Goal: Task Accomplishment & Management: Complete application form

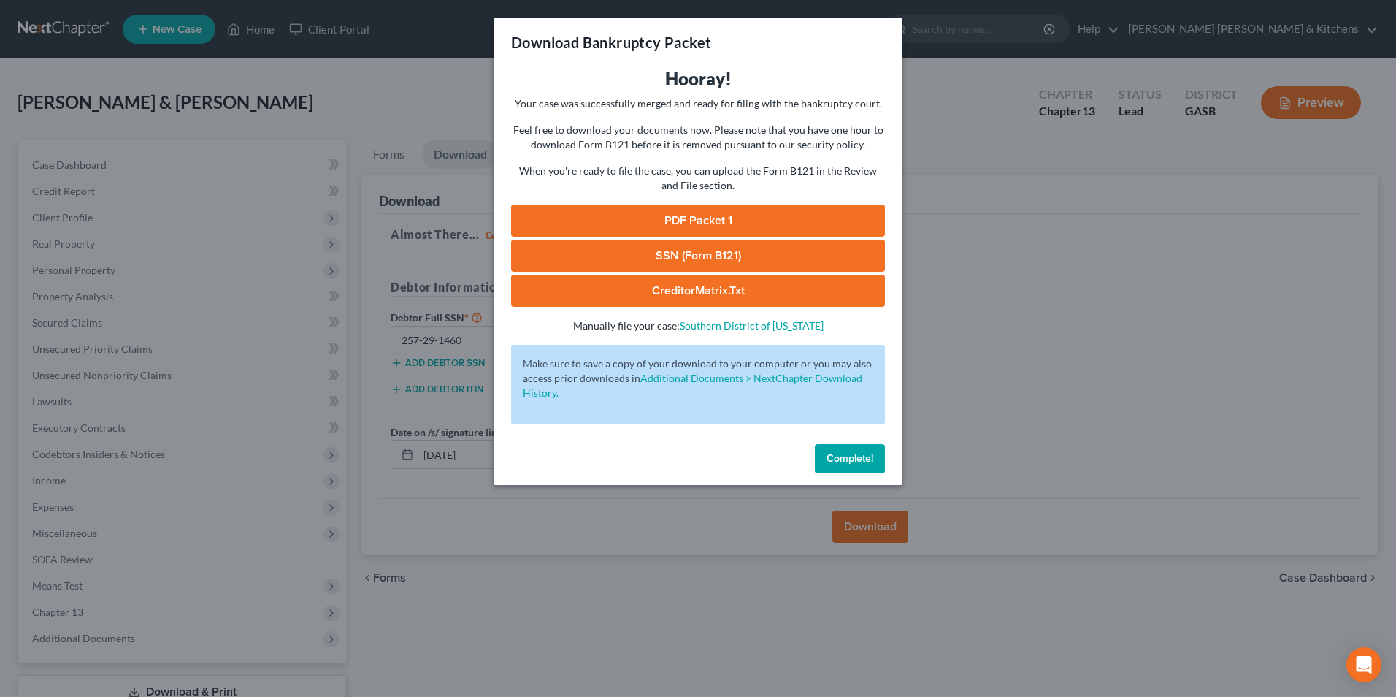
click at [569, 626] on div "Download Bankruptcy Packet Hooray! Your case was successfully merged and ready …" at bounding box center [698, 348] width 1396 height 697
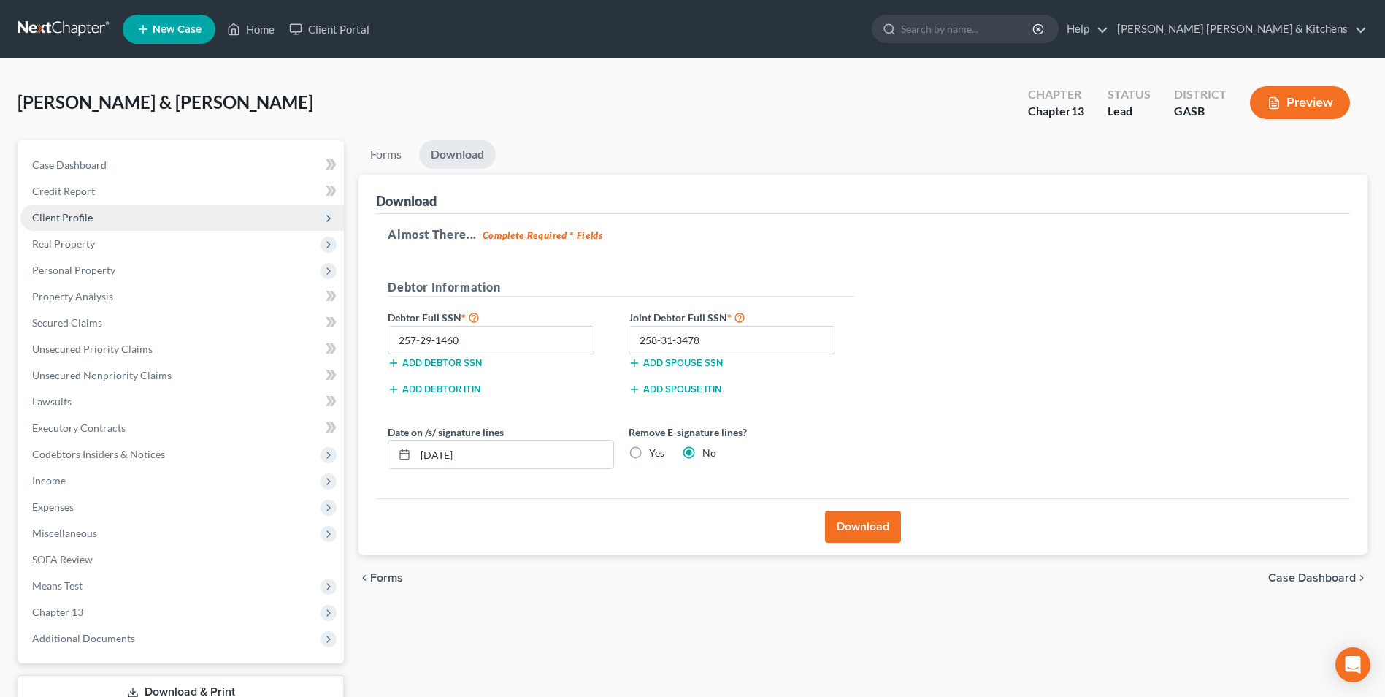
click at [53, 215] on span "Client Profile" at bounding box center [62, 217] width 61 height 12
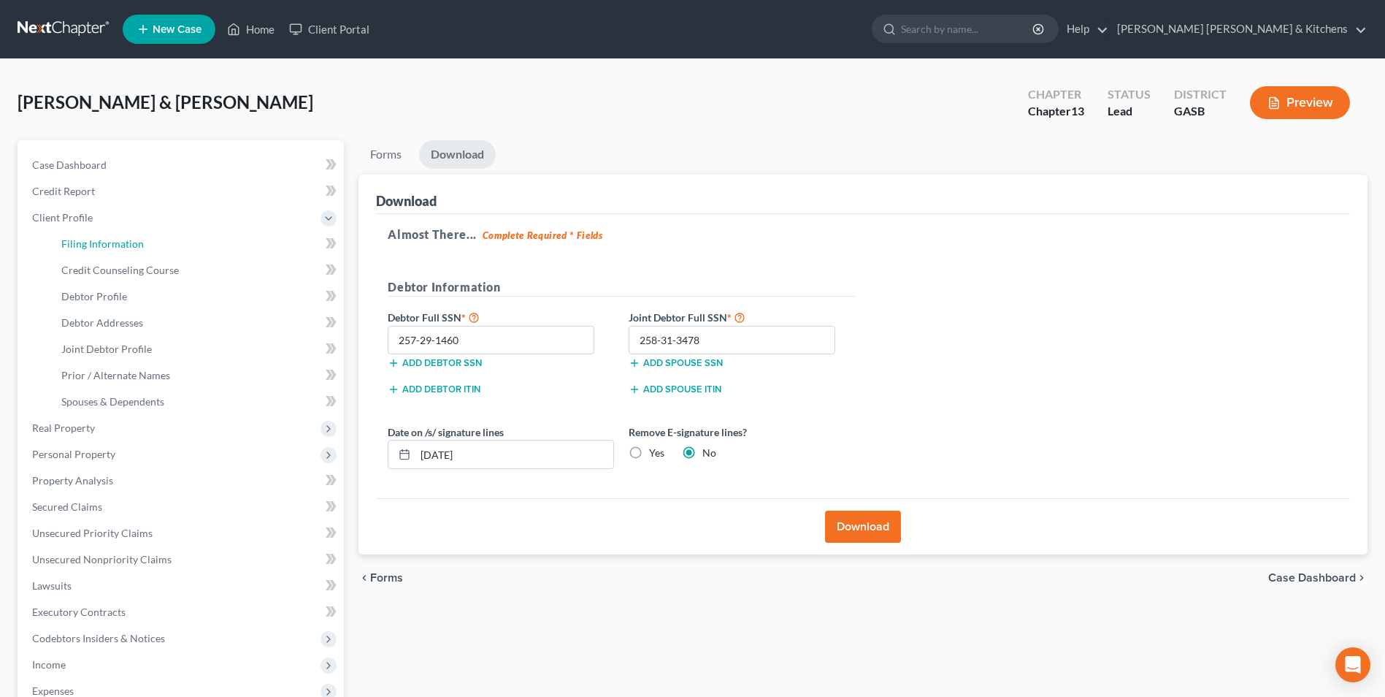
click at [75, 245] on span "Filing Information" at bounding box center [102, 243] width 82 height 12
select select "1"
select select "3"
select select "20"
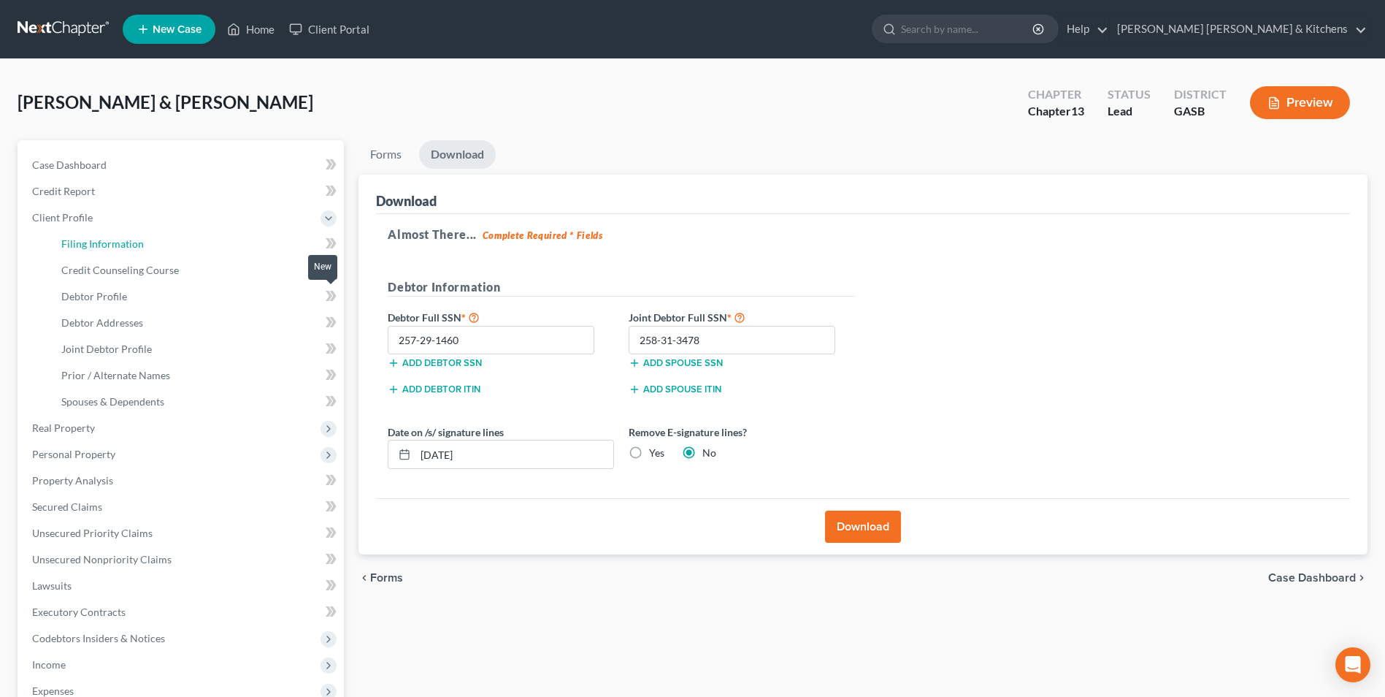
select select "0"
select select "10"
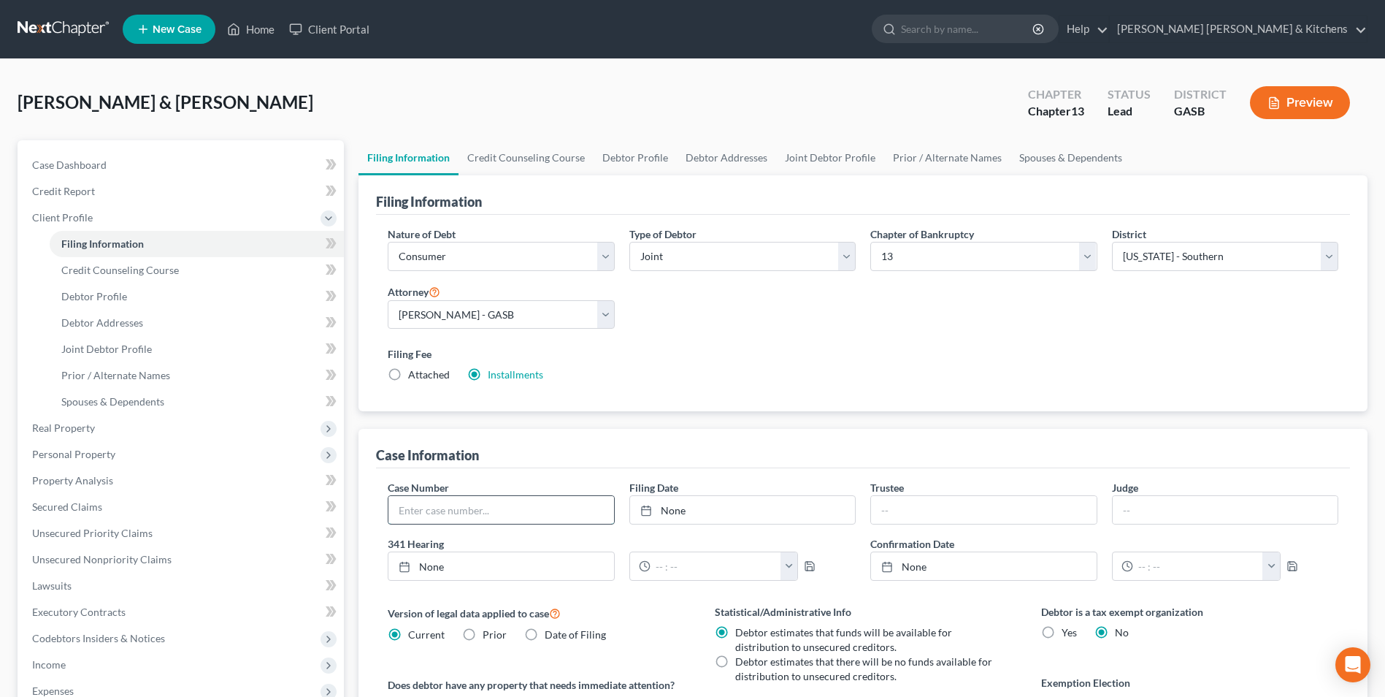
click at [463, 507] on input "text" at bounding box center [500, 510] width 225 height 28
type input "25-10671"
click at [258, 37] on link "Home" at bounding box center [251, 29] width 62 height 26
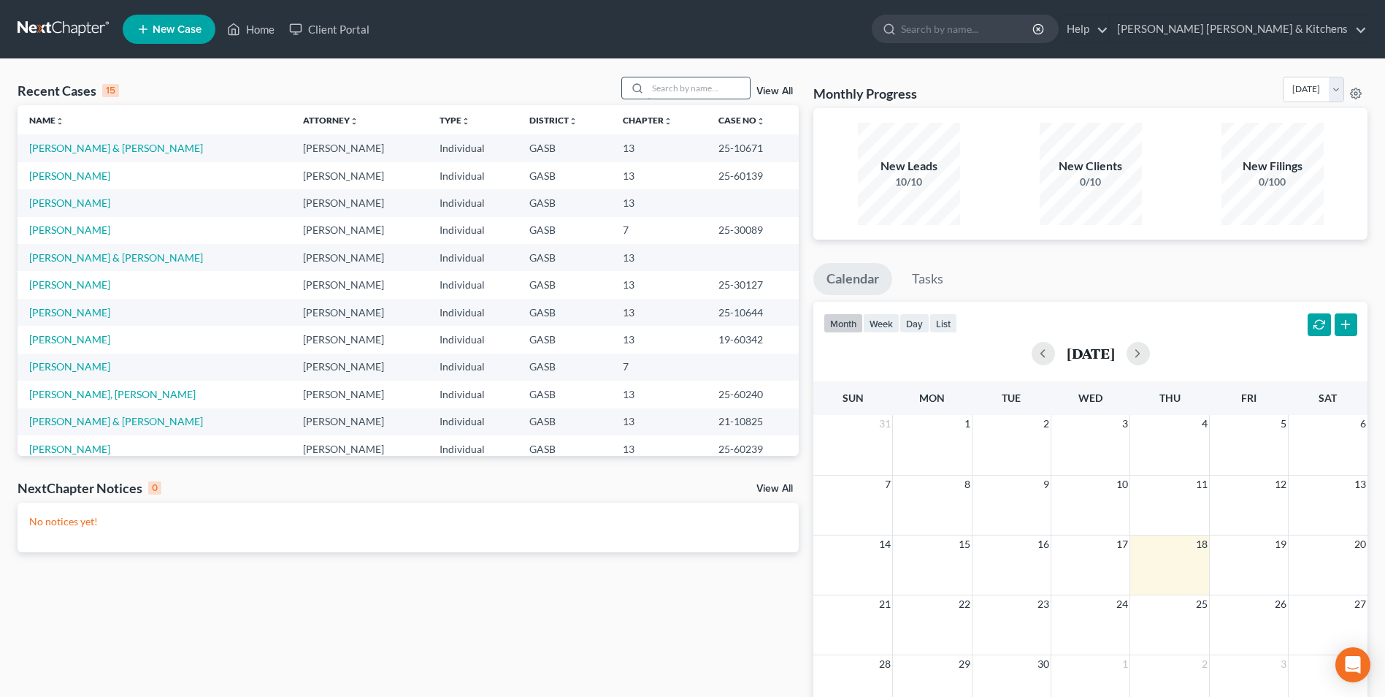
click at [691, 95] on input "search" at bounding box center [699, 87] width 102 height 21
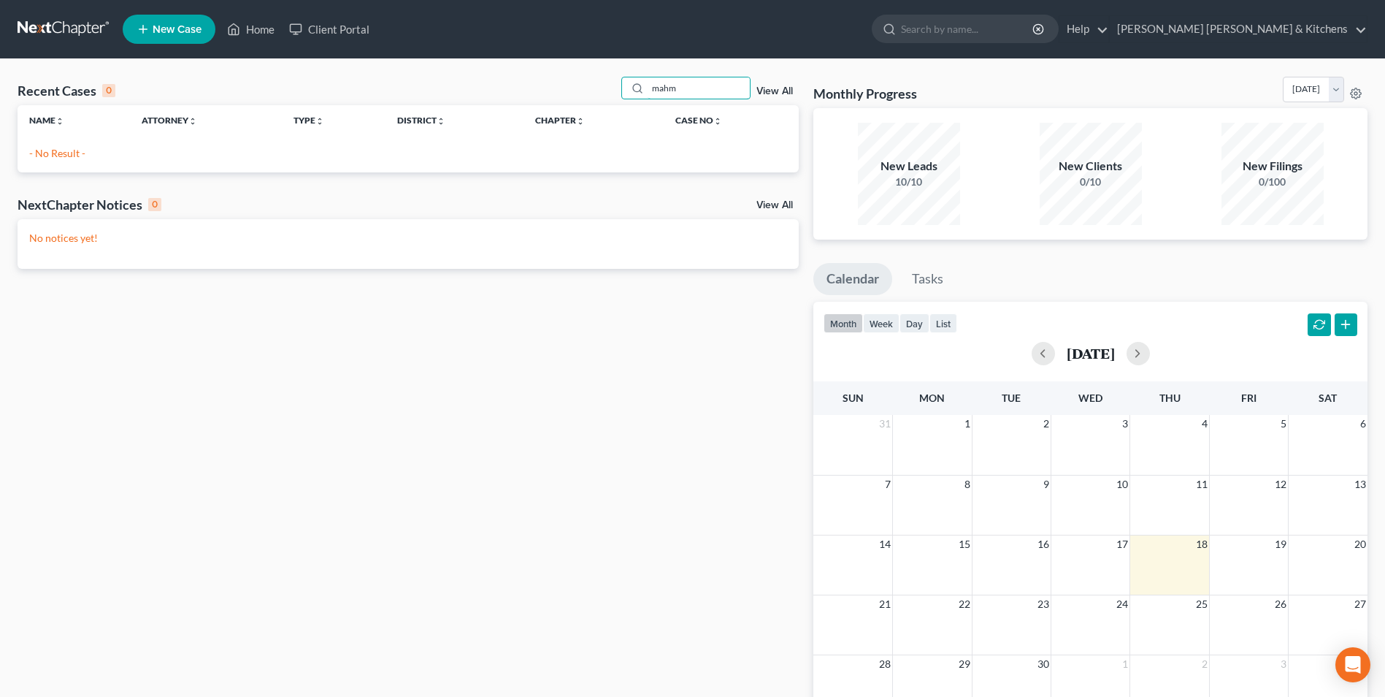
type input "mahm"
click at [167, 21] on link "New Case" at bounding box center [169, 29] width 93 height 29
select select "20"
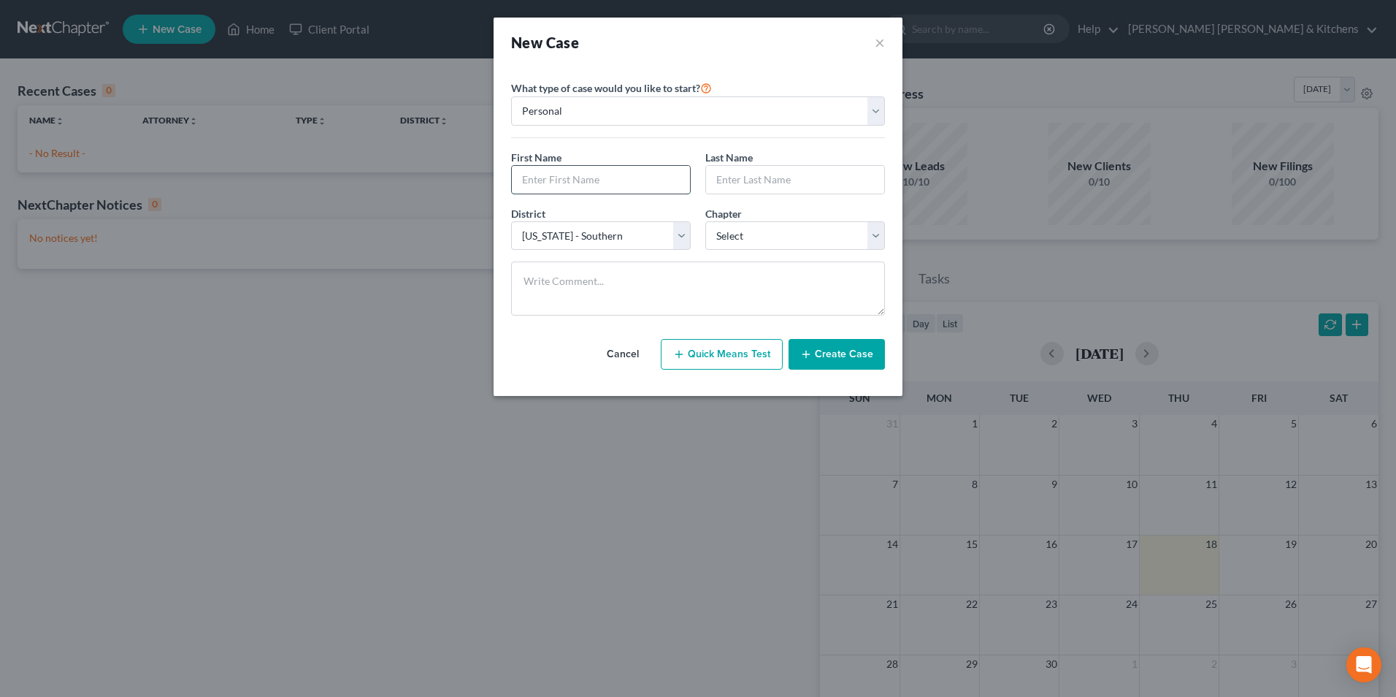
click at [571, 181] on input "text" at bounding box center [601, 180] width 178 height 28
type input "[PERSON_NAME]"
type input "Mahmood"
click at [739, 229] on select "Select 7 11 12 13" at bounding box center [795, 235] width 180 height 29
select select "3"
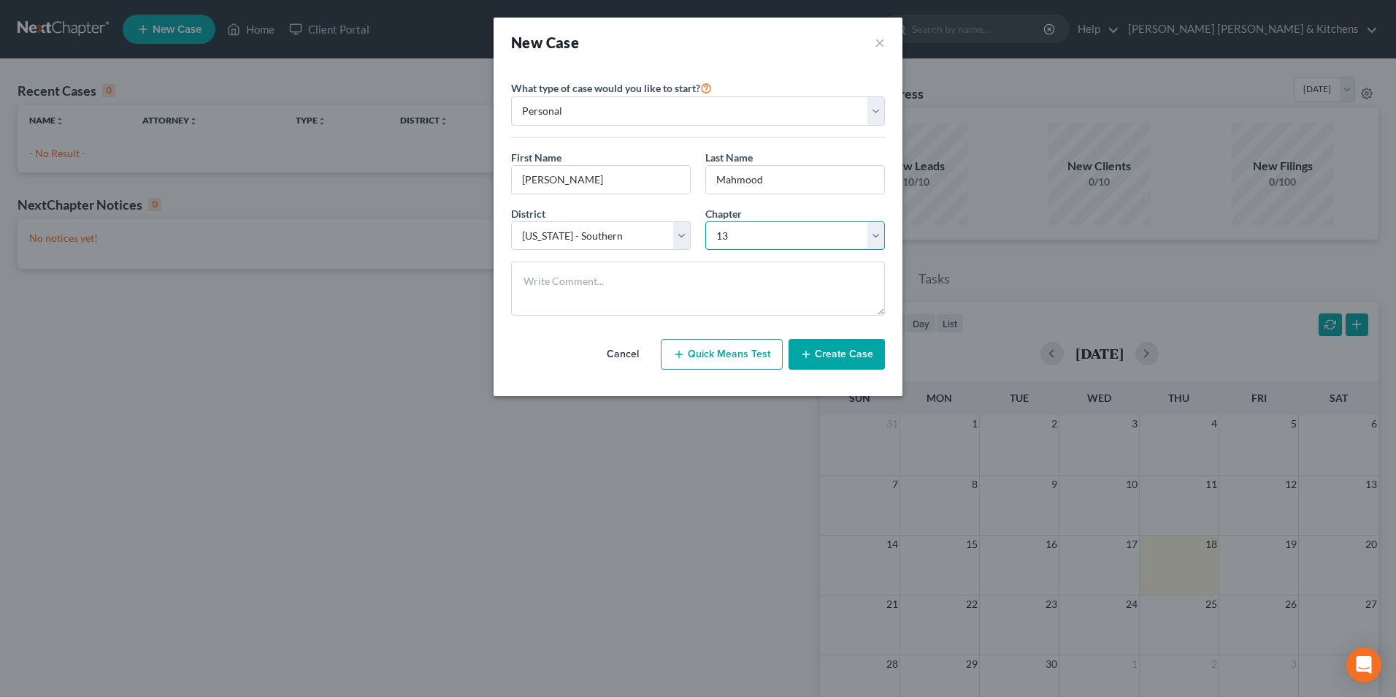
click at [705, 221] on select "Select 7 11 12 13" at bounding box center [795, 235] width 180 height 29
click at [810, 349] on icon "button" at bounding box center [806, 354] width 12 height 12
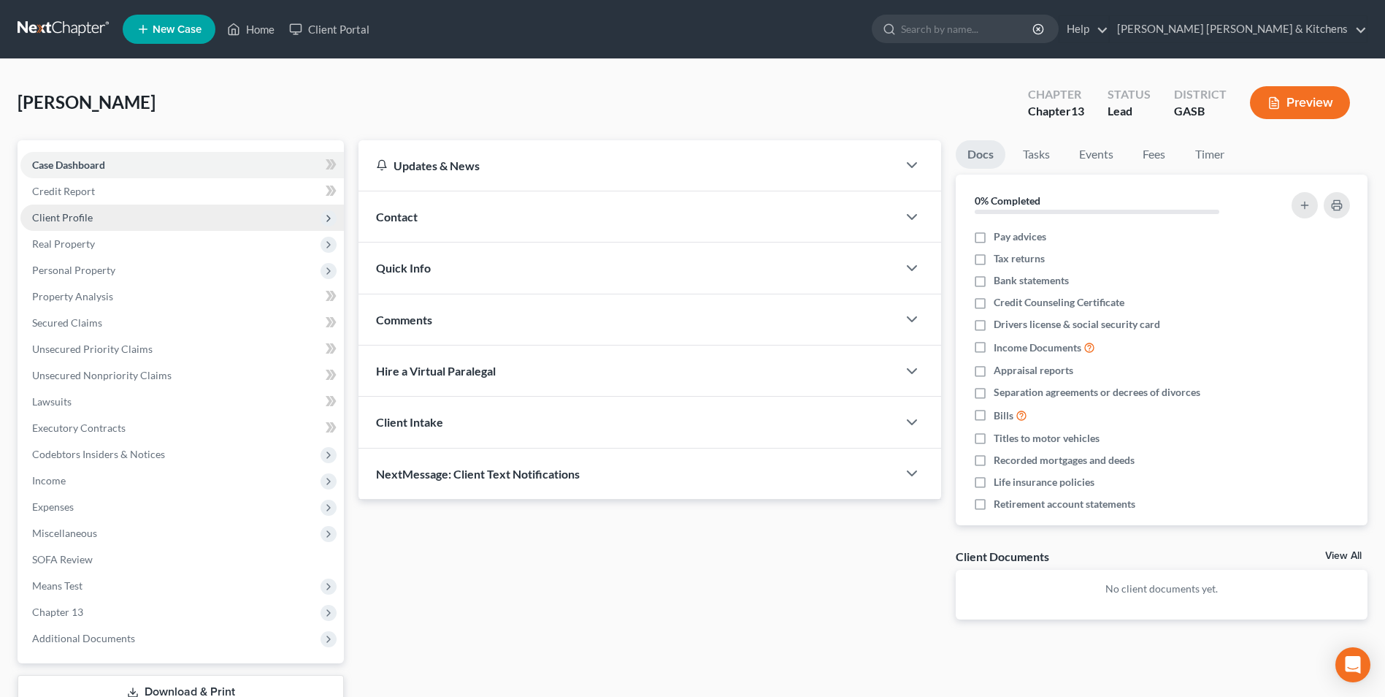
click at [79, 206] on span "Client Profile" at bounding box center [181, 217] width 323 height 26
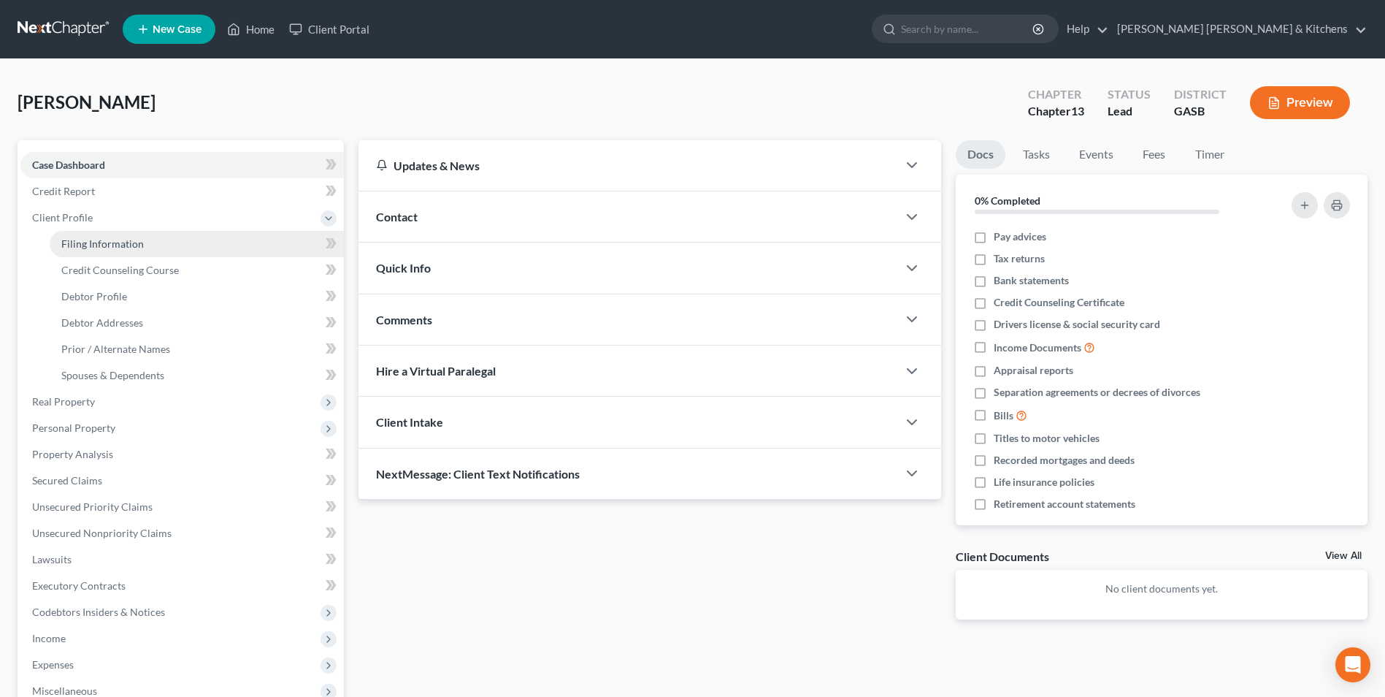
click at [82, 233] on link "Filing Information" at bounding box center [197, 244] width 294 height 26
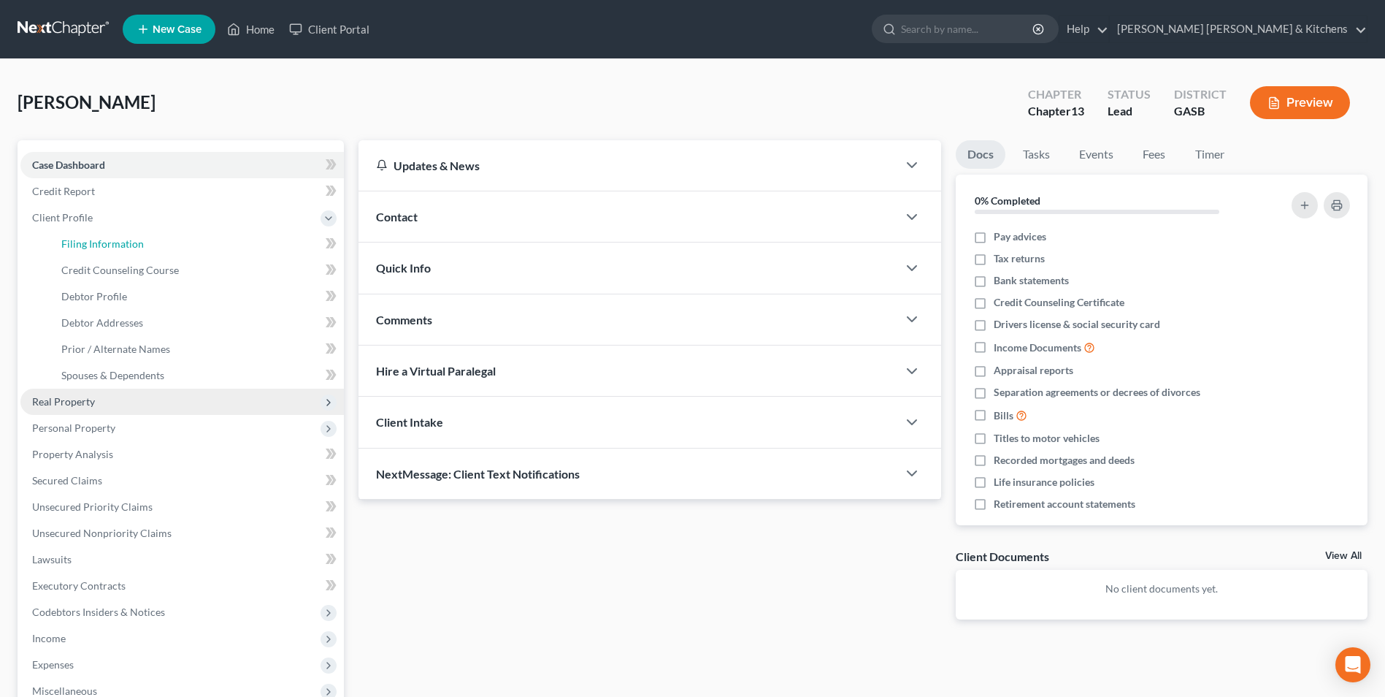
select select "1"
select select "0"
select select "3"
select select "20"
select select "0"
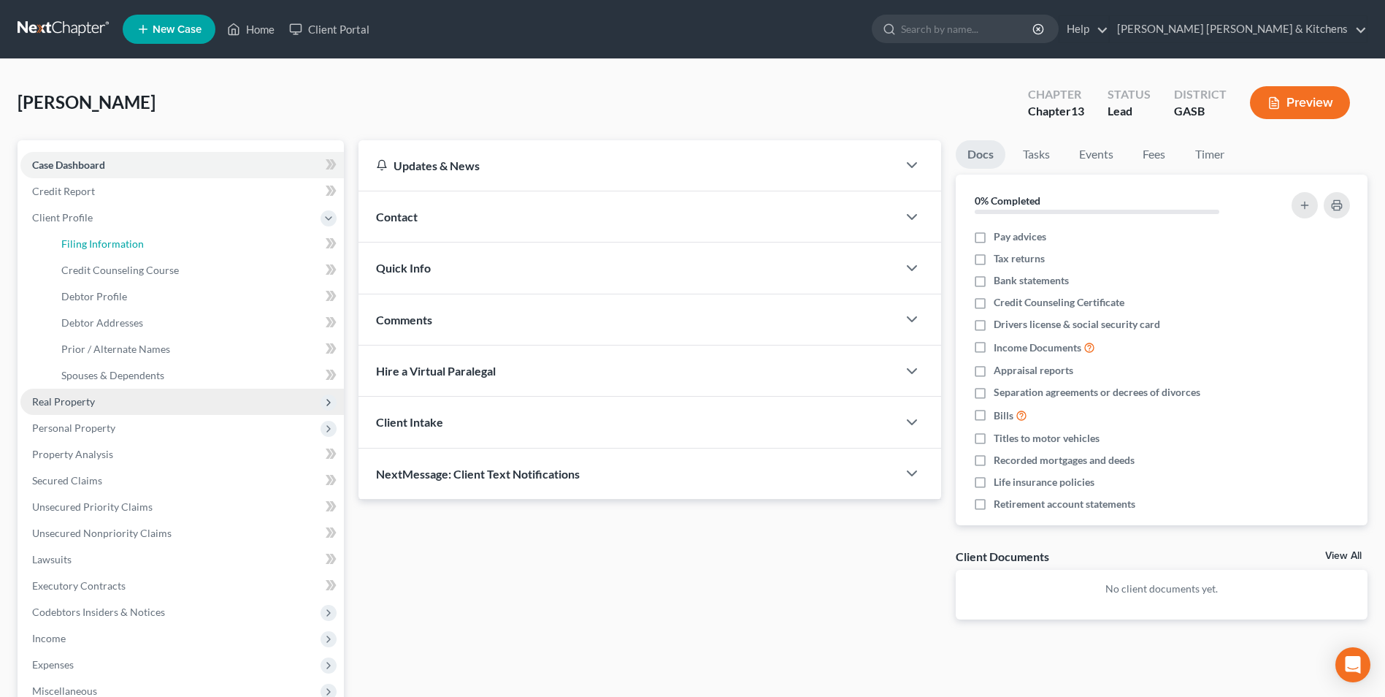
select select "10"
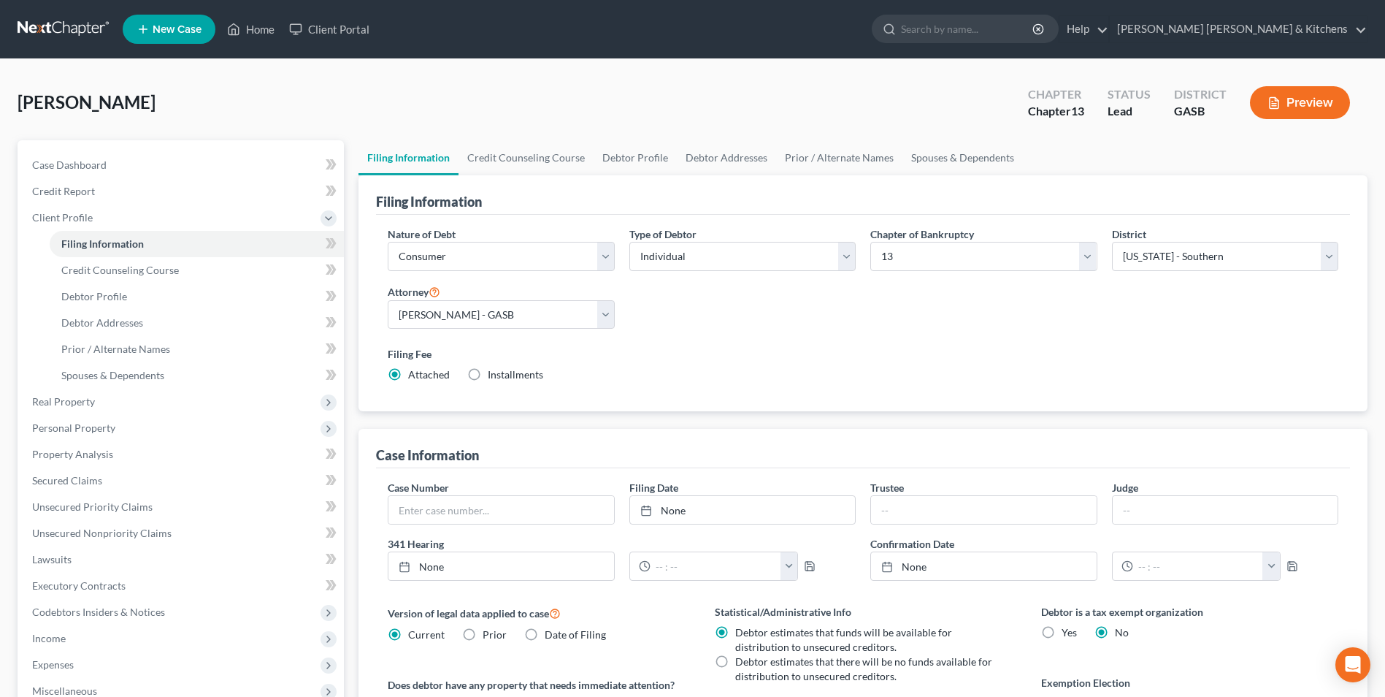
click at [488, 377] on label "Installments Installments" at bounding box center [515, 374] width 55 height 15
click at [494, 377] on input "Installments Installments" at bounding box center [498, 371] width 9 height 9
radio input "true"
radio input "false"
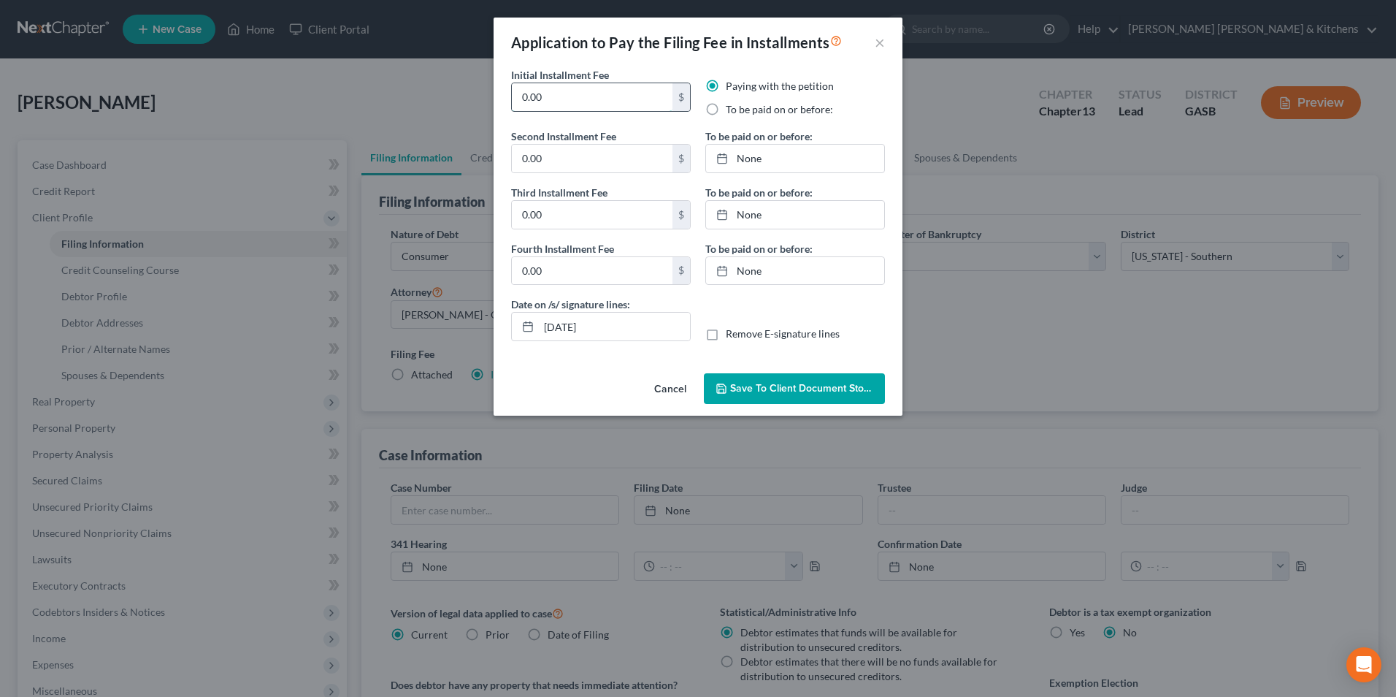
click at [601, 88] on input "0.00" at bounding box center [592, 97] width 161 height 28
type input "0"
type input "313.00"
click at [726, 108] on label "To be paid on or before:" at bounding box center [779, 109] width 107 height 15
click at [732, 108] on input "To be paid on or before:" at bounding box center [736, 106] width 9 height 9
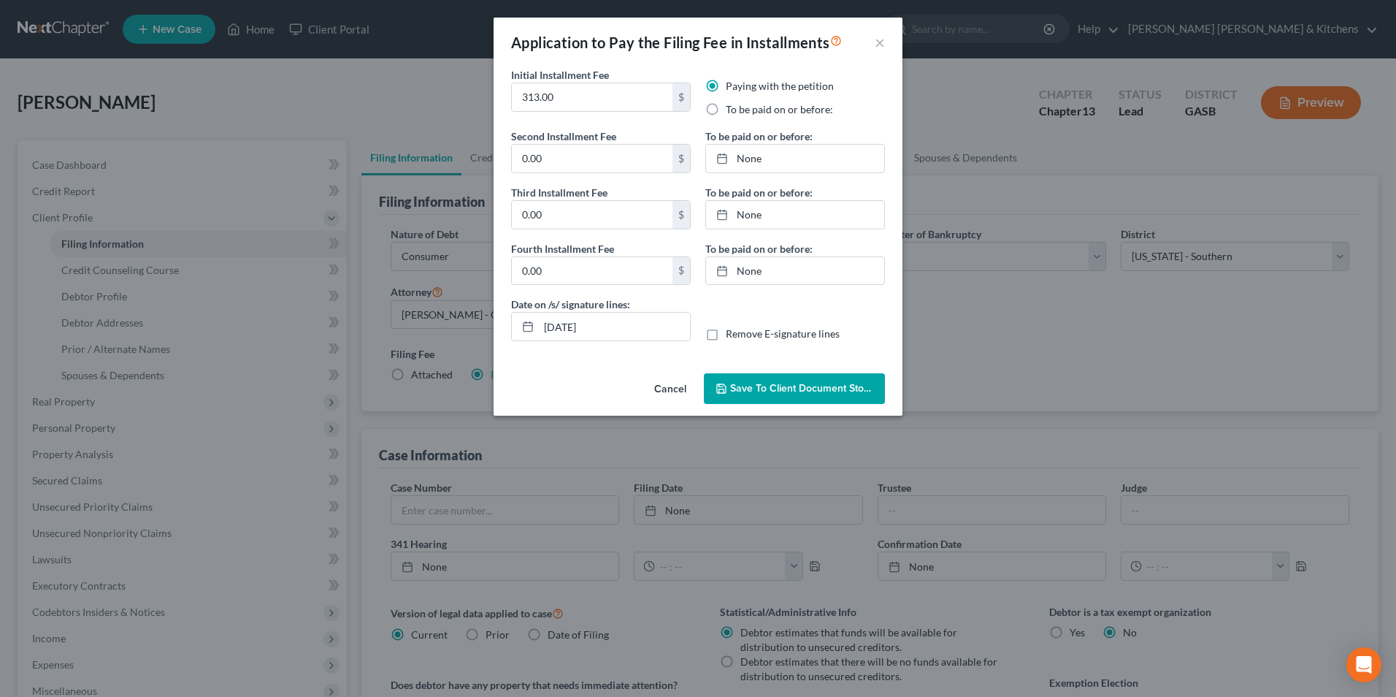
radio input "true"
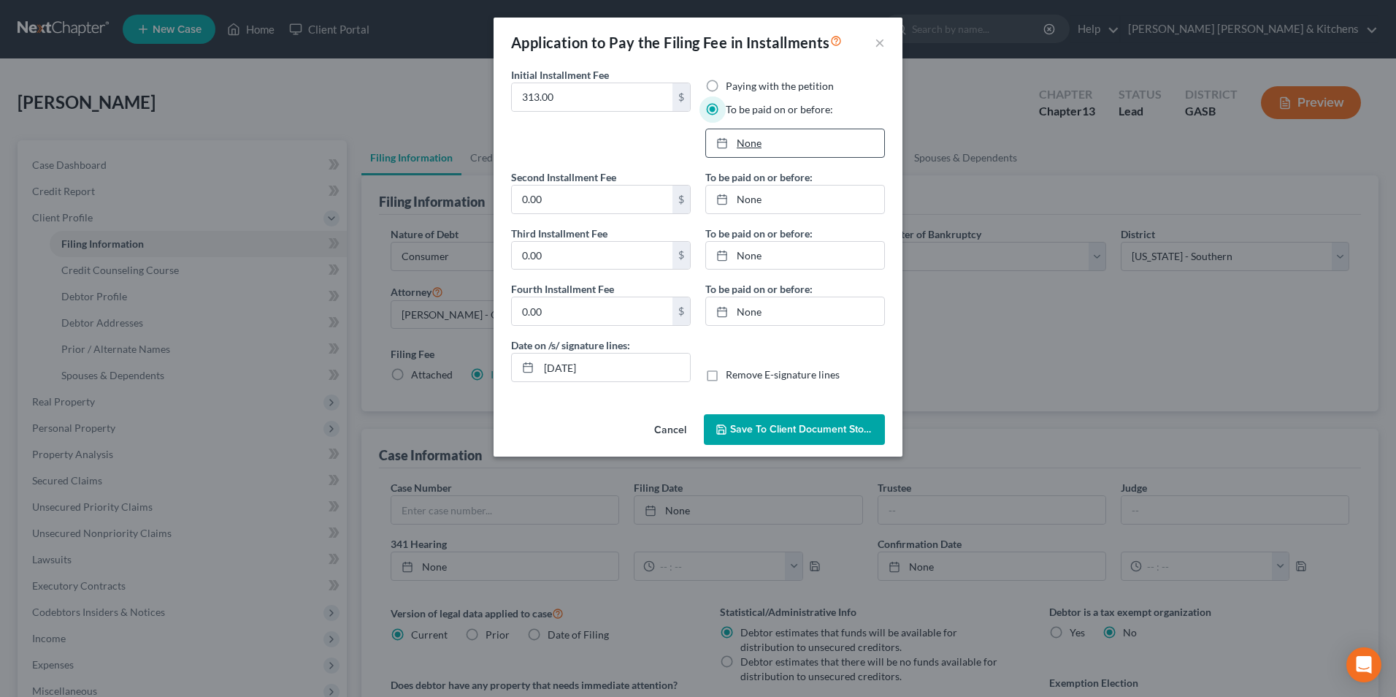
type input "[DATE]"
click at [748, 147] on link "None" at bounding box center [795, 143] width 178 height 28
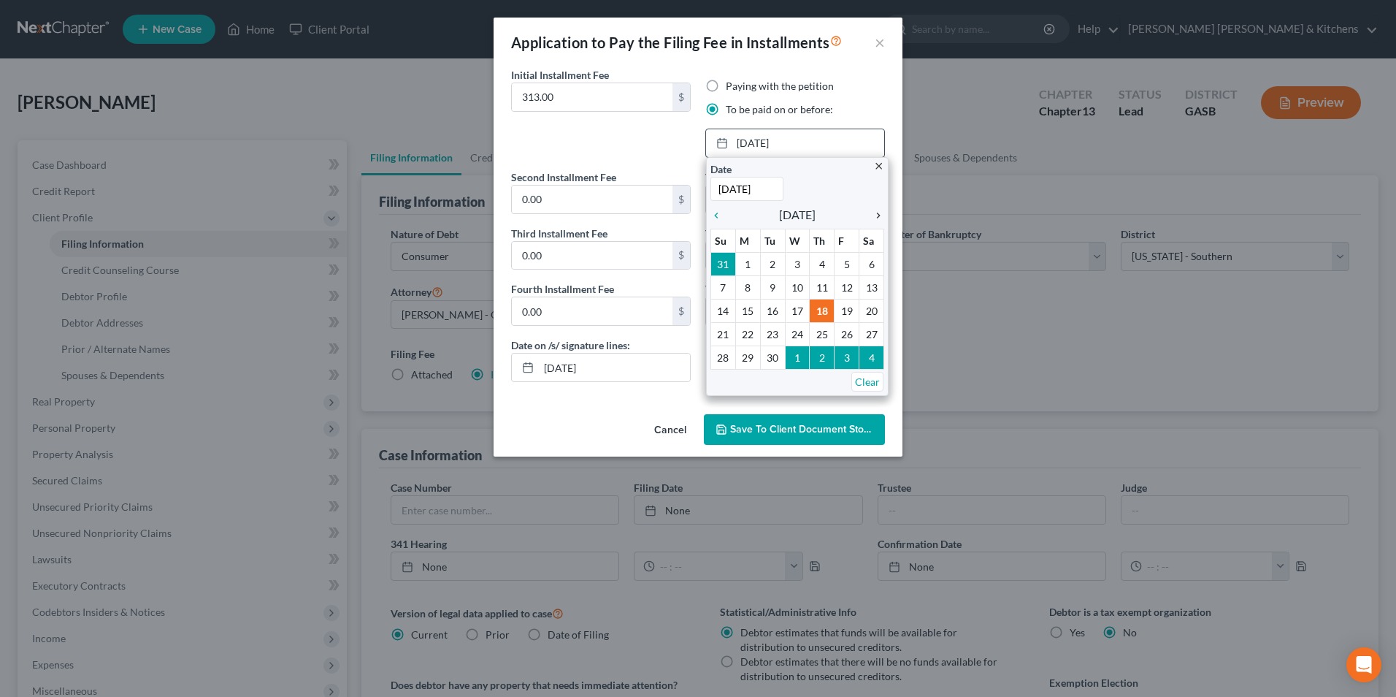
click at [875, 212] on icon "chevron_right" at bounding box center [874, 216] width 19 height 12
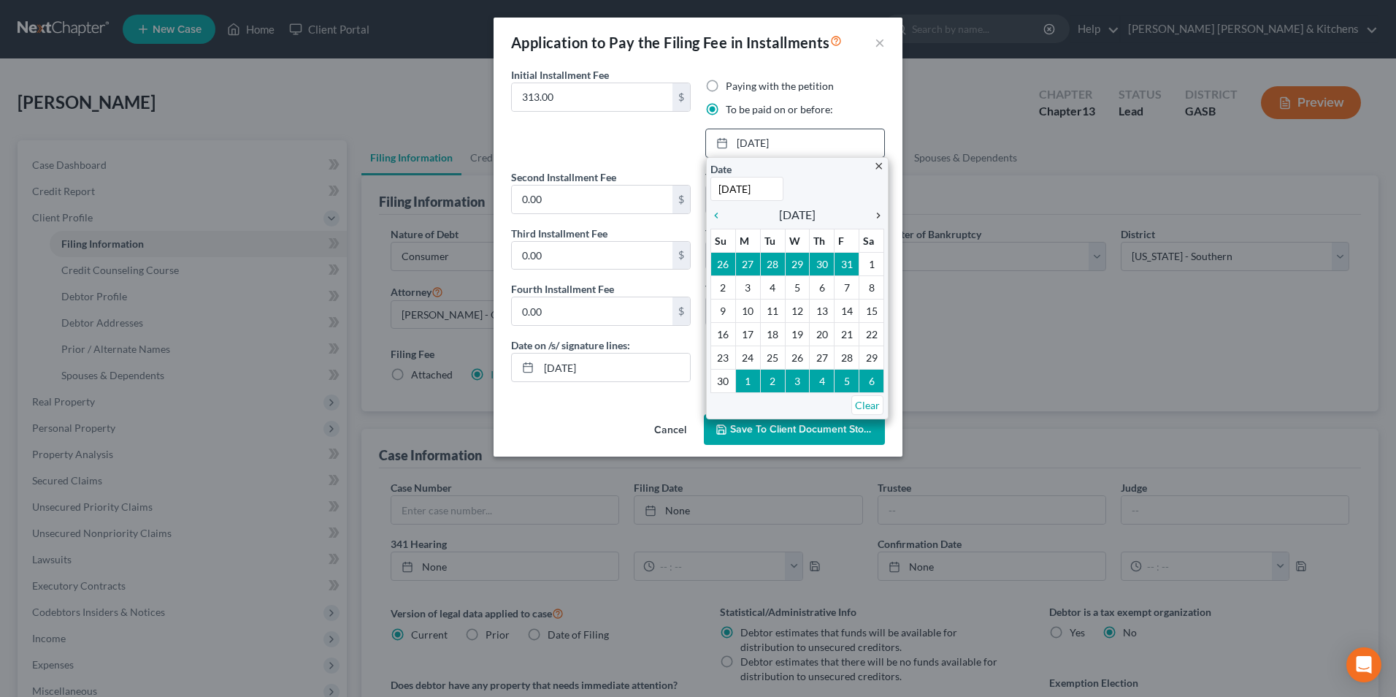
click at [875, 212] on icon "chevron_right" at bounding box center [874, 216] width 19 height 12
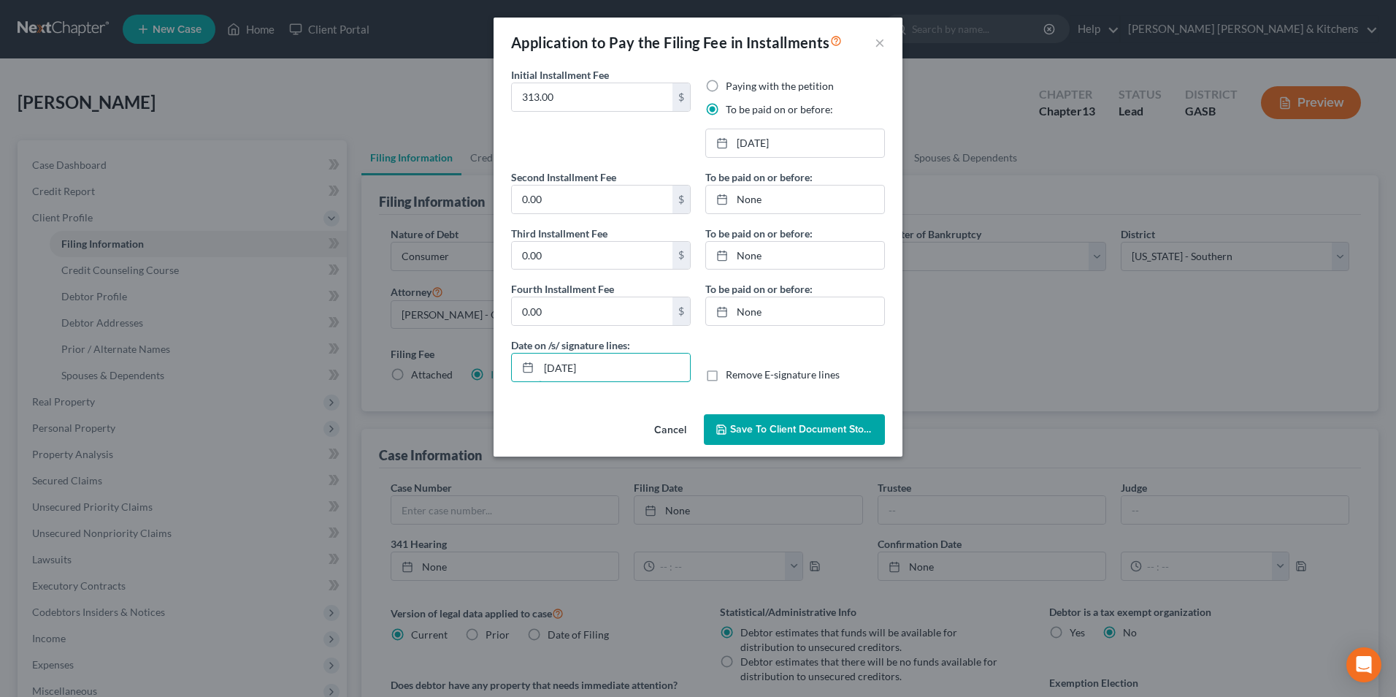
drag, startPoint x: 615, startPoint y: 374, endPoint x: 488, endPoint y: 371, distance: 126.3
click at [494, 372] on div "Initial Installment Fee 313.00 $ Paying with the petition To be paid on or befo…" at bounding box center [698, 237] width 409 height 341
click at [726, 368] on label "Remove E-signature lines" at bounding box center [783, 374] width 114 height 15
click at [732, 368] on input "Remove E-signature lines" at bounding box center [736, 371] width 9 height 9
checkbox input "true"
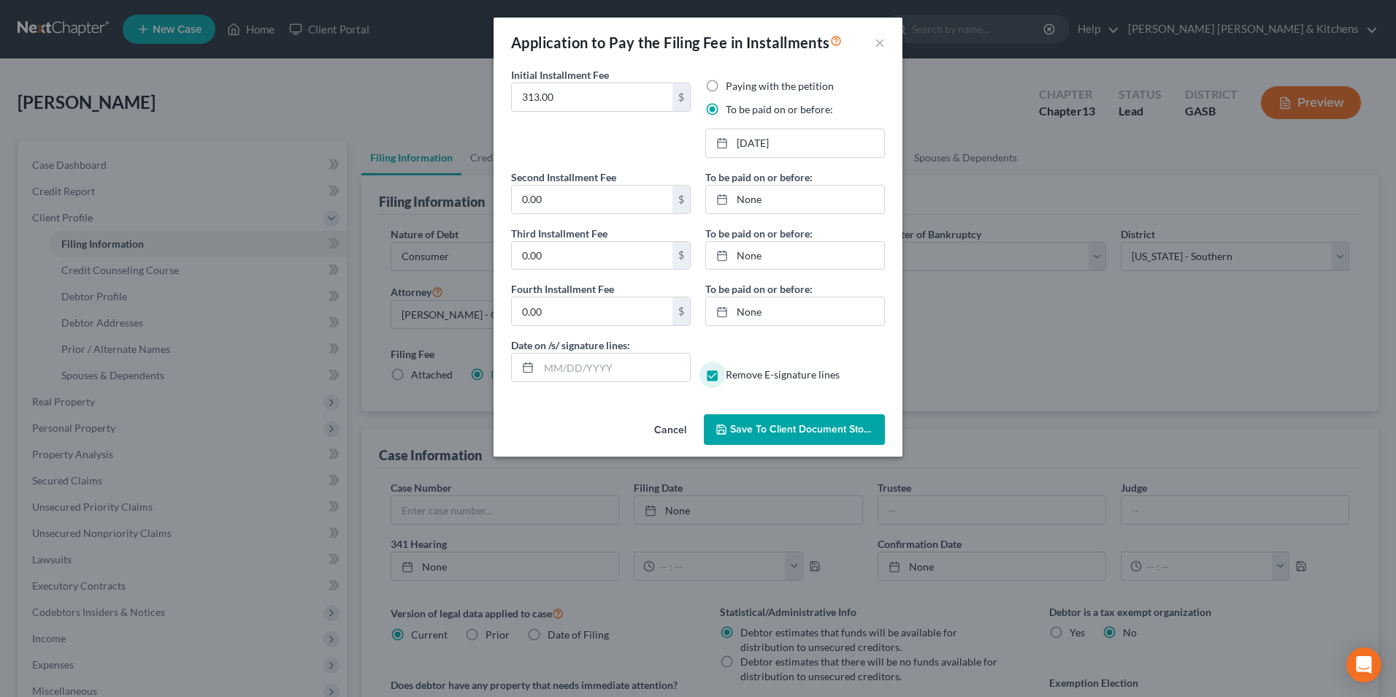
click at [725, 425] on icon "button" at bounding box center [721, 429] width 12 height 12
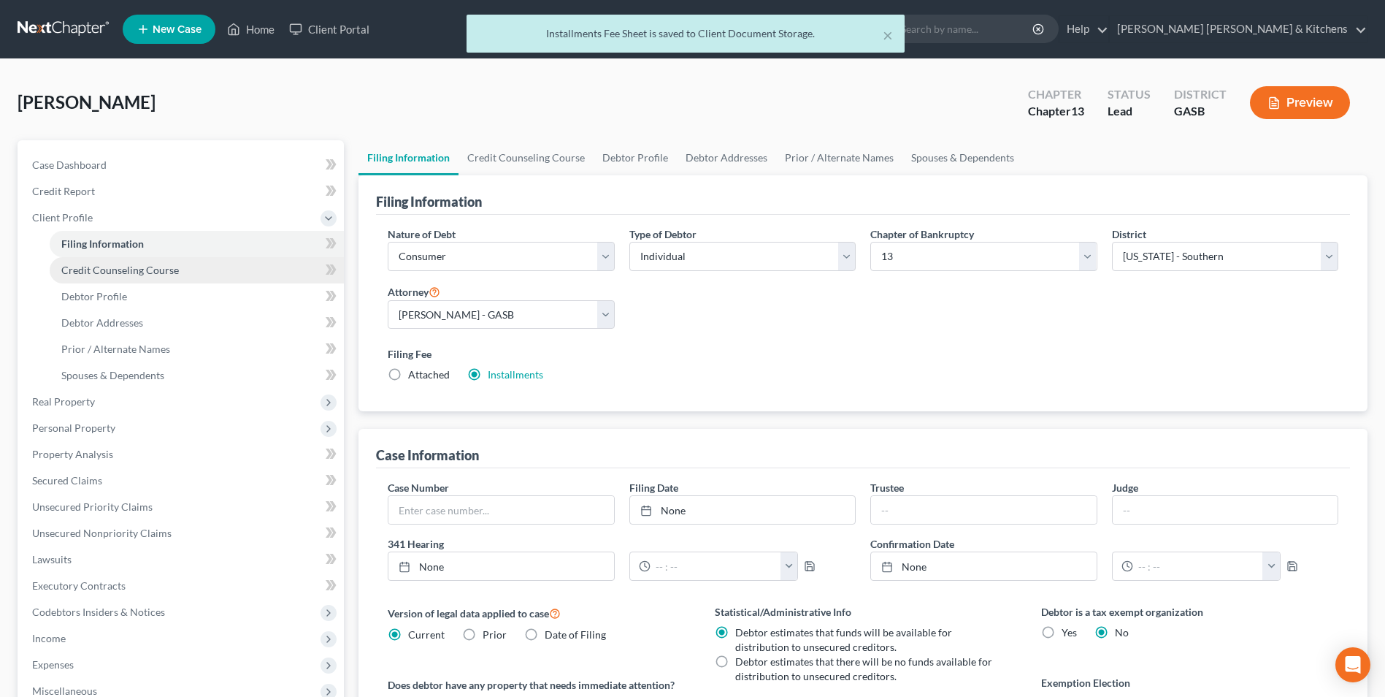
click at [106, 276] on link "Credit Counseling Course" at bounding box center [197, 270] width 294 height 26
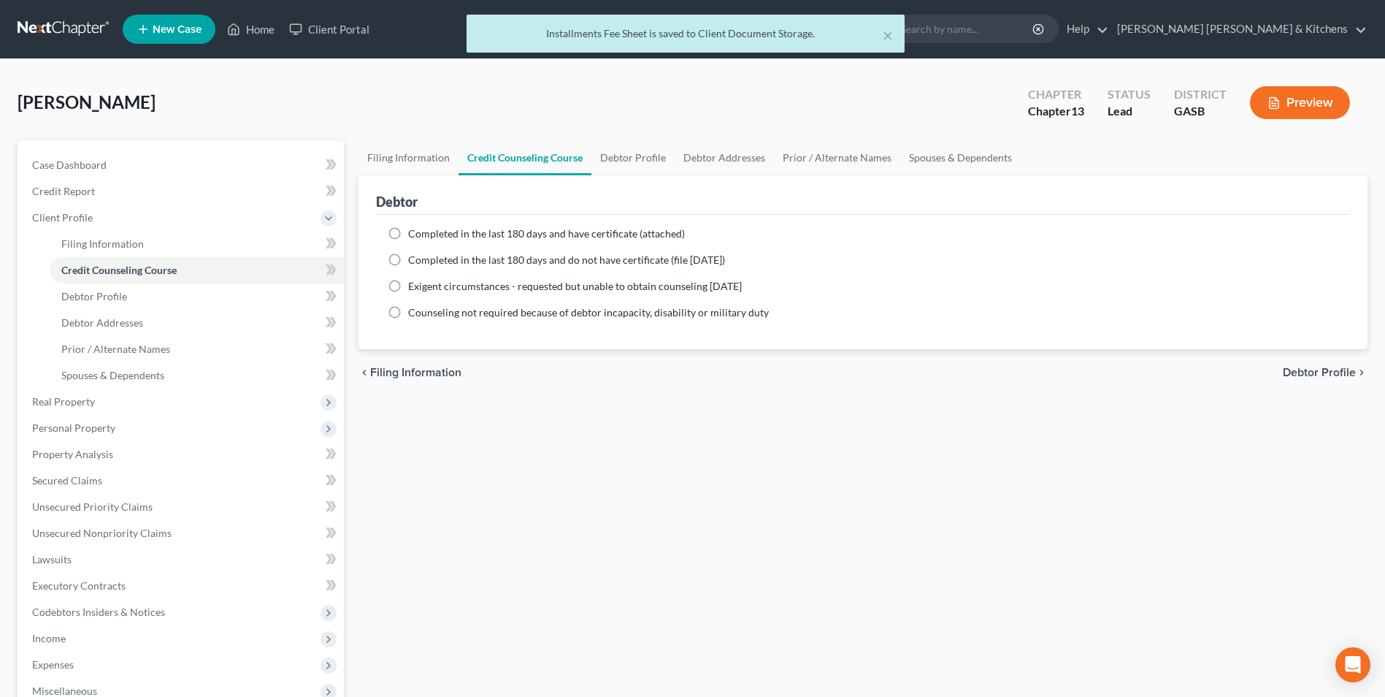
click at [408, 239] on label "Completed in the last 180 days and have certificate (attached)" at bounding box center [546, 233] width 277 height 15
click at [414, 236] on input "Completed in the last 180 days and have certificate (attached)" at bounding box center [418, 230] width 9 height 9
radio input "true"
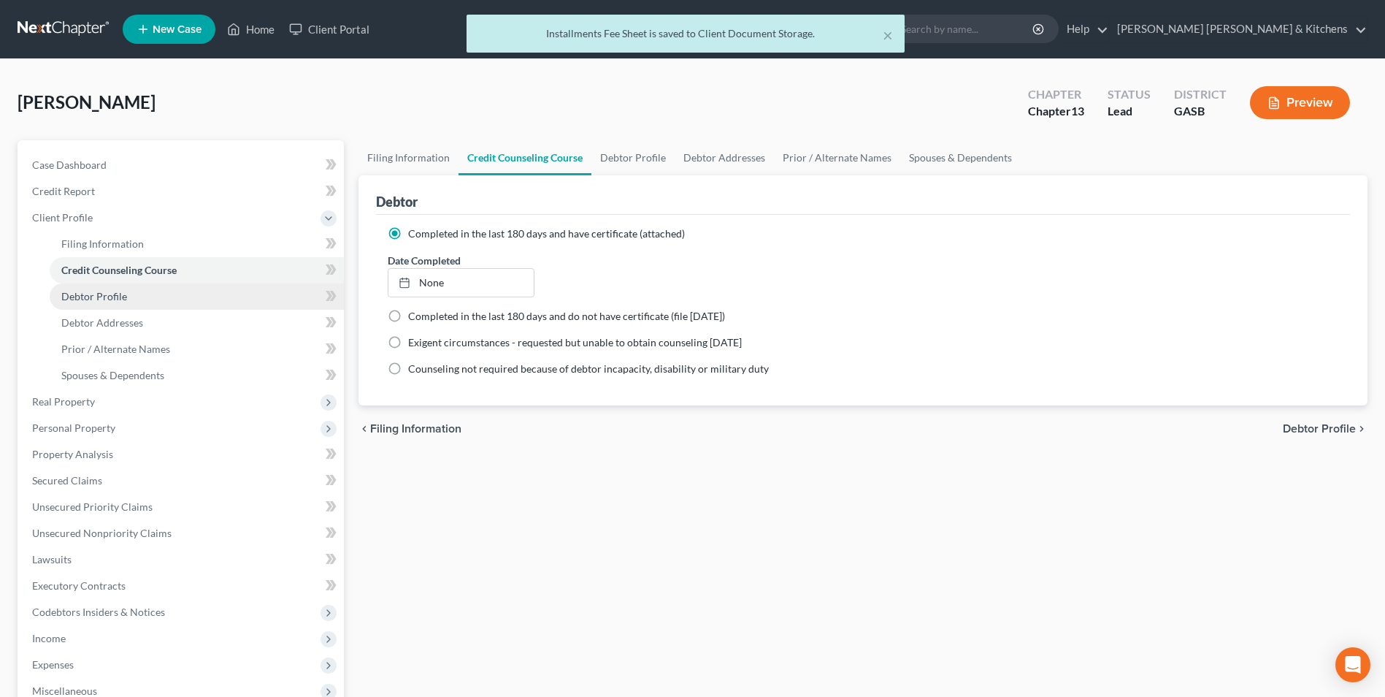
click at [135, 294] on link "Debtor Profile" at bounding box center [197, 296] width 294 height 26
select select "0"
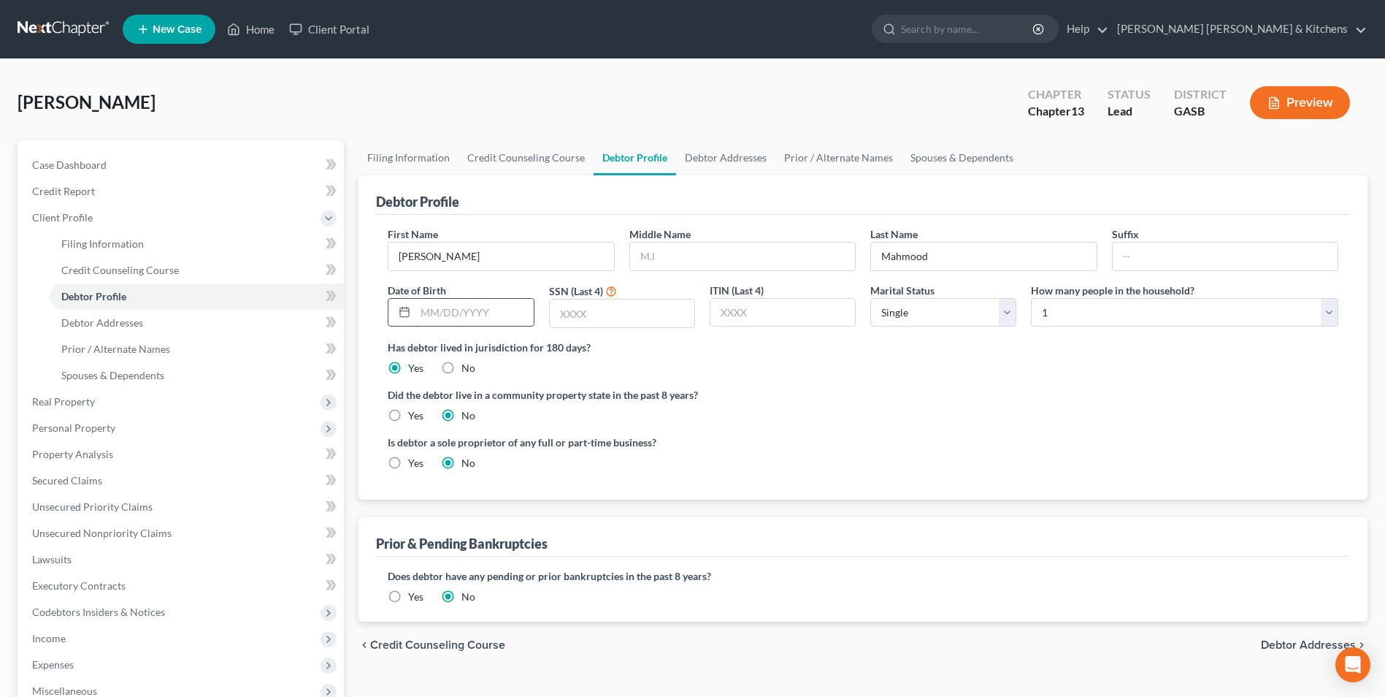
click at [458, 323] on input "text" at bounding box center [474, 313] width 118 height 28
type input "[DATE]"
type input "2836"
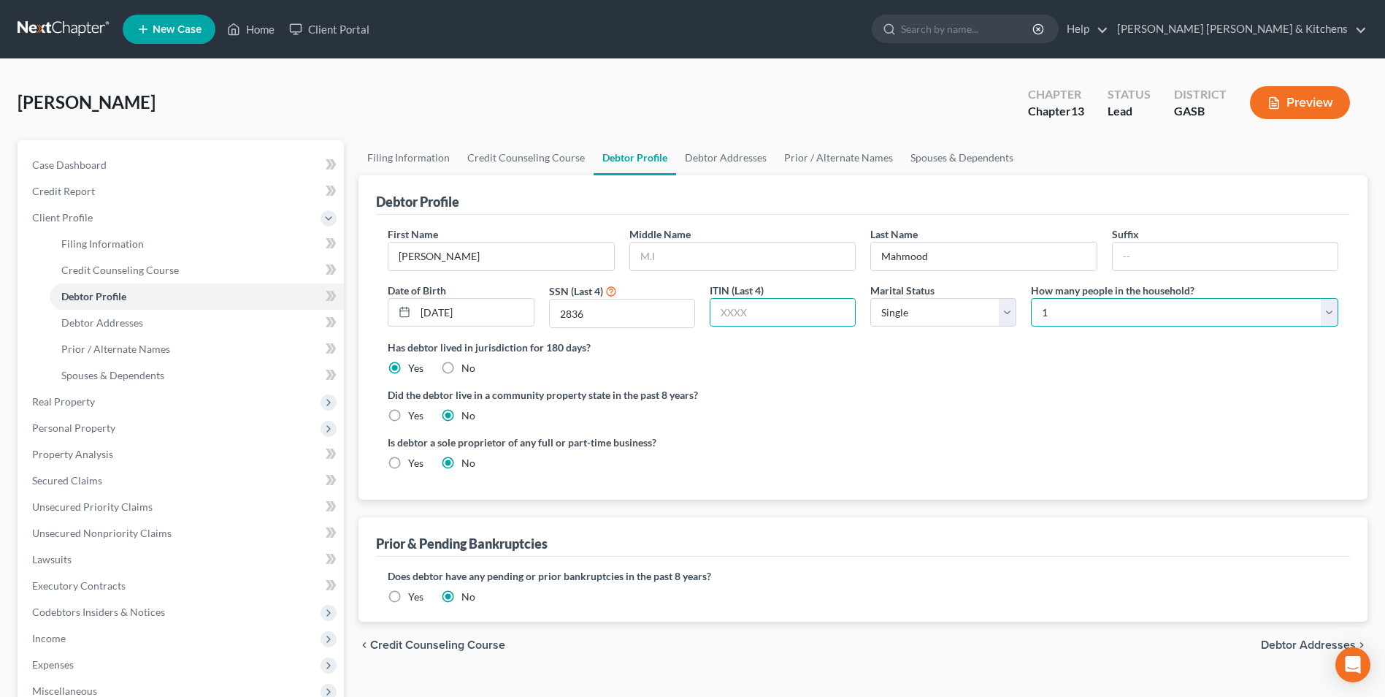
drag, startPoint x: 1089, startPoint y: 315, endPoint x: 1081, endPoint y: 327, distance: 14.2
click at [1089, 315] on select "Select 1 2 3 4 5 6 7 8 9 10 11 12 13 14 15 16 17 18 19 20" at bounding box center [1184, 312] width 307 height 29
select select "1"
click at [1031, 298] on select "Select 1 2 3 4 5 6 7 8 9 10 11 12 13 14 15 16 17 18 19 20" at bounding box center [1184, 312] width 307 height 29
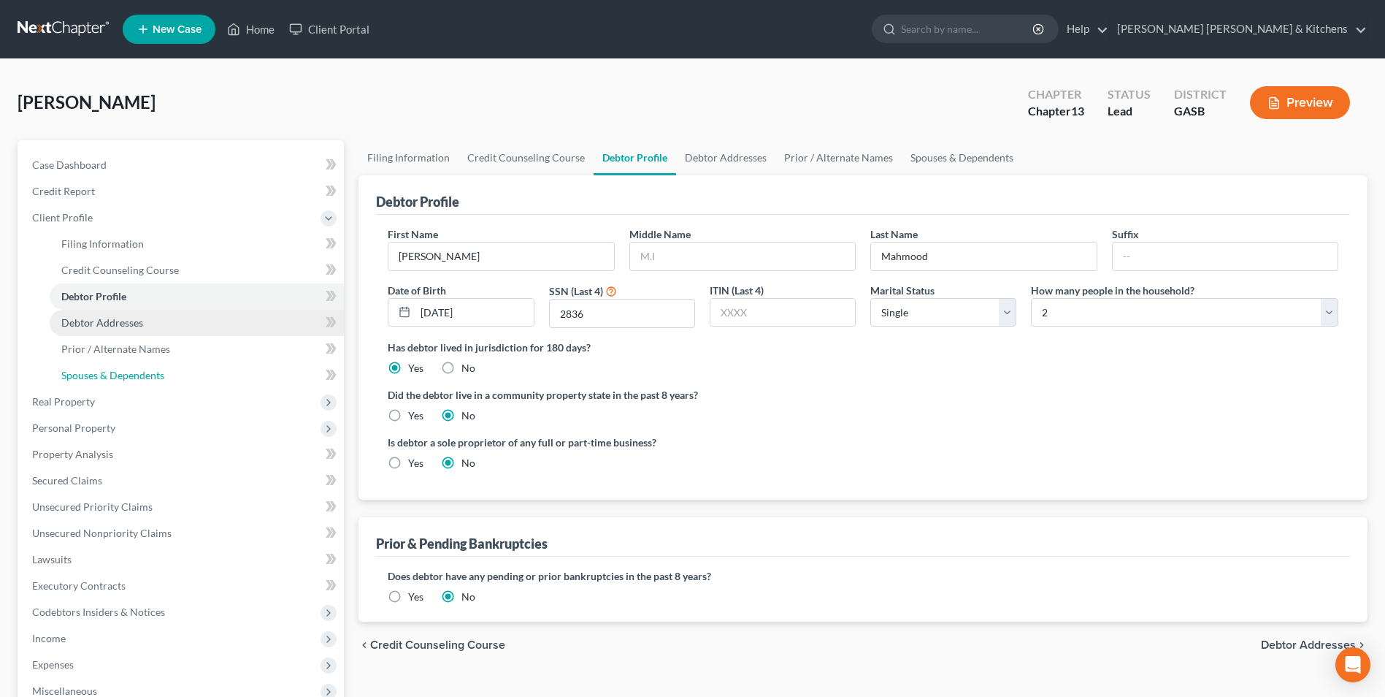
drag, startPoint x: 66, startPoint y: 364, endPoint x: 175, endPoint y: 309, distance: 122.8
click at [66, 364] on link "Spouses & Dependents" at bounding box center [197, 375] width 294 height 26
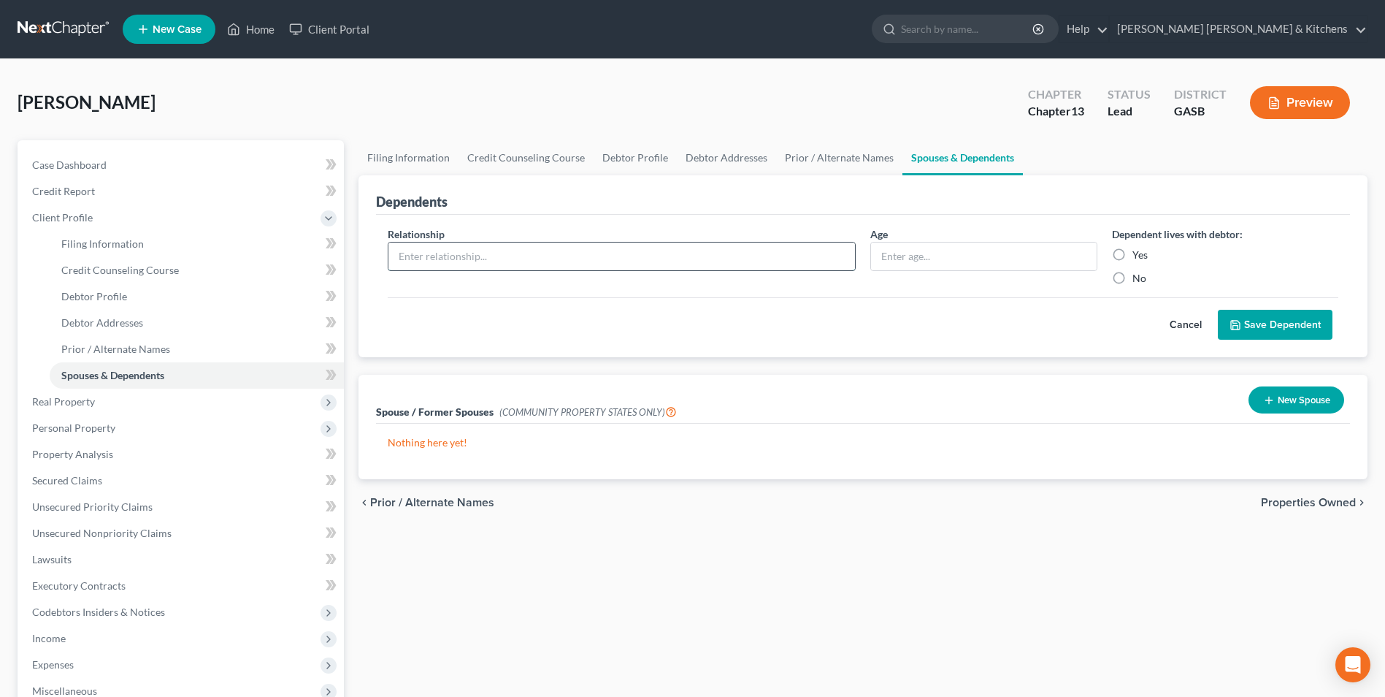
click at [442, 256] on input "text" at bounding box center [621, 256] width 467 height 28
type input "son"
drag, startPoint x: 983, startPoint y: 262, endPoint x: 981, endPoint y: 225, distance: 37.3
click at [983, 262] on input "text" at bounding box center [983, 256] width 225 height 28
type input "25"
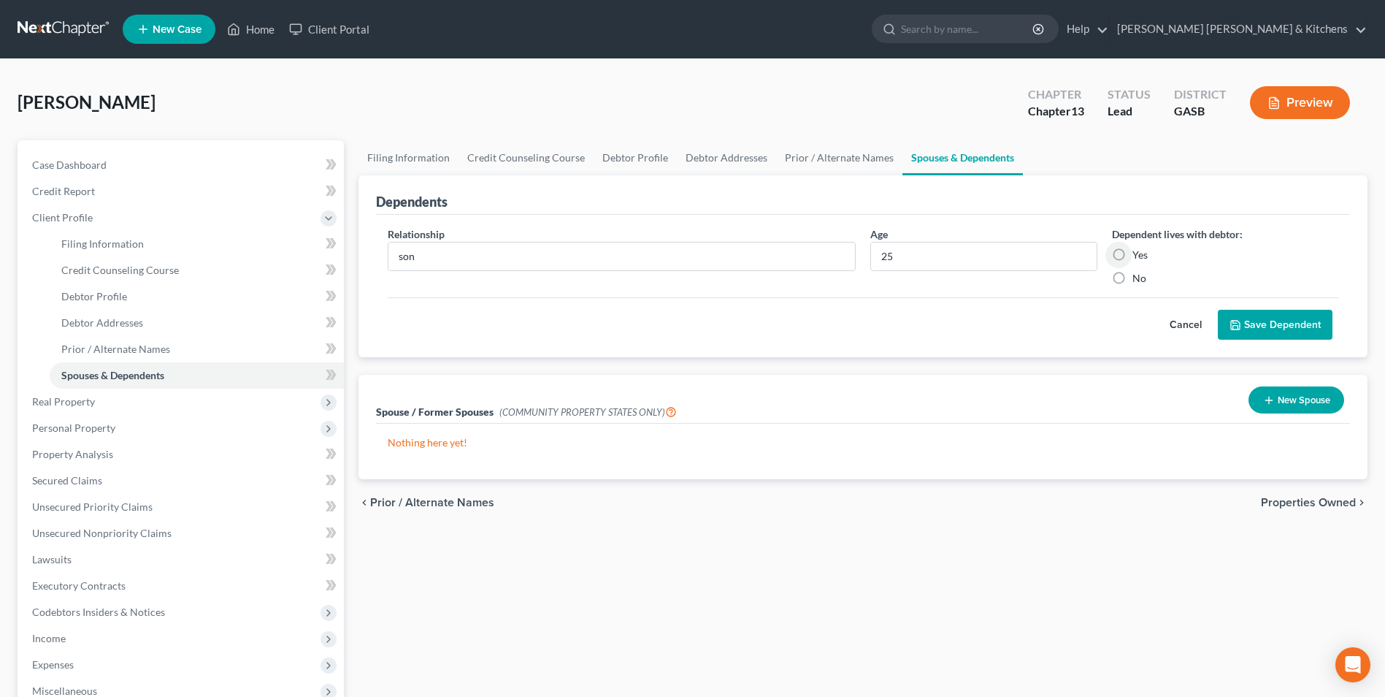
click at [1132, 258] on label "Yes" at bounding box center [1139, 254] width 15 height 15
click at [1138, 257] on input "Yes" at bounding box center [1142, 251] width 9 height 9
radio input "true"
click at [1253, 321] on button "Save Dependent" at bounding box center [1275, 325] width 115 height 31
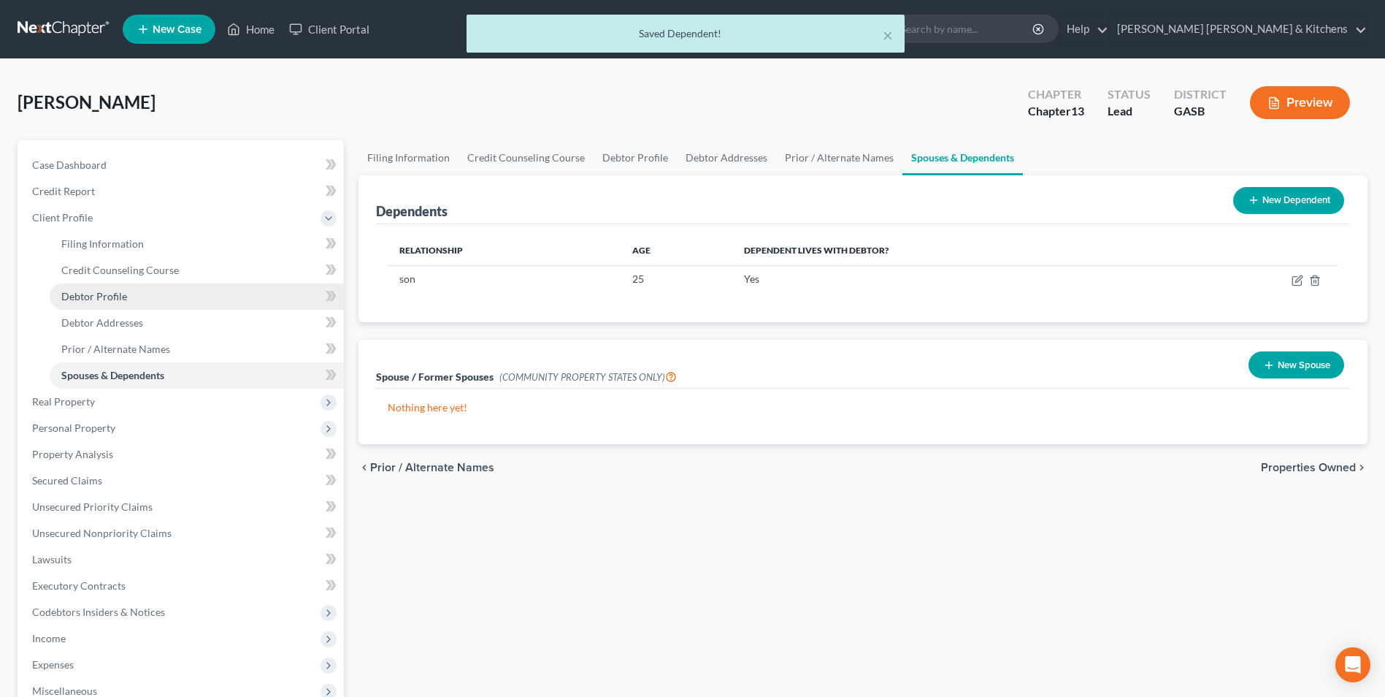
click at [72, 297] on span "Debtor Profile" at bounding box center [94, 296] width 66 height 12
select select "0"
select select "1"
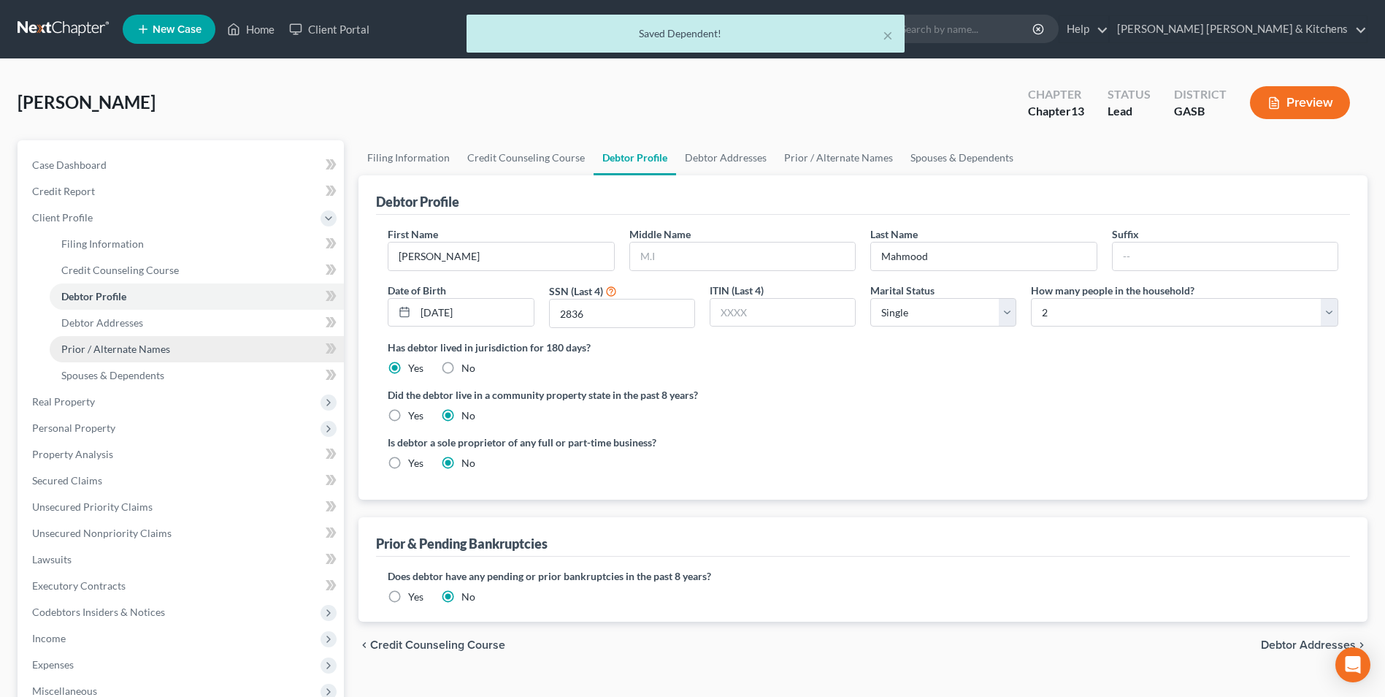
click at [88, 346] on span "Prior / Alternate Names" at bounding box center [115, 348] width 109 height 12
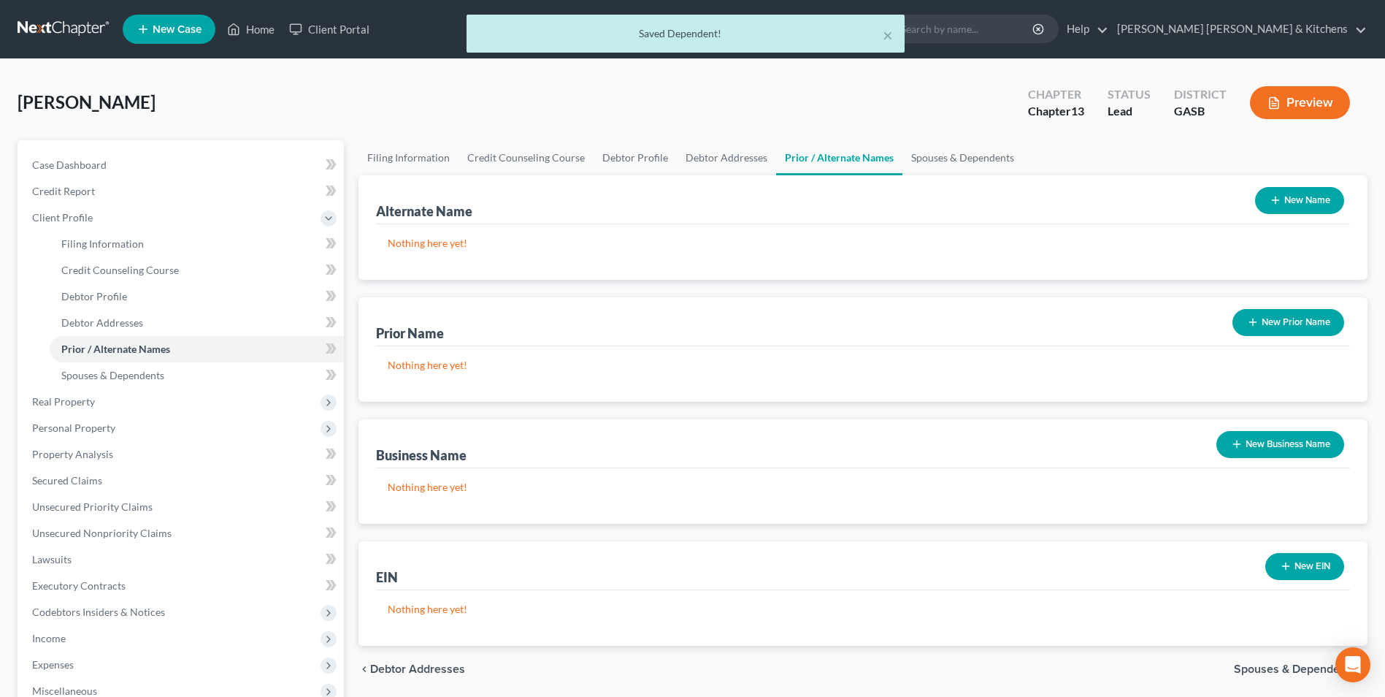
click at [1287, 194] on button "New Name" at bounding box center [1299, 200] width 89 height 27
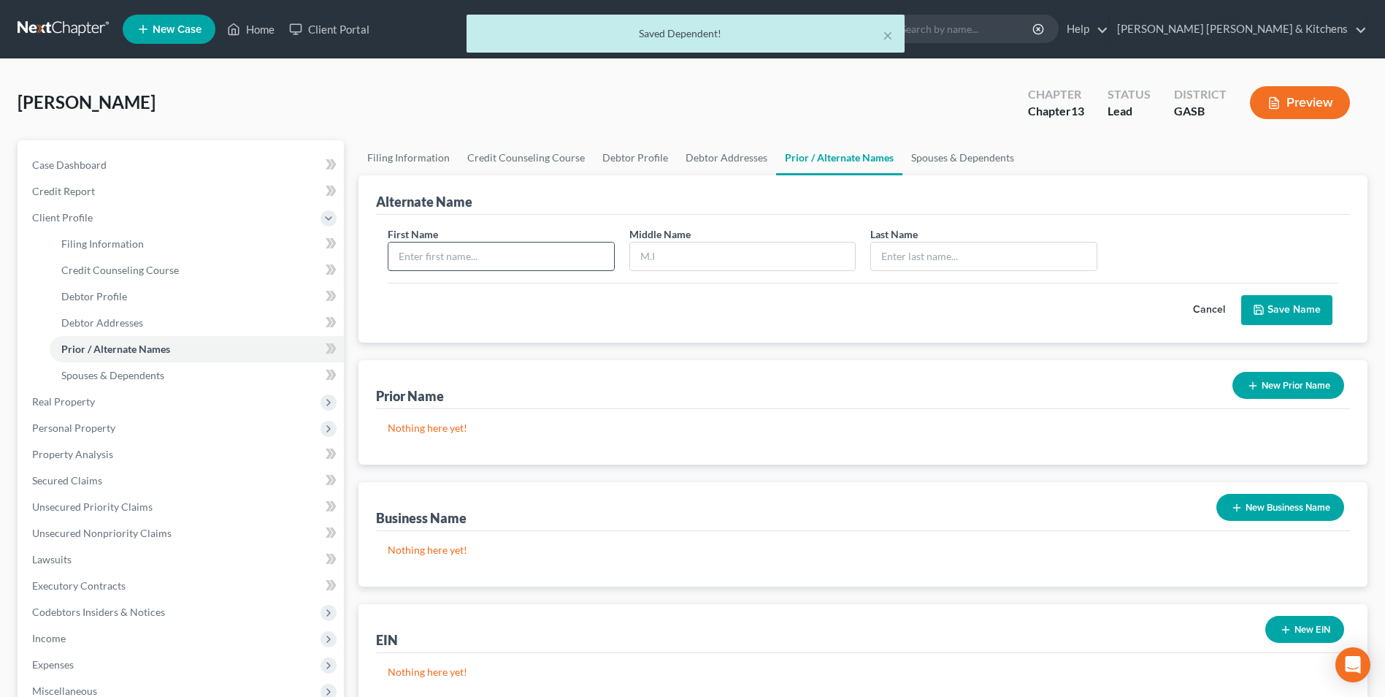
click at [428, 257] on input "text" at bounding box center [500, 256] width 225 height 28
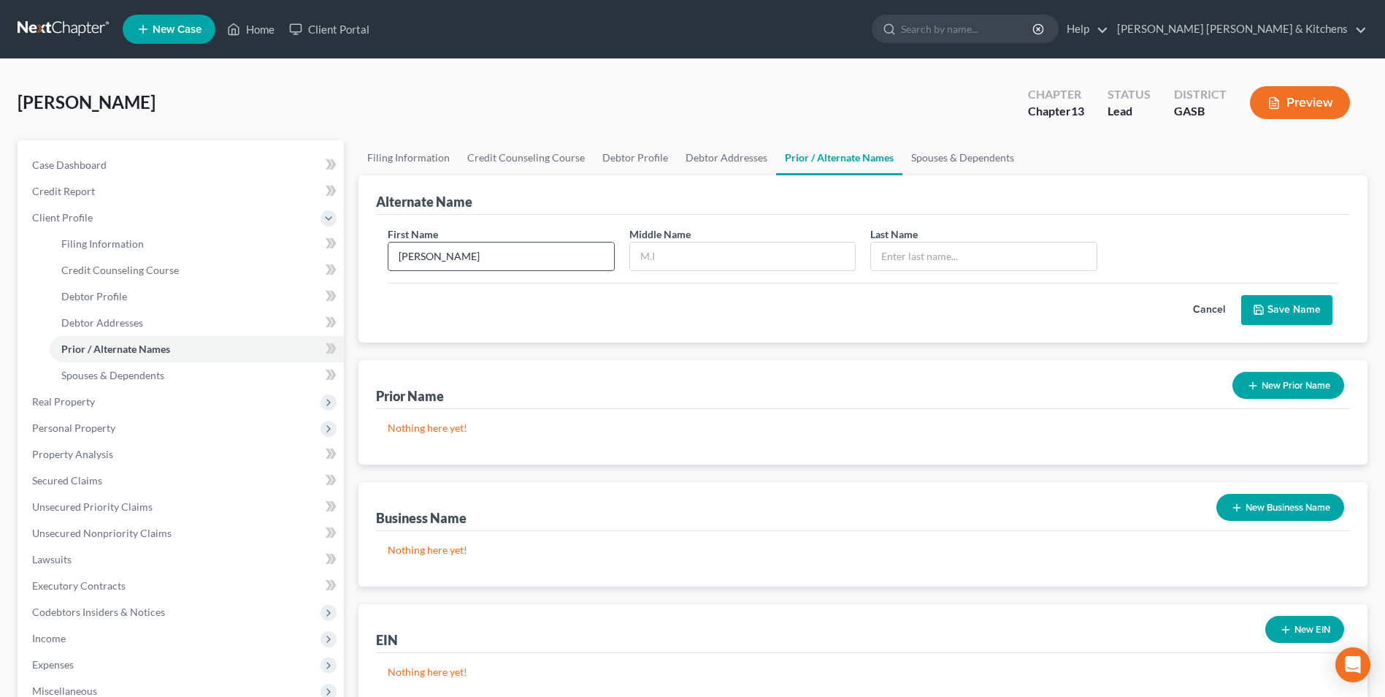
type input "[PERSON_NAME]"
type input "B"
type input "Mahmood"
click at [1290, 300] on button "Save Name" at bounding box center [1286, 310] width 91 height 31
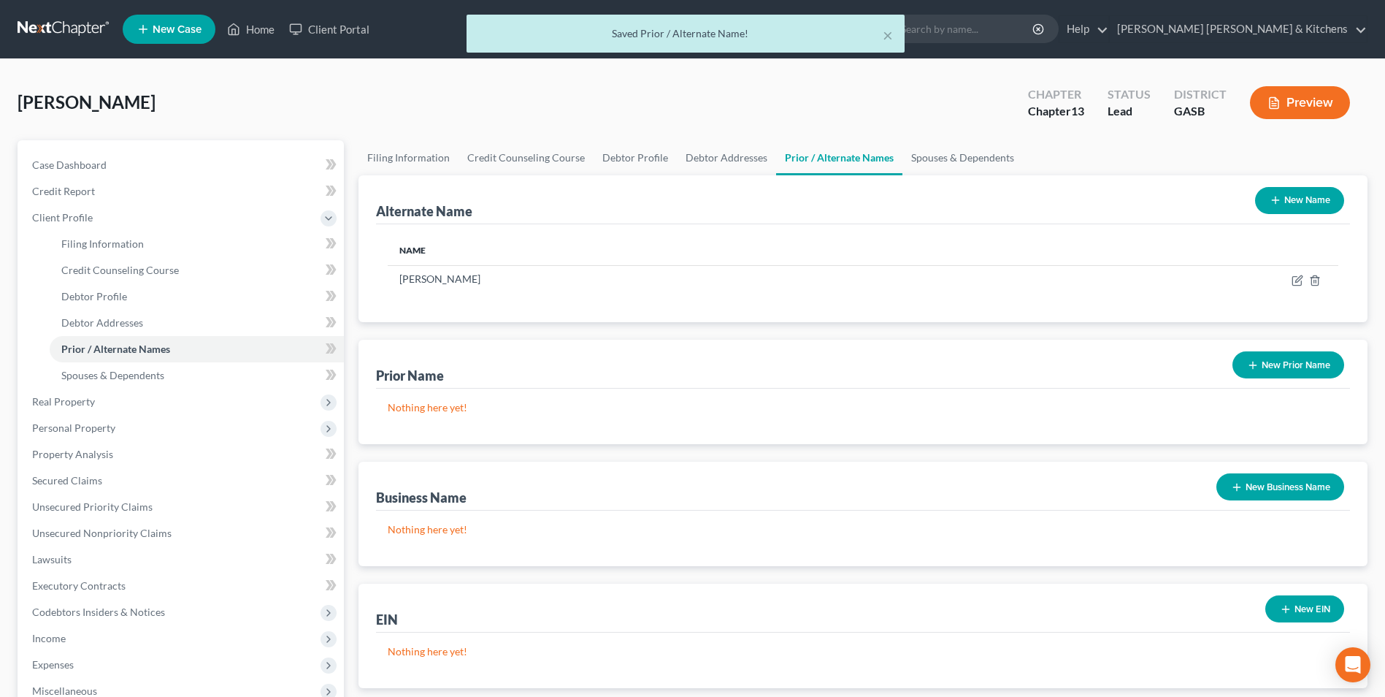
click at [1290, 203] on button "New Name" at bounding box center [1299, 200] width 89 height 27
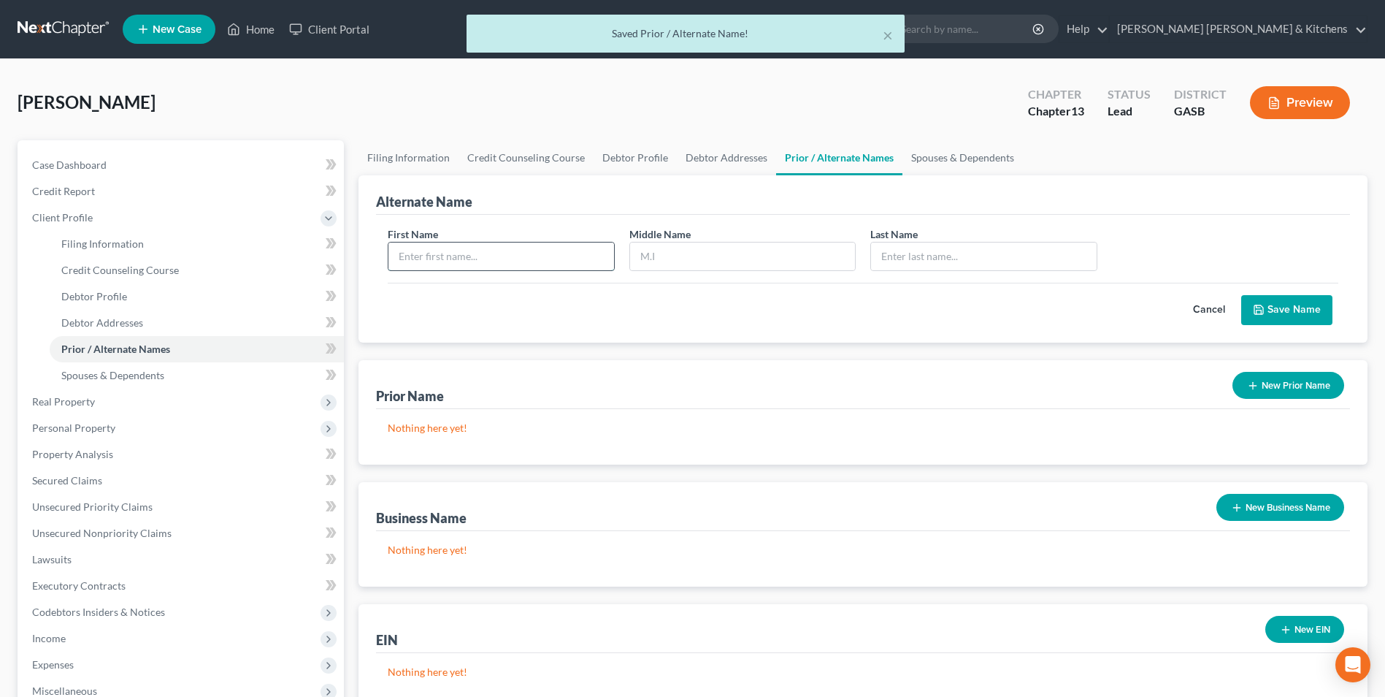
click at [482, 259] on input "text" at bounding box center [500, 256] width 225 height 28
type input "[PERSON_NAME]"
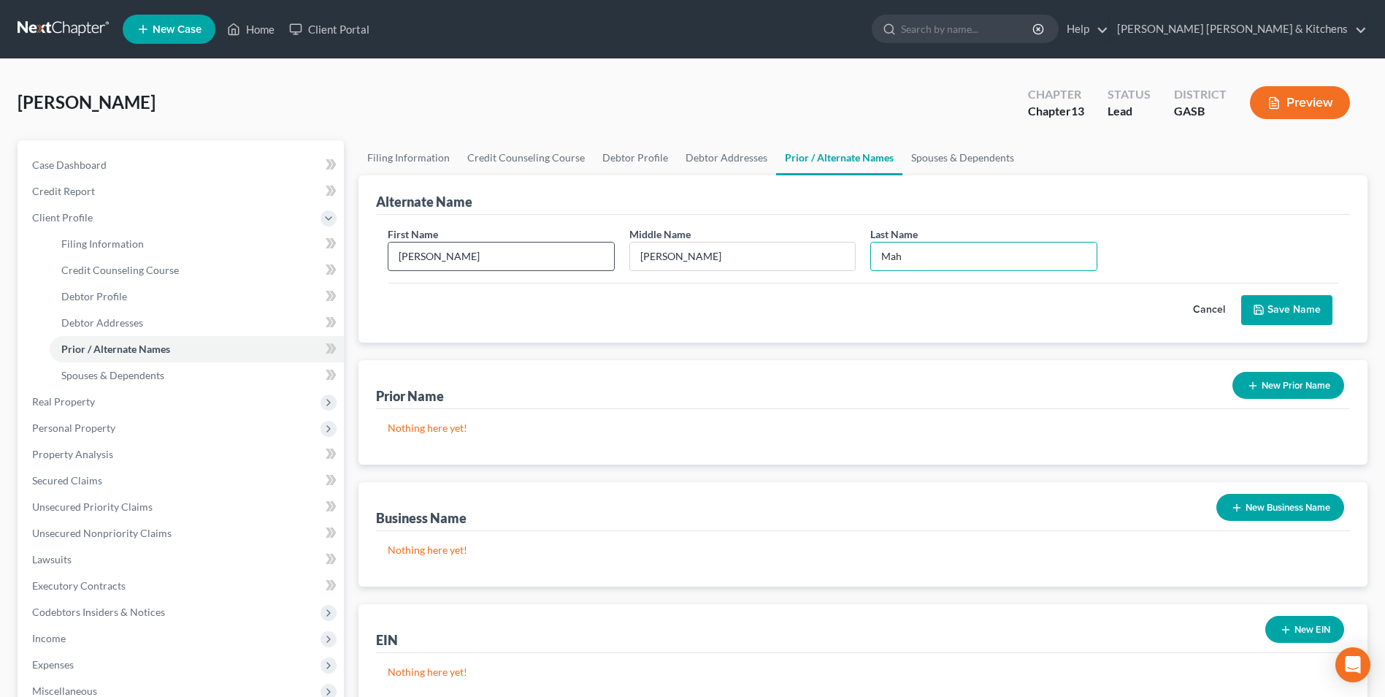
type input "Mah"
click at [937, 266] on input "Mah" at bounding box center [983, 256] width 225 height 28
type input "Mahmood"
click at [1269, 314] on button "Save Name" at bounding box center [1286, 310] width 91 height 31
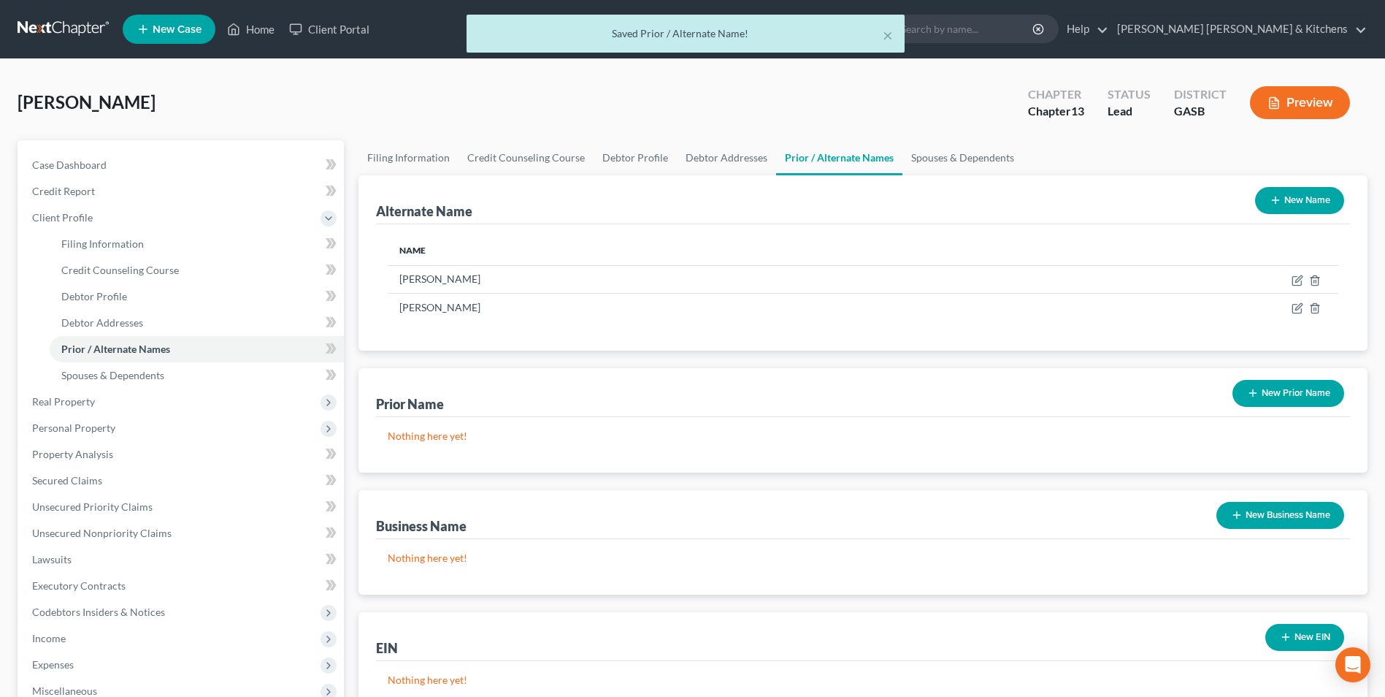
click at [1313, 202] on button "New Name" at bounding box center [1299, 200] width 89 height 27
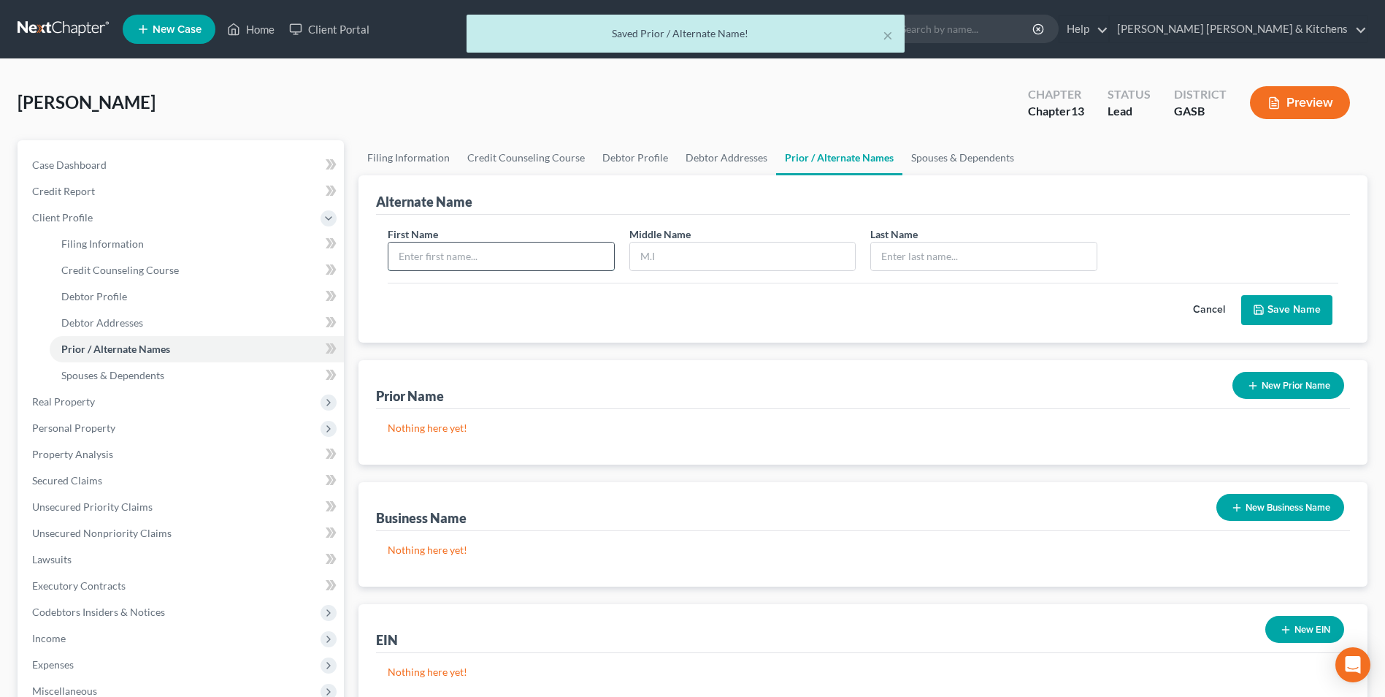
click at [440, 267] on input "text" at bounding box center [500, 256] width 225 height 28
type input "[PERSON_NAME]"
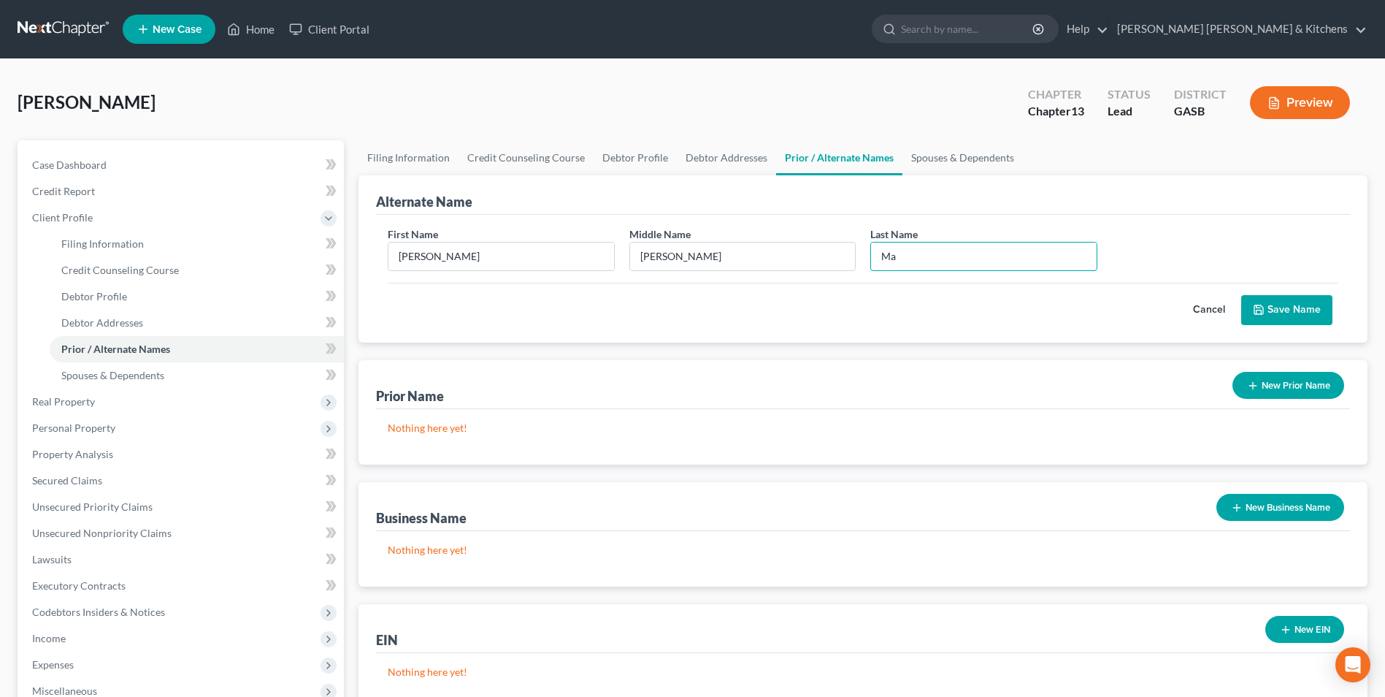
type input "Mahmood"
click at [1269, 306] on button "Save Name" at bounding box center [1286, 310] width 91 height 31
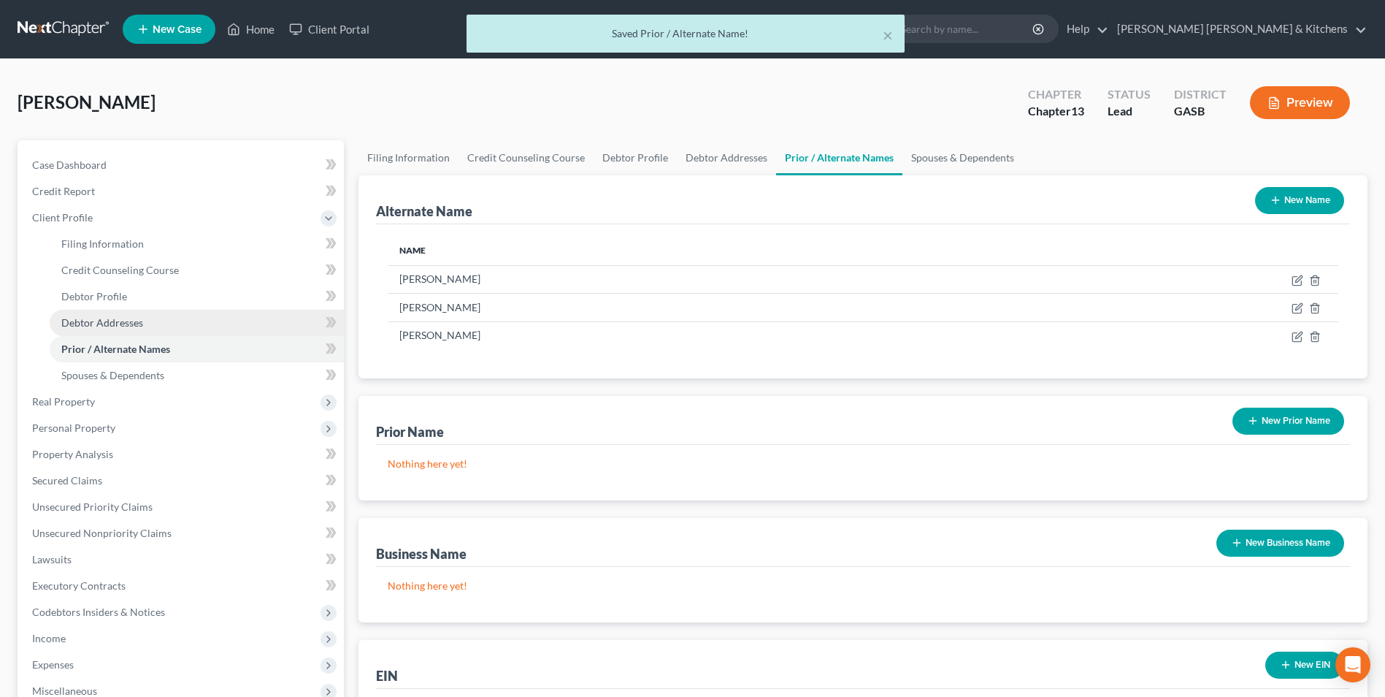
drag, startPoint x: 128, startPoint y: 321, endPoint x: 212, endPoint y: 321, distance: 84.7
click at [128, 321] on span "Debtor Addresses" at bounding box center [102, 322] width 82 height 12
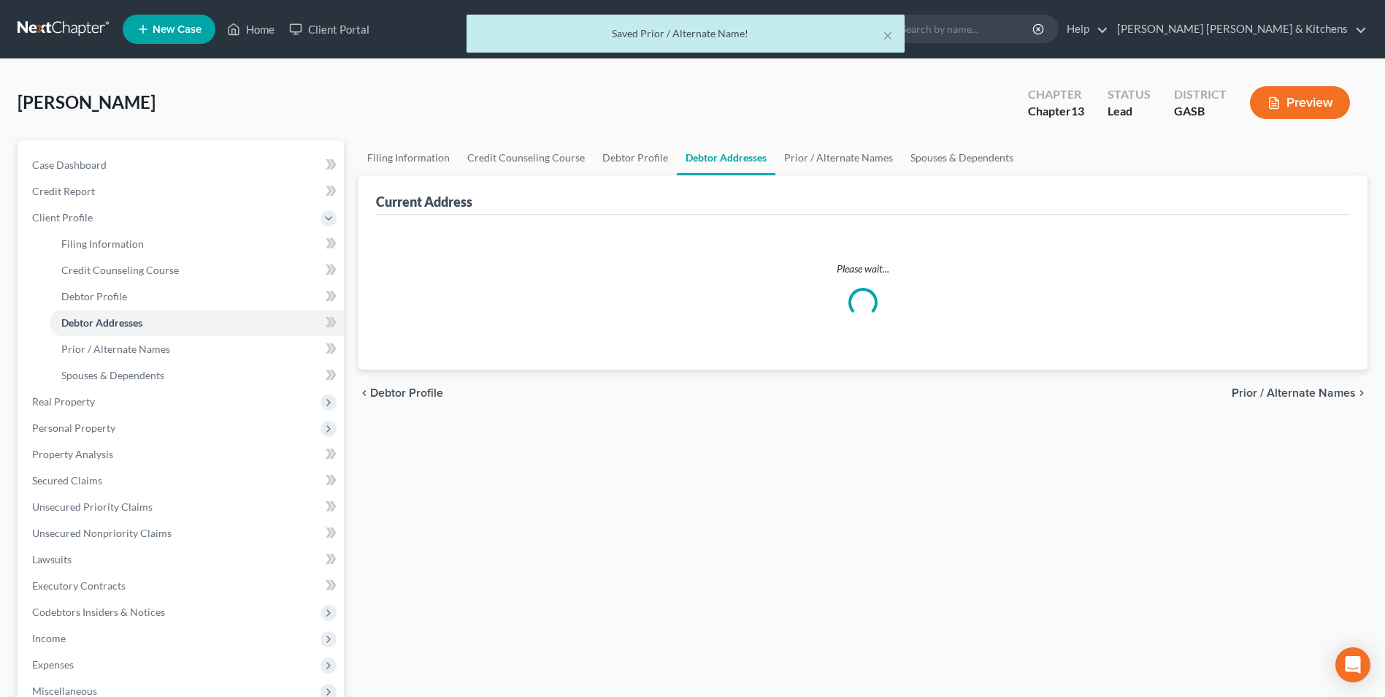
select select "0"
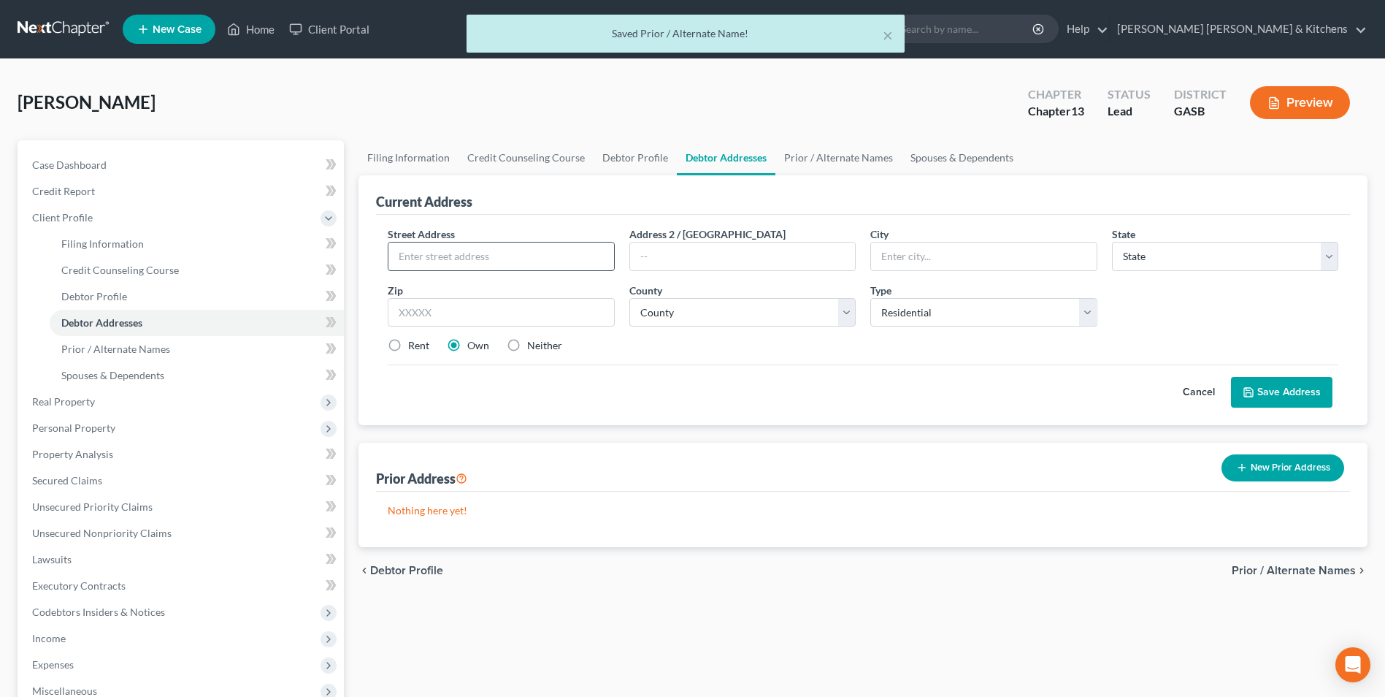
click at [452, 262] on input "text" at bounding box center [500, 256] width 225 height 28
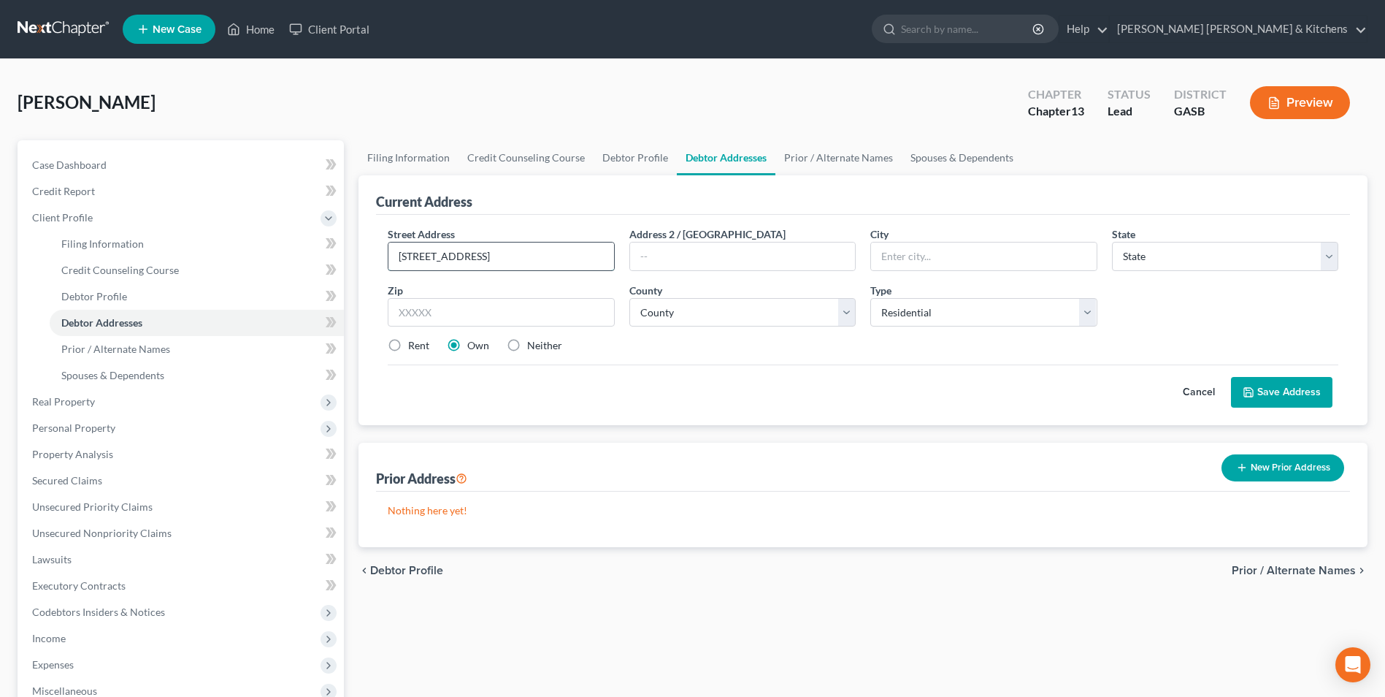
type input "[STREET_ADDRESS]"
type input "30906"
type input "Augusta"
select select "10"
select select "120"
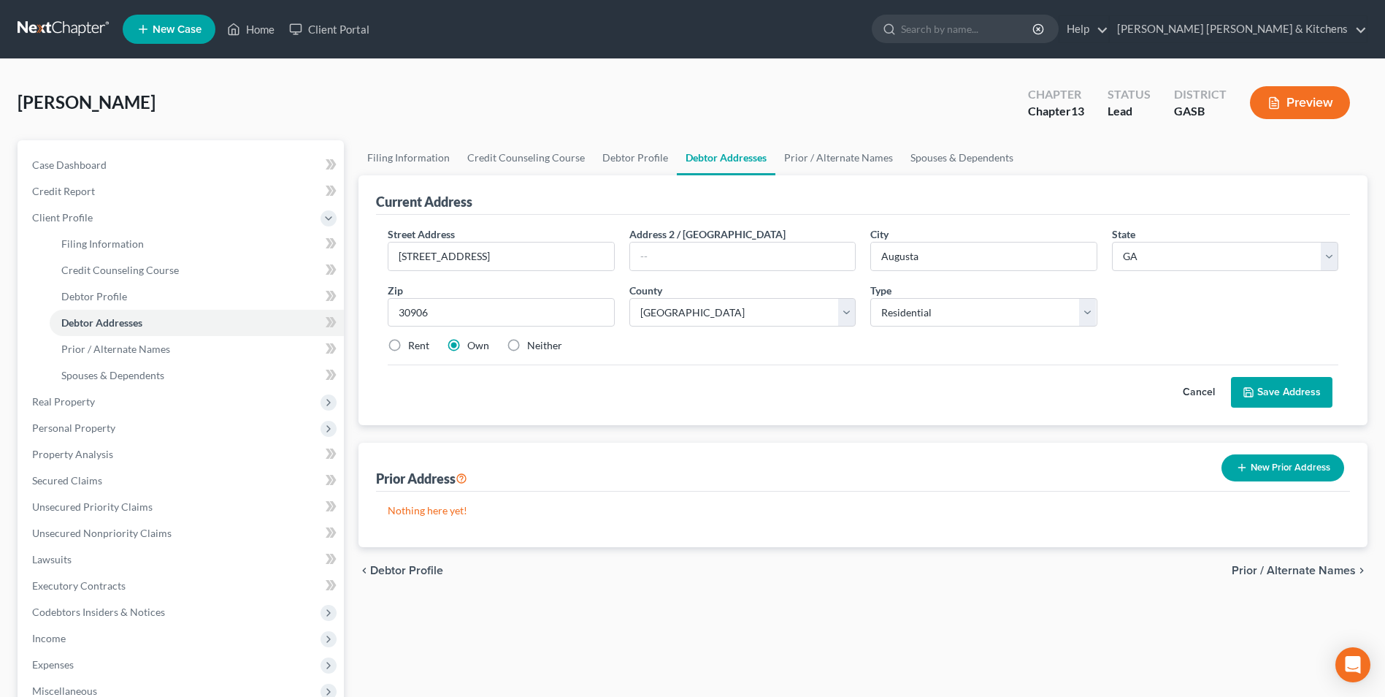
click at [1292, 395] on button "Save Address" at bounding box center [1281, 392] width 101 height 31
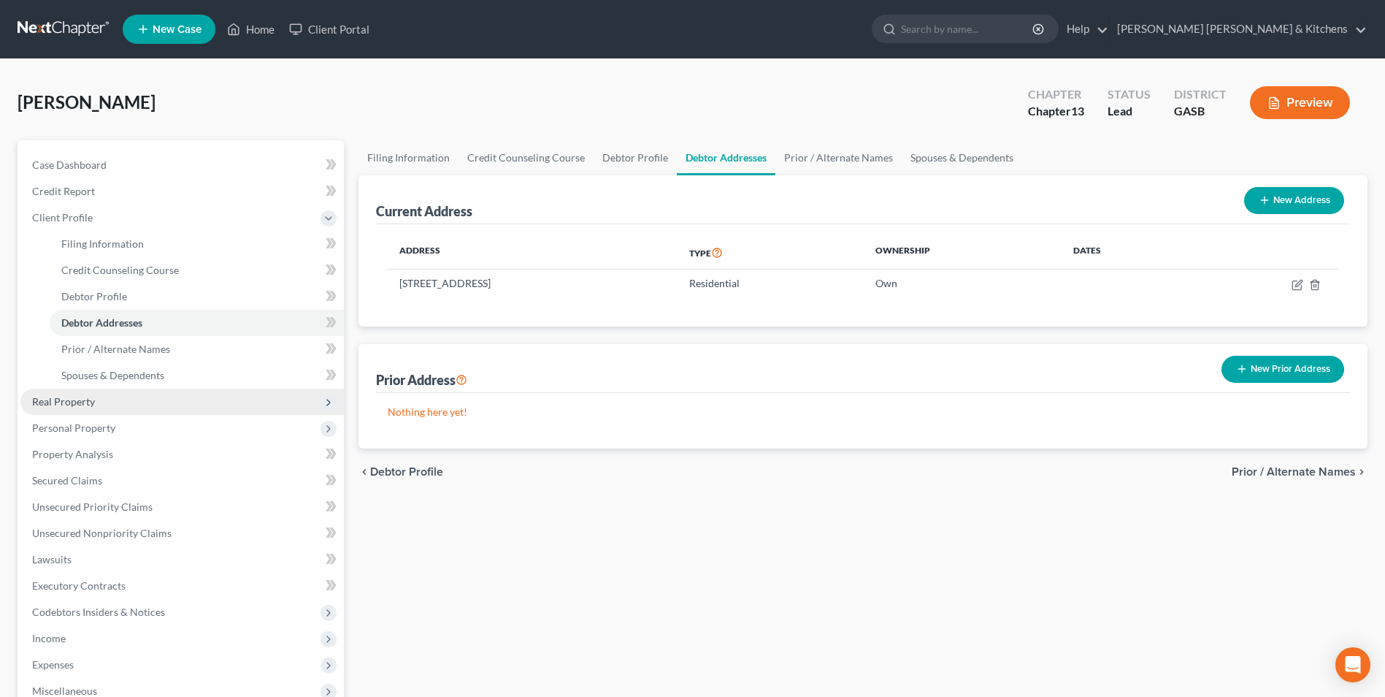
click at [73, 398] on span "Real Property" at bounding box center [63, 401] width 63 height 12
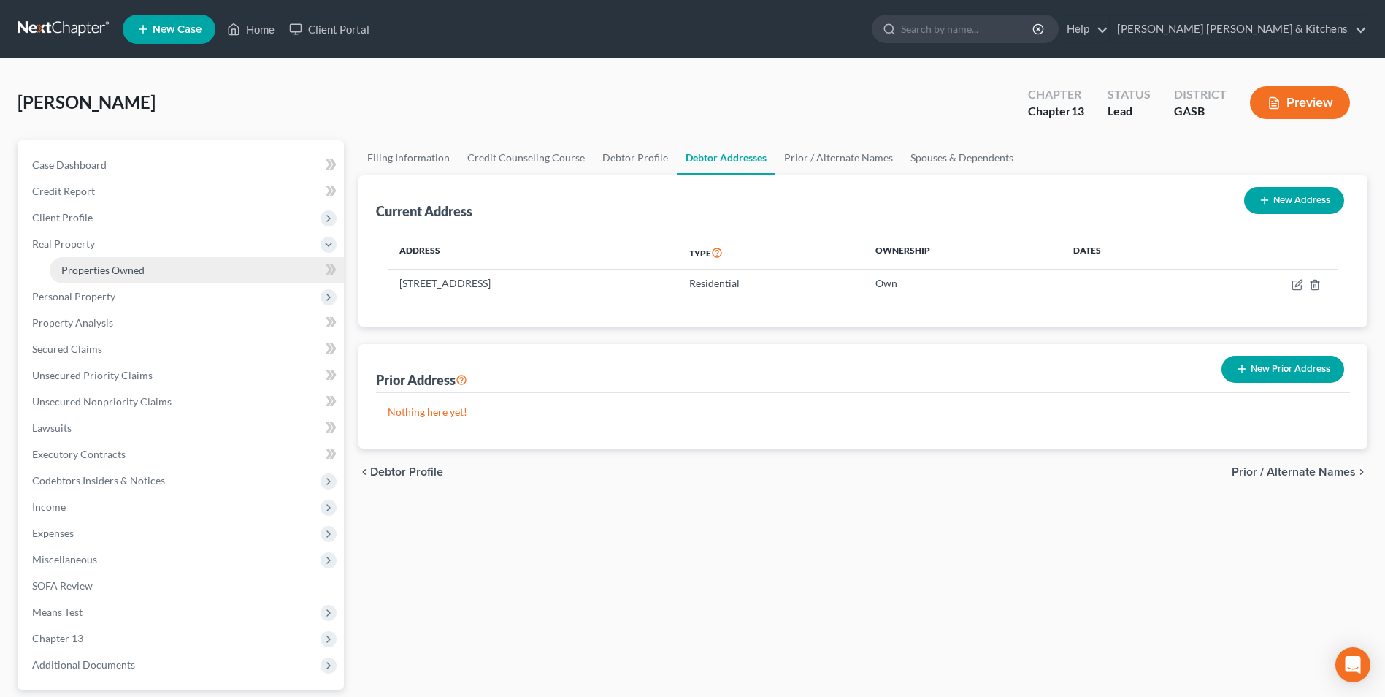
click at [93, 266] on span "Properties Owned" at bounding box center [102, 270] width 83 height 12
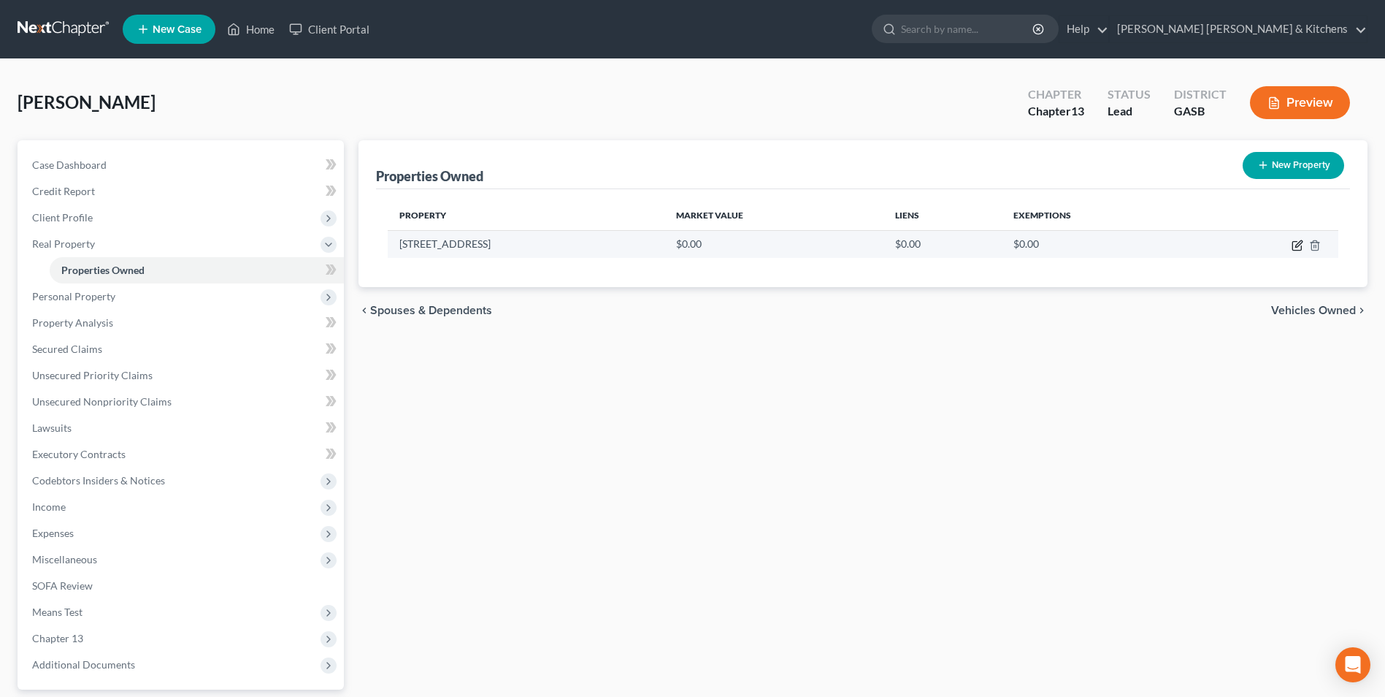
click at [1297, 245] on icon "button" at bounding box center [1298, 245] width 12 height 12
select select "10"
select select "120"
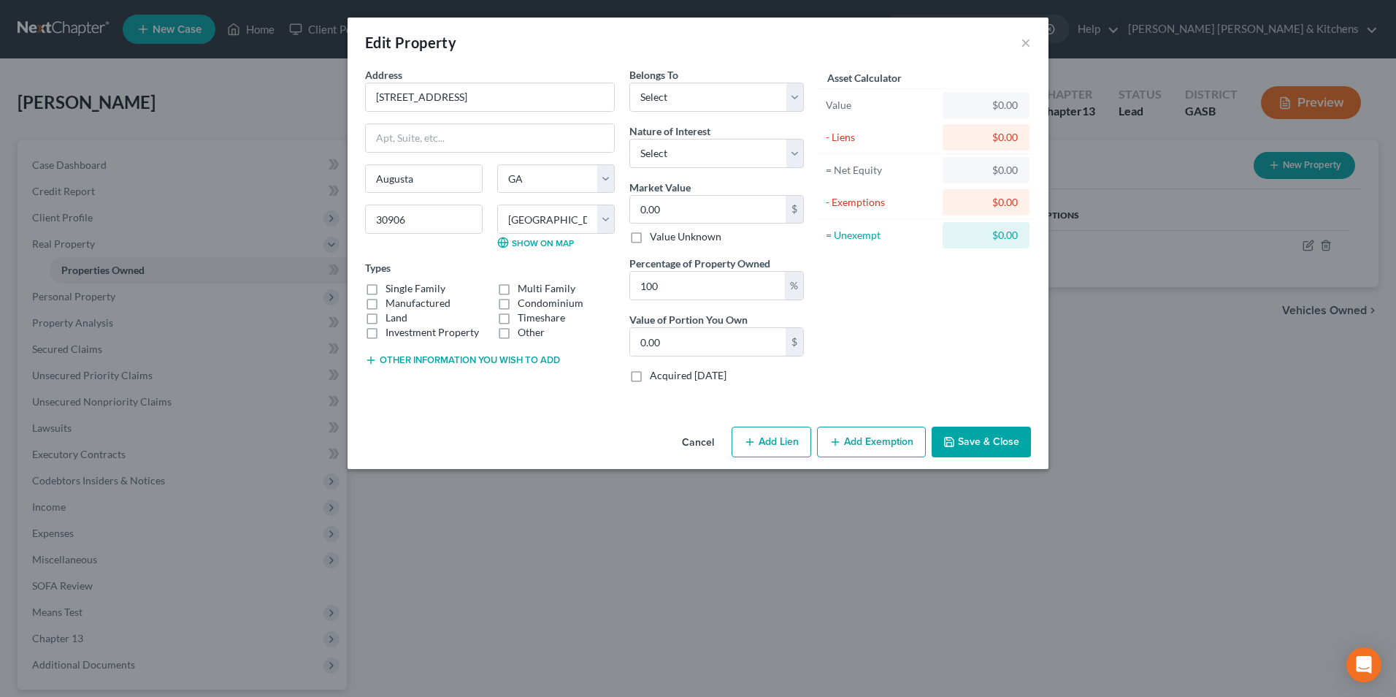
click at [385, 296] on label "Manufactured" at bounding box center [417, 303] width 65 height 15
click at [391, 296] on input "Manufactured" at bounding box center [395, 300] width 9 height 9
checkbox input "true"
click at [385, 286] on label "Single Family" at bounding box center [415, 288] width 60 height 15
click at [391, 286] on input "Single Family" at bounding box center [395, 285] width 9 height 9
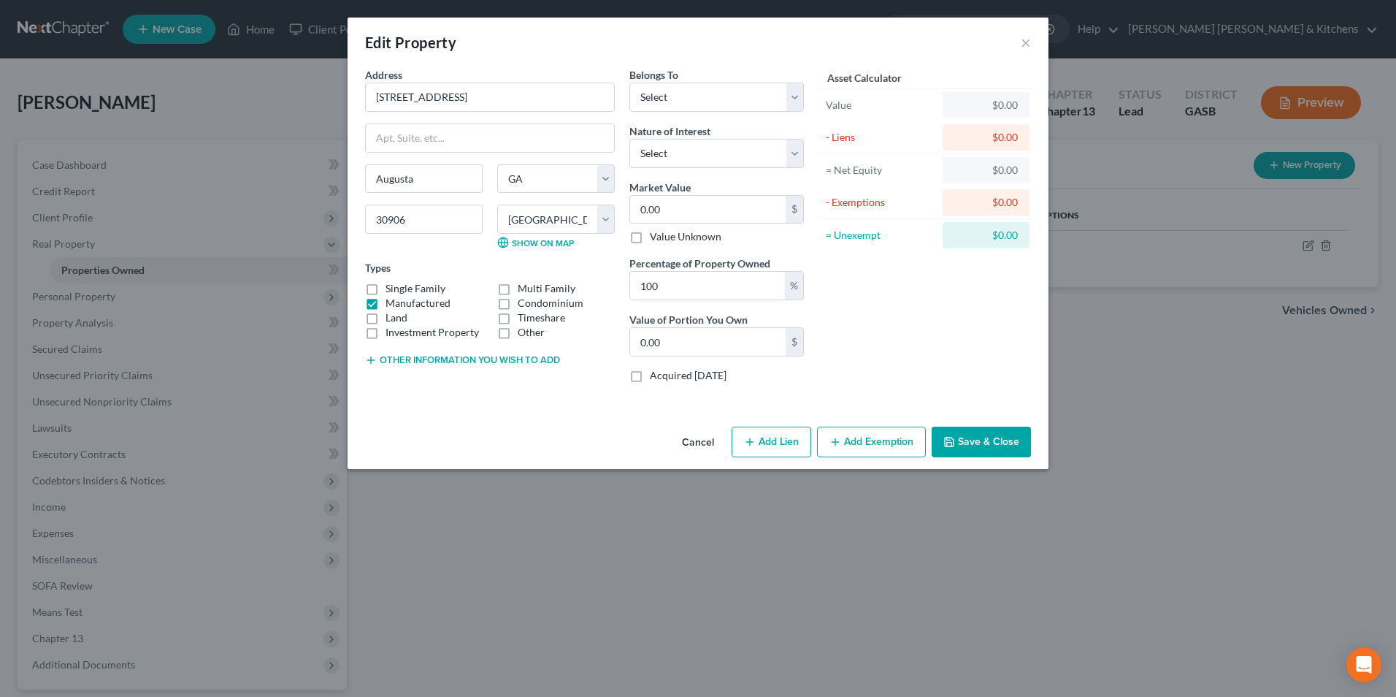
checkbox input "true"
click at [385, 303] on label "Manufactured" at bounding box center [417, 303] width 65 height 15
click at [391, 303] on input "Manufactured" at bounding box center [395, 300] width 9 height 9
checkbox input "false"
click at [395, 361] on button "Other information you wish to add" at bounding box center [462, 360] width 195 height 12
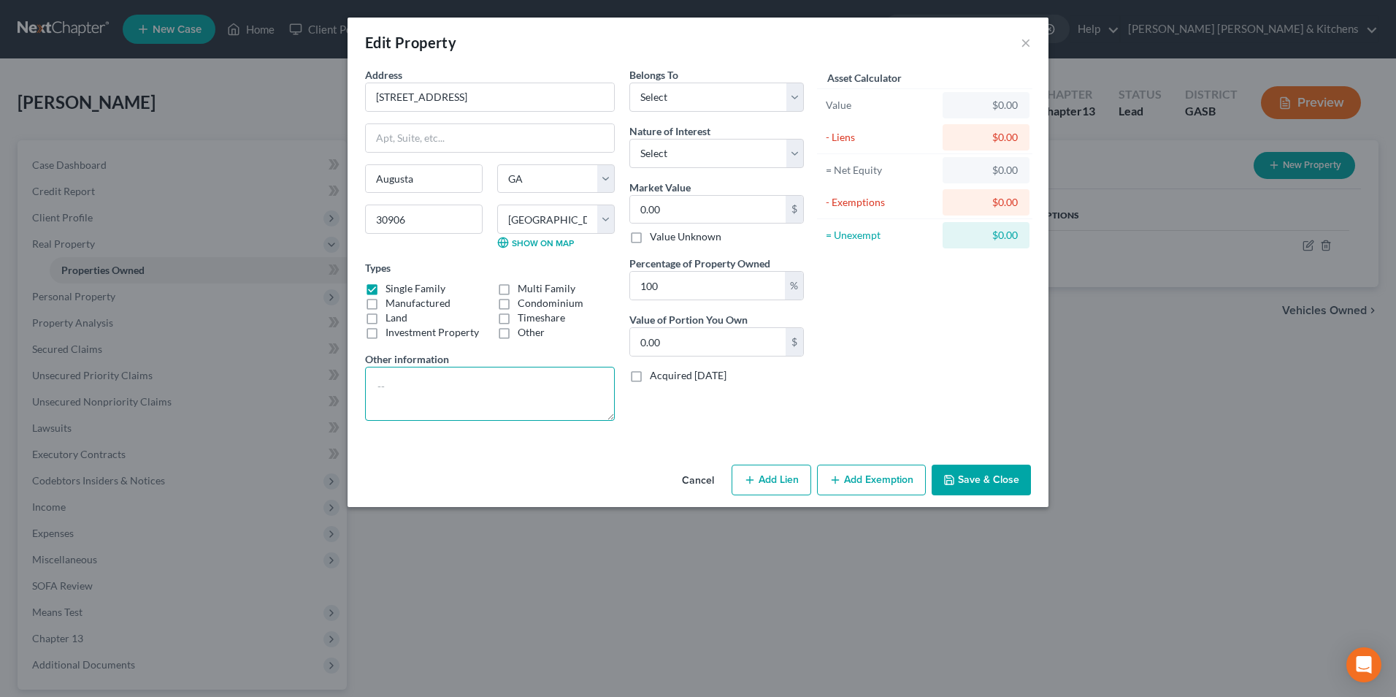
click at [412, 394] on textarea at bounding box center [490, 394] width 250 height 54
type textarea "Residence, tax value"
click at [689, 111] on select "Select Debtor 1 Only Debtor 2 Only Debtor 1 And Debtor 2 Only At Least One Of T…" at bounding box center [716, 96] width 174 height 29
select select "0"
click at [629, 82] on select "Select Debtor 1 Only Debtor 2 Only Debtor 1 And Debtor 2 Only At Least One Of T…" at bounding box center [716, 96] width 174 height 29
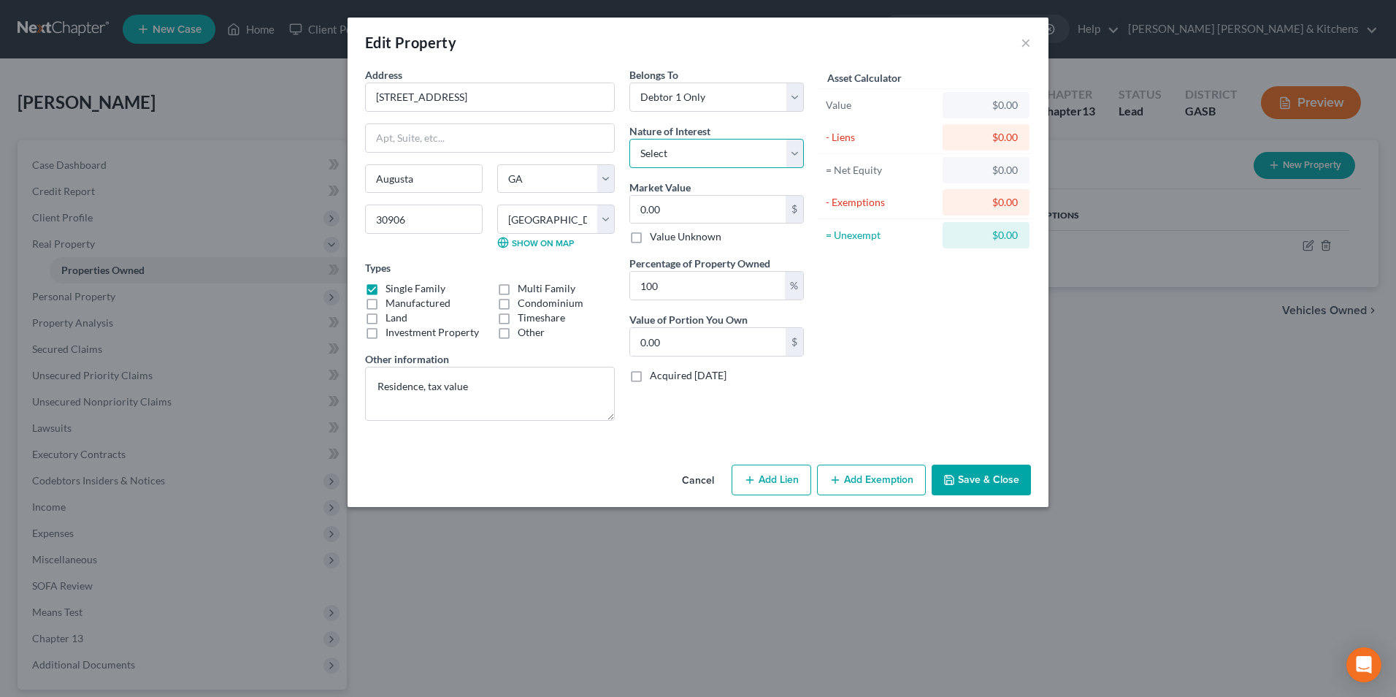
drag, startPoint x: 688, startPoint y: 149, endPoint x: 688, endPoint y: 169, distance: 20.4
click at [688, 149] on select "Select Fee Simple Joint Tenant Life Estate Equitable Interest Future Interest T…" at bounding box center [716, 153] width 174 height 29
select select "0"
click at [629, 139] on select "Select Fee Simple Joint Tenant Life Estate Equitable Interest Future Interest T…" at bounding box center [716, 153] width 174 height 29
click at [680, 207] on input "0.00" at bounding box center [708, 210] width 156 height 28
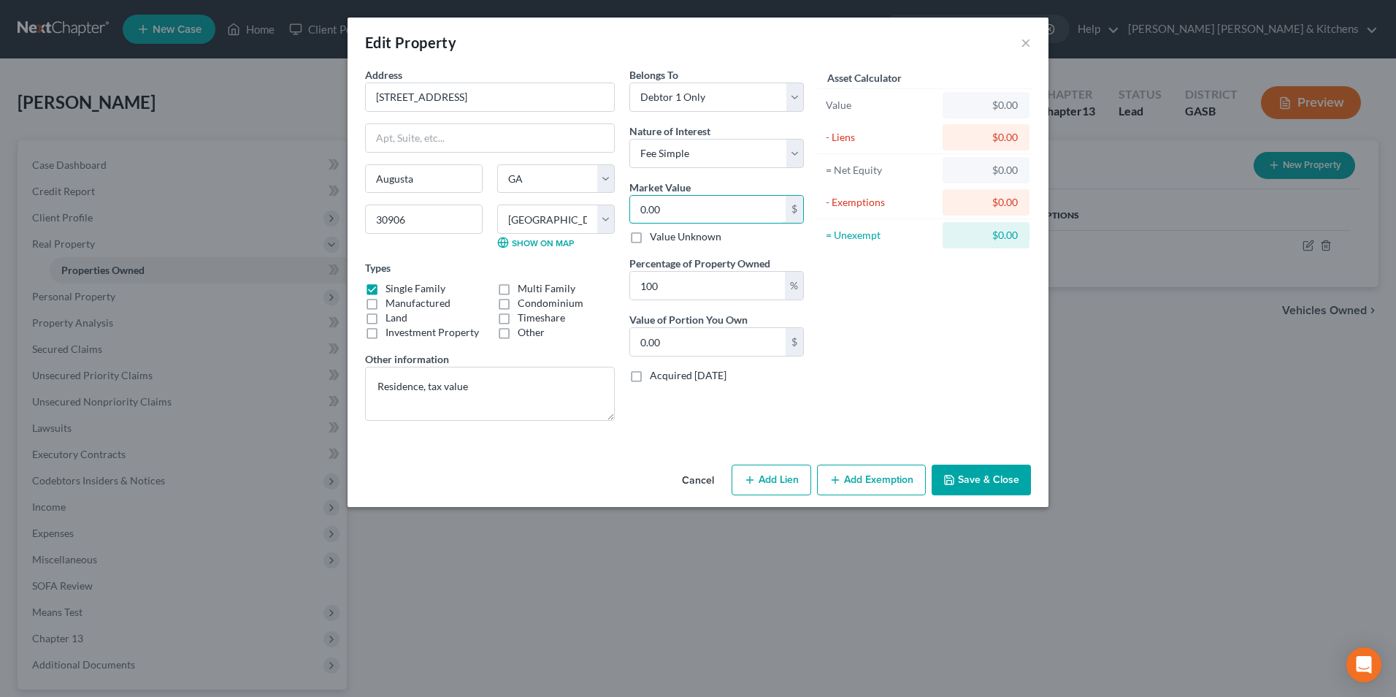
type input "2"
type input "2.00"
type input "20"
type input "20.00"
type input "208"
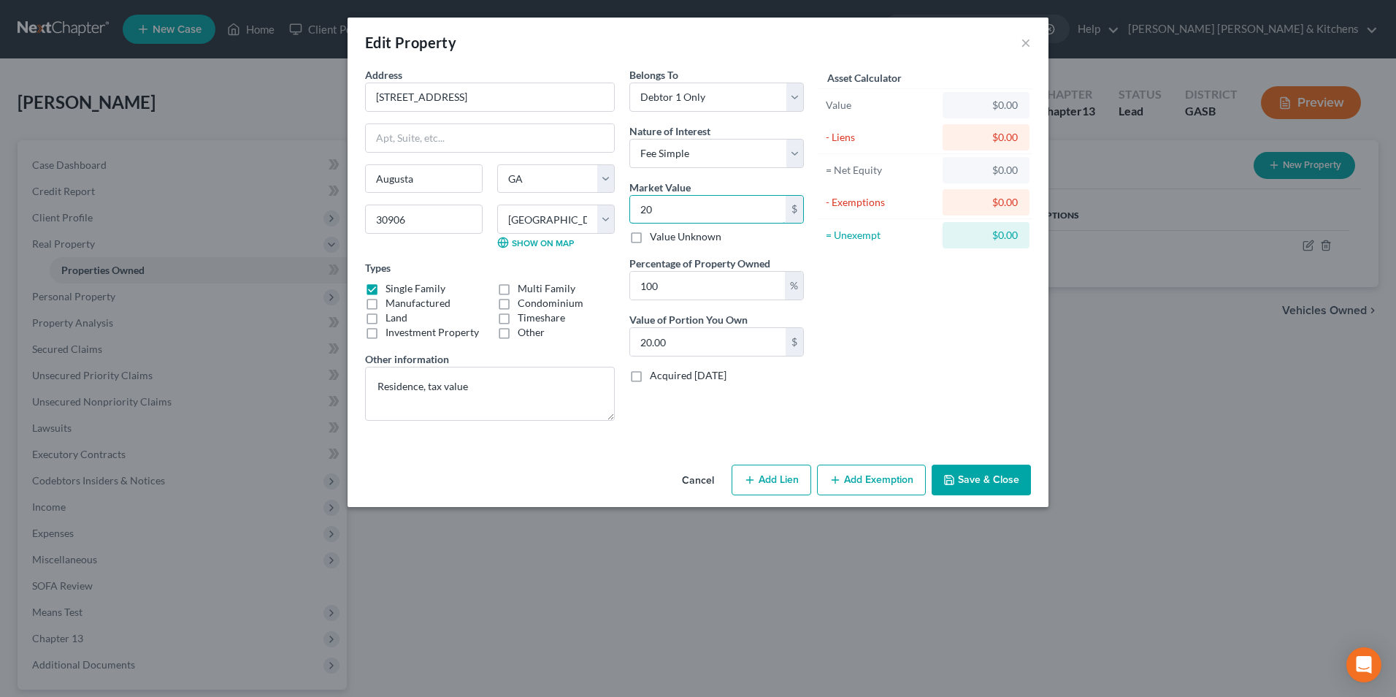
type input "208.00"
type input "2086"
type input "2,086.00"
type input "2,0860"
type input "20,860.00"
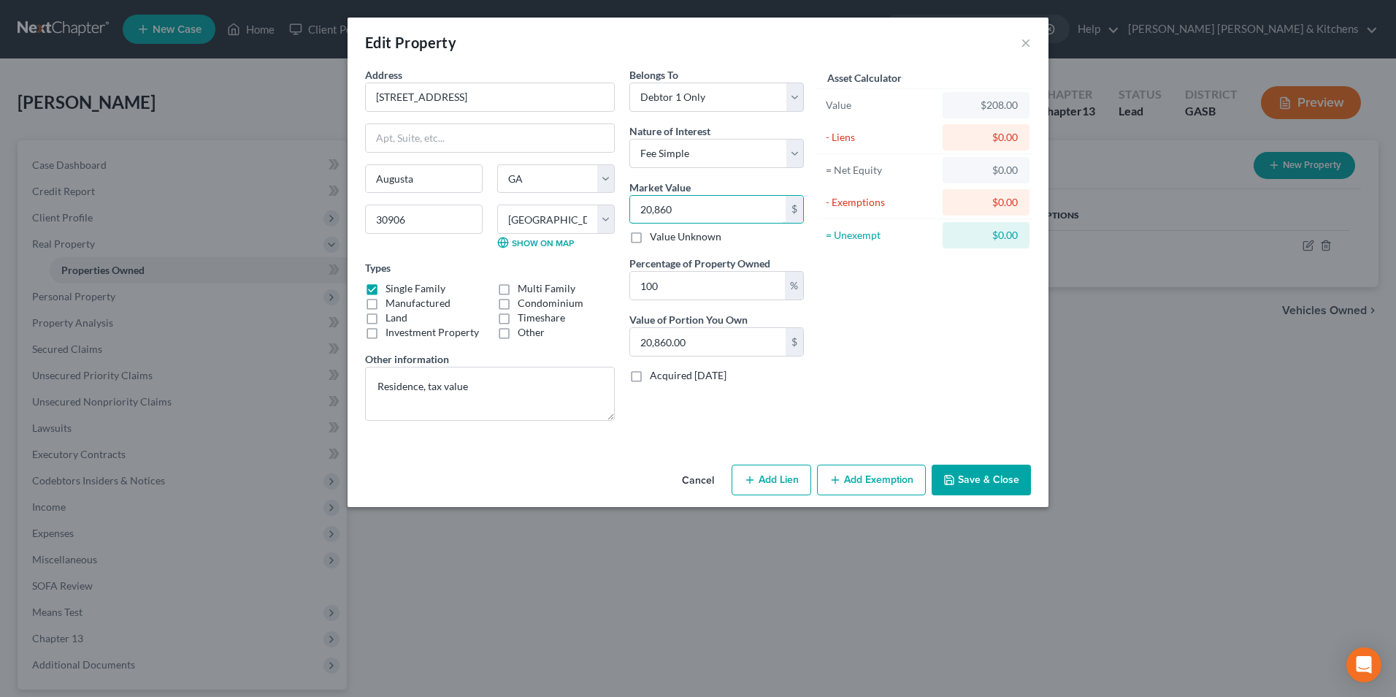
type input "20,8600"
type input "208,600.00"
type input "208,600"
click at [768, 489] on button "Add Lien" at bounding box center [772, 479] width 80 height 31
select select "0"
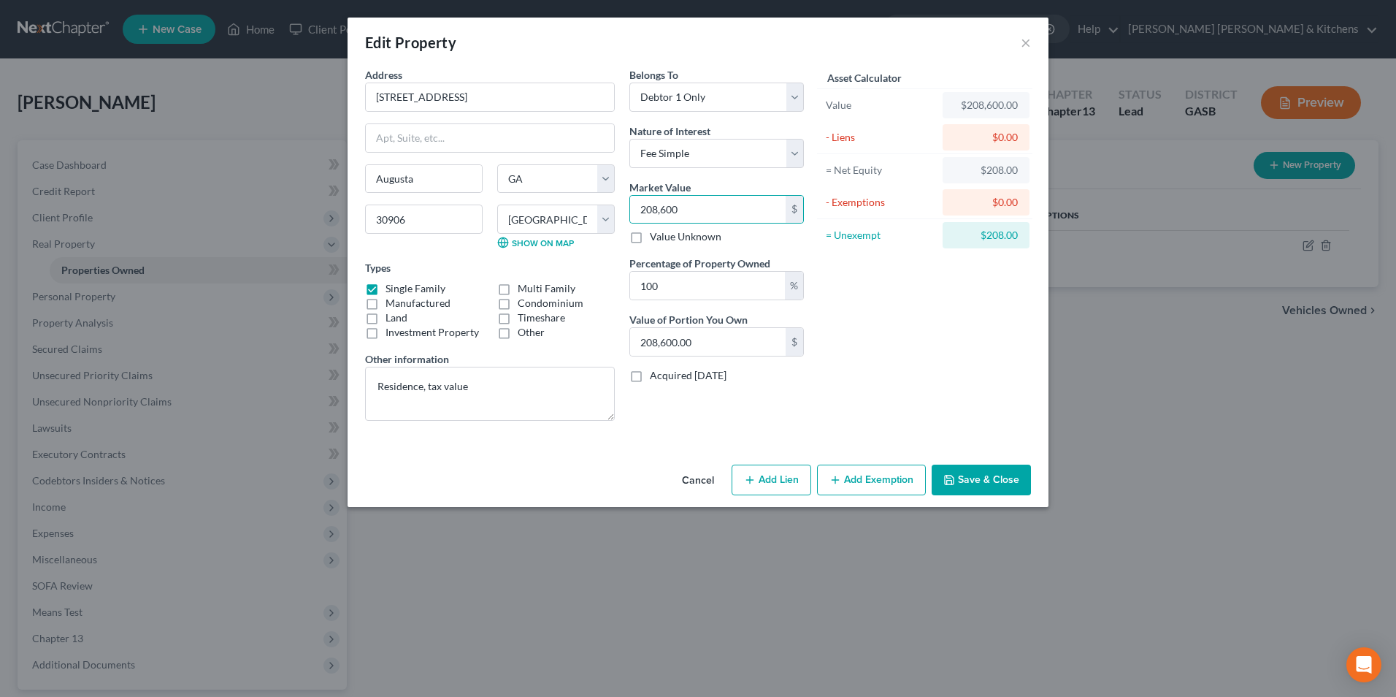
select select "0"
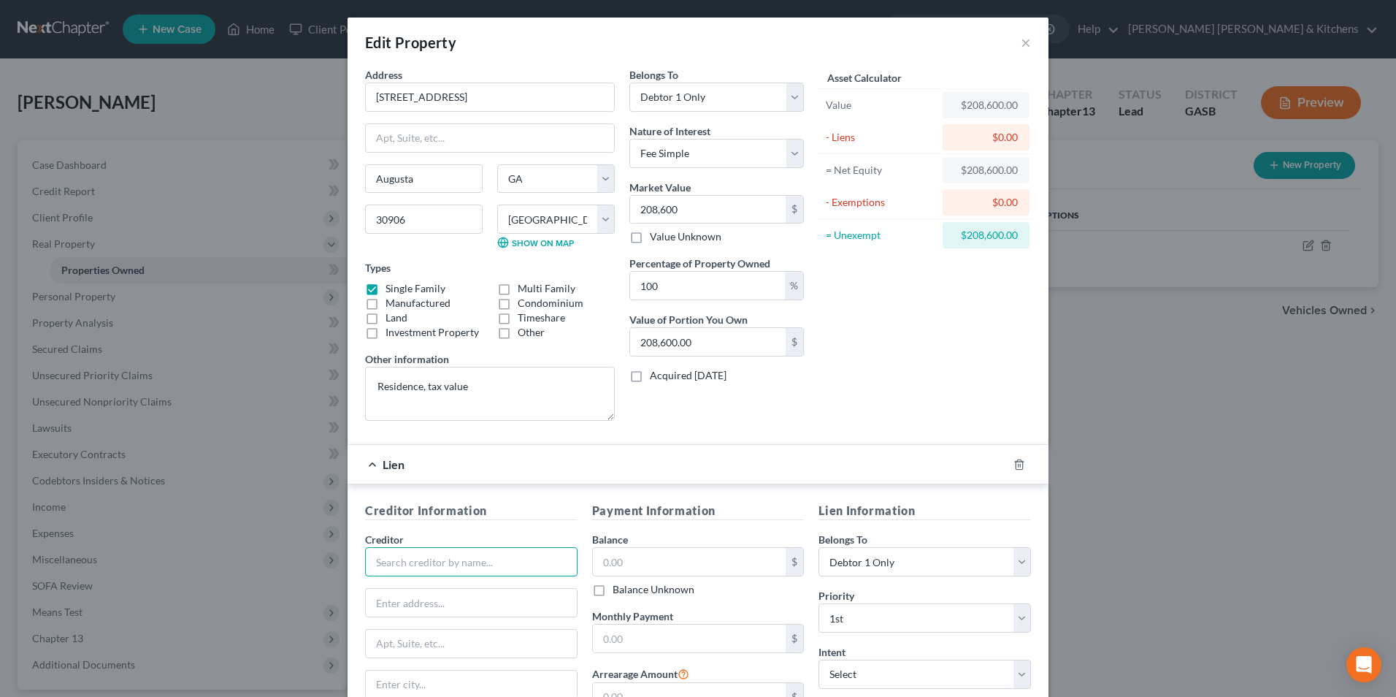
click at [438, 569] on input "text" at bounding box center [471, 561] width 212 height 29
click at [393, 588] on div "SRP FCU" at bounding box center [453, 587] width 152 height 15
type input "SRP FCU"
type input "PO Box 6730"
type input "N Augusta"
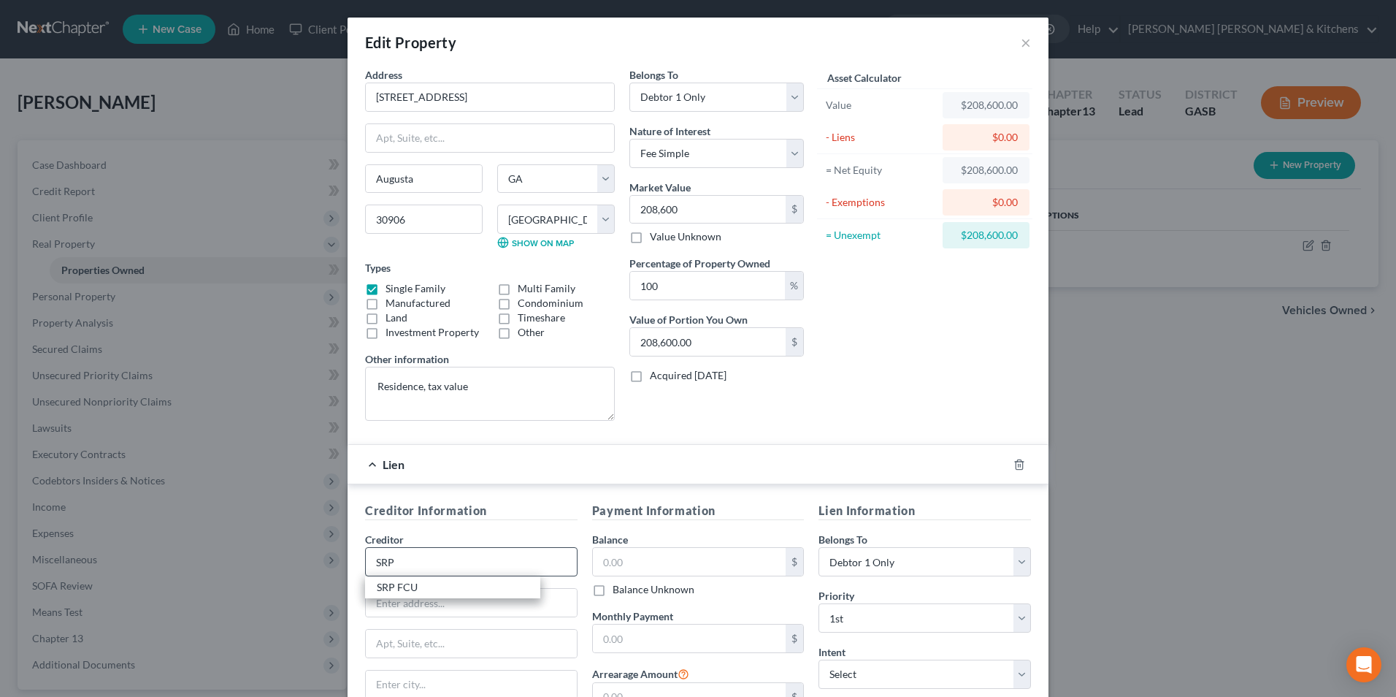
select select "42"
type input "29861"
click at [618, 564] on input "text" at bounding box center [689, 562] width 193 height 28
type input "6,700"
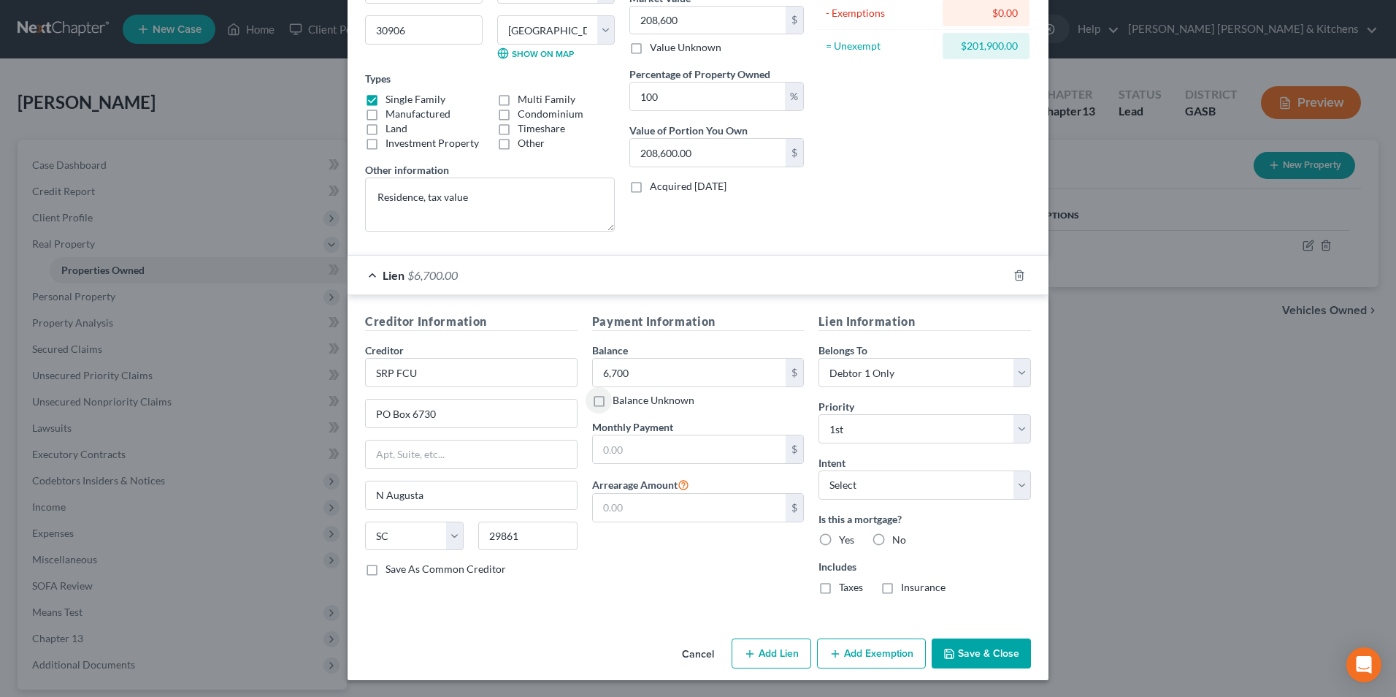
scroll to position [190, 0]
click at [767, 656] on button "Add Lien" at bounding box center [772, 652] width 80 height 31
select select "0"
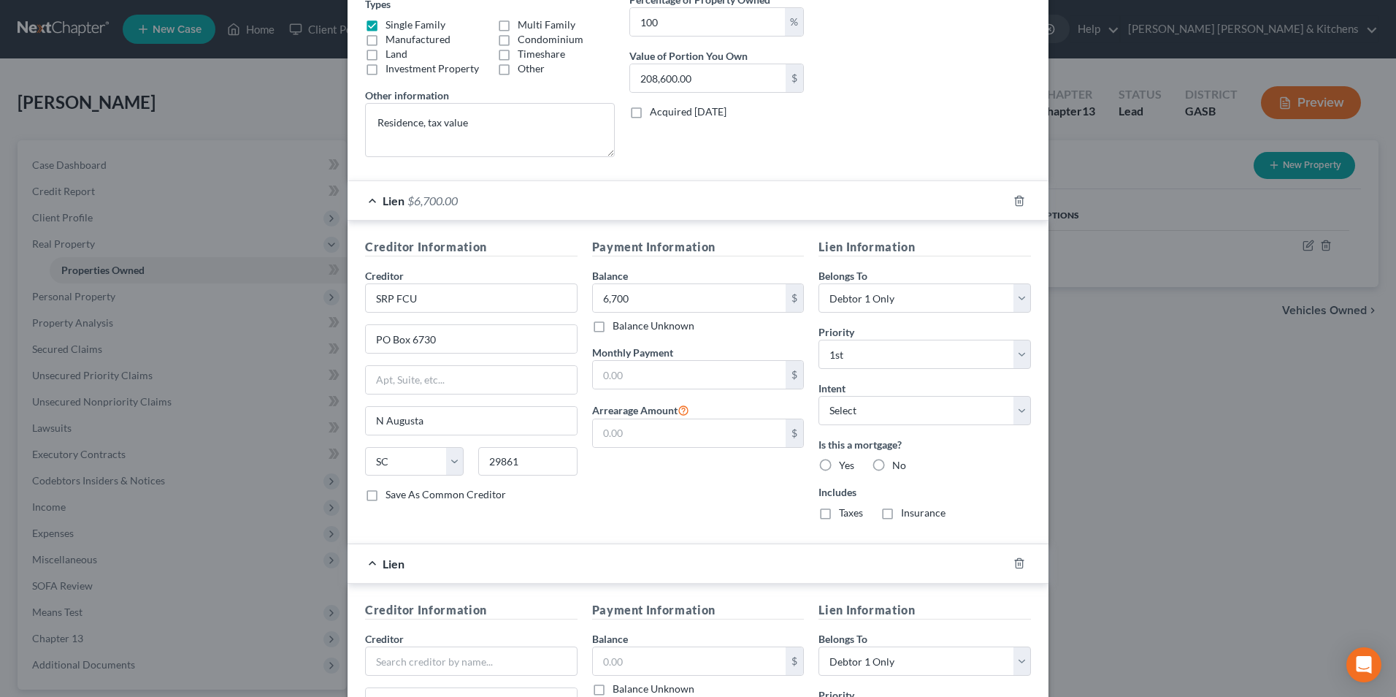
scroll to position [482, 0]
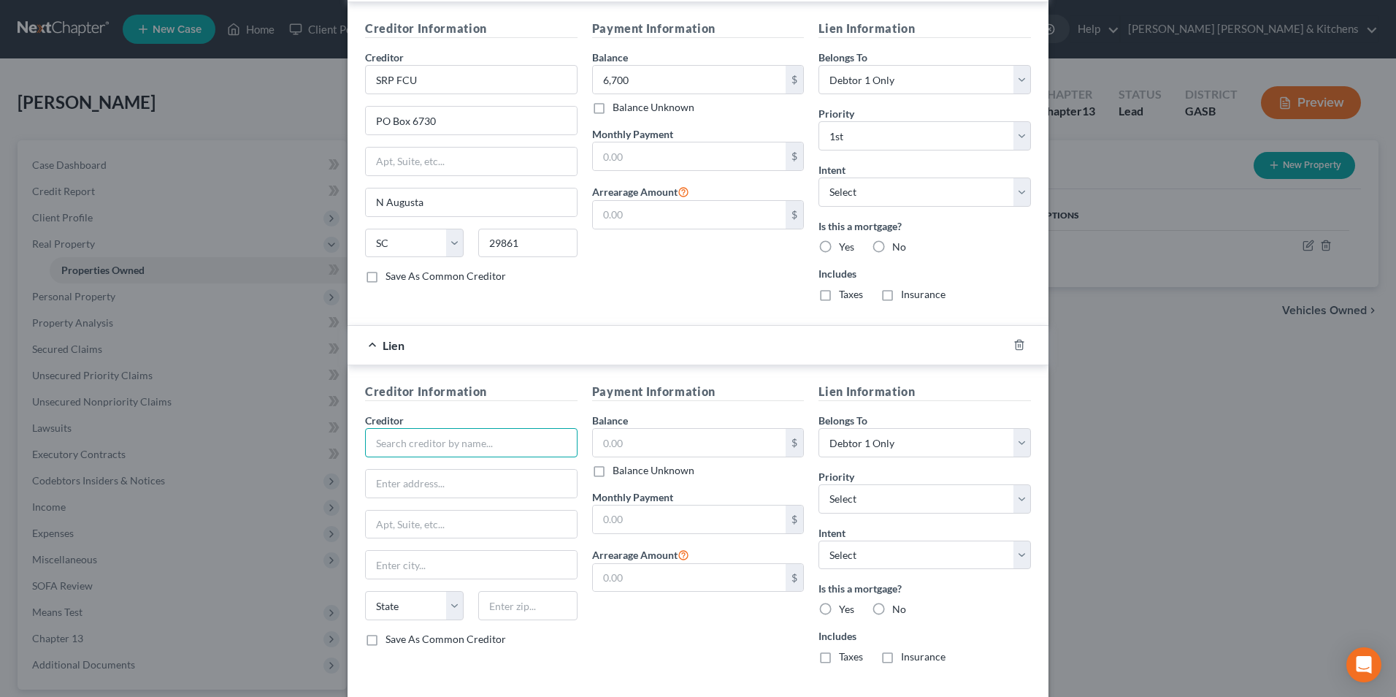
click at [410, 442] on input "text" at bounding box center [471, 442] width 212 height 29
type input "SRP"
click at [642, 439] on input "text" at bounding box center [689, 443] width 193 height 28
type input "1"
type input "9,900"
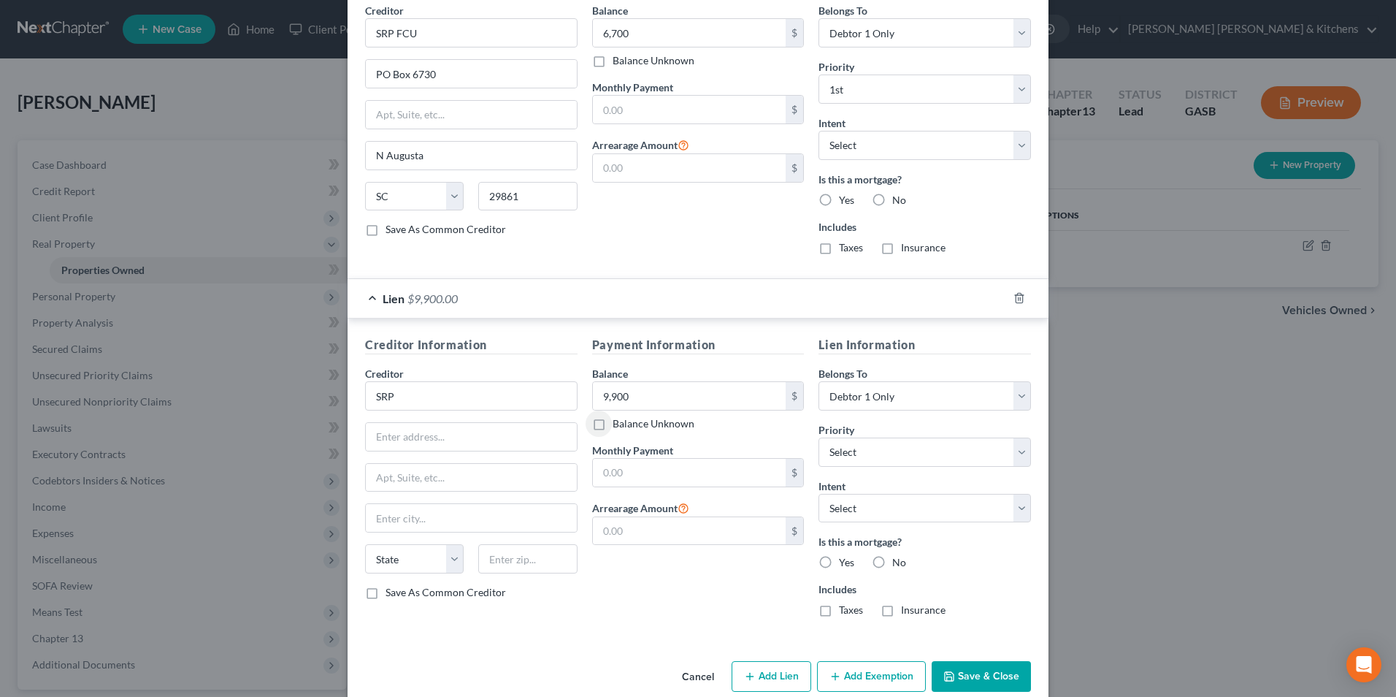
scroll to position [553, 0]
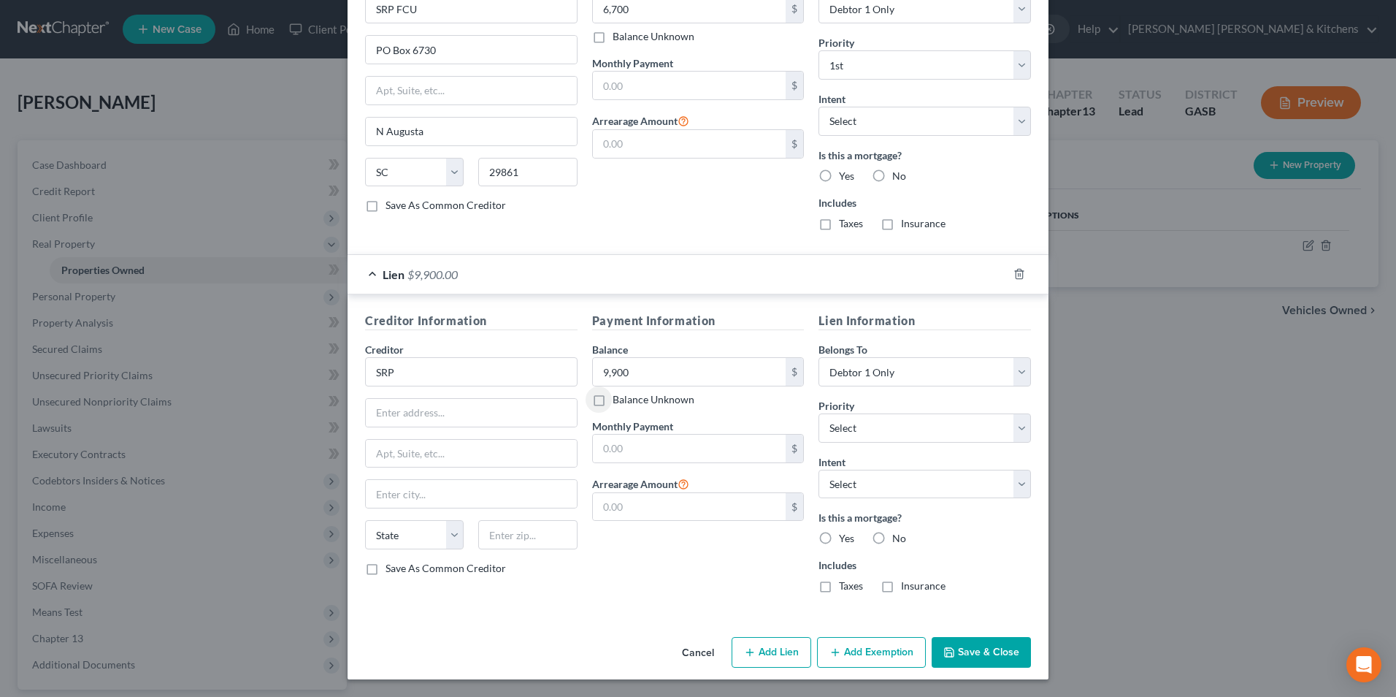
click at [869, 650] on button "Add Exemption" at bounding box center [871, 652] width 109 height 31
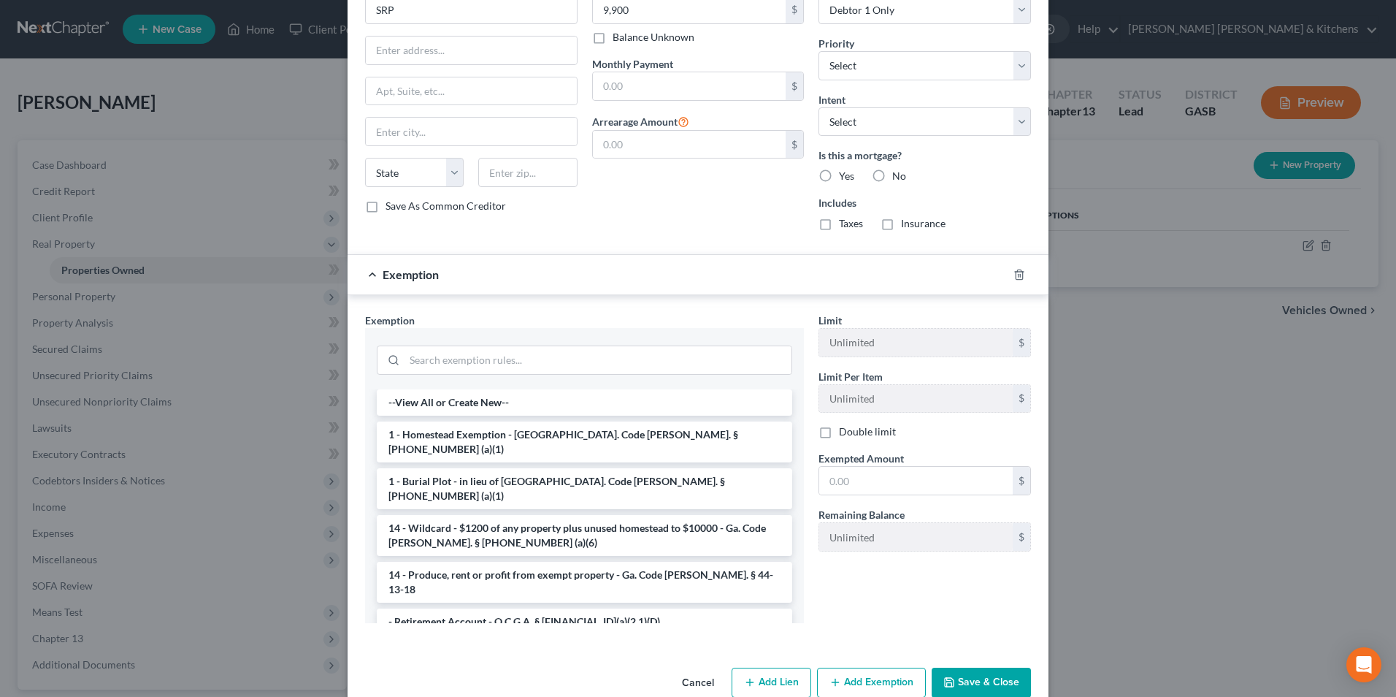
scroll to position [918, 0]
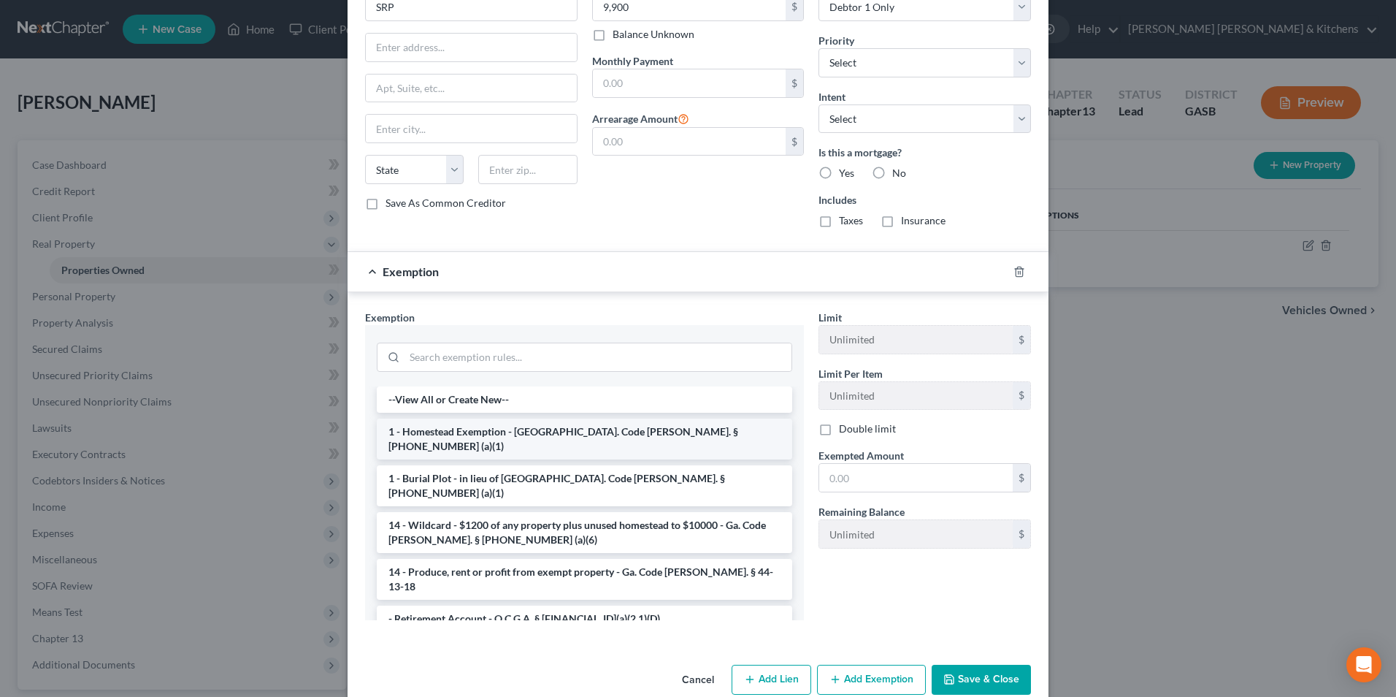
click at [461, 429] on li "1 - Homestead Exemption - [GEOGRAPHIC_DATA]. Code [PERSON_NAME]. § [PHONE_NUMBE…" at bounding box center [584, 438] width 415 height 41
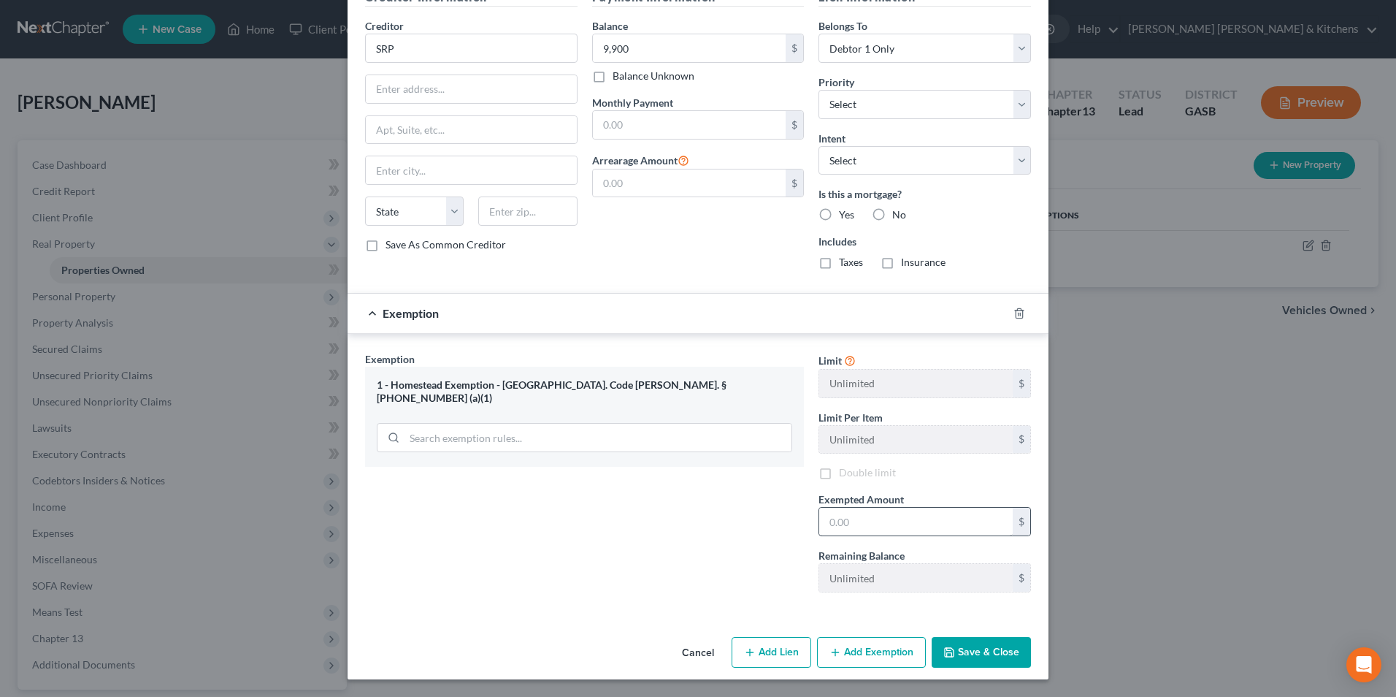
scroll to position [876, 0]
click at [918, 508] on input "text" at bounding box center [915, 521] width 193 height 28
type input "21,500"
click at [964, 659] on button "Save & Close" at bounding box center [981, 652] width 99 height 31
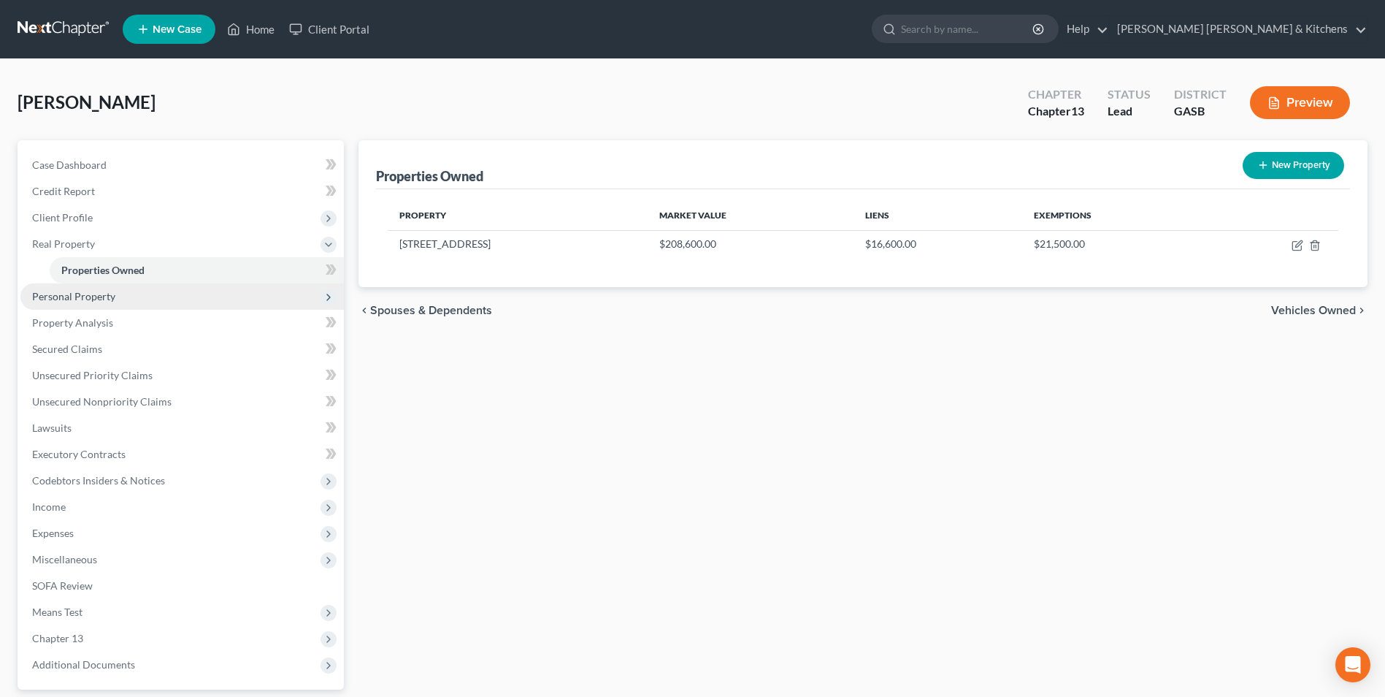
click at [42, 296] on span "Personal Property" at bounding box center [73, 296] width 83 height 12
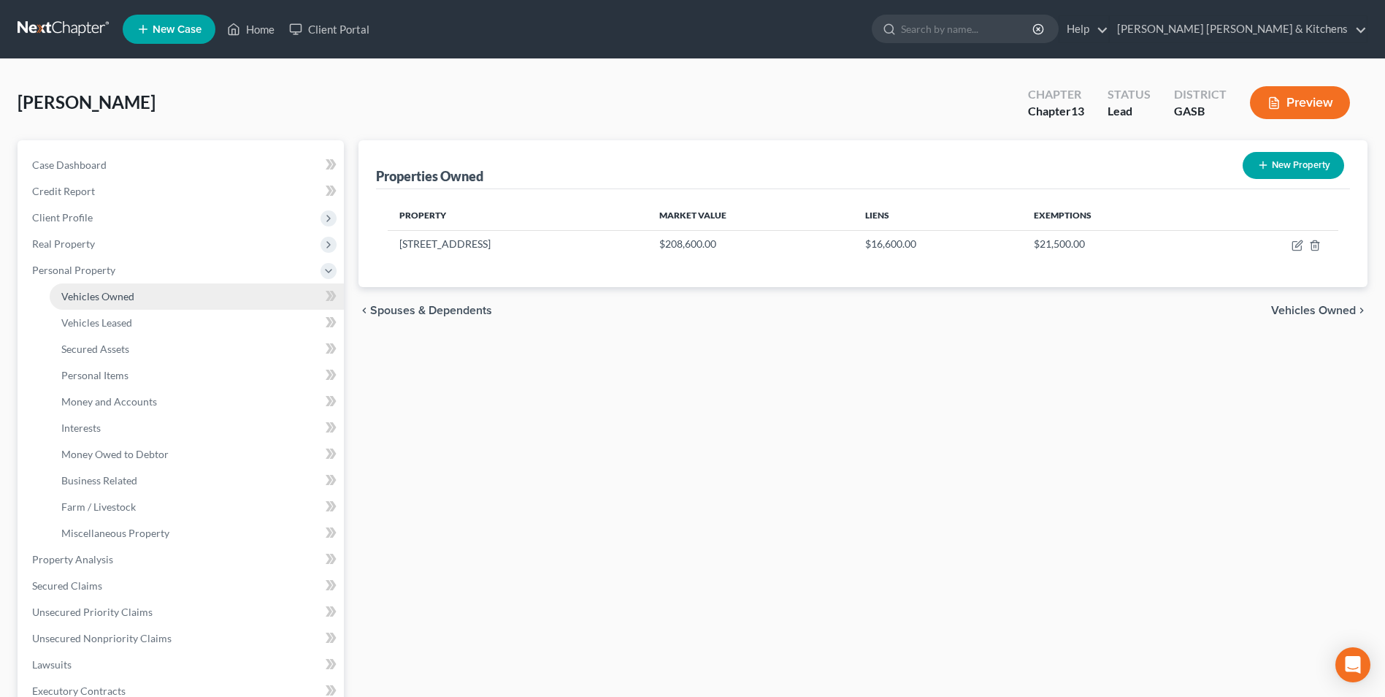
click at [79, 299] on span "Vehicles Owned" at bounding box center [97, 296] width 73 height 12
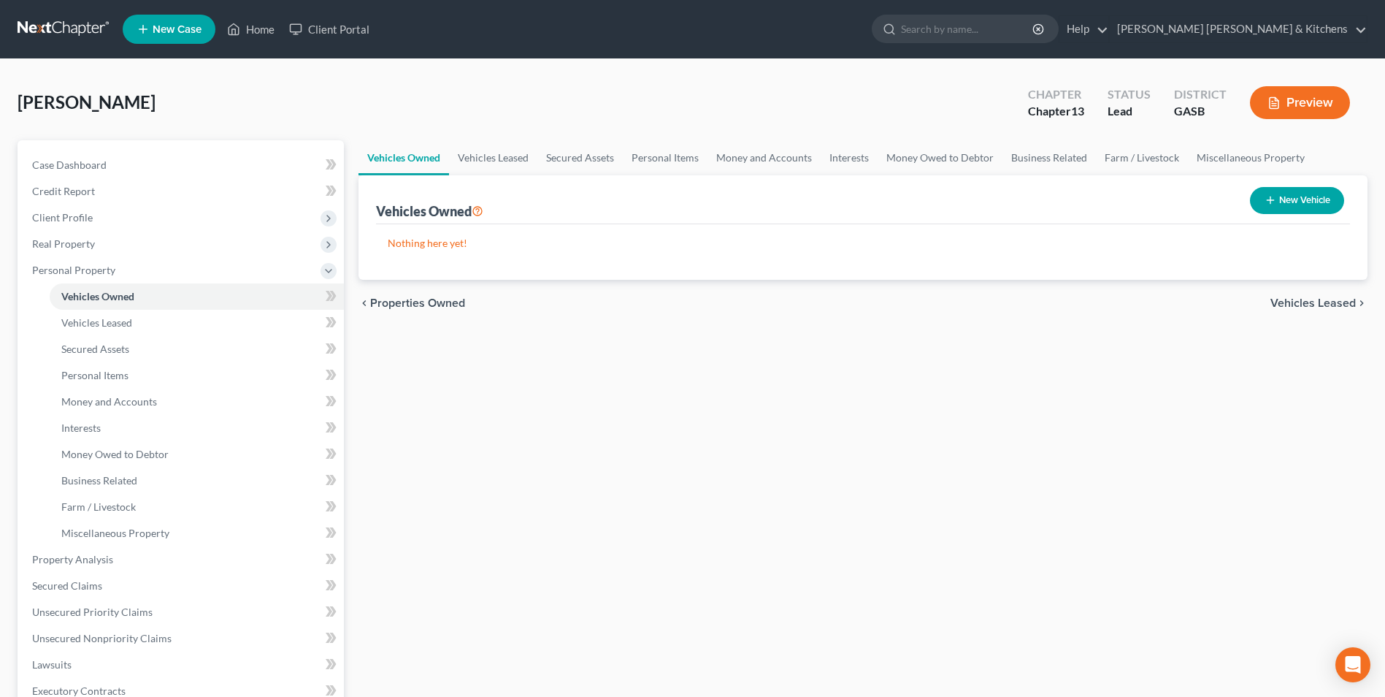
click at [1288, 204] on button "New Vehicle" at bounding box center [1297, 200] width 94 height 27
select select "0"
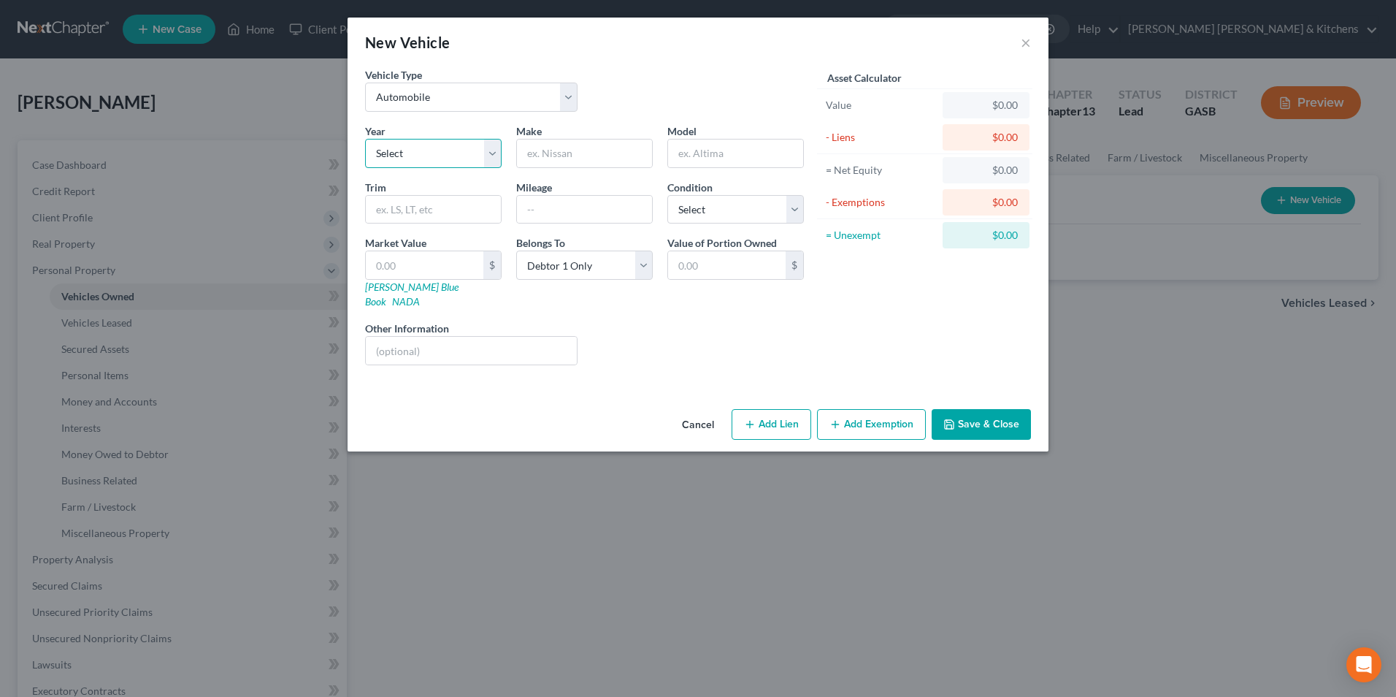
click at [455, 155] on select "Select 2026 2025 2024 2023 2022 2021 2020 2019 2018 2017 2016 2015 2014 2013 20…" at bounding box center [433, 153] width 137 height 29
select select "23"
click at [365, 139] on select "Select 2026 2025 2024 2023 2022 2021 2020 2019 2018 2017 2016 2015 2014 2013 20…" at bounding box center [433, 153] width 137 height 29
click at [549, 159] on input "text" at bounding box center [584, 153] width 135 height 28
type input "GMC"
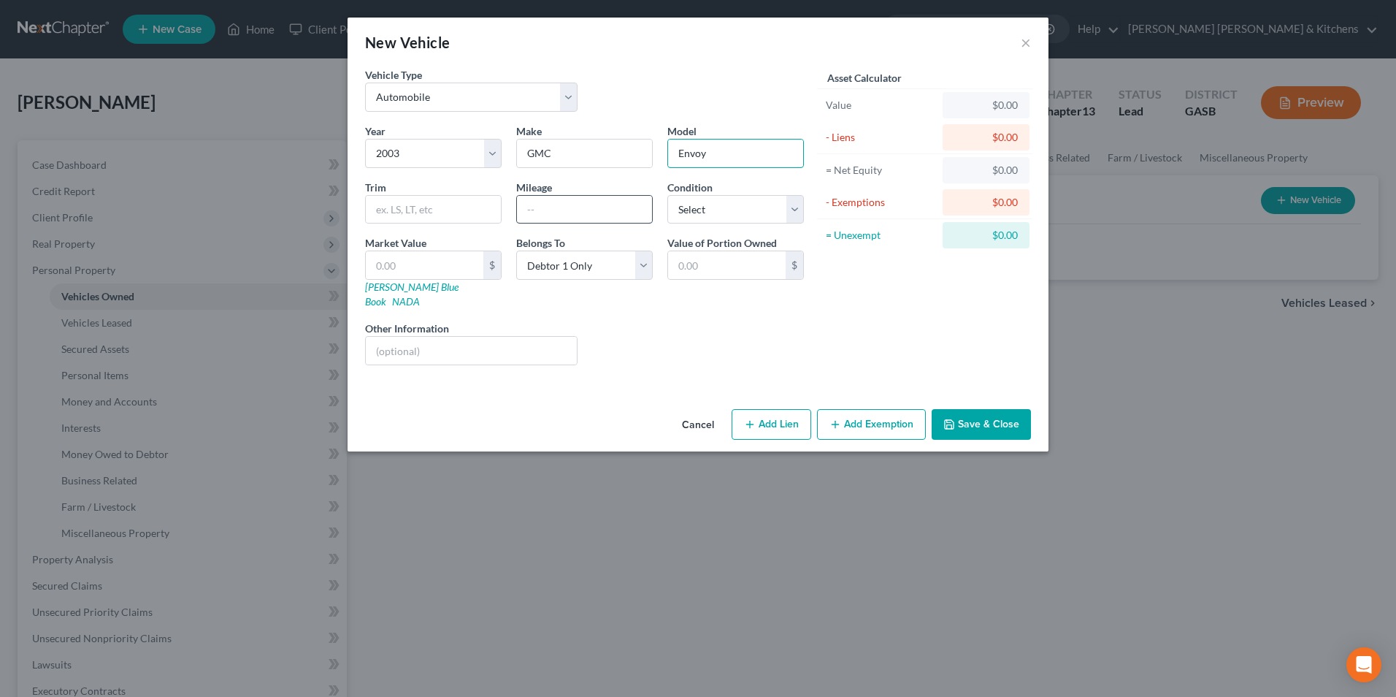
type input "Envoy"
type input "180,000"
type input "1"
type input "1.00"
type input "10"
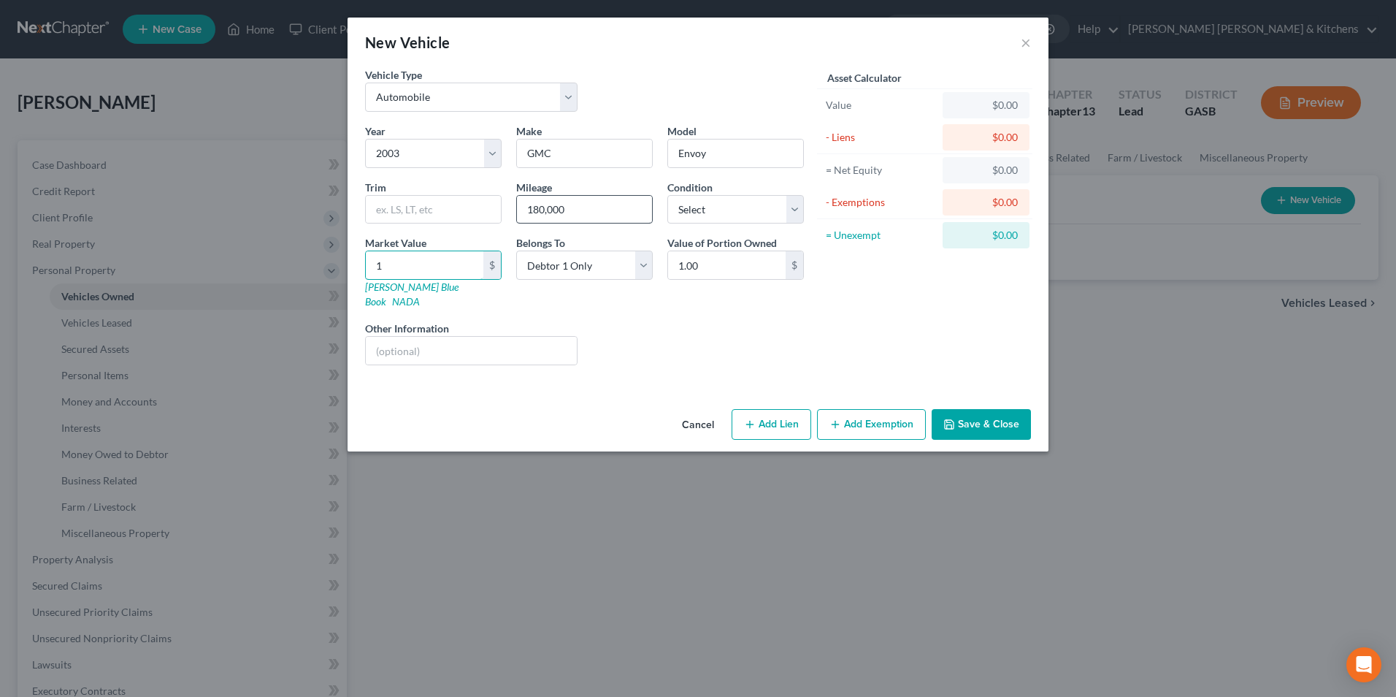
type input "10.00"
type input "100"
type input "100.00"
type input "1000"
type input "1,000.00"
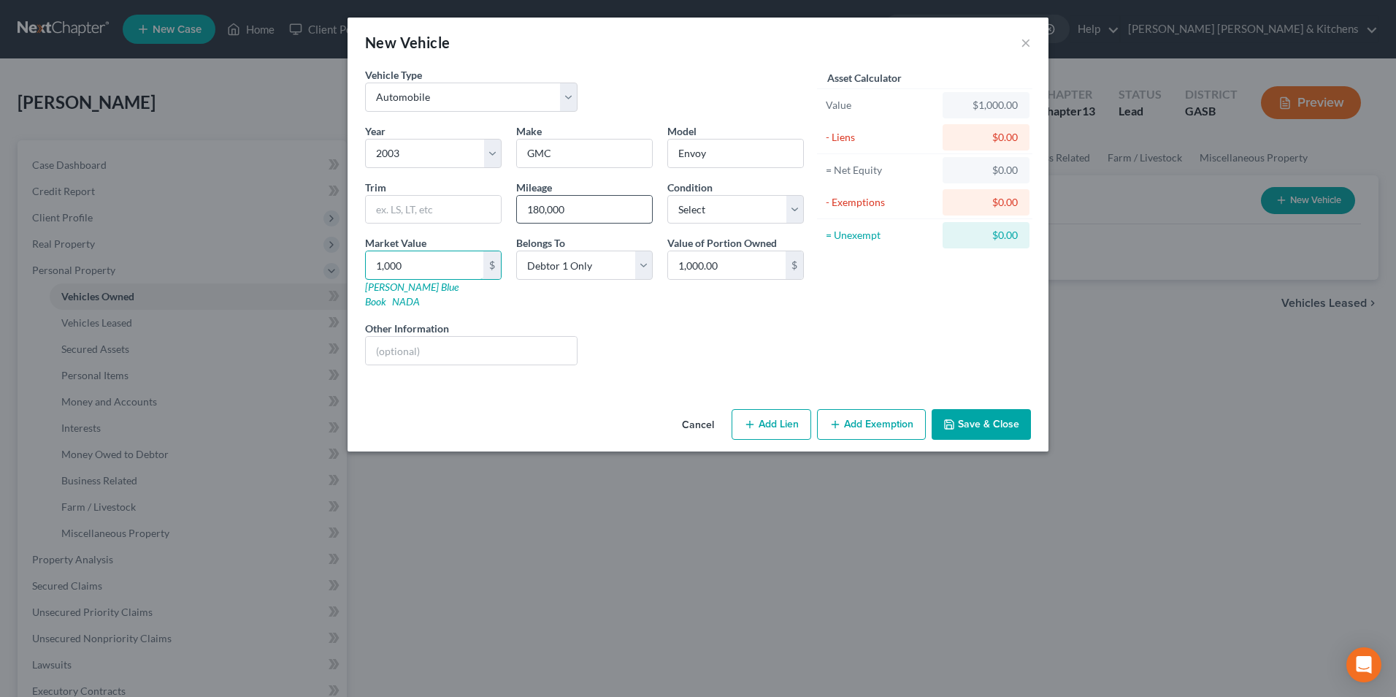
type input "1,000"
click at [534, 343] on input "text" at bounding box center [471, 351] width 211 height 28
type input "paid for"
click at [879, 415] on button "Add Exemption" at bounding box center [871, 424] width 109 height 31
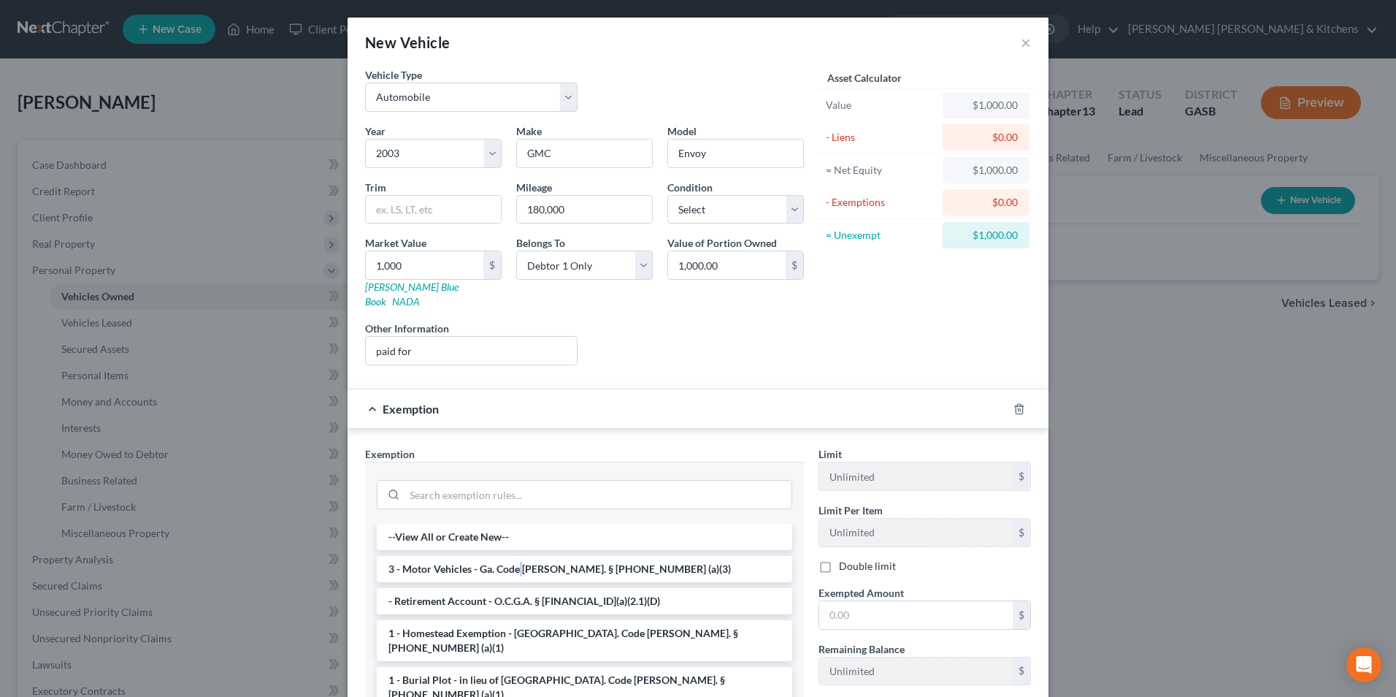
click at [521, 556] on li "3 - Motor Vehicles - Ga. Code [PERSON_NAME]. § [PHONE_NUMBER] (a)(3)" at bounding box center [584, 569] width 415 height 26
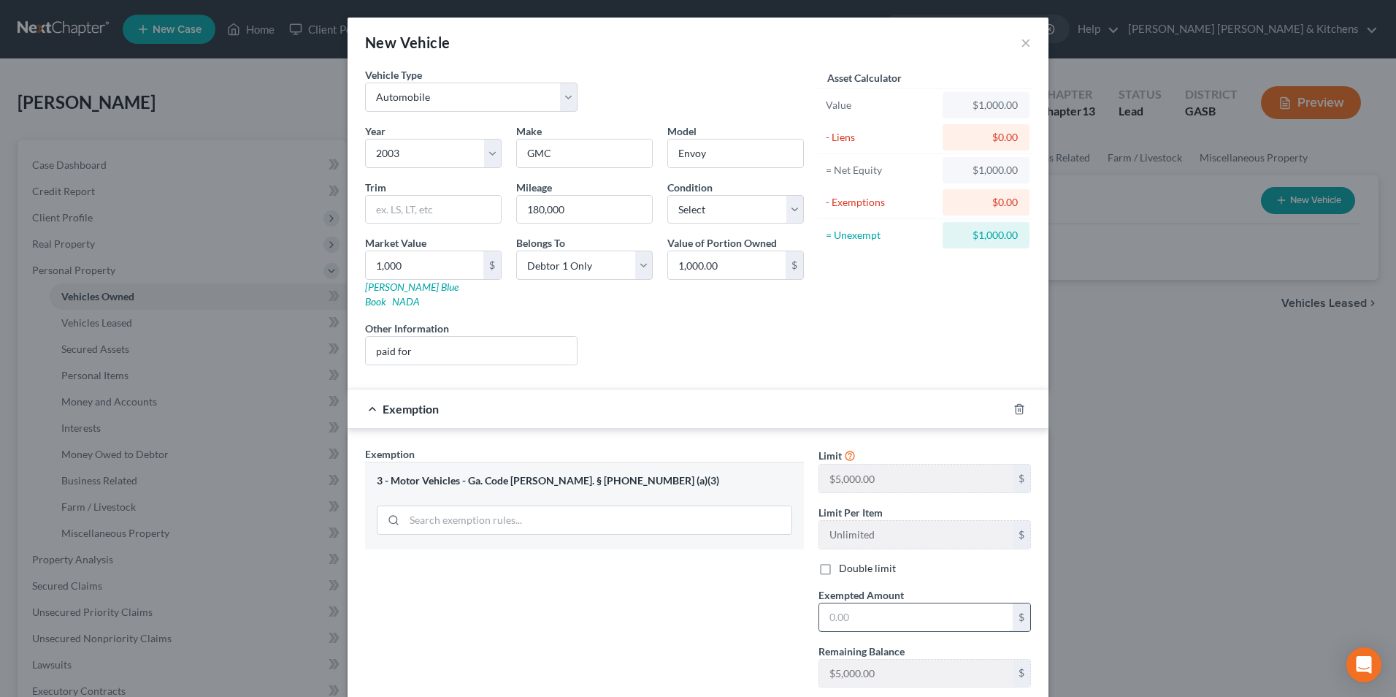
click at [821, 603] on input "text" at bounding box center [915, 617] width 193 height 28
type input "1,000"
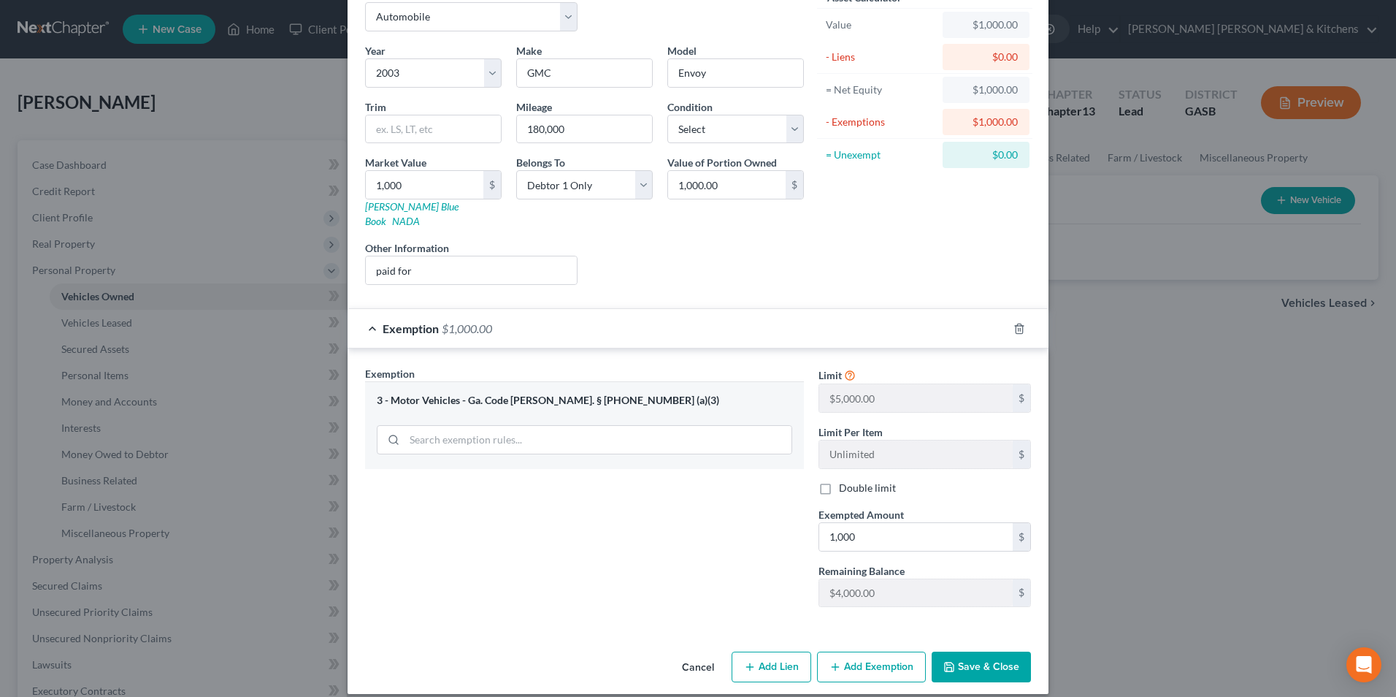
drag, startPoint x: 956, startPoint y: 651, endPoint x: 958, endPoint y: 637, distance: 14.0
click at [956, 651] on button "Save & Close" at bounding box center [981, 666] width 99 height 31
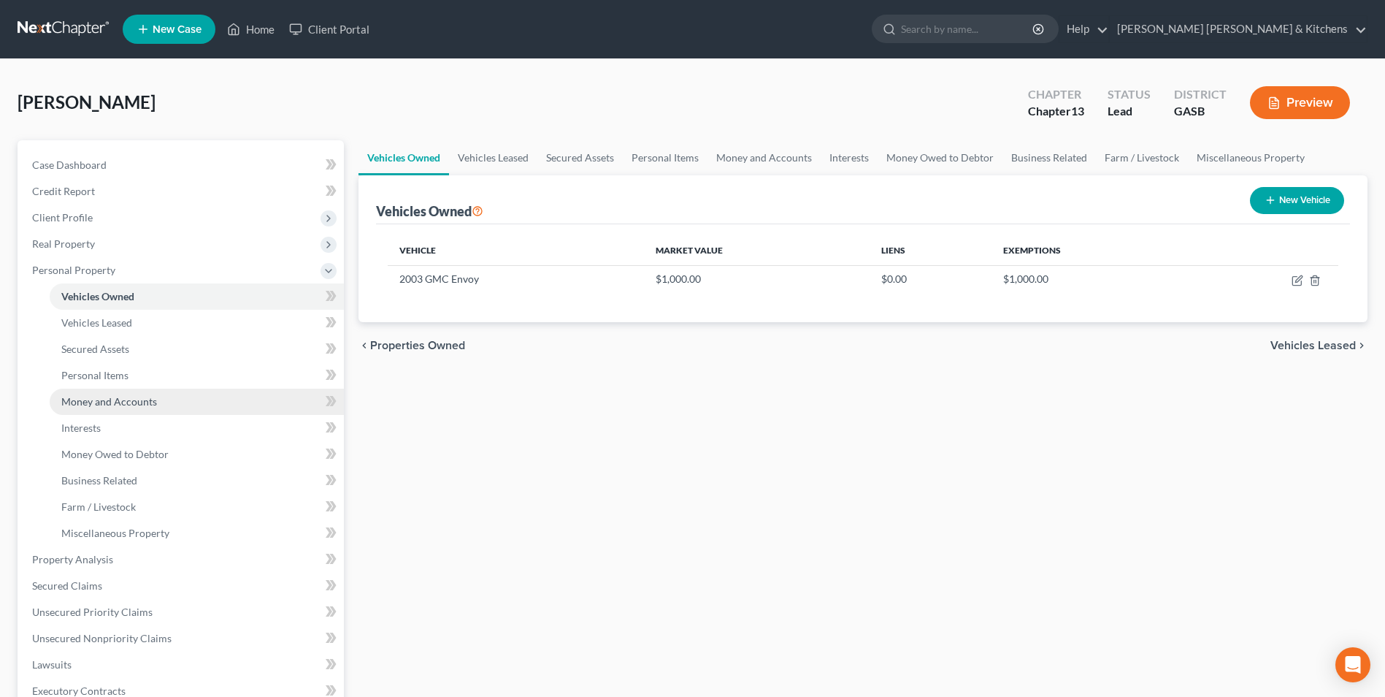
click at [111, 396] on span "Money and Accounts" at bounding box center [109, 401] width 96 height 12
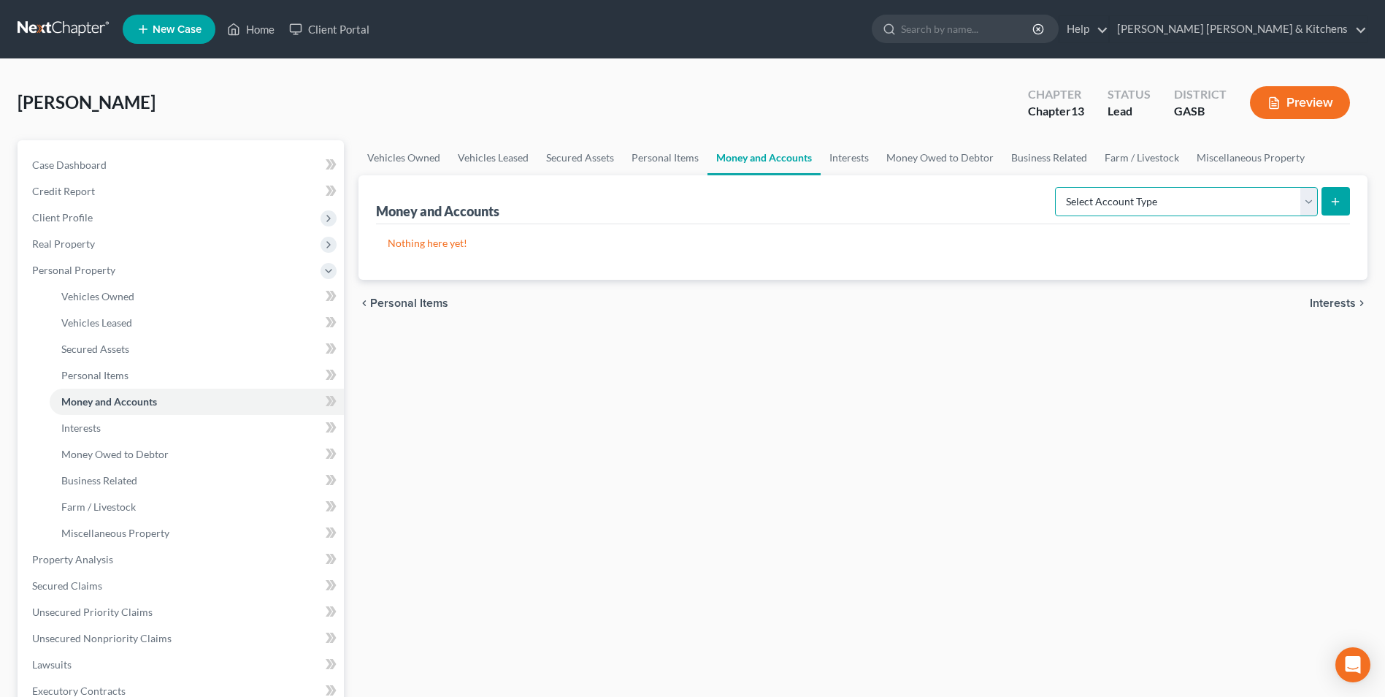
click at [1157, 198] on select "Select Account Type Brokerage Cash on Hand Certificates of Deposit Checking Acc…" at bounding box center [1186, 201] width 263 height 29
select select "checking"
click at [1058, 187] on select "Select Account Type Brokerage Cash on Hand Certificates of Deposit Checking Acc…" at bounding box center [1186, 201] width 263 height 29
click at [1339, 203] on icon "submit" at bounding box center [1335, 202] width 12 height 12
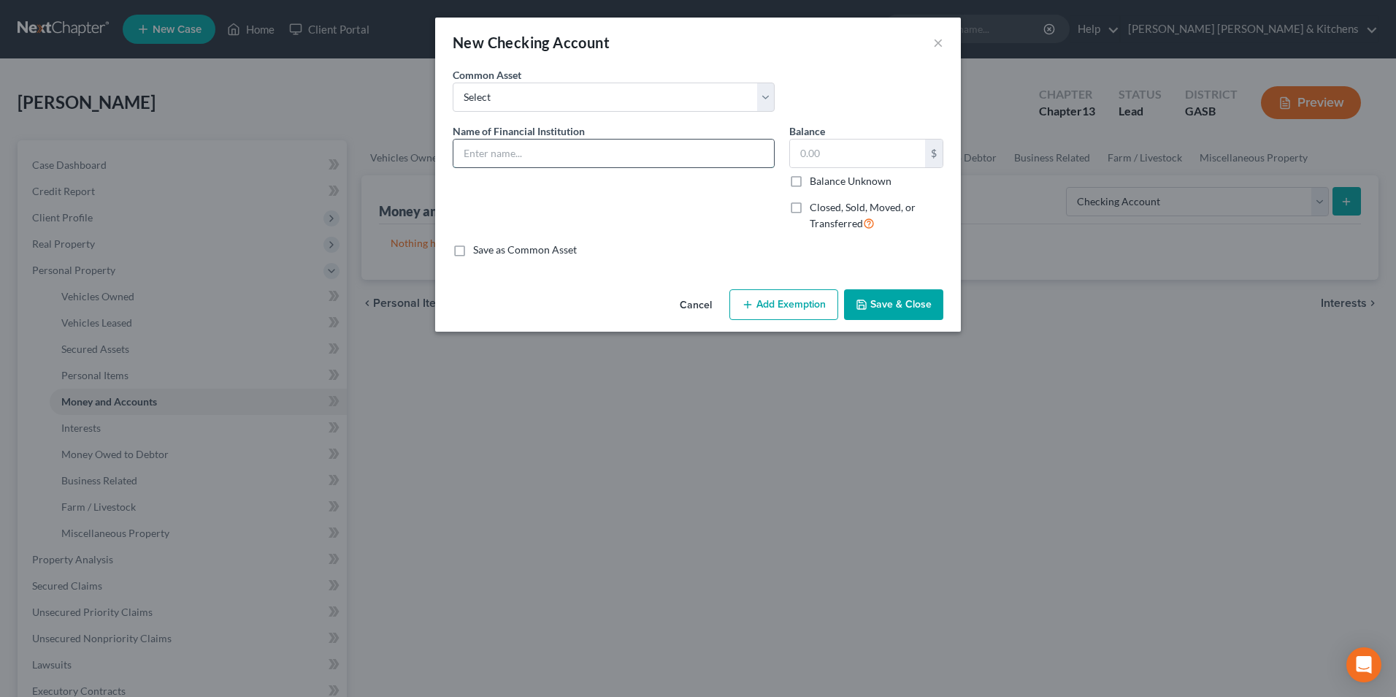
click at [495, 162] on input "text" at bounding box center [613, 153] width 321 height 28
type input "[GEOGRAPHIC_DATA]"
type input "2,000"
click at [797, 312] on button "Add Exemption" at bounding box center [783, 304] width 109 height 31
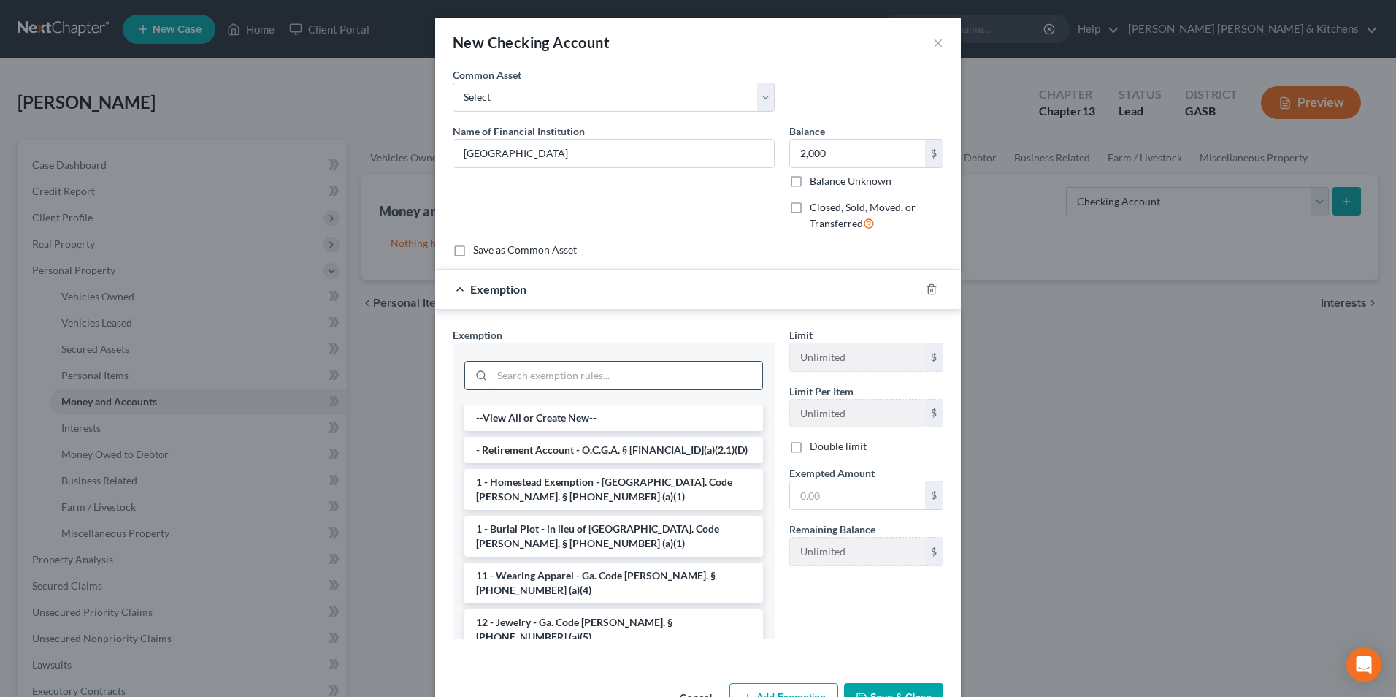
click at [548, 380] on input "search" at bounding box center [627, 375] width 270 height 28
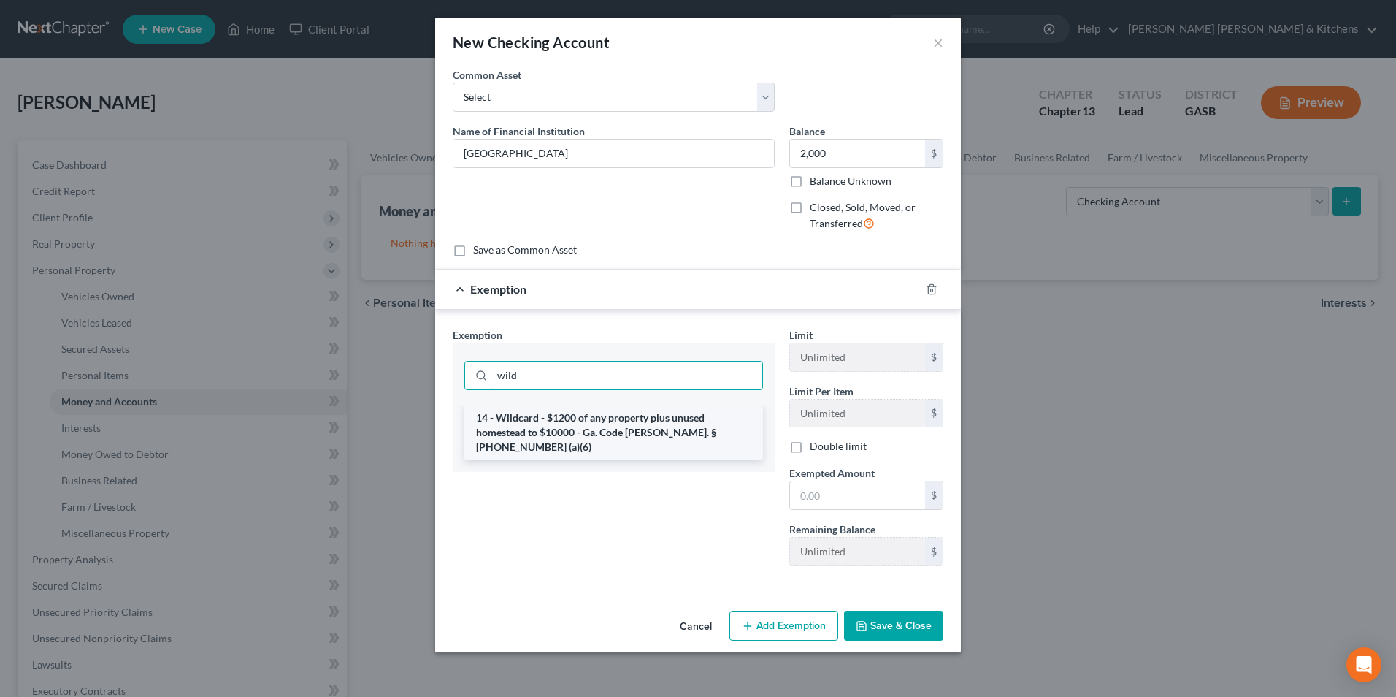
type input "wild"
click at [563, 426] on li "14 - Wildcard - $1200 of any property plus unused homestead to $10000 - Ga. Cod…" at bounding box center [613, 431] width 299 height 55
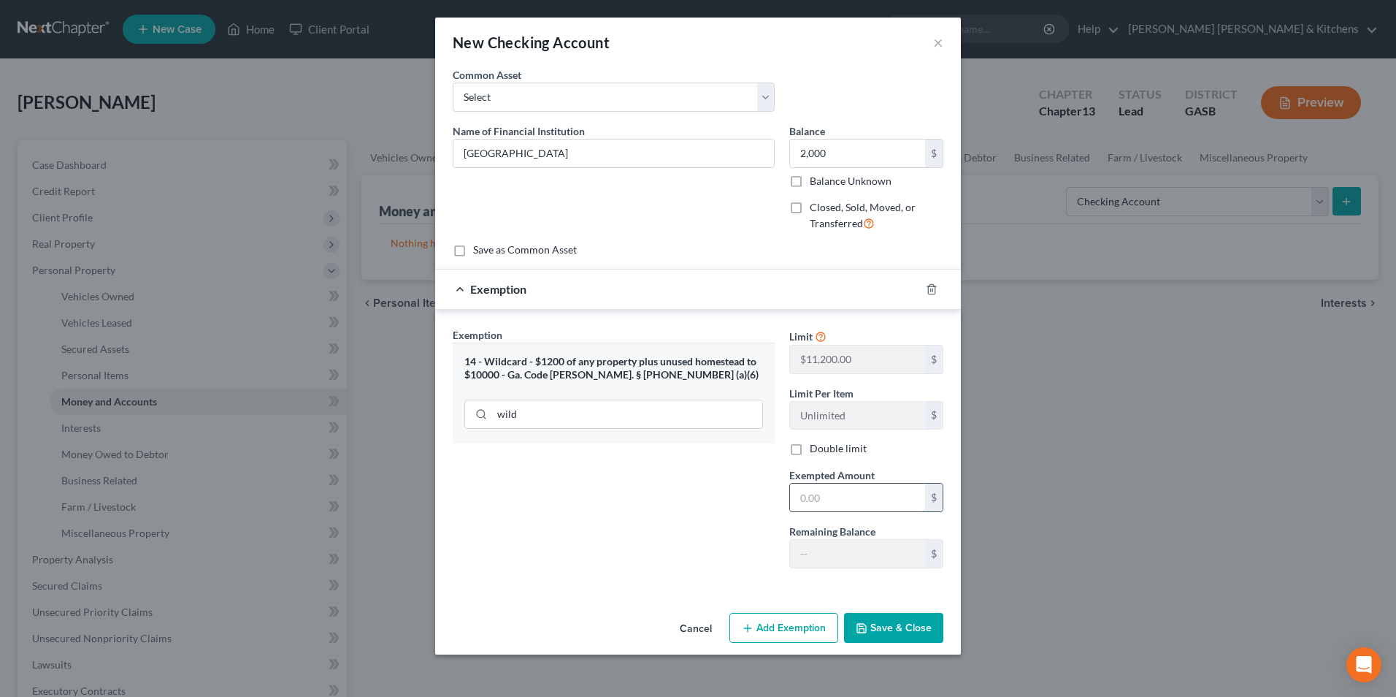
click at [835, 501] on input "text" at bounding box center [857, 497] width 135 height 28
type input "1,200"
click at [917, 632] on button "Save & Close" at bounding box center [893, 628] width 99 height 31
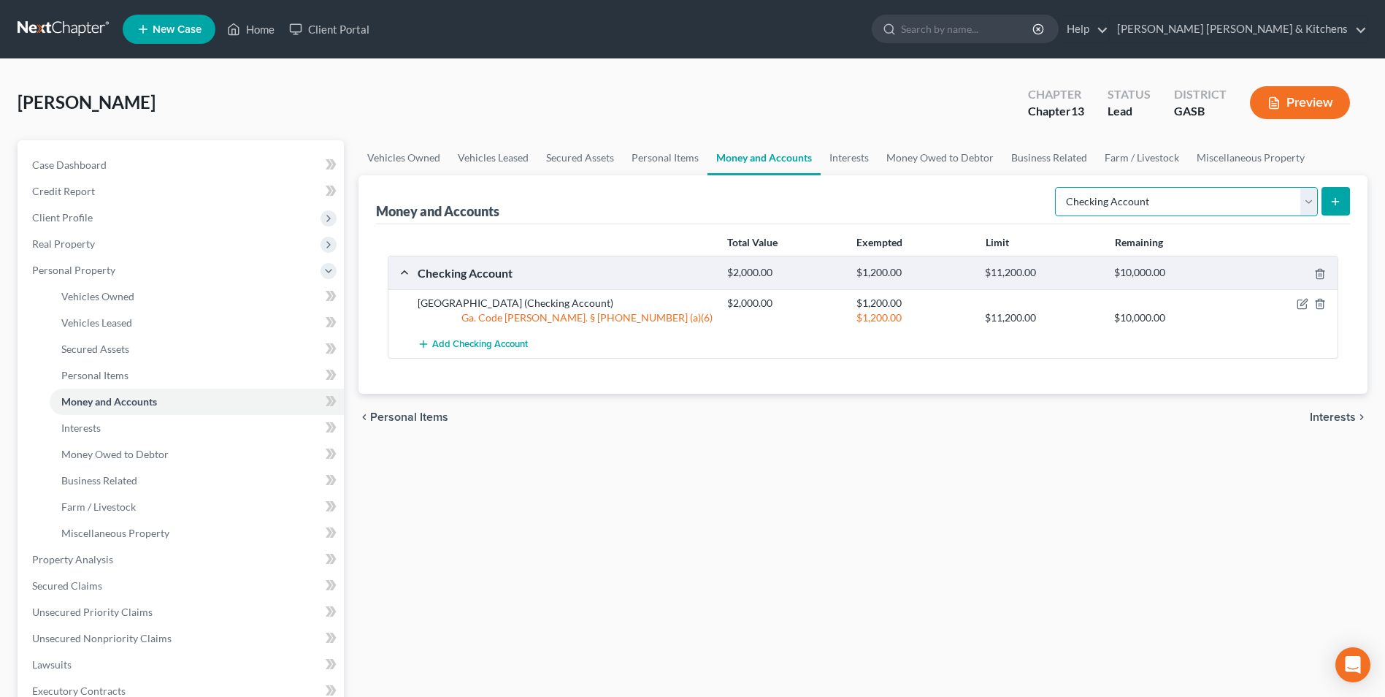
drag, startPoint x: 1166, startPoint y: 196, endPoint x: 1166, endPoint y: 215, distance: 19.0
click at [1166, 196] on select "Select Account Type Brokerage Cash on Hand Certificates of Deposit Checking Acc…" at bounding box center [1186, 201] width 263 height 29
select select "savings"
click at [1058, 187] on select "Select Account Type Brokerage Cash on Hand Certificates of Deposit Checking Acc…" at bounding box center [1186, 201] width 263 height 29
click at [1332, 203] on icon "submit" at bounding box center [1335, 202] width 12 height 12
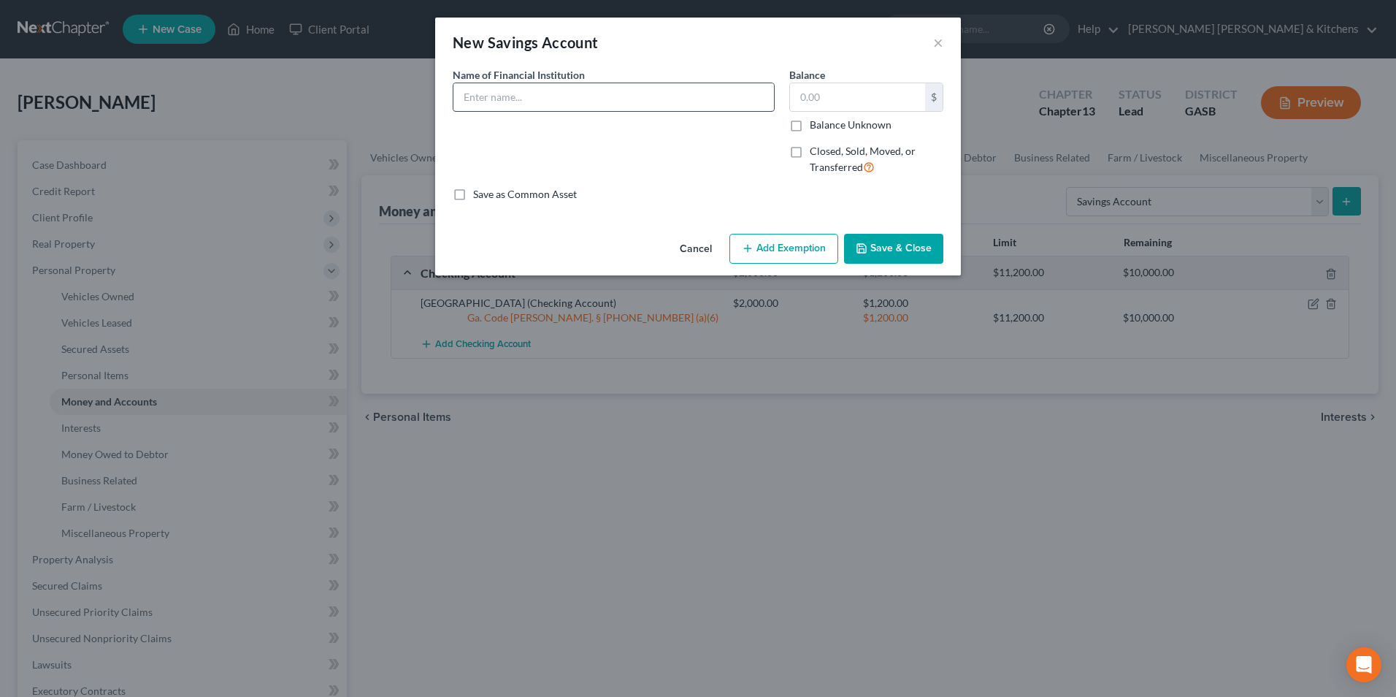
click at [542, 110] on input "text" at bounding box center [613, 97] width 321 height 28
type input "SRP"
type input "100"
click at [893, 253] on button "Save & Close" at bounding box center [893, 249] width 99 height 31
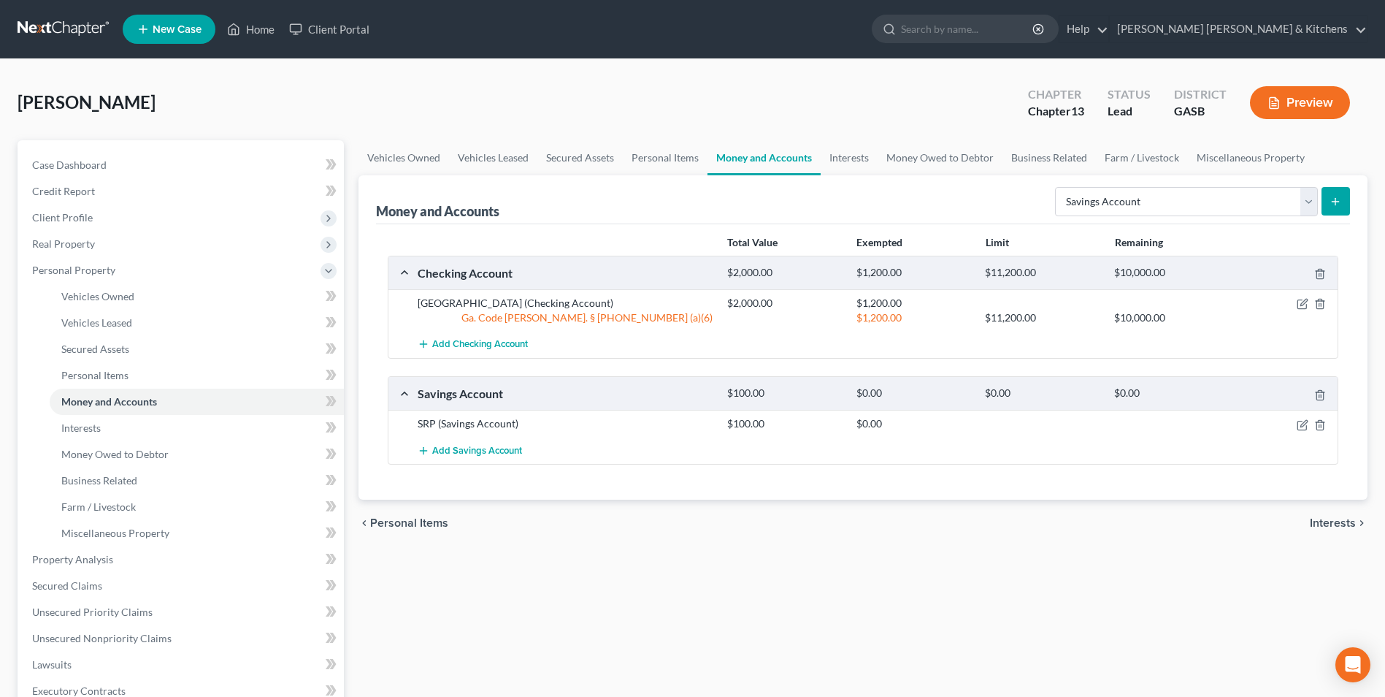
click at [1335, 204] on line "submit" at bounding box center [1335, 201] width 0 height 7
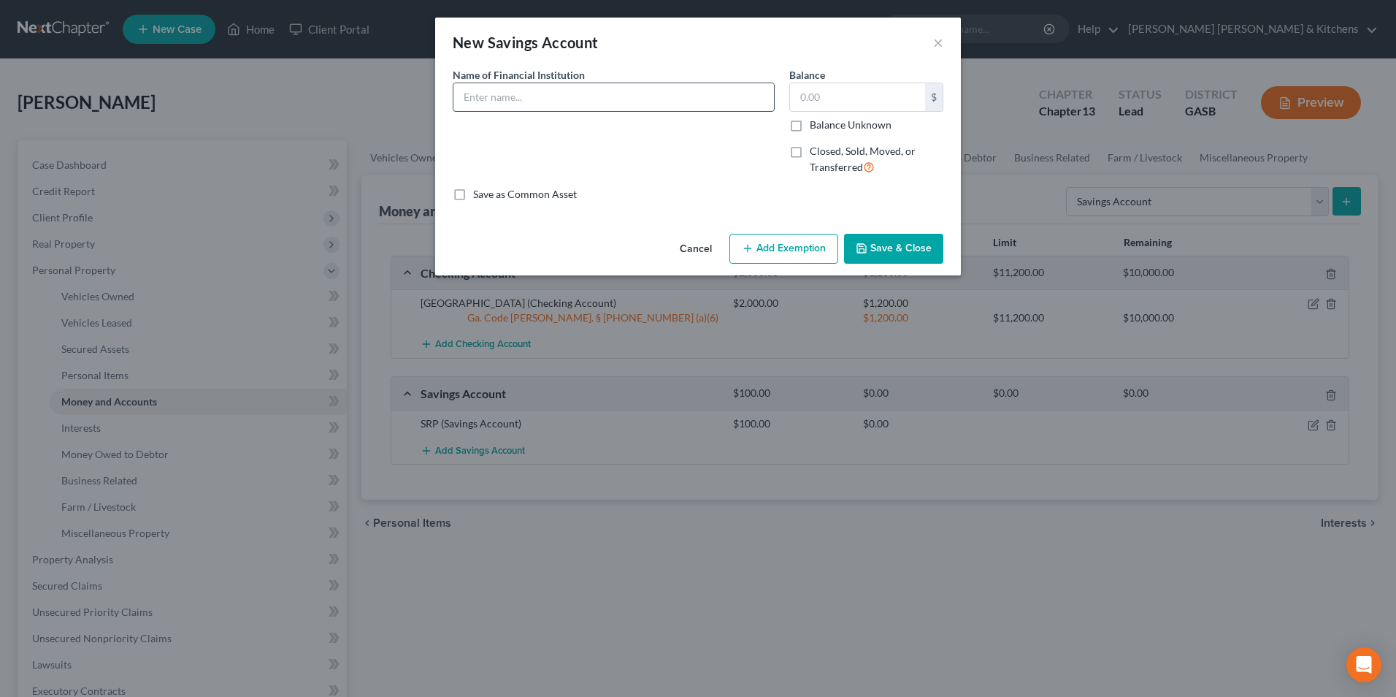
click at [528, 84] on input "text" at bounding box center [613, 97] width 321 height 28
type input "Queensboroug"
type input "11.00"
drag, startPoint x: 875, startPoint y: 249, endPoint x: 875, endPoint y: 388, distance: 138.7
click at [875, 250] on button "Save & Close" at bounding box center [893, 249] width 99 height 31
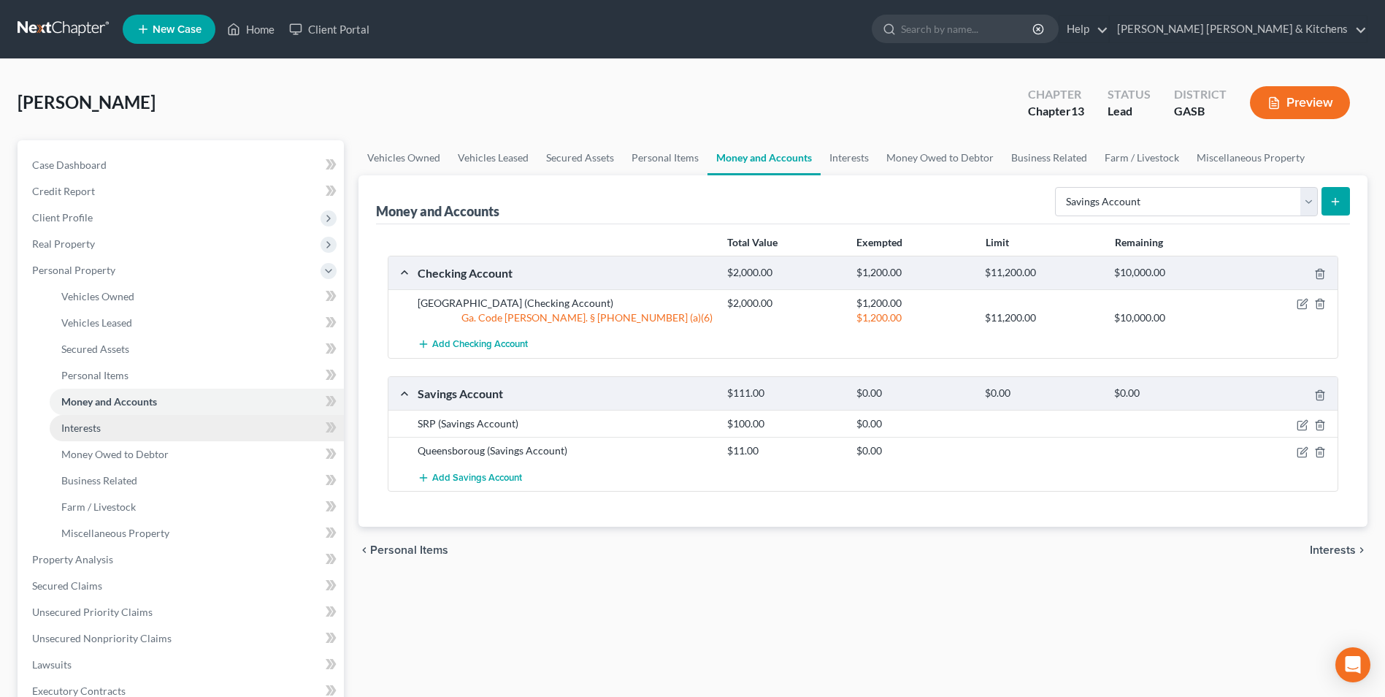
click at [74, 434] on link "Interests" at bounding box center [197, 428] width 294 height 26
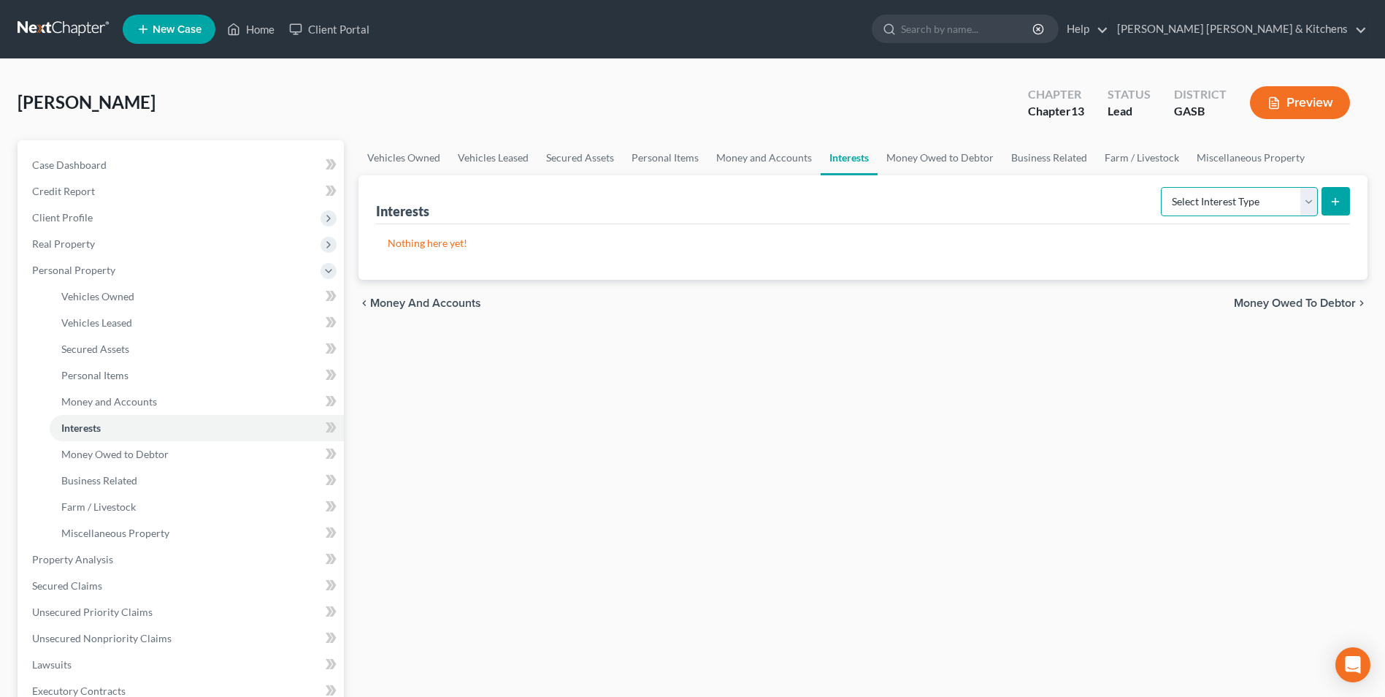
click at [1270, 206] on select "Select Interest Type 401K Annuity Bond Education IRA Government Bond Government…" at bounding box center [1239, 201] width 157 height 29
select select "term_life_insurance"
click at [1162, 187] on select "Select Interest Type 401K Annuity Bond Education IRA Government Bond Government…" at bounding box center [1239, 201] width 157 height 29
click at [1337, 201] on icon "submit" at bounding box center [1335, 202] width 12 height 12
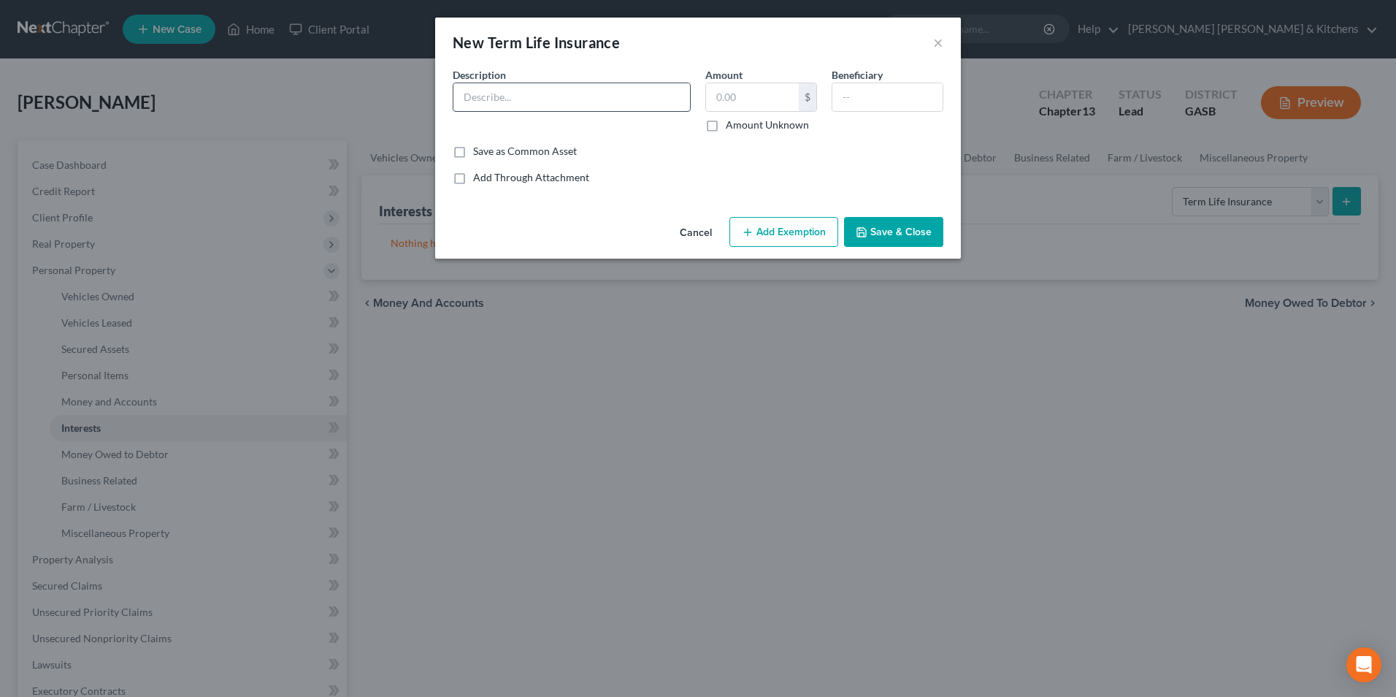
click at [559, 109] on input "text" at bounding box center [571, 97] width 237 height 28
type input "policy thru work"
click at [756, 96] on input "text" at bounding box center [752, 97] width 93 height 28
type input "0.00"
click at [895, 99] on input "text" at bounding box center [887, 97] width 110 height 28
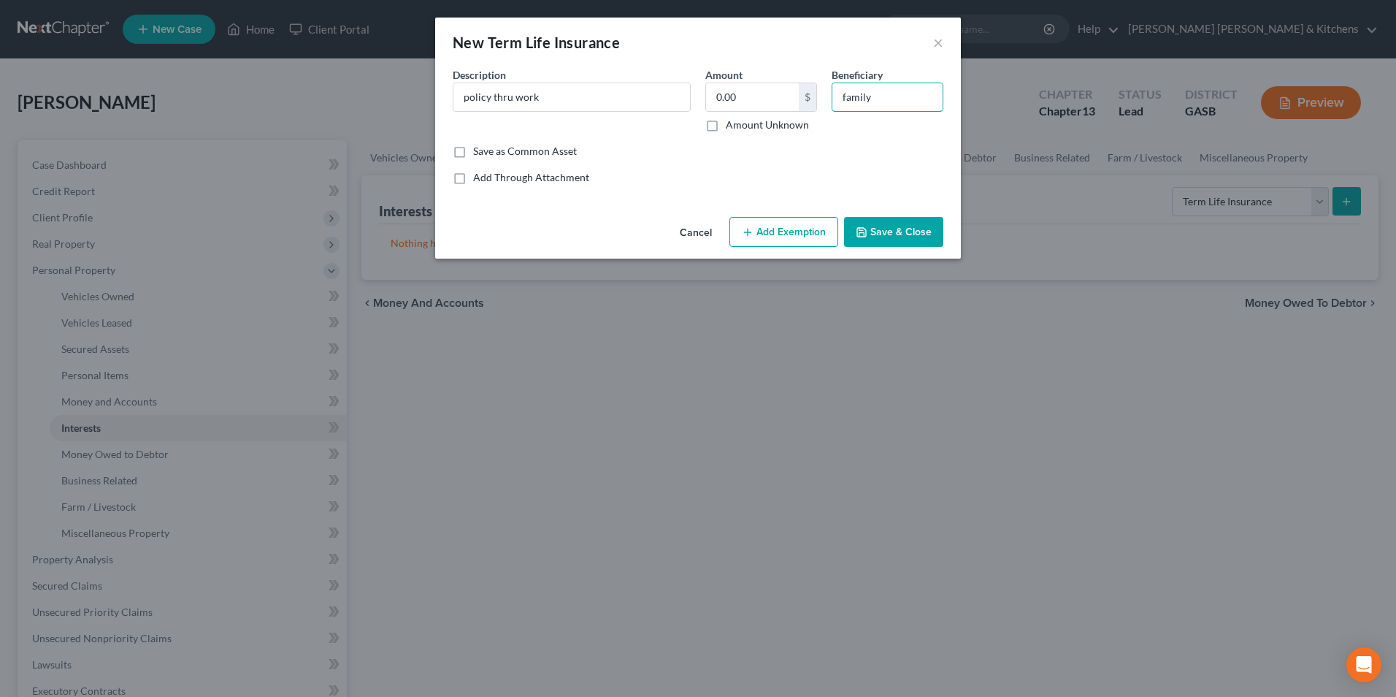
type input "family"
click at [879, 239] on button "Save & Close" at bounding box center [893, 232] width 99 height 31
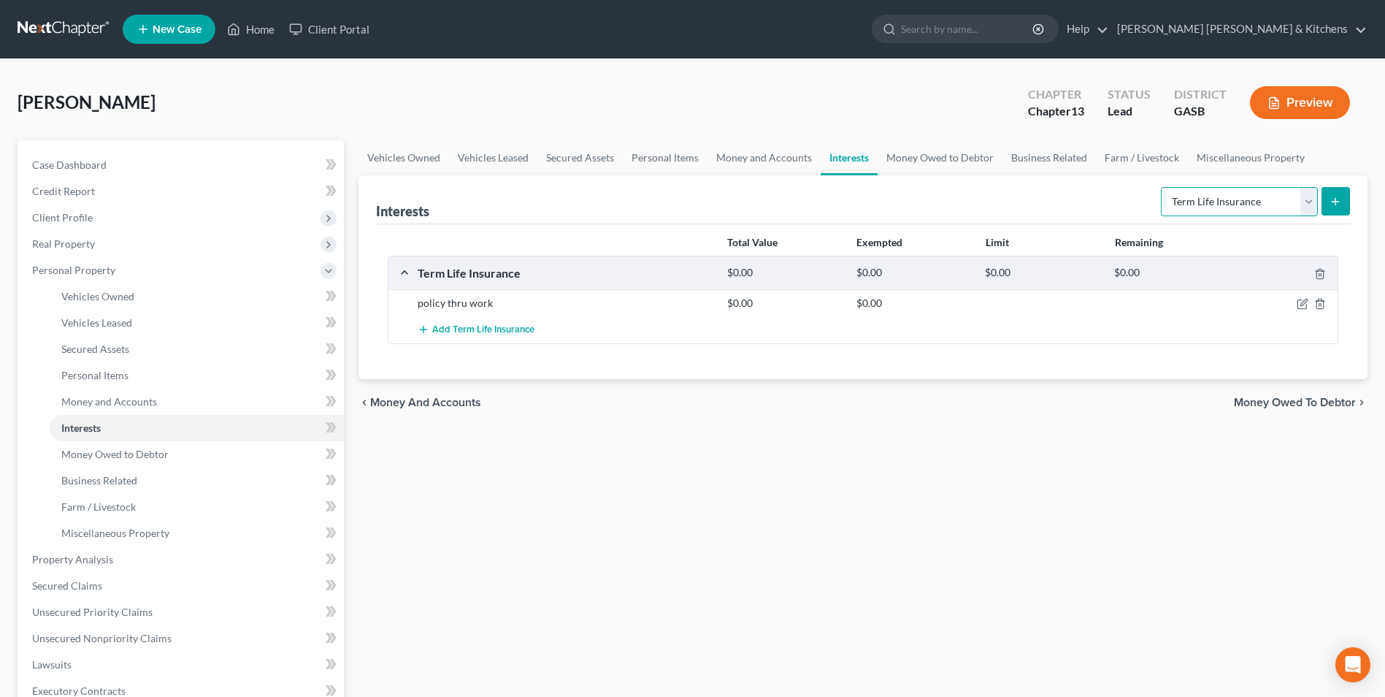
click at [1197, 205] on select "Select Interest Type 401K Annuity Bond Education IRA Government Bond Government…" at bounding box center [1239, 201] width 157 height 29
select select "401k"
click at [1162, 187] on select "Select Interest Type 401K Annuity Bond Education IRA Government Bond Government…" at bounding box center [1239, 201] width 157 height 29
click at [1332, 204] on icon "submit" at bounding box center [1335, 202] width 12 height 12
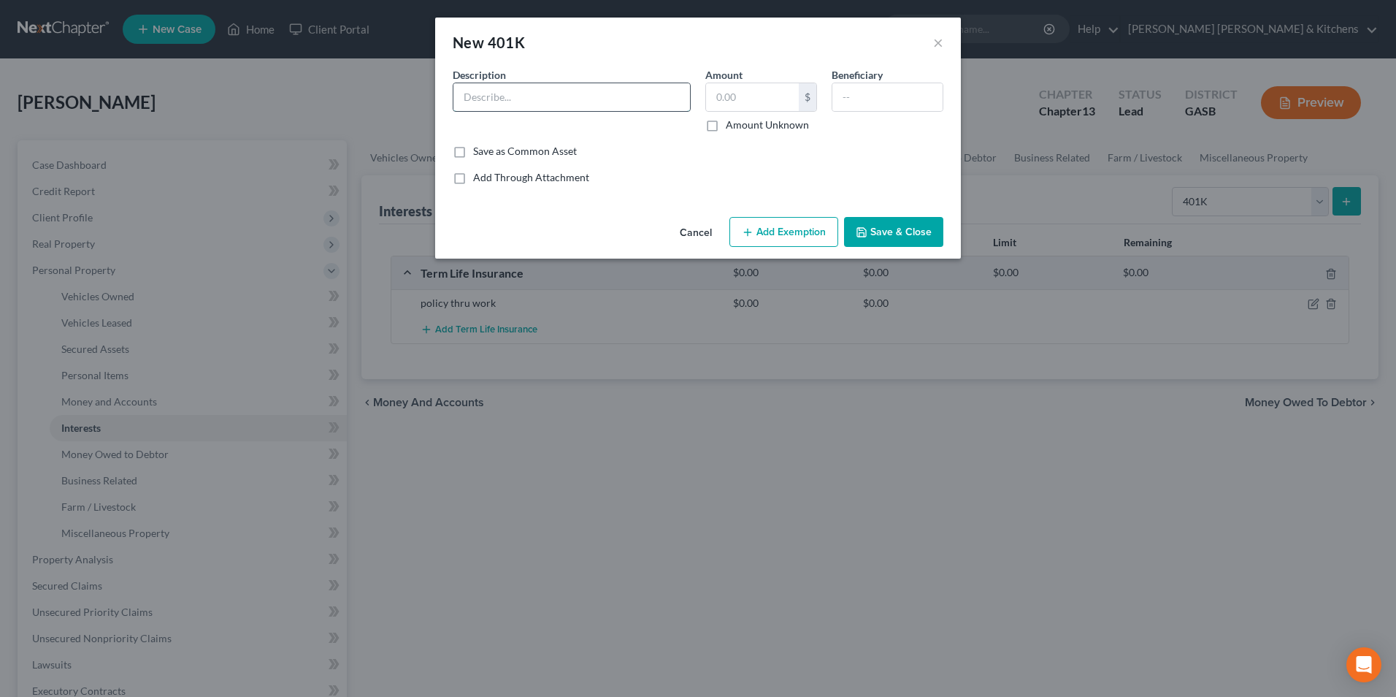
click at [509, 100] on input "text" at bounding box center [571, 97] width 237 height 28
type input "retirement"
drag, startPoint x: 753, startPoint y: 96, endPoint x: 754, endPoint y: 88, distance: 7.3
click at [753, 96] on input "text" at bounding box center [752, 97] width 93 height 28
type input "95,000"
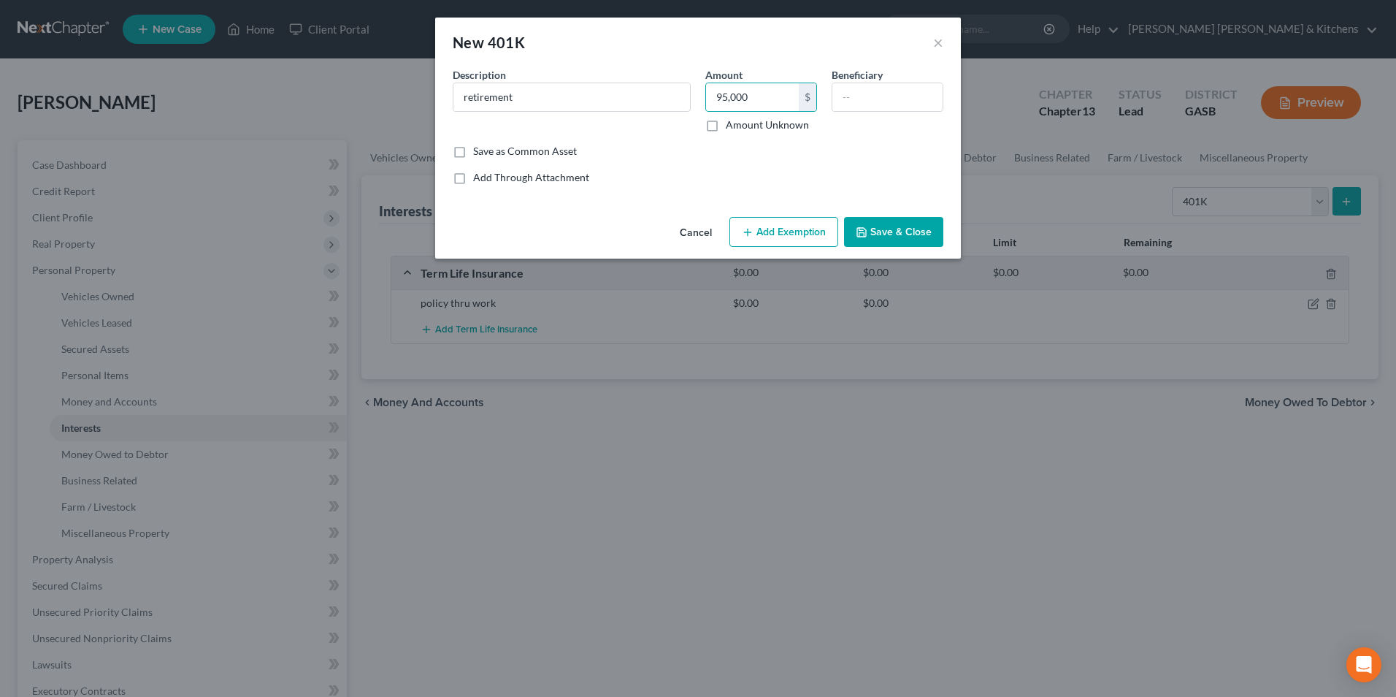
click at [813, 230] on button "Add Exemption" at bounding box center [783, 232] width 109 height 31
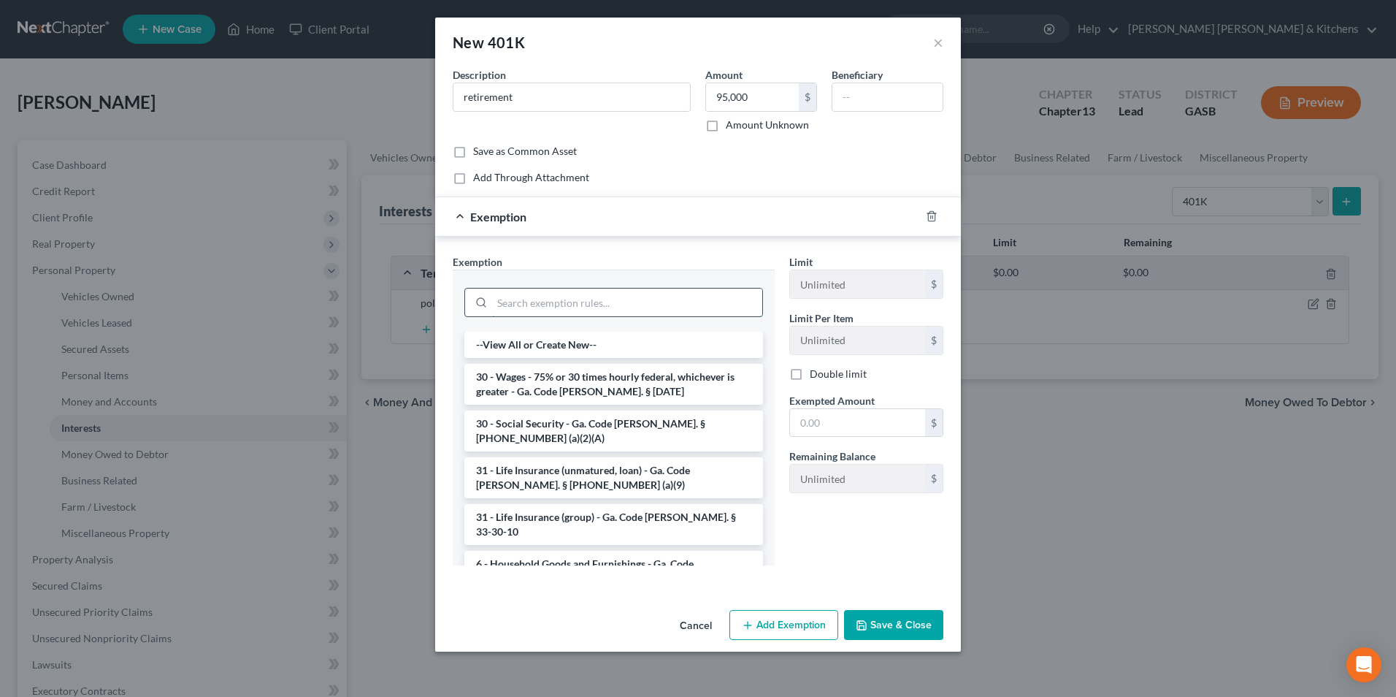
click at [688, 297] on input "search" at bounding box center [627, 302] width 270 height 28
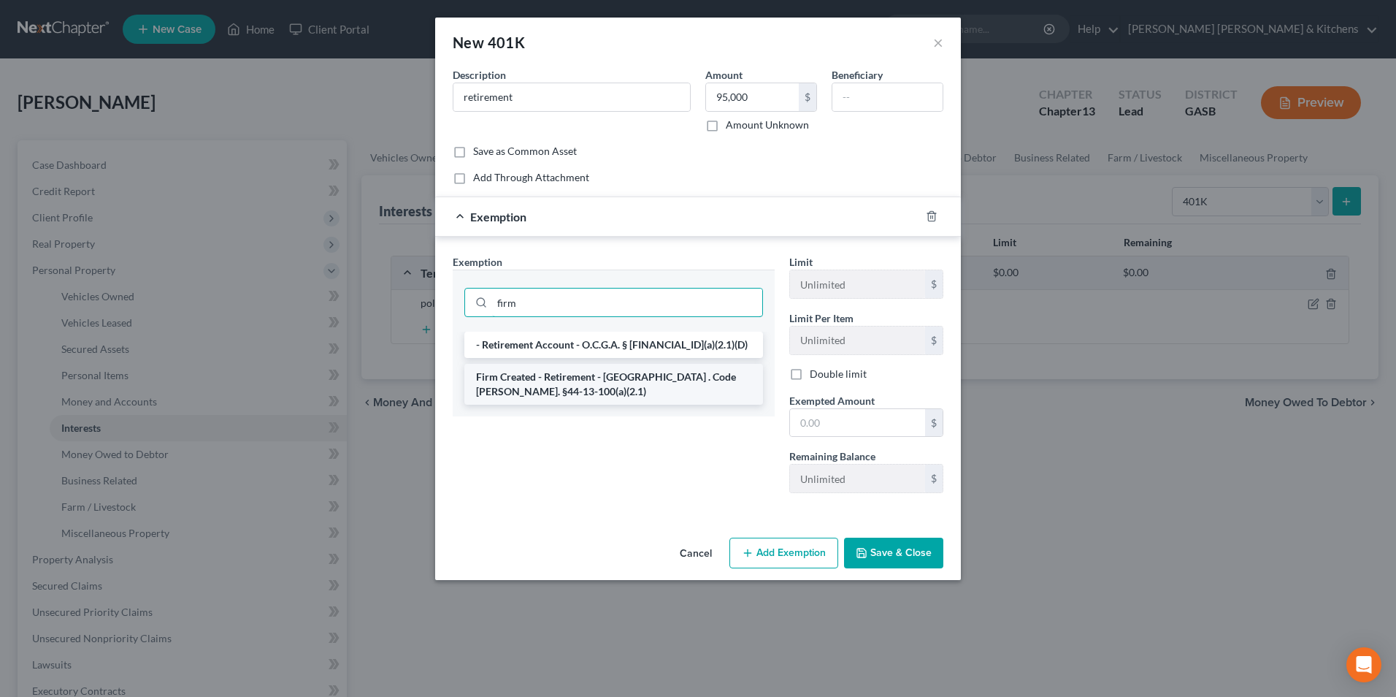
type input "firm"
click at [654, 383] on li "Firm Created - Retirement - [GEOGRAPHIC_DATA] . Code [PERSON_NAME]. §44-13-100(…" at bounding box center [613, 384] width 299 height 41
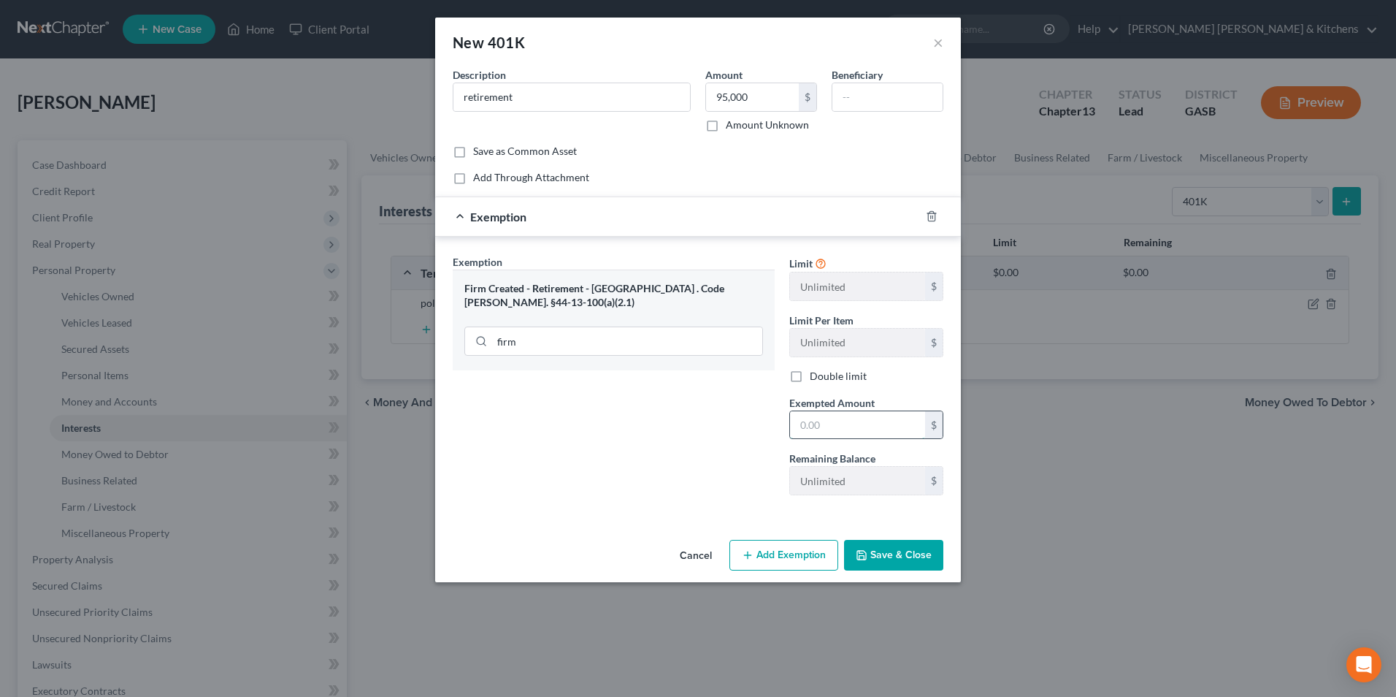
click at [815, 431] on input "text" at bounding box center [857, 425] width 135 height 28
type input "95,000"
click at [919, 566] on button "Save & Close" at bounding box center [893, 555] width 99 height 31
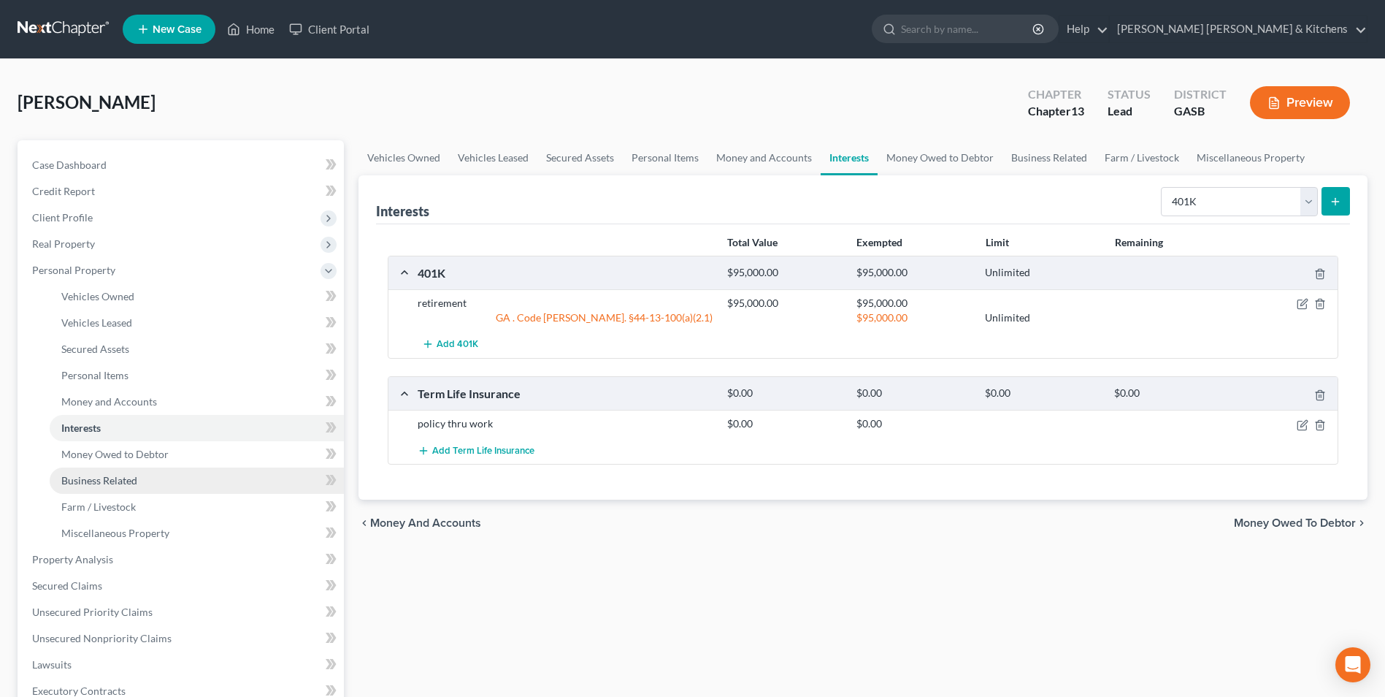
drag, startPoint x: 99, startPoint y: 485, endPoint x: 212, endPoint y: 485, distance: 113.2
click at [99, 485] on span "Business Related" at bounding box center [99, 480] width 76 height 12
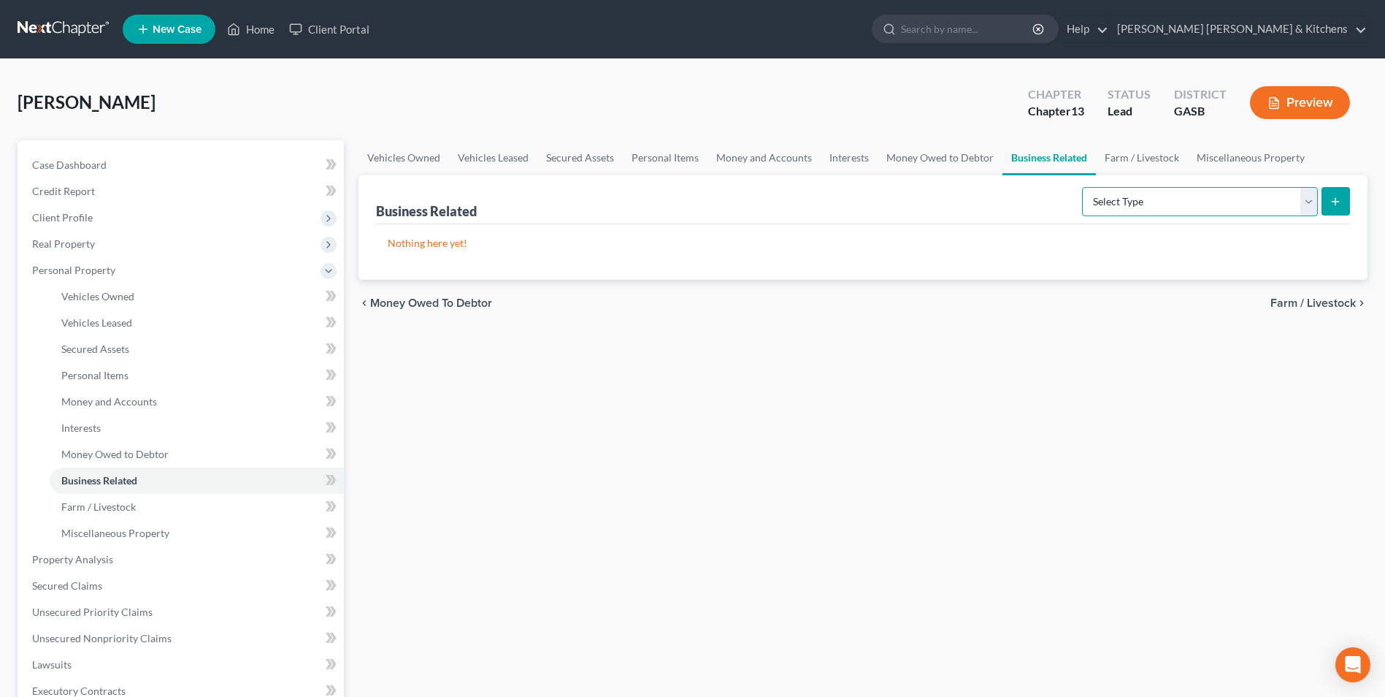
click at [1136, 205] on select "Select Type Customer Lists Franchises Inventory Licenses Machinery Office Equip…" at bounding box center [1200, 201] width 236 height 29
select select "license"
click at [1083, 187] on select "Select Type Customer Lists Franchises Inventory Licenses Machinery Office Equip…" at bounding box center [1200, 201] width 236 height 29
click at [1349, 205] on button "submit" at bounding box center [1335, 201] width 28 height 28
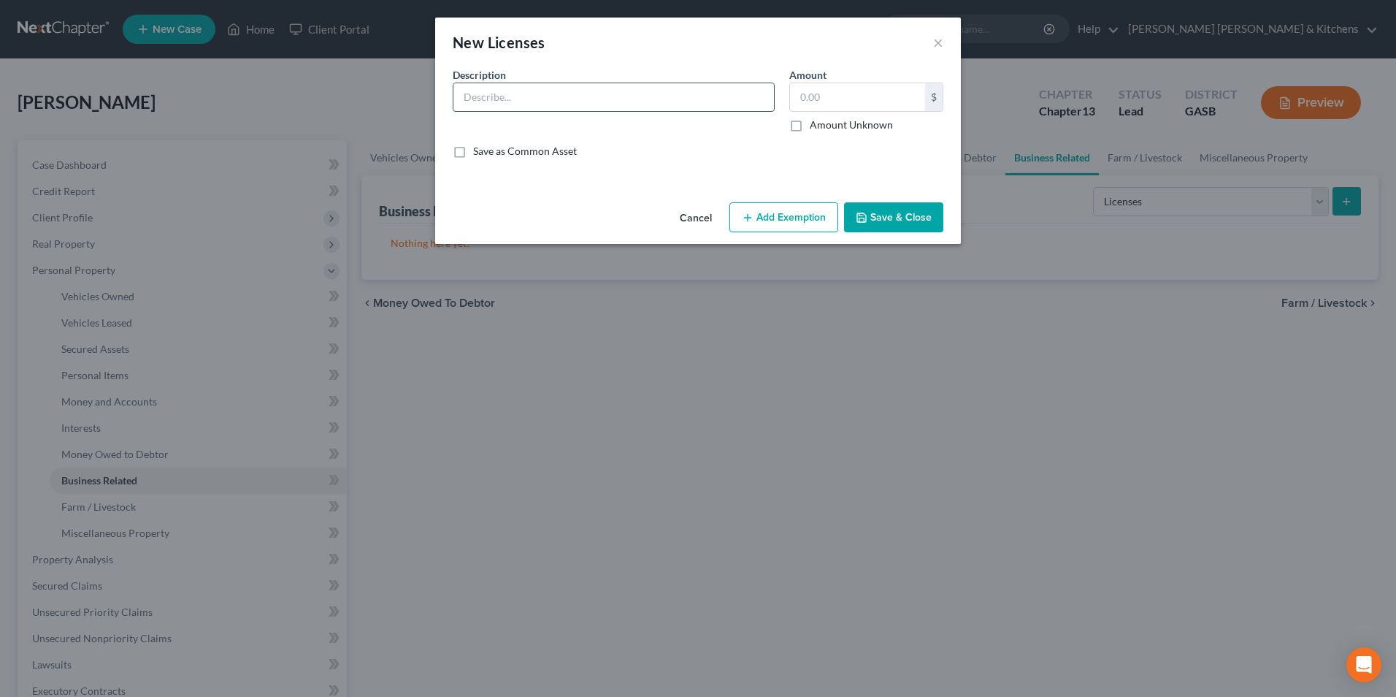
click at [555, 101] on input "text" at bounding box center [613, 97] width 321 height 28
type input "registered [MEDICAL_DATA]"
type input "0.00"
click at [915, 209] on button "Save & Close" at bounding box center [893, 217] width 99 height 31
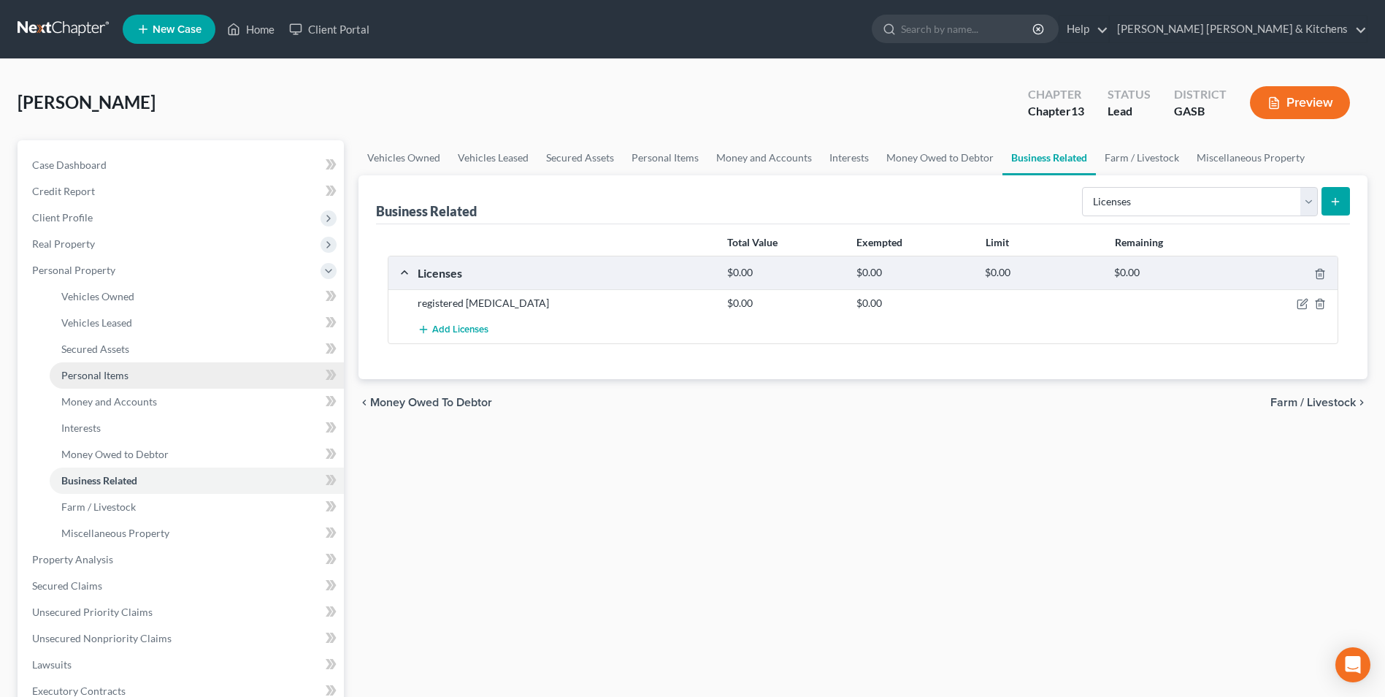
click at [72, 384] on link "Personal Items" at bounding box center [197, 375] width 294 height 26
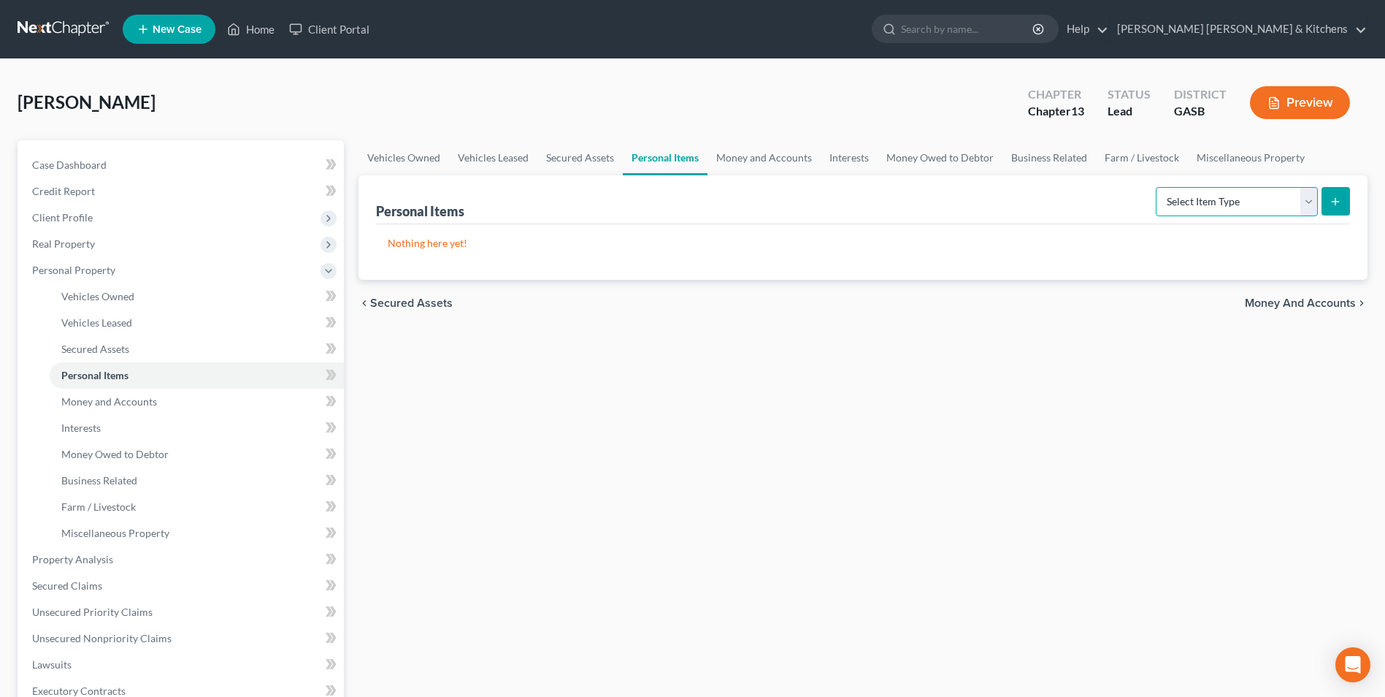
click at [1275, 214] on select "Select Item Type Clothing Collectibles Of Value Electronics Firearms Household …" at bounding box center [1237, 201] width 162 height 29
select select "clothing"
click at [1157, 187] on select "Select Item Type Clothing Collectibles Of Value Electronics Firearms Household …" at bounding box center [1237, 201] width 162 height 29
click at [1332, 210] on button "submit" at bounding box center [1335, 201] width 28 height 28
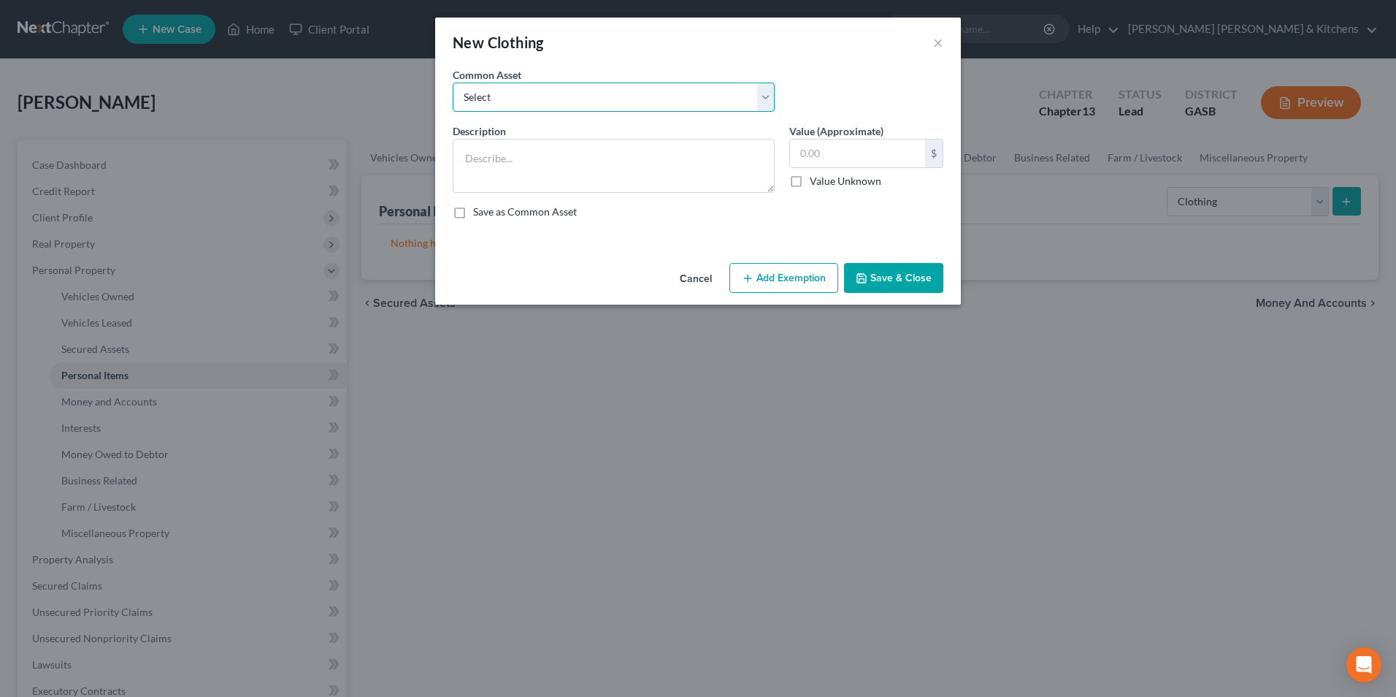
drag, startPoint x: 477, startPoint y: 99, endPoint x: 479, endPoint y: 112, distance: 14.0
click at [477, 99] on select "Select misc wearing apparel on person & at residence" at bounding box center [614, 96] width 322 height 29
select select "0"
click at [453, 82] on select "Select misc wearing apparel on person & at residence" at bounding box center [614, 96] width 322 height 29
type textarea "misc wearing apparel on person & at residence"
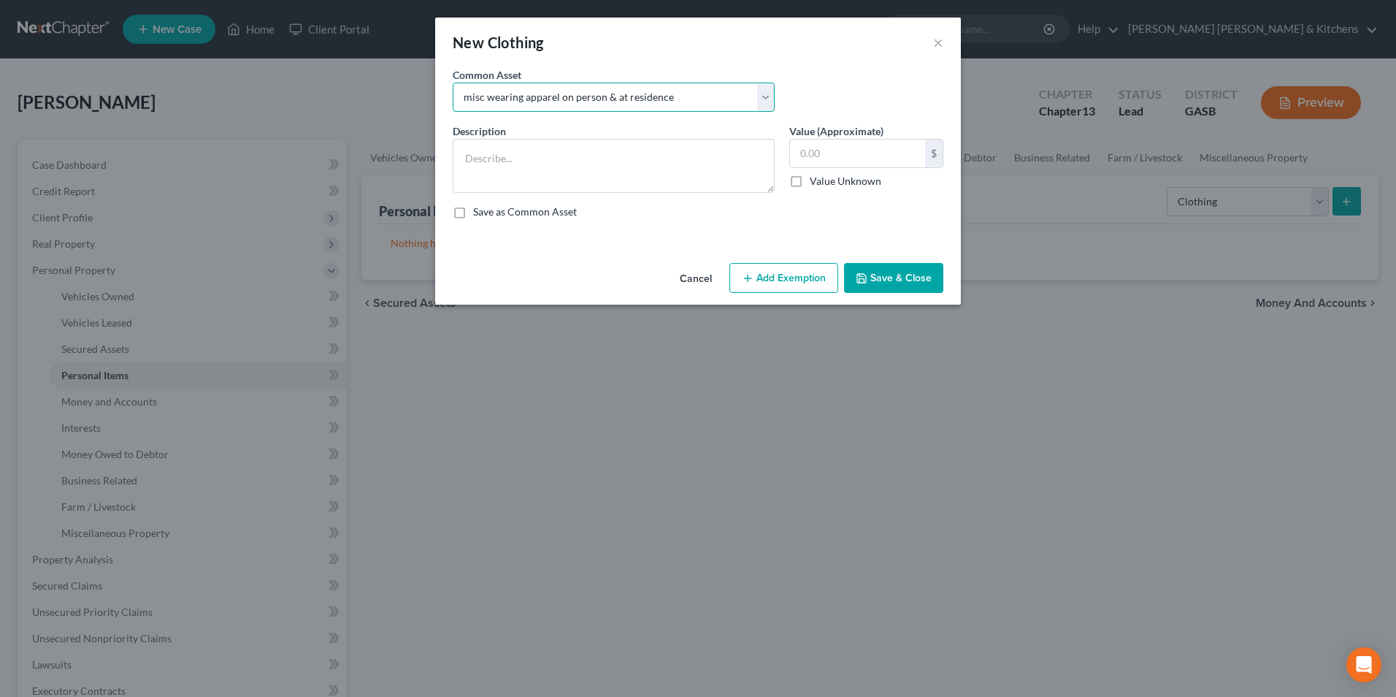
type input "400.00"
click at [786, 275] on button "Add Exemption" at bounding box center [783, 278] width 109 height 31
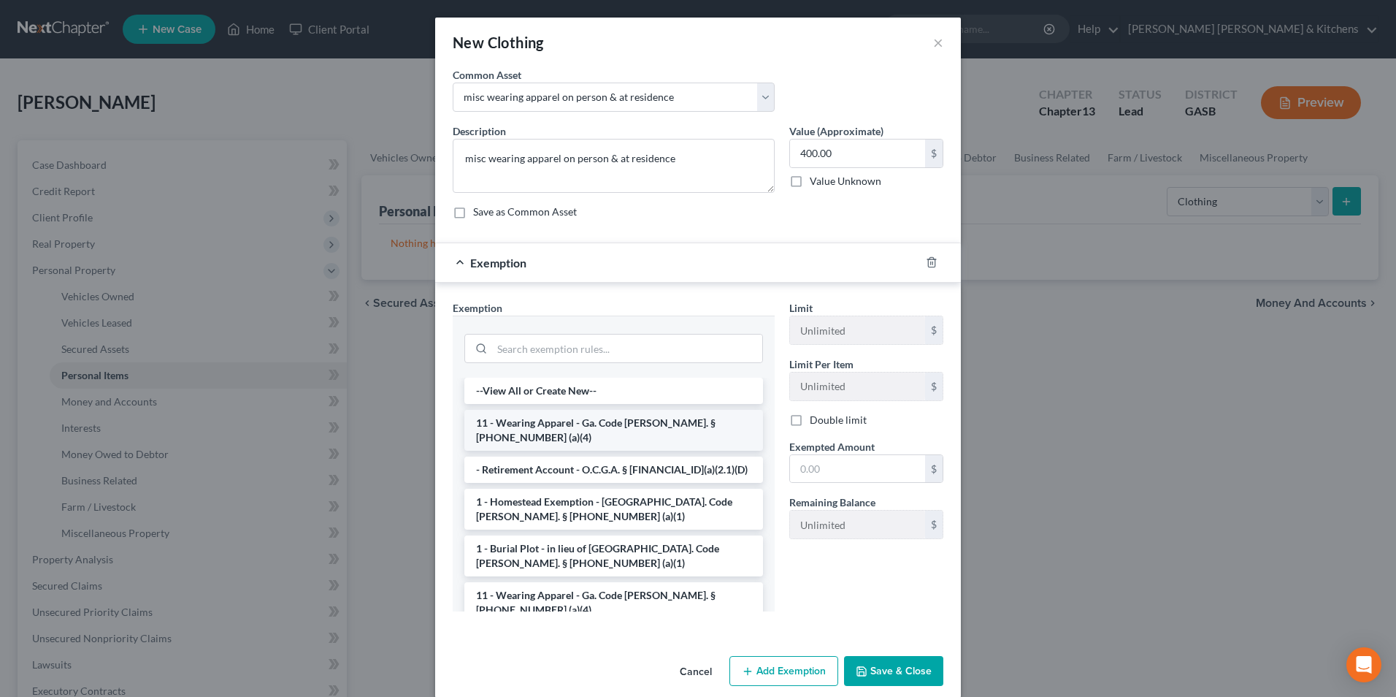
click at [570, 431] on li "11 - Wearing Apparel - Ga. Code [PERSON_NAME]. § [PHONE_NUMBER] (a)(4)" at bounding box center [613, 430] width 299 height 41
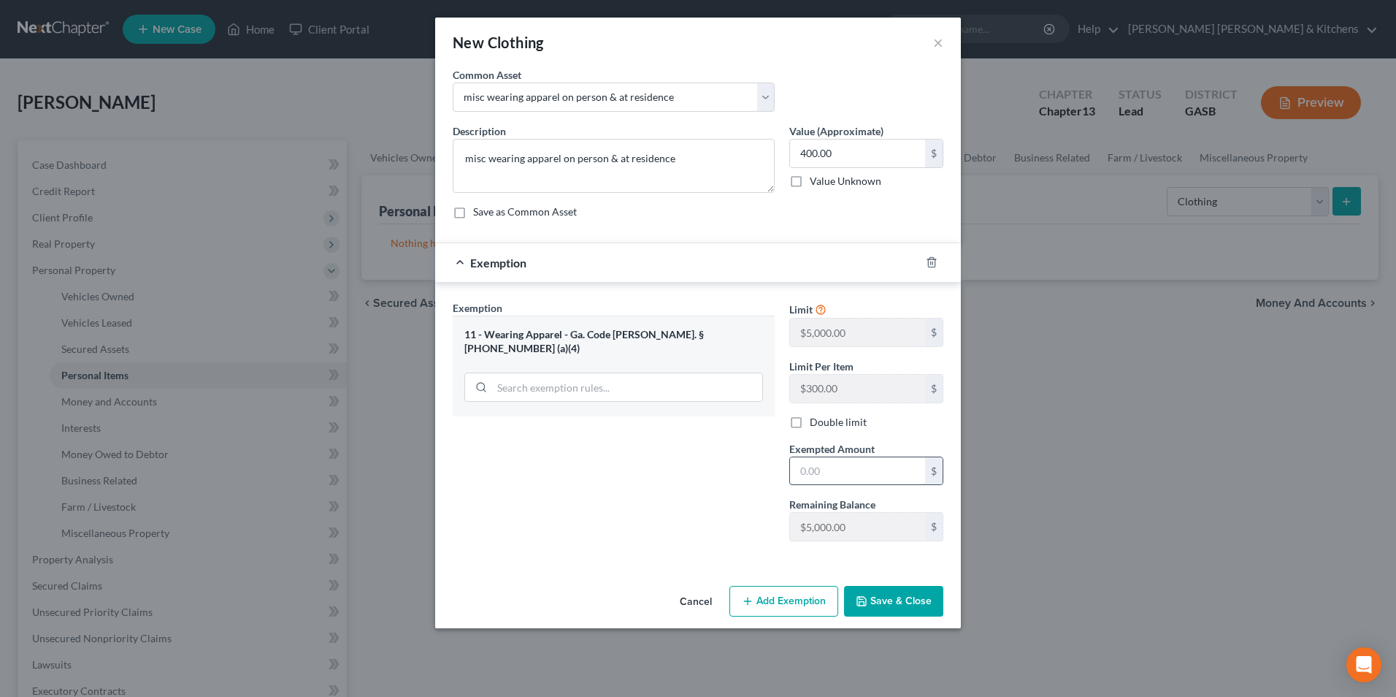
drag, startPoint x: 813, startPoint y: 466, endPoint x: 659, endPoint y: 433, distance: 158.2
click at [815, 468] on input "text" at bounding box center [857, 471] width 135 height 28
type input "100"
click at [855, 165] on input "400.00" at bounding box center [857, 153] width 135 height 28
type input "100"
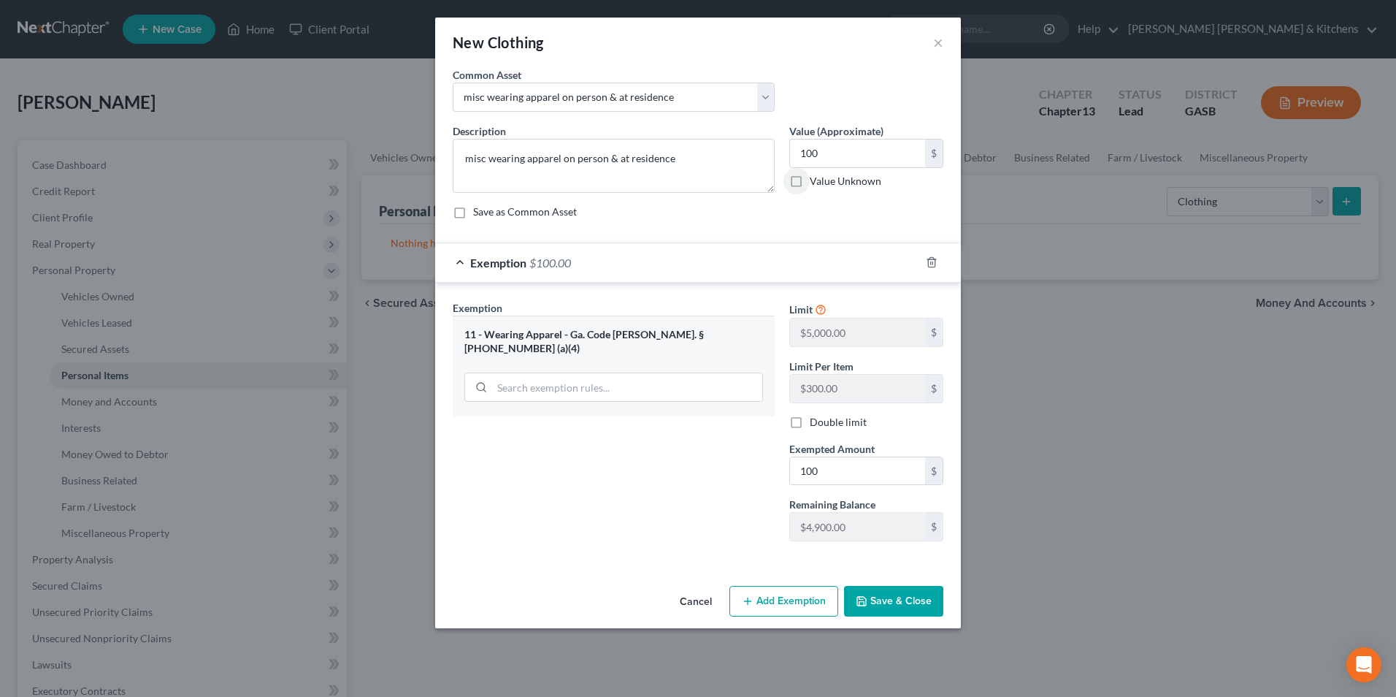
click at [895, 599] on button "Save & Close" at bounding box center [893, 601] width 99 height 31
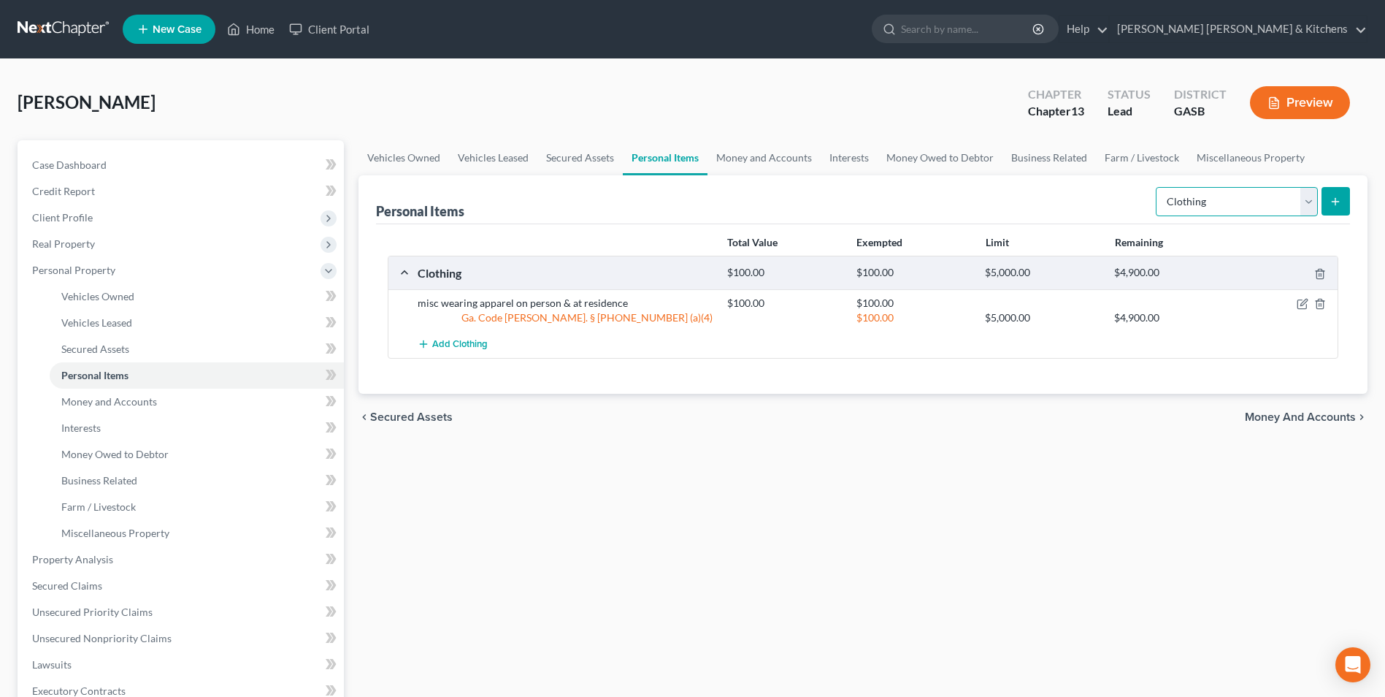
drag, startPoint x: 1189, startPoint y: 208, endPoint x: 1193, endPoint y: 218, distance: 10.9
click at [1189, 208] on select "Select Item Type Clothing Collectibles Of Value Electronics Firearms Household …" at bounding box center [1237, 201] width 162 height 29
select select "electronics"
click at [1157, 187] on select "Select Item Type Clothing Collectibles Of Value Electronics Firearms Household …" at bounding box center [1237, 201] width 162 height 29
click at [1342, 202] on button "submit" at bounding box center [1335, 201] width 28 height 28
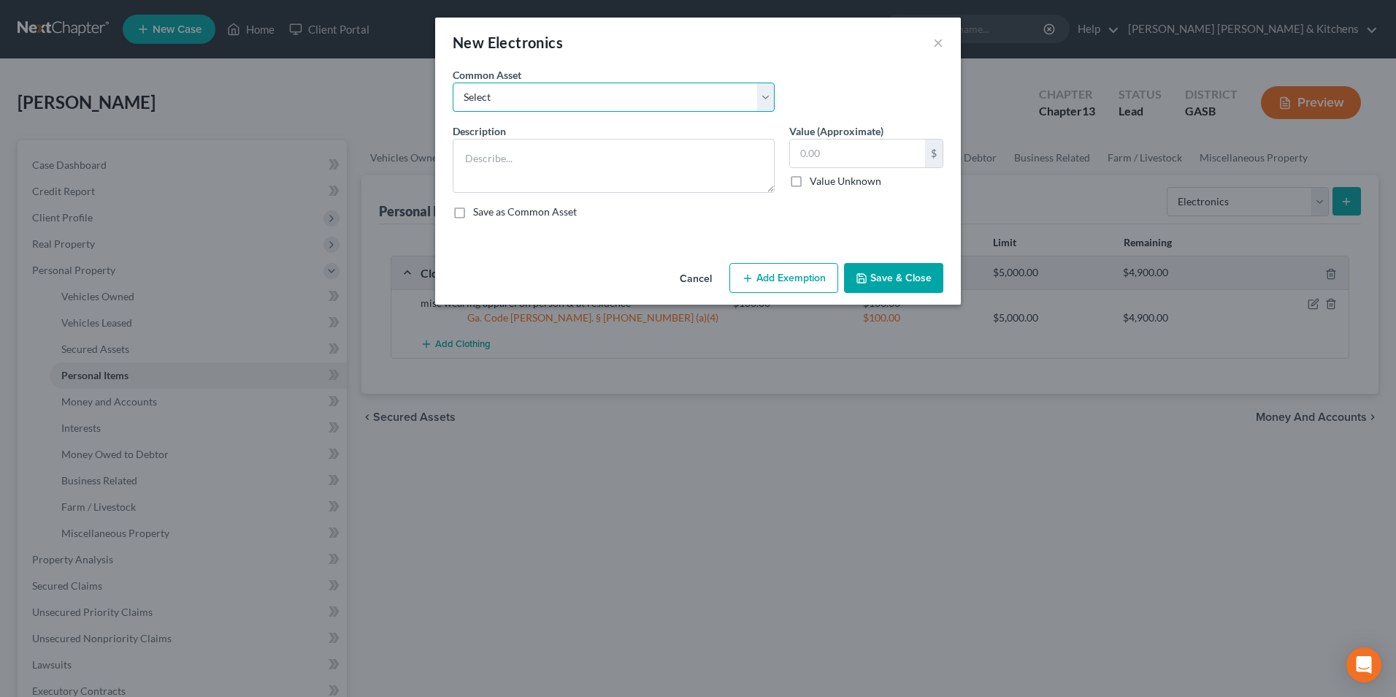
drag, startPoint x: 494, startPoint y: 101, endPoint x: 496, endPoint y: 112, distance: 12.0
click at [494, 101] on select "Select misc electronics located at residence 1/2 interest w/spouse - misc elect…" at bounding box center [614, 96] width 322 height 29
select select "2"
click at [453, 82] on select "Select misc electronics located at residence 1/2 interest w/spouse - misc elect…" at bounding box center [614, 96] width 322 height 29
type textarea "misc electronics located at residence (no single item value more than $300)"
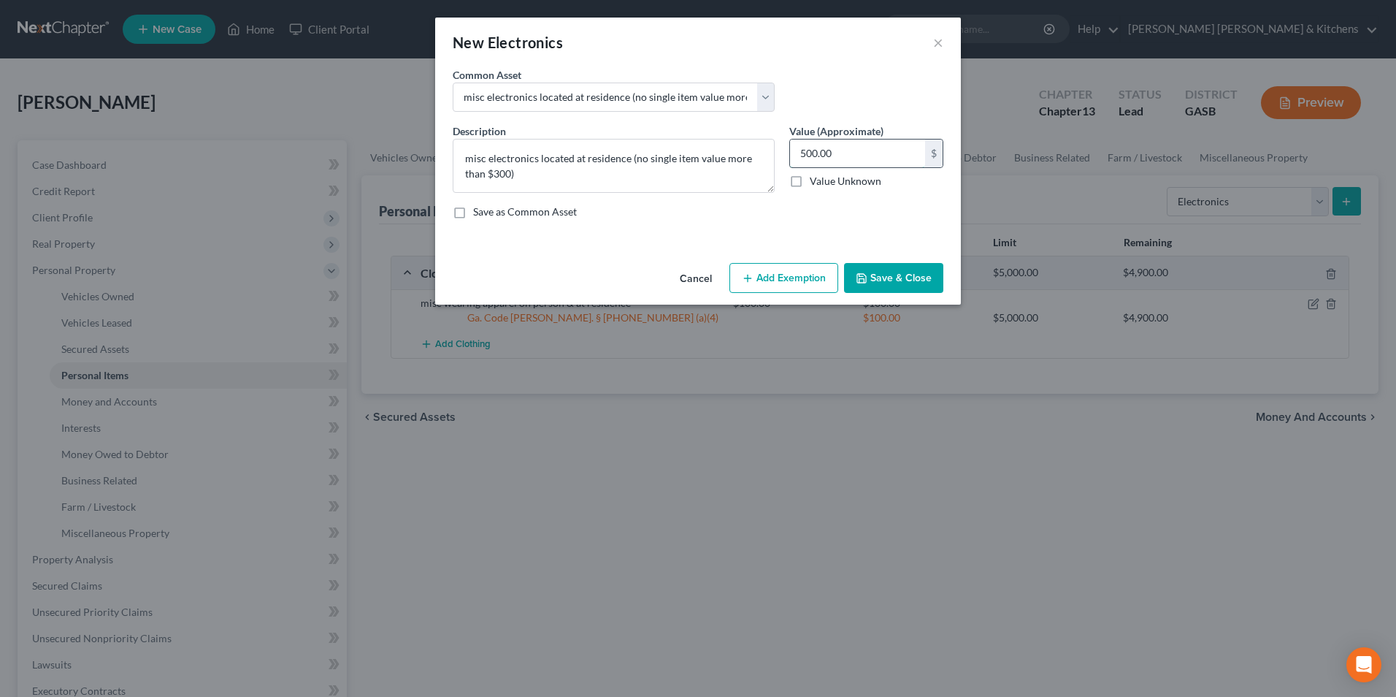
click at [840, 158] on input "500.00" at bounding box center [857, 153] width 135 height 28
type input "1,000"
click at [763, 285] on button "Add Exemption" at bounding box center [783, 278] width 109 height 31
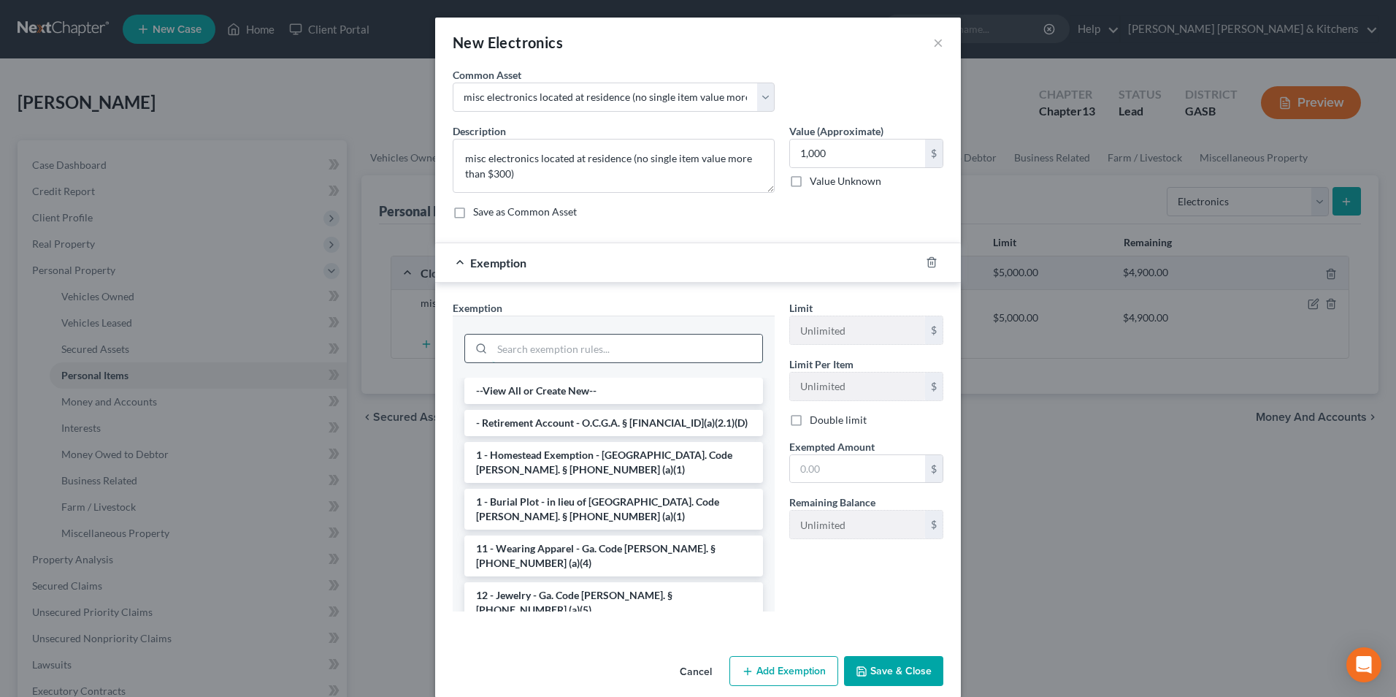
click at [651, 354] on input "search" at bounding box center [627, 348] width 270 height 28
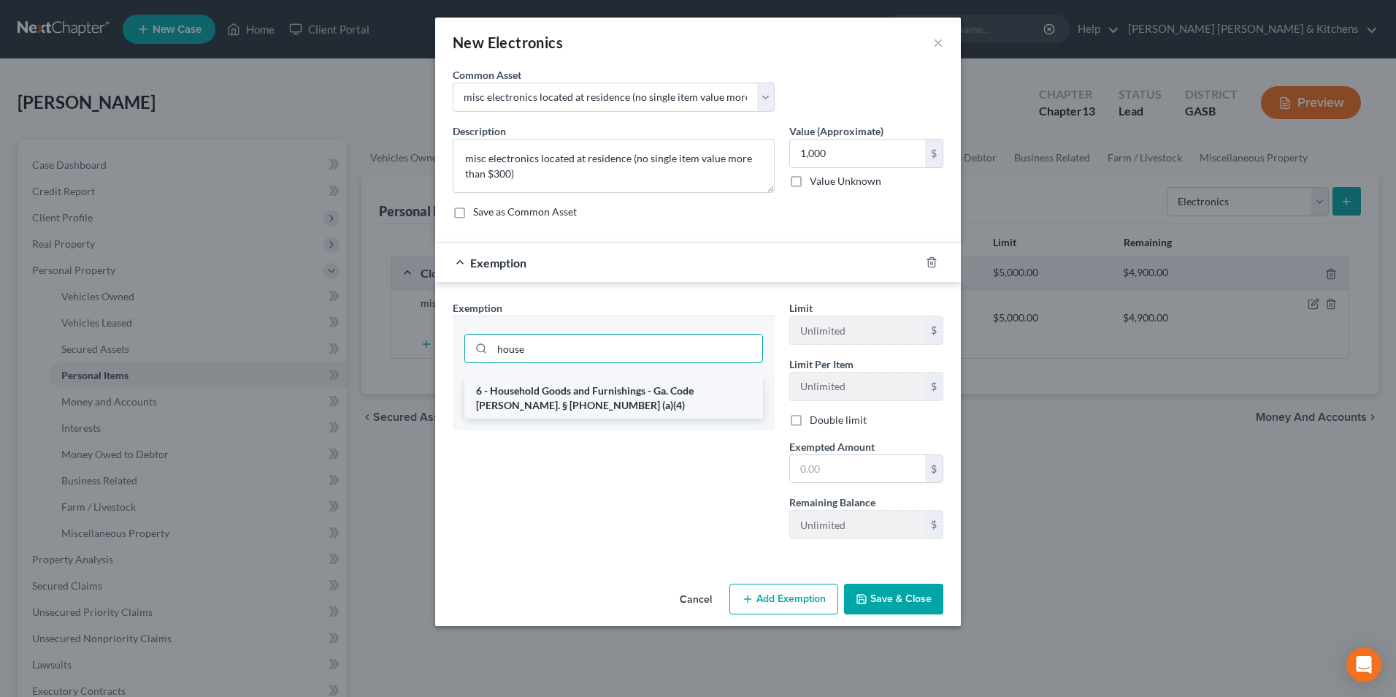
type input "house"
click at [625, 380] on li "6 - Household Goods and Furnishings - Ga. Code [PERSON_NAME]. § [PHONE_NUMBER] …" at bounding box center [613, 397] width 299 height 41
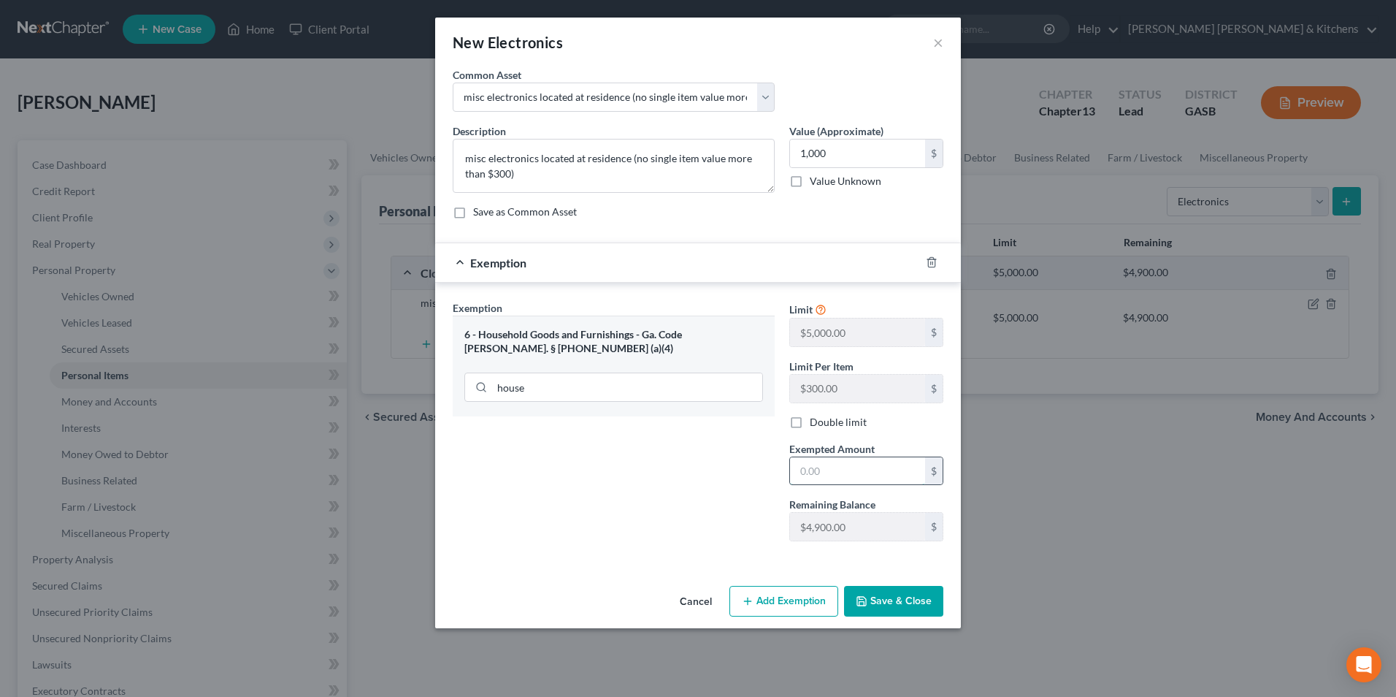
click at [843, 477] on input "text" at bounding box center [857, 471] width 135 height 28
type input "1,000"
drag, startPoint x: 882, startPoint y: 600, endPoint x: 920, endPoint y: 577, distance: 44.6
click at [888, 593] on button "Save & Close" at bounding box center [893, 601] width 99 height 31
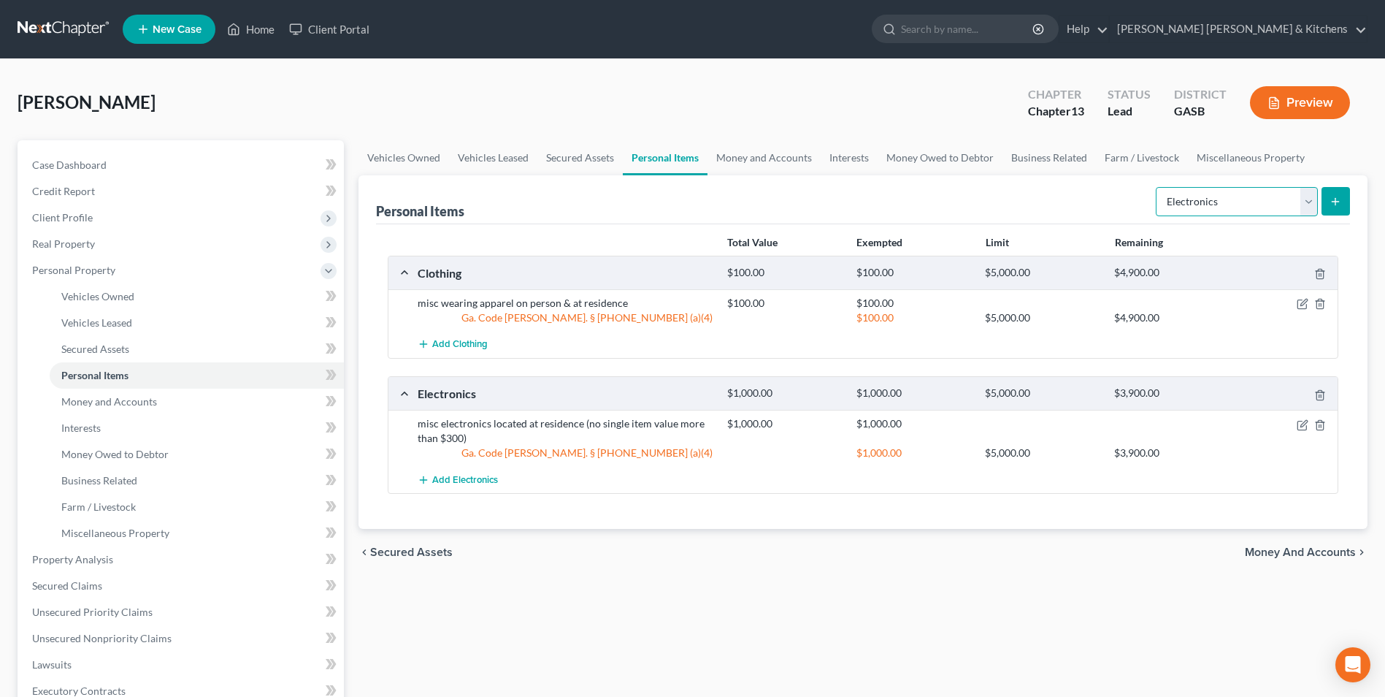
click at [1220, 206] on select "Select Item Type Clothing Collectibles Of Value Electronics Firearms Household …" at bounding box center [1237, 201] width 162 height 29
select select "household_goods"
click at [1157, 187] on select "Select Item Type Clothing Collectibles Of Value Electronics Firearms Household …" at bounding box center [1237, 201] width 162 height 29
click at [1333, 207] on icon "submit" at bounding box center [1335, 202] width 12 height 12
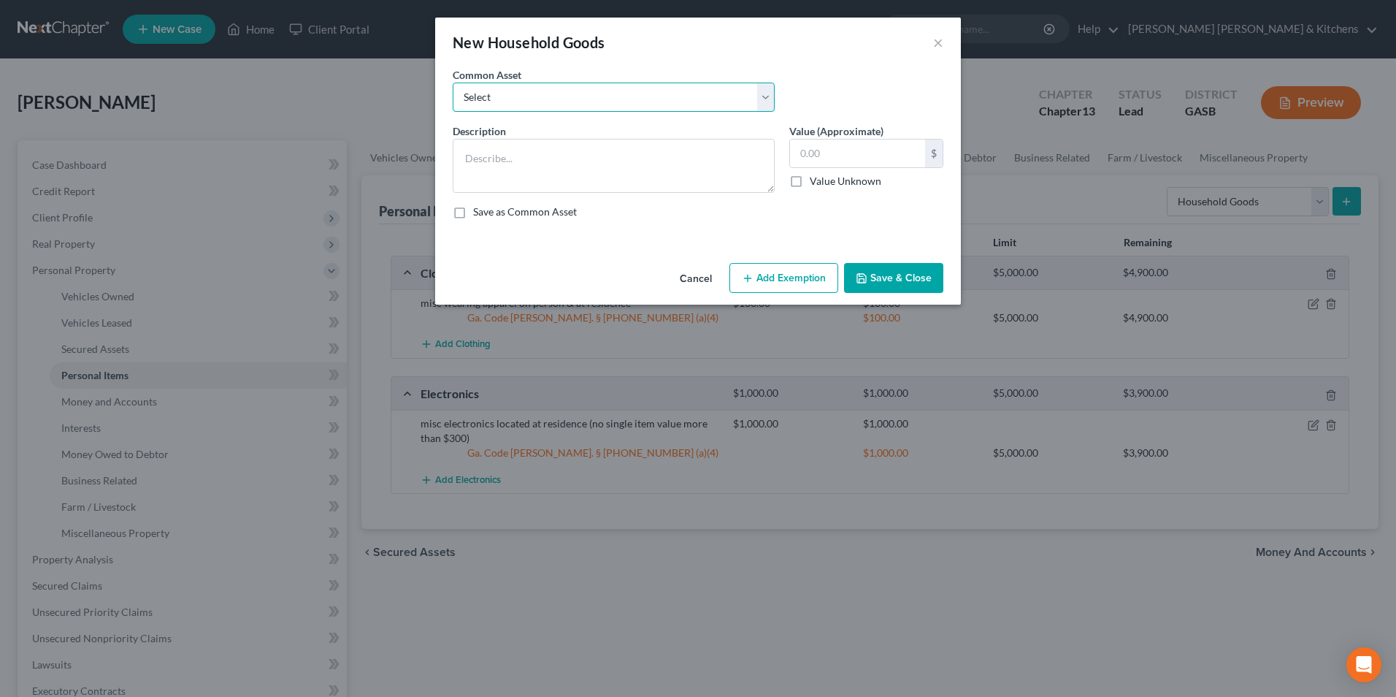
drag, startPoint x: 559, startPoint y: 99, endPoint x: 556, endPoint y: 114, distance: 14.9
click at [559, 99] on select "Select misc furnishings & appliances at residence misc furnishings & appliances…" at bounding box center [614, 96] width 322 height 29
select select "1"
click at [453, 82] on select "Select misc furnishings & appliances at residence misc furnishings & appliances…" at bounding box center [614, 96] width 322 height 29
type textarea "misc furnishings & appliances at residence (no single item valued over $300)"
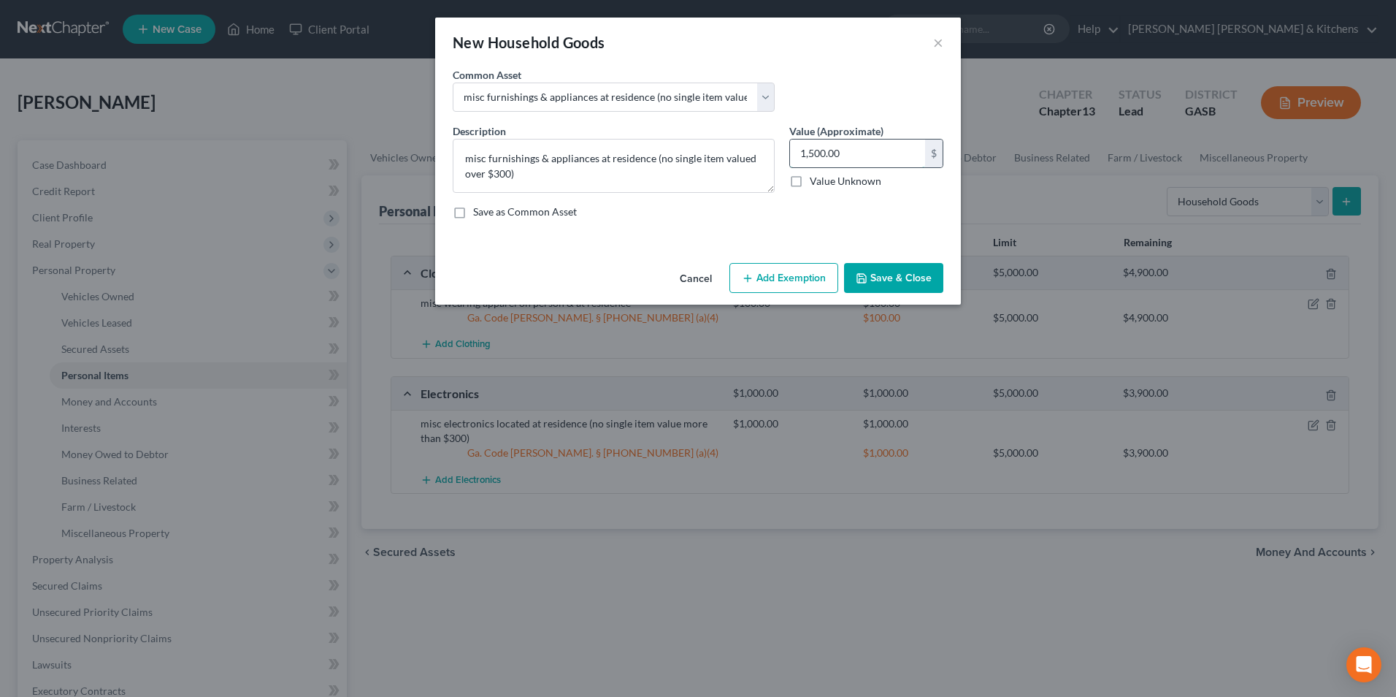
click at [864, 155] on input "1,500.00" at bounding box center [857, 153] width 135 height 28
type input "2,000"
click at [808, 272] on button "Add Exemption" at bounding box center [783, 278] width 109 height 31
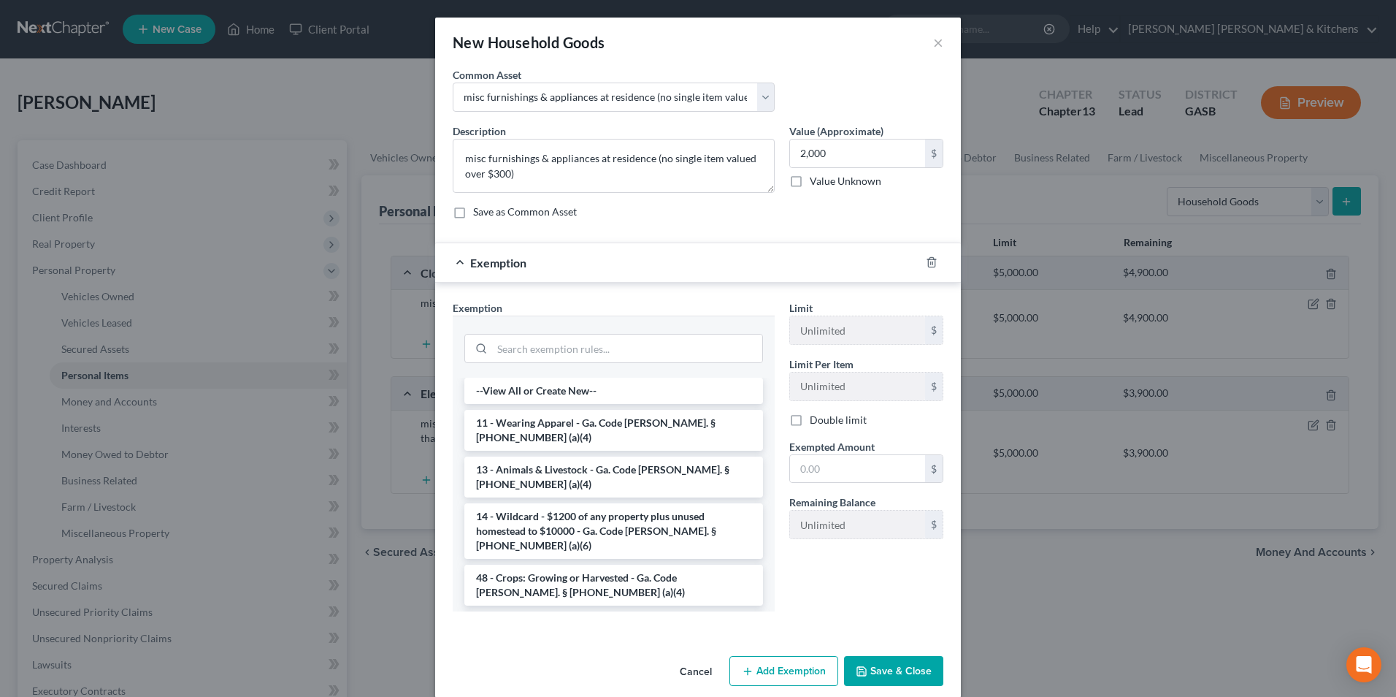
click at [563, 611] on li "6 - Household Goods and Furnishings - Ga. Code [PERSON_NAME]. § [PHONE_NUMBER] …" at bounding box center [613, 631] width 299 height 41
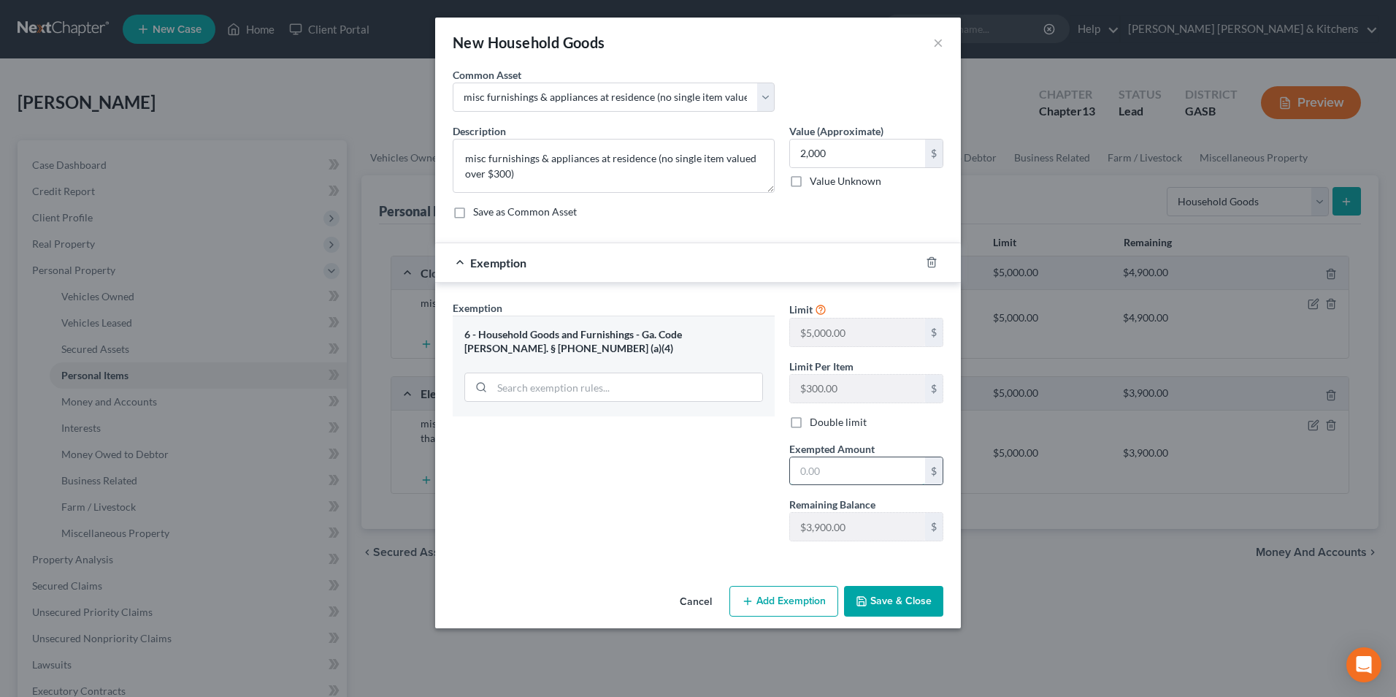
click at [832, 483] on input "text" at bounding box center [857, 471] width 135 height 28
type input "2,000"
click at [889, 611] on button "Save & Close" at bounding box center [893, 601] width 99 height 31
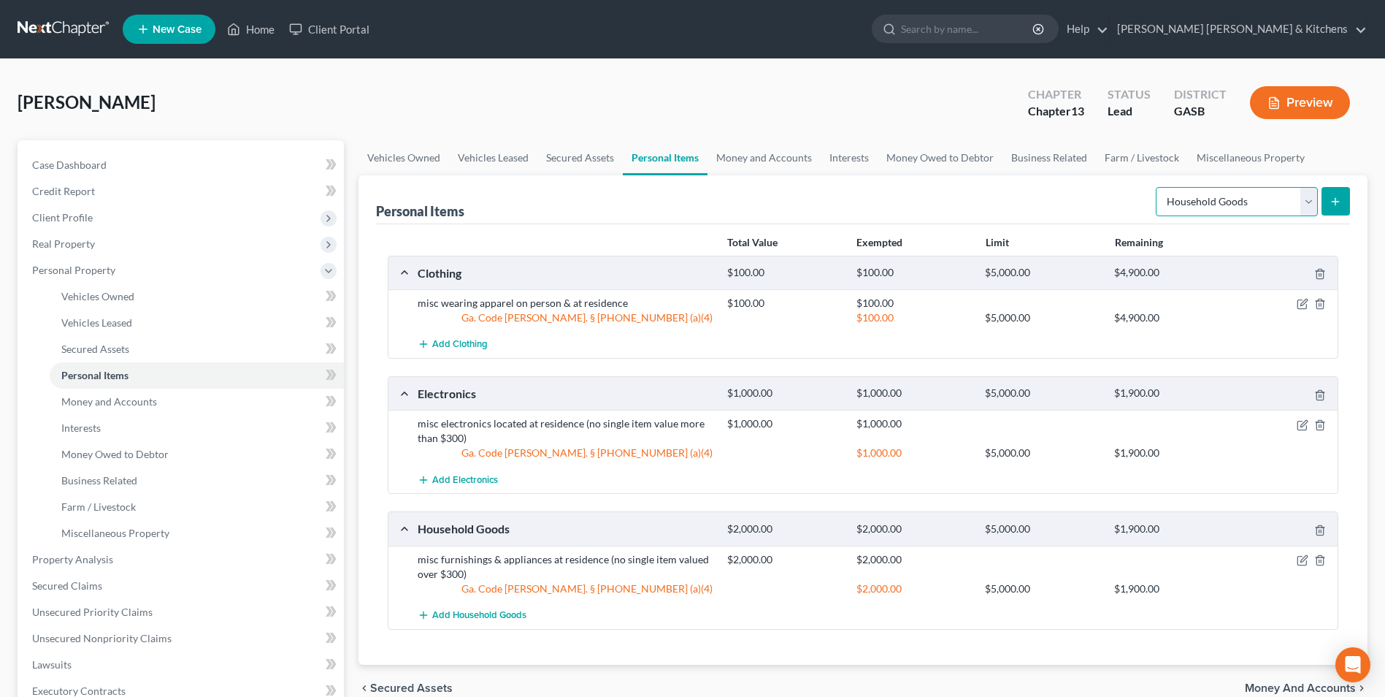
click at [1214, 198] on select "Select Item Type Clothing Collectibles Of Value Electronics Firearms Household …" at bounding box center [1237, 201] width 162 height 29
select select "jewelry"
click at [1157, 187] on select "Select Item Type Clothing Collectibles Of Value Electronics Firearms Household …" at bounding box center [1237, 201] width 162 height 29
click at [1329, 200] on icon "submit" at bounding box center [1335, 202] width 12 height 12
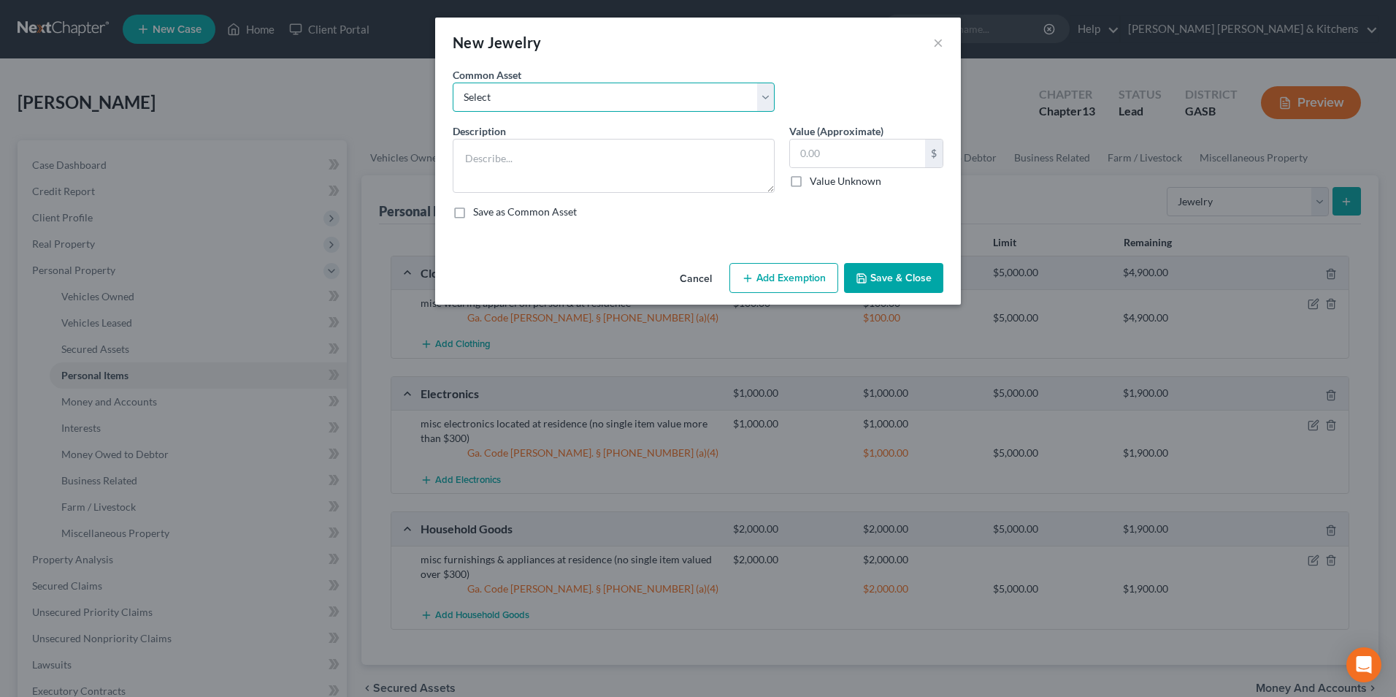
drag, startPoint x: 533, startPoint y: 101, endPoint x: 532, endPoint y: 112, distance: 11.8
click at [533, 101] on select "Select misc jewelry on person & at residence" at bounding box center [614, 96] width 322 height 29
select select "0"
click at [453, 82] on select "Select misc jewelry on person & at residence" at bounding box center [614, 96] width 322 height 29
type textarea "misc jewelry on person & at residence"
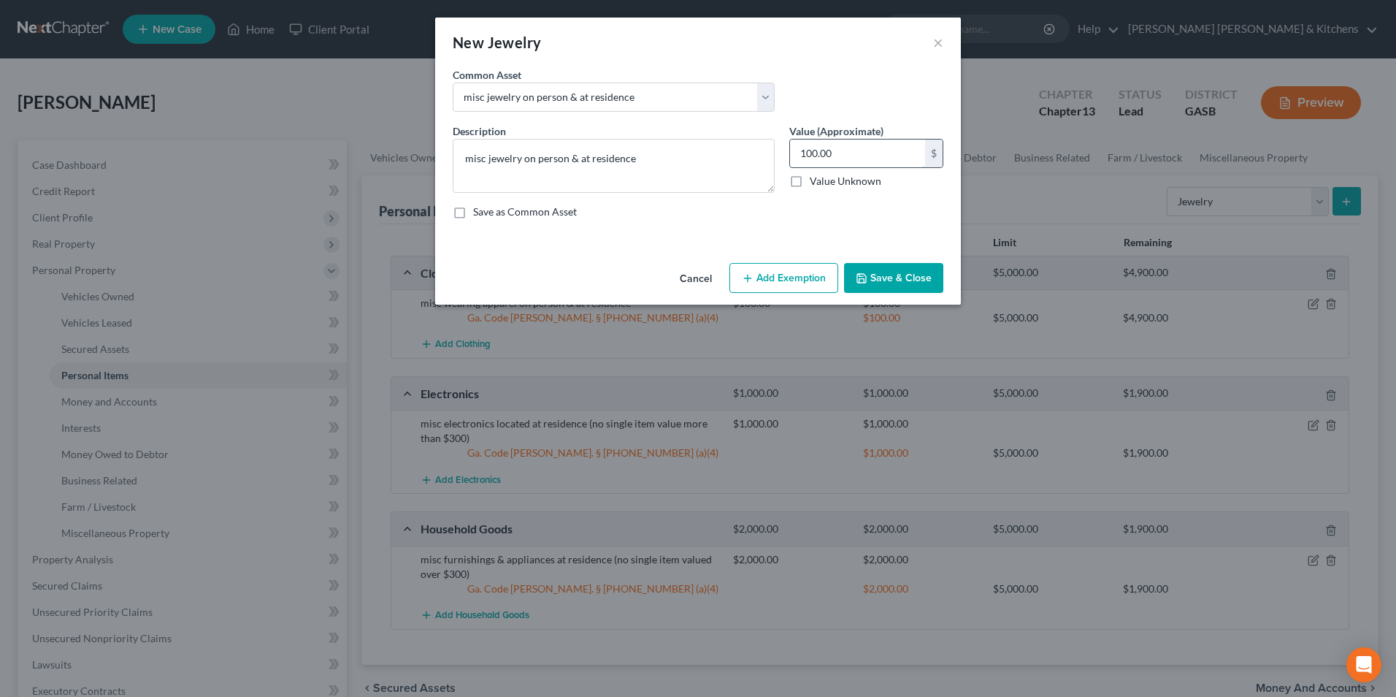
click at [855, 161] on input "100.00" at bounding box center [857, 153] width 135 height 28
type input "1,100"
click at [808, 279] on button "Add Exemption" at bounding box center [783, 278] width 109 height 31
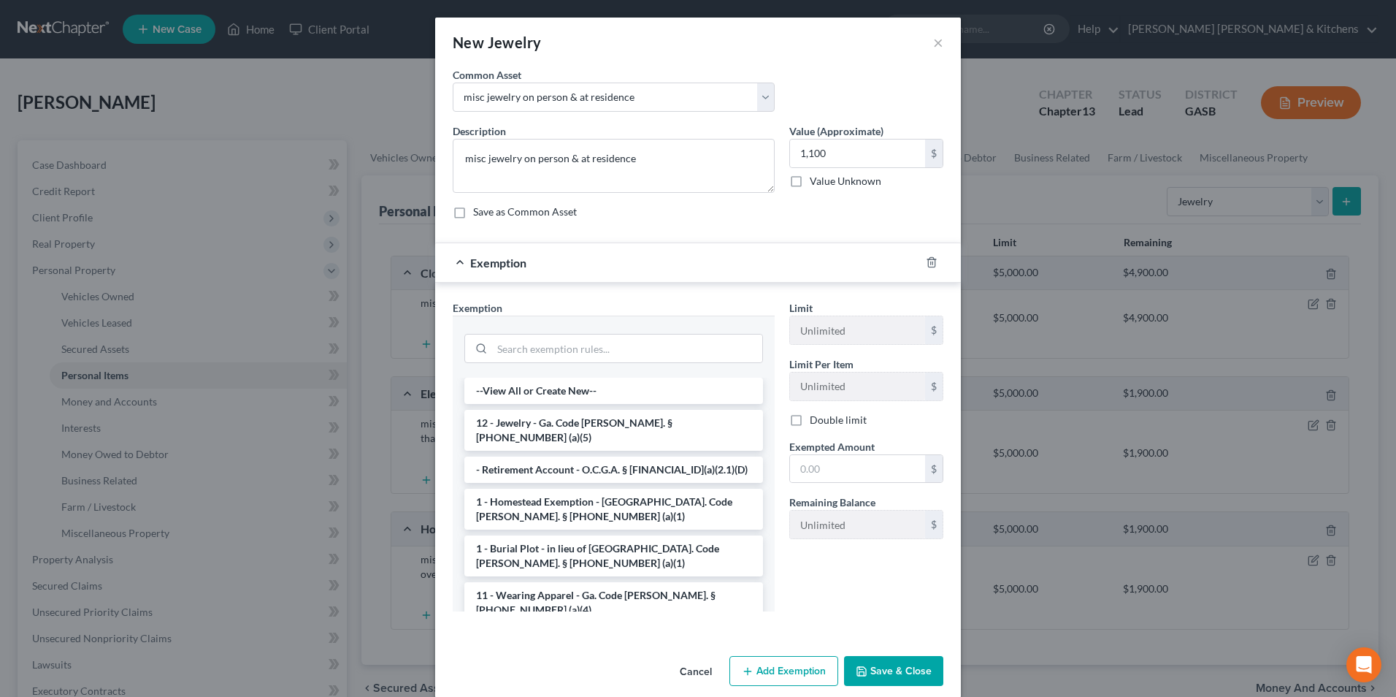
click at [579, 426] on li "12 - Jewelry - Ga. Code [PERSON_NAME]. § [PHONE_NUMBER] (a)(5)" at bounding box center [613, 430] width 299 height 41
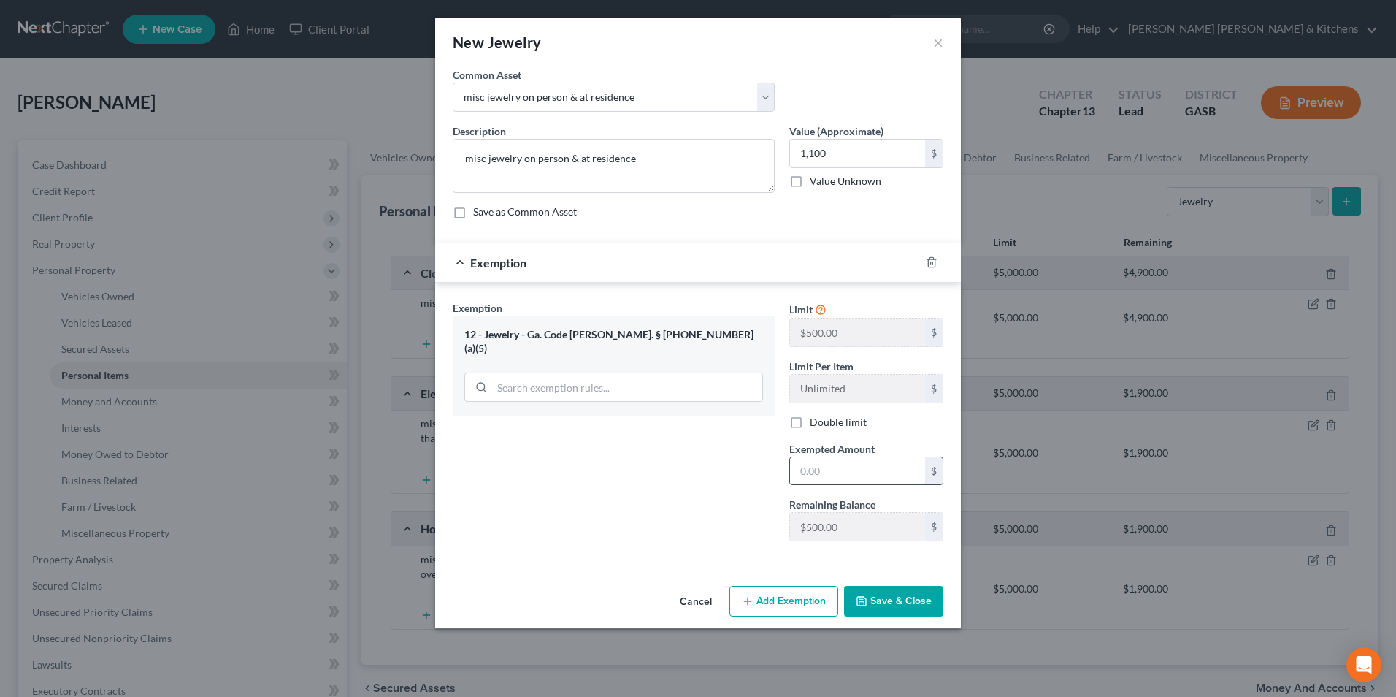
click at [871, 467] on input "text" at bounding box center [857, 471] width 135 height 28
type input "500"
click at [902, 601] on button "Save & Close" at bounding box center [893, 601] width 99 height 31
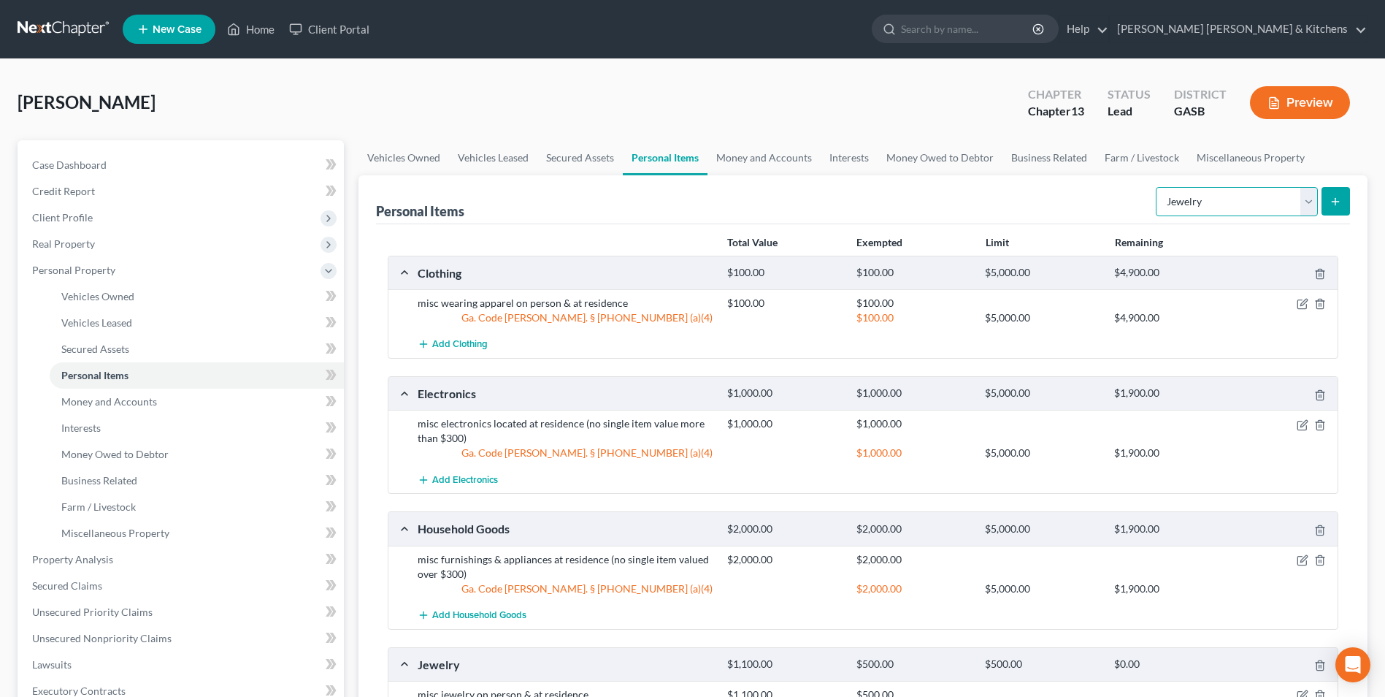
click at [1200, 215] on select "Select Item Type Clothing Collectibles Of Value Electronics Firearms Household …" at bounding box center [1237, 201] width 162 height 29
select select "pets"
click at [1157, 187] on select "Select Item Type Clothing Collectibles Of Value Electronics Firearms Household …" at bounding box center [1237, 201] width 162 height 29
click at [1339, 209] on button "submit" at bounding box center [1335, 201] width 28 height 28
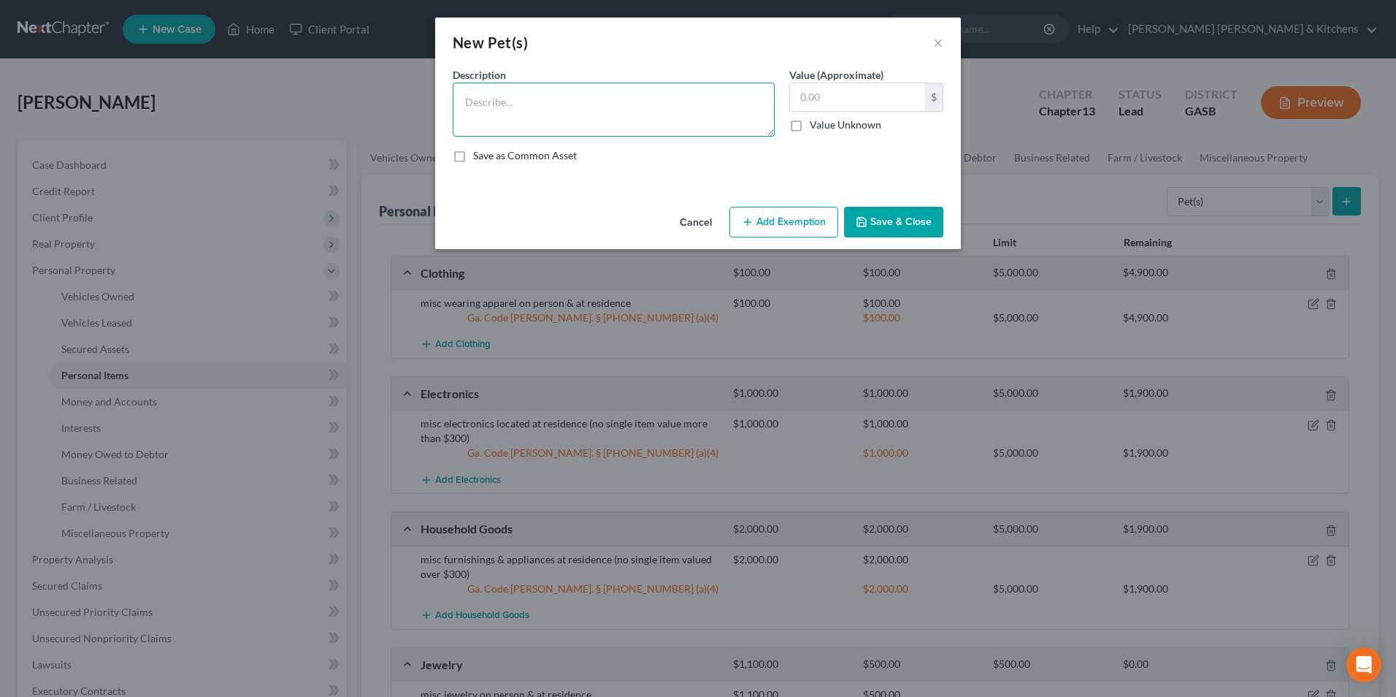
click at [549, 112] on textarea at bounding box center [614, 109] width 322 height 54
type textarea "3 dogs"
type input "100"
drag, startPoint x: 775, startPoint y: 220, endPoint x: 751, endPoint y: 340, distance: 122.8
click at [775, 220] on button "Add Exemption" at bounding box center [783, 222] width 109 height 31
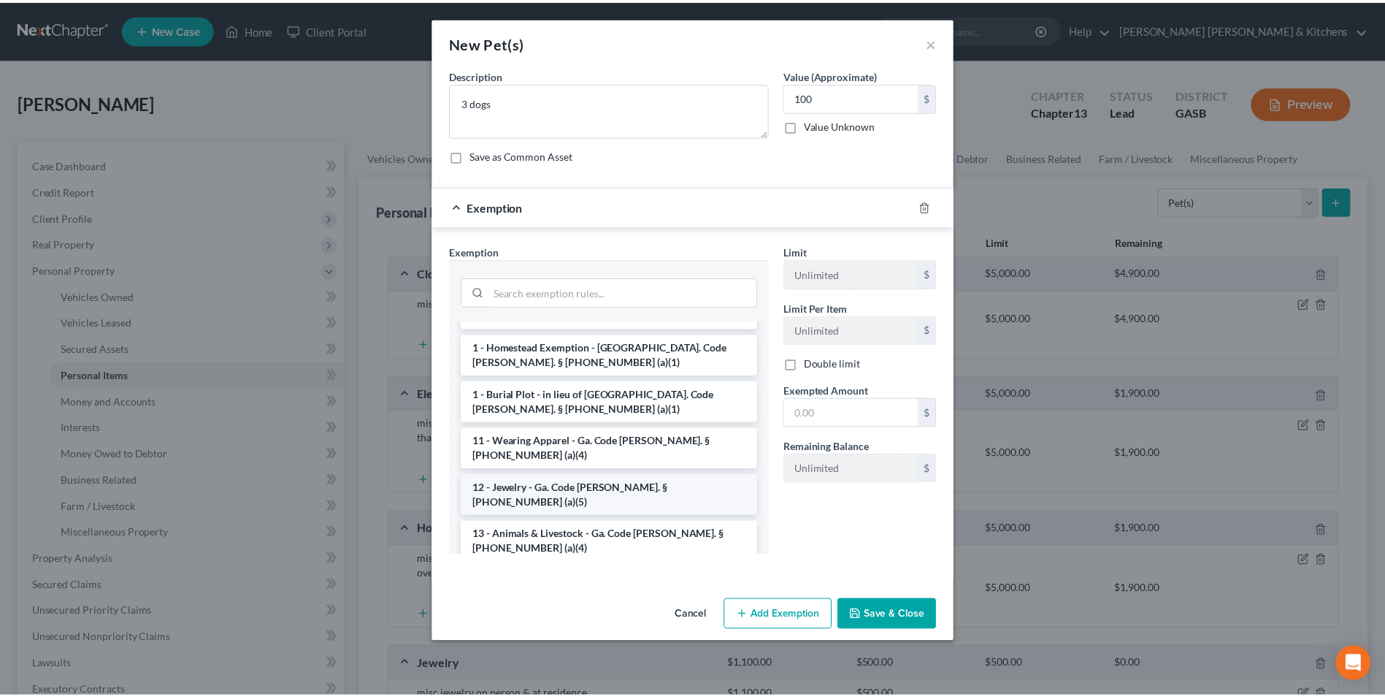
scroll to position [73, 0]
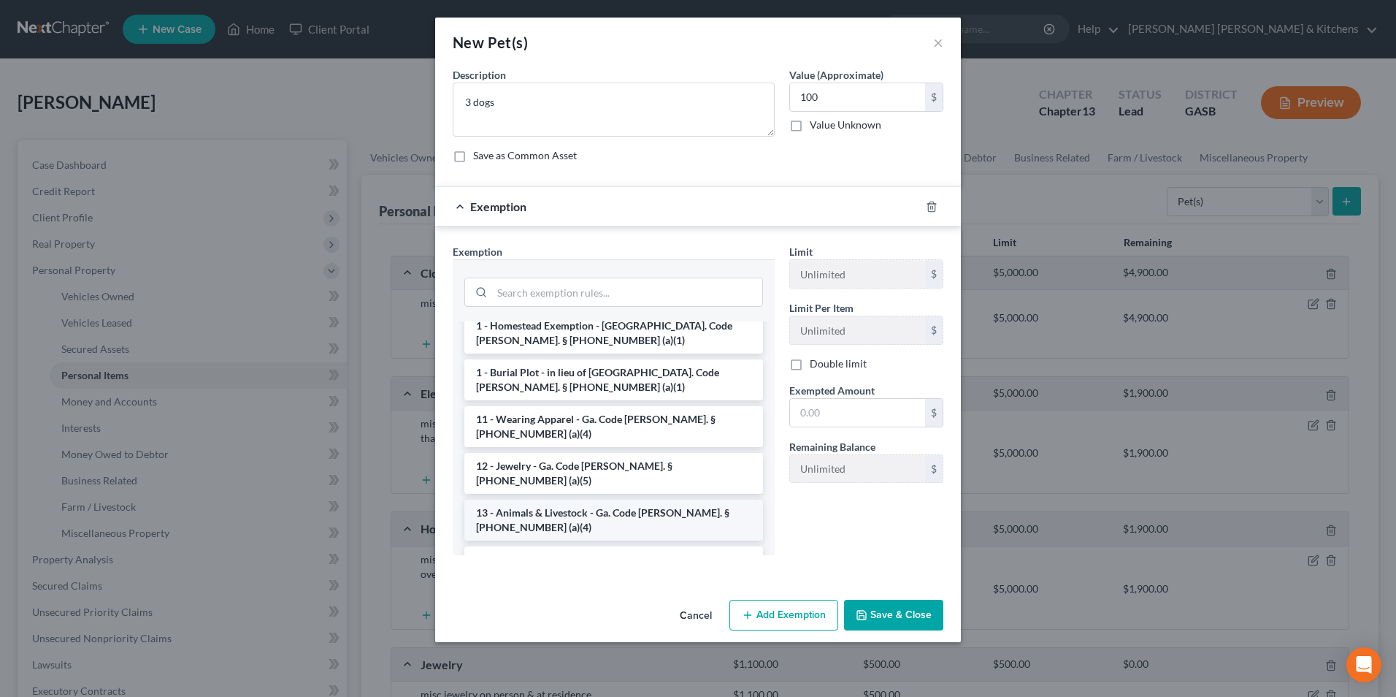
click at [599, 499] on li "13 - Animals & Livestock - Ga. Code [PERSON_NAME]. § [PHONE_NUMBER] (a)(4)" at bounding box center [613, 519] width 299 height 41
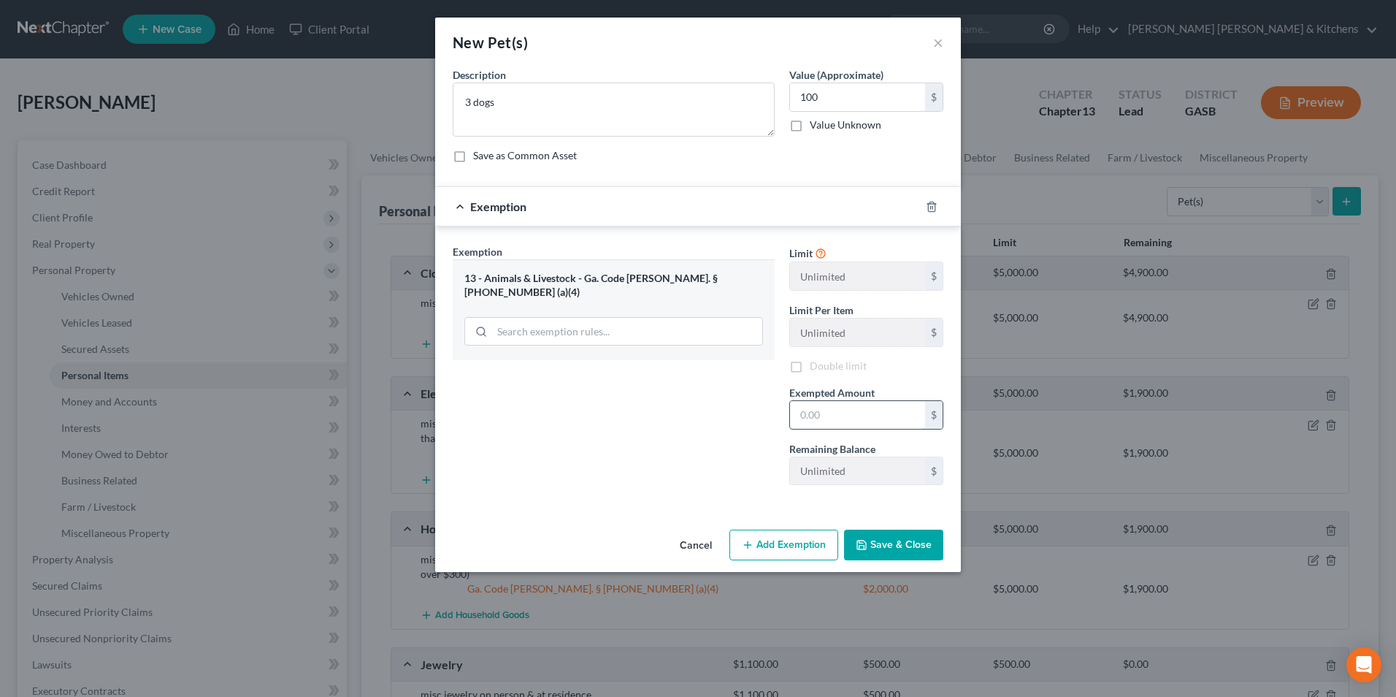
drag, startPoint x: 821, startPoint y: 418, endPoint x: 804, endPoint y: 418, distance: 16.8
click at [823, 418] on input "text" at bounding box center [857, 415] width 135 height 28
type input "100"
click at [895, 555] on button "Save & Close" at bounding box center [893, 544] width 99 height 31
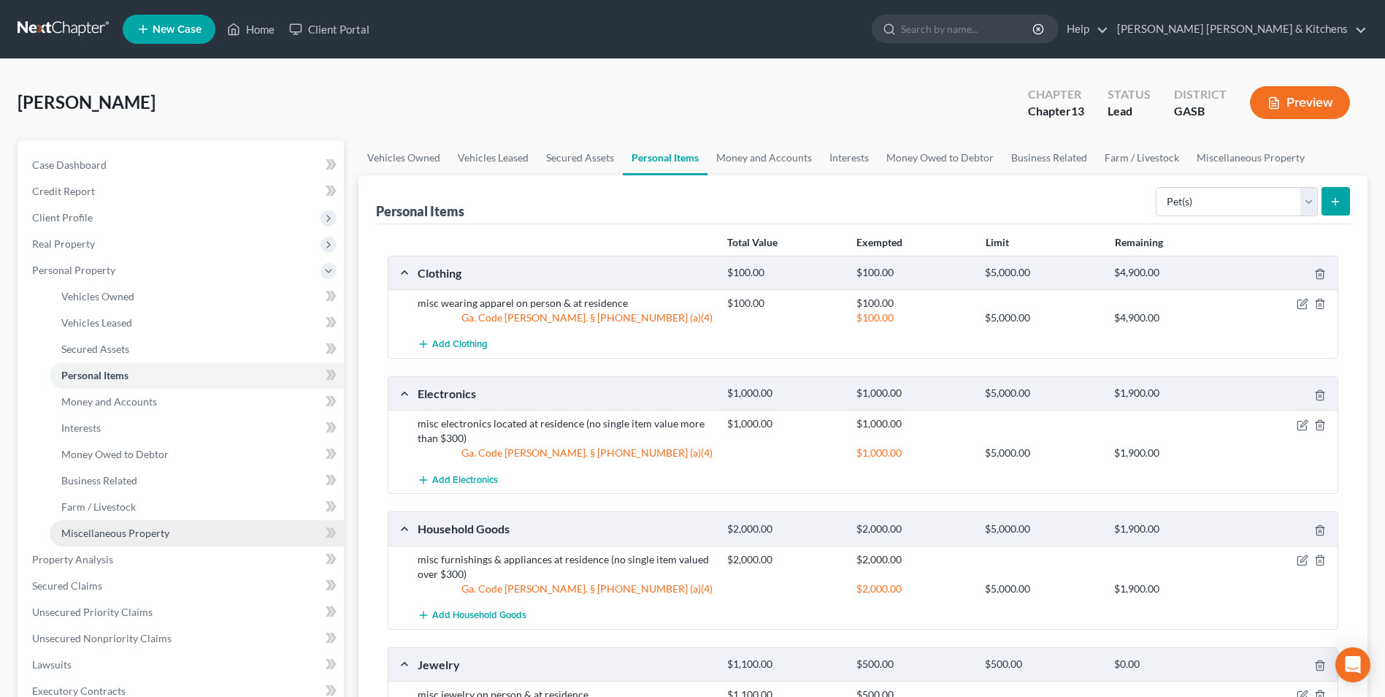
click at [104, 530] on span "Miscellaneous Property" at bounding box center [115, 532] width 108 height 12
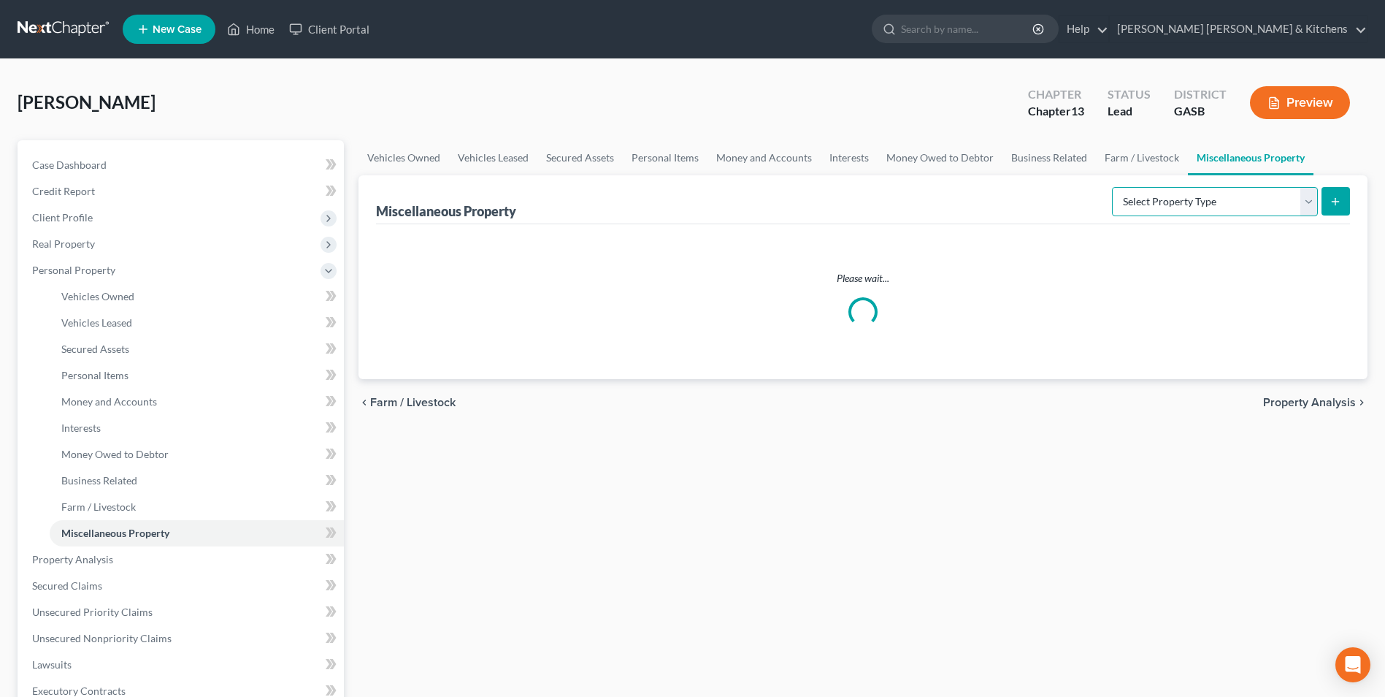
drag, startPoint x: 1116, startPoint y: 201, endPoint x: 1118, endPoint y: 210, distance: 8.9
click at [1116, 201] on select "Select Property Type Assigned for Creditor Benefit [DATE] Holding for Another N…" at bounding box center [1215, 201] width 206 height 29
select select "not_yet_listed"
click at [1112, 187] on select "Select Property Type Assigned for Creditor Benefit [DATE] Holding for Another N…" at bounding box center [1215, 201] width 206 height 29
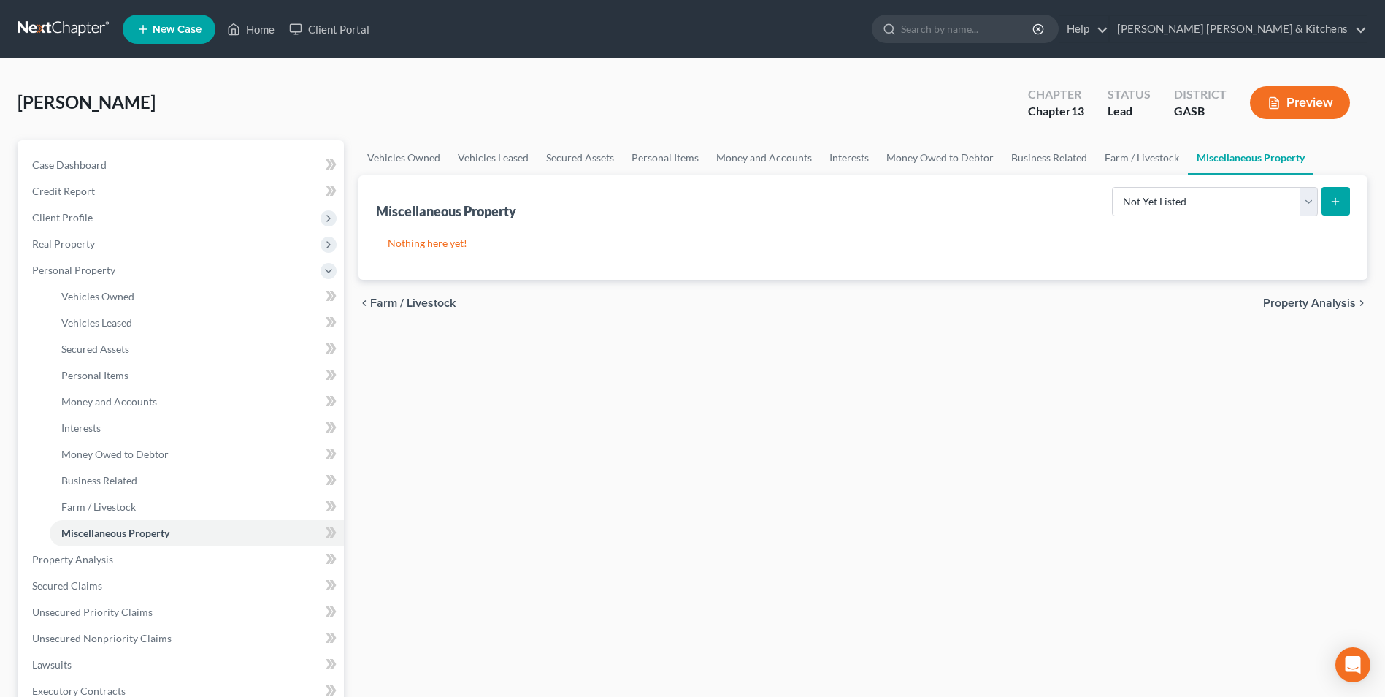
click at [1335, 203] on icon "submit" at bounding box center [1335, 202] width 12 height 12
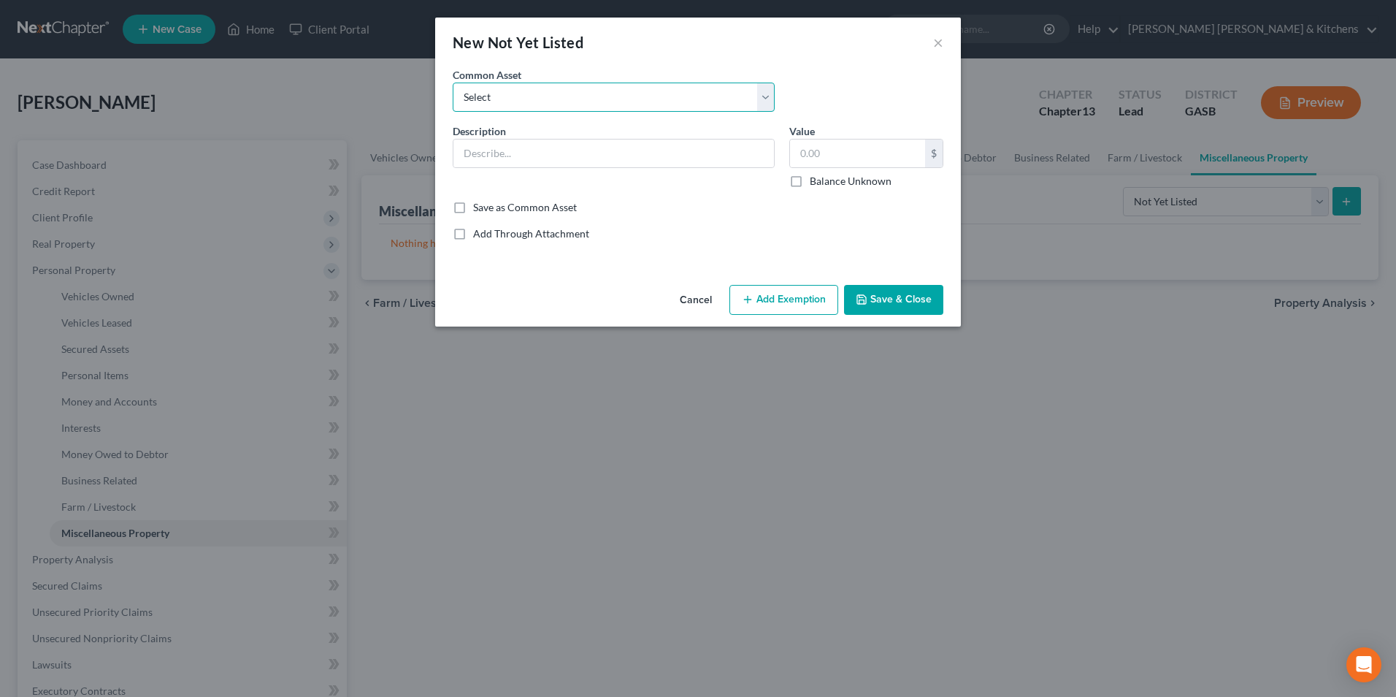
drag, startPoint x: 503, startPoint y: 101, endPoint x: 500, endPoint y: 113, distance: 12.0
click at [503, 101] on select "Select 2 acres that mobile home sits on mower, household/yard tools 1/2 interes…" at bounding box center [614, 96] width 322 height 29
select select "1"
click at [453, 82] on select "Select 2 acres that mobile home sits on mower, household/yard tools 1/2 interes…" at bounding box center [614, 96] width 322 height 29
type input "mower, household/yard tools"
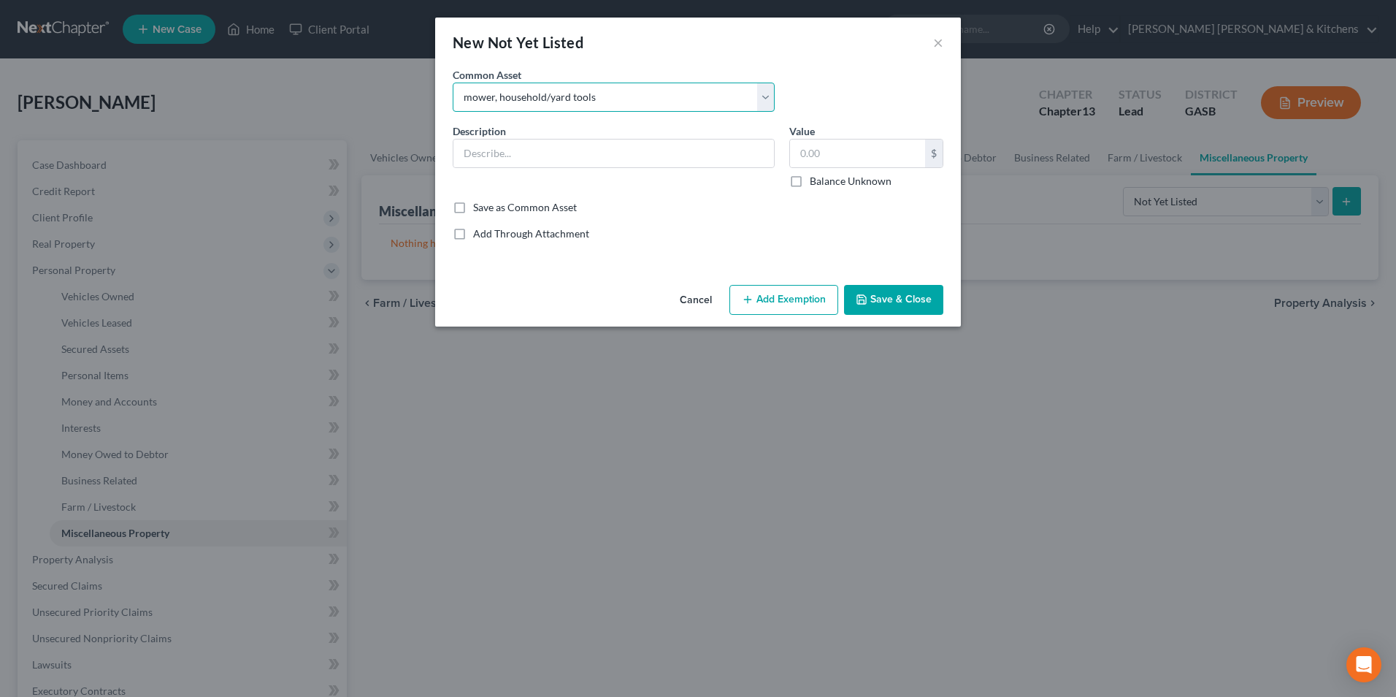
type input "300.00"
click at [460, 153] on input "mower, household/yard tools" at bounding box center [613, 153] width 321 height 28
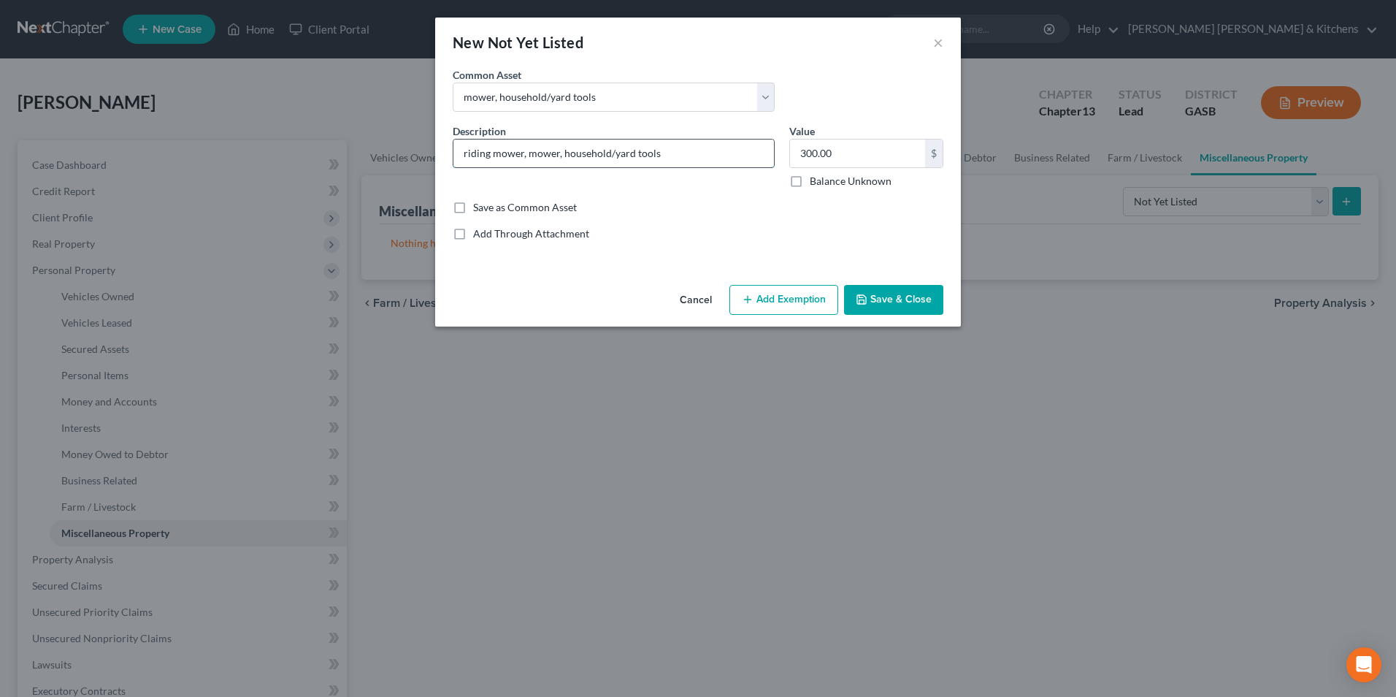
type input "riding mower, mower, household/yard tools"
type input "200"
click at [819, 288] on button "Add Exemption" at bounding box center [783, 300] width 109 height 31
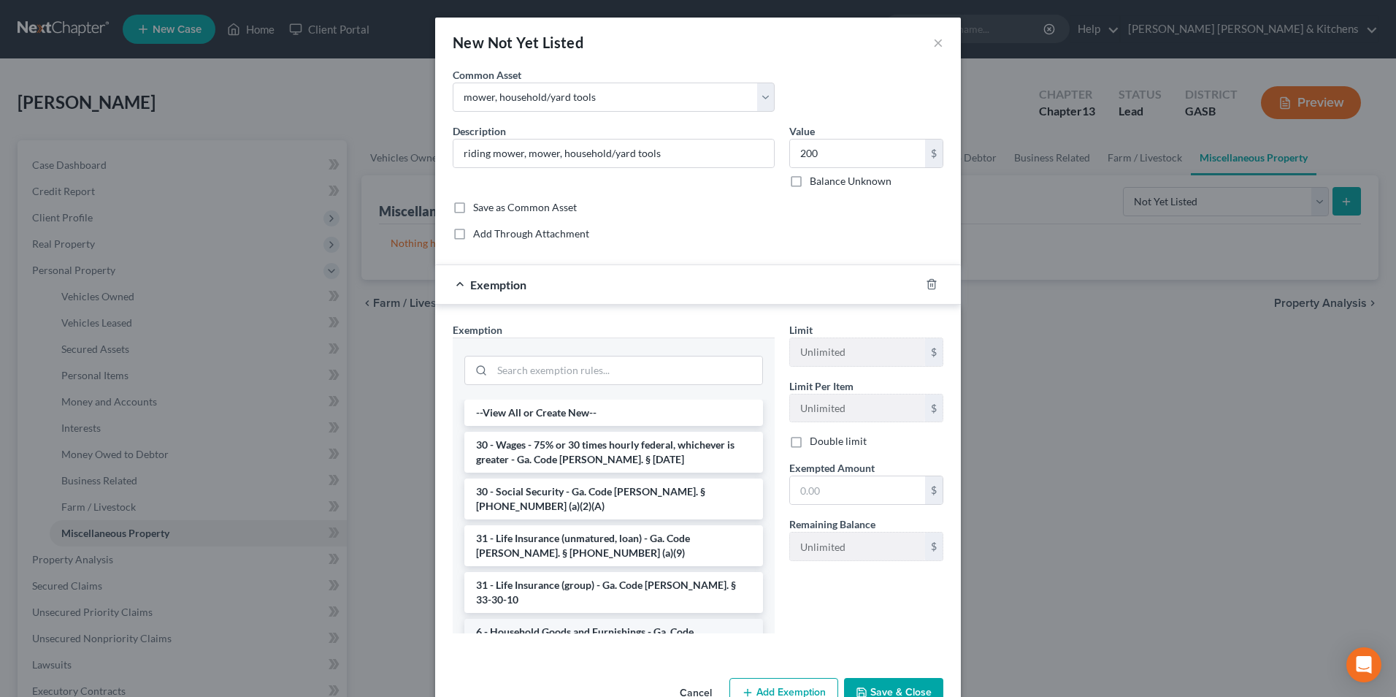
click at [580, 618] on li "6 - Household Goods and Furnishings - Ga. Code [PERSON_NAME]. § [PHONE_NUMBER] …" at bounding box center [613, 638] width 299 height 41
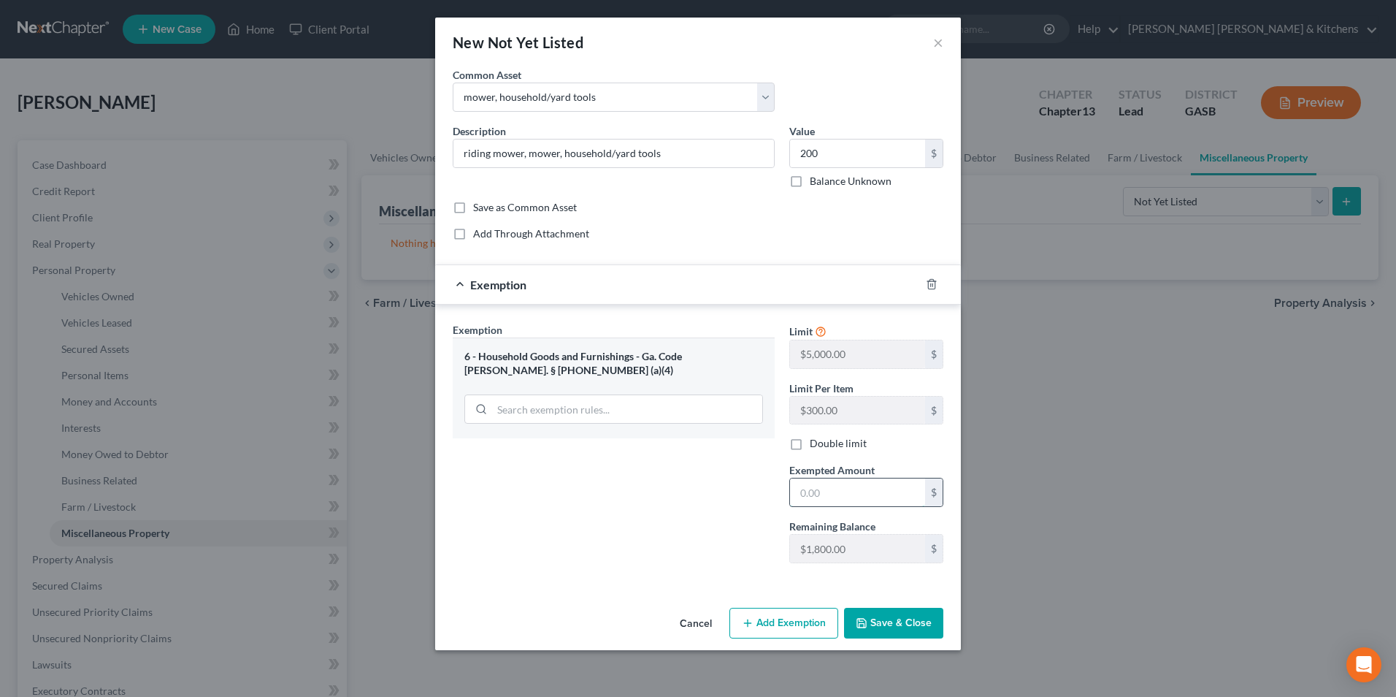
click at [866, 491] on input "text" at bounding box center [857, 492] width 135 height 28
type input "200"
click at [895, 617] on button "Save & Close" at bounding box center [893, 622] width 99 height 31
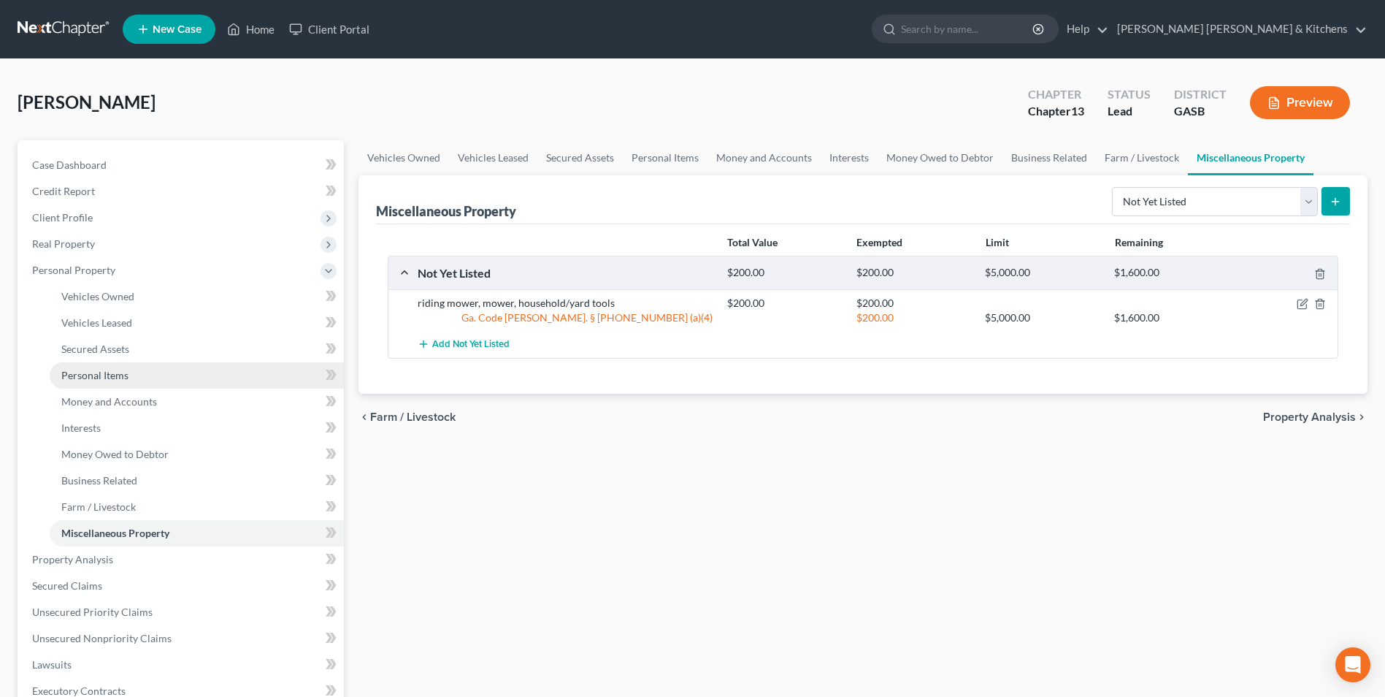
click at [117, 377] on span "Personal Items" at bounding box center [94, 375] width 67 height 12
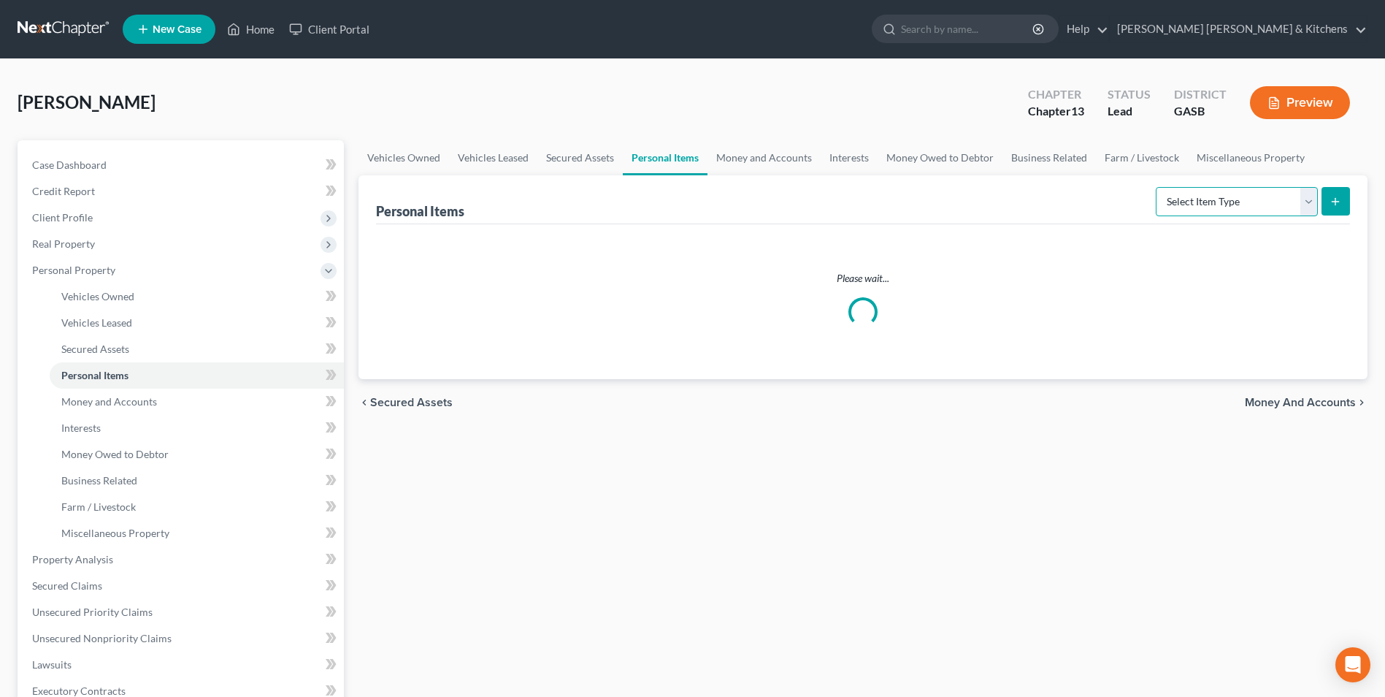
click at [1179, 198] on select "Select Item Type Clothing Collectibles Of Value Electronics Firearms Household …" at bounding box center [1237, 201] width 162 height 29
select select "firearms"
click at [1157, 187] on select "Select Item Type Clothing Collectibles Of Value Electronics Firearms Household …" at bounding box center [1237, 201] width 162 height 29
click at [1332, 202] on line "submit" at bounding box center [1335, 202] width 7 height 0
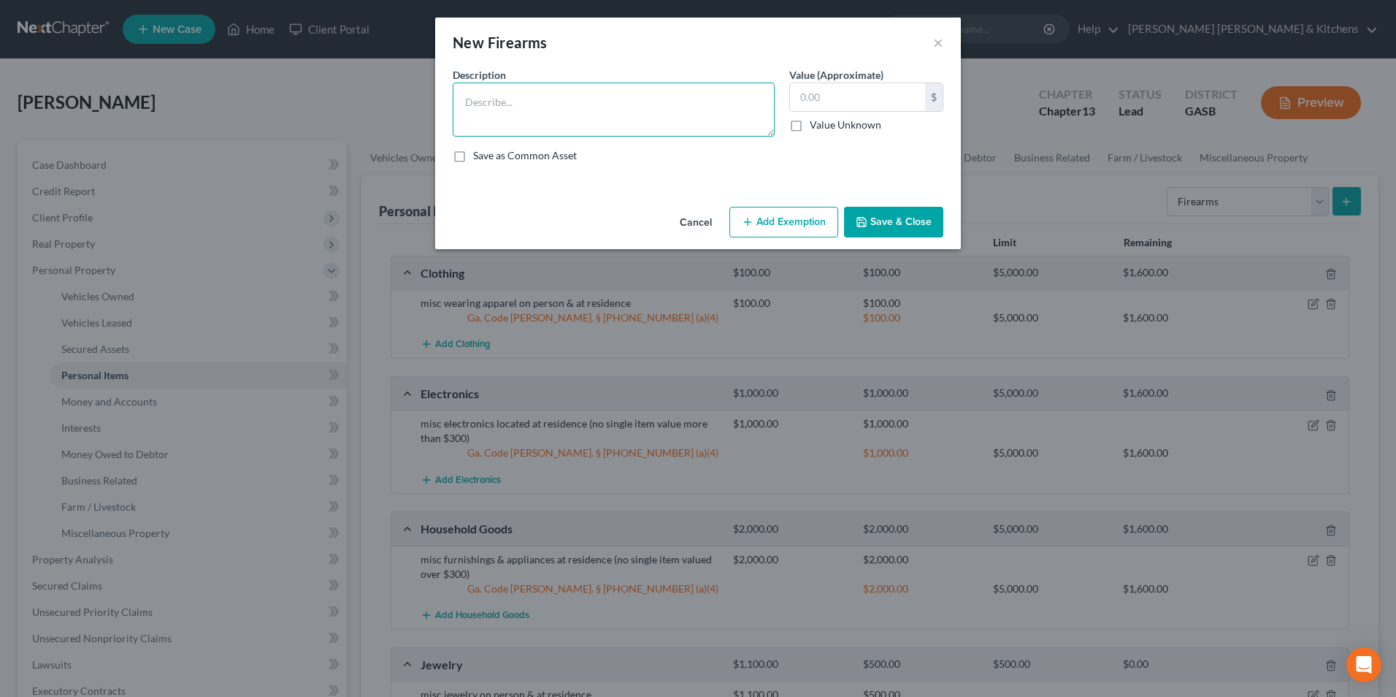
click at [660, 130] on textarea at bounding box center [614, 109] width 322 height 54
type textarea "45"
type input "300"
click at [803, 229] on button "Add Exemption" at bounding box center [783, 222] width 109 height 31
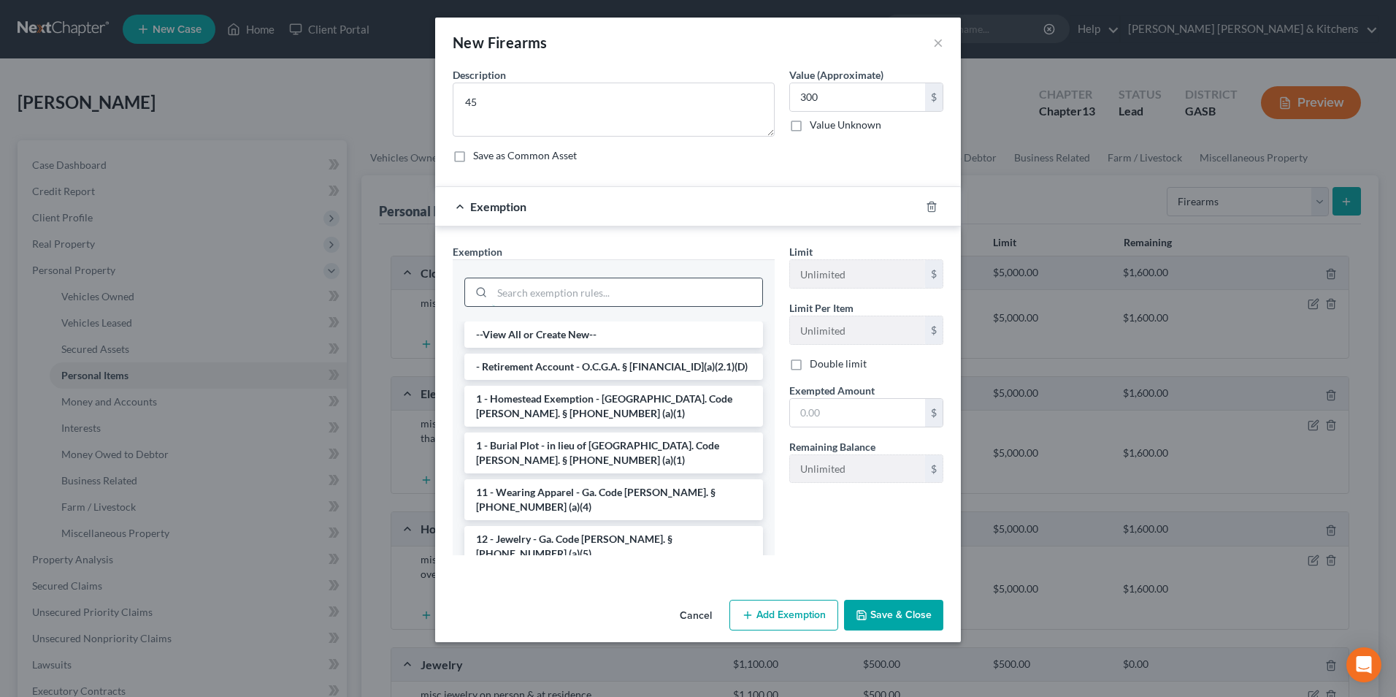
click at [507, 297] on input "search" at bounding box center [627, 292] width 270 height 28
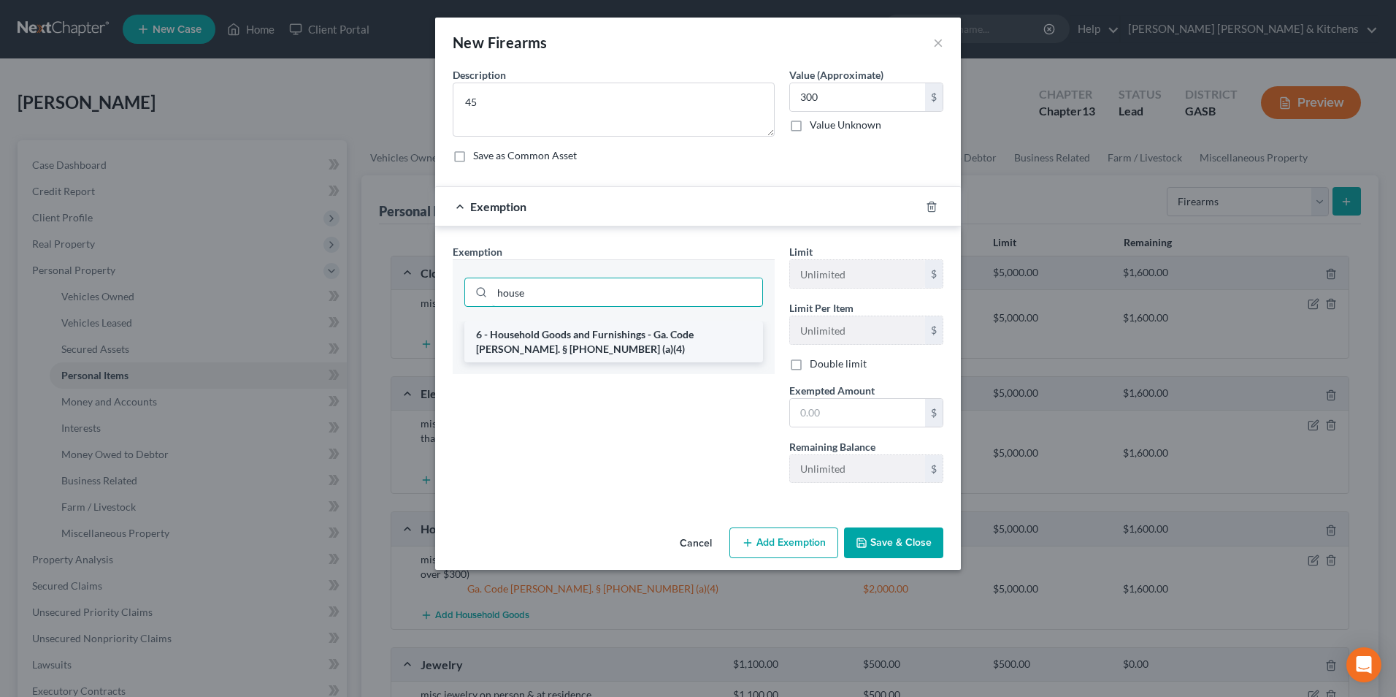
type input "house"
click at [502, 347] on li "6 - Household Goods and Furnishings - Ga. Code [PERSON_NAME]. § [PHONE_NUMBER] …" at bounding box center [613, 341] width 299 height 41
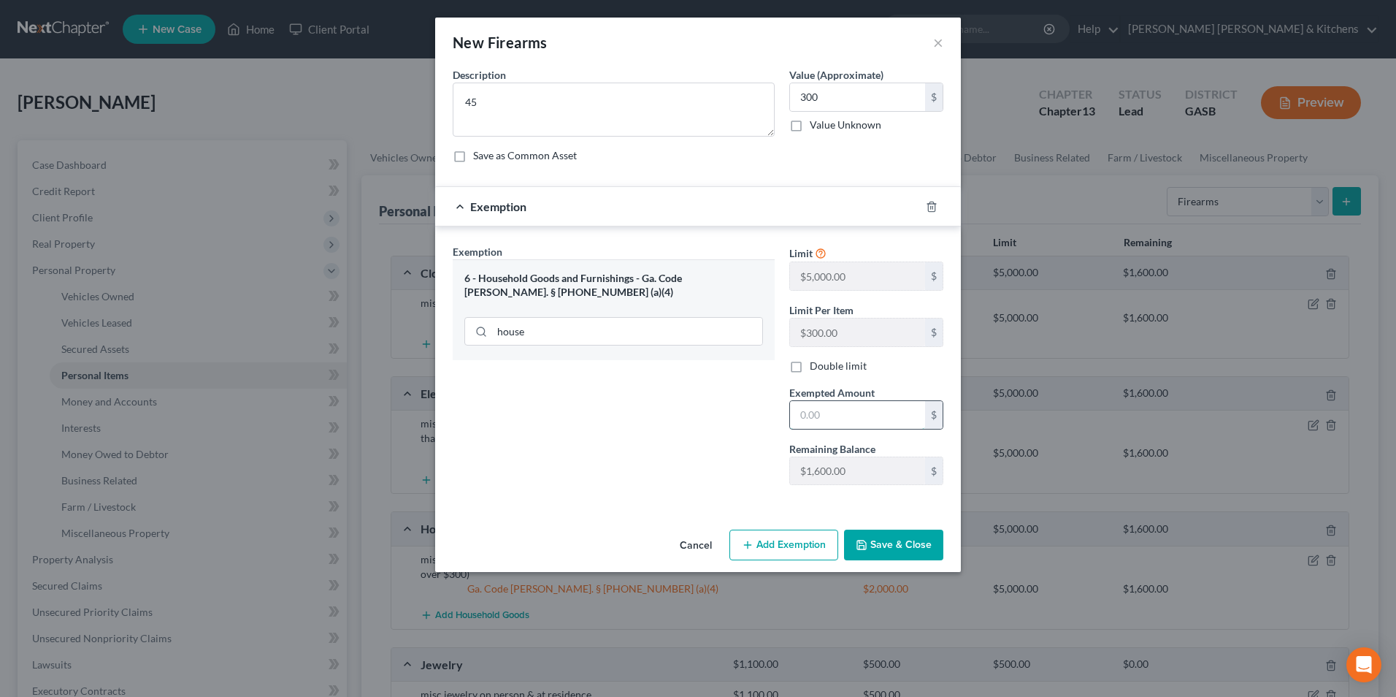
click at [889, 420] on input "text" at bounding box center [857, 415] width 135 height 28
type input "300"
click at [897, 547] on button "Save & Close" at bounding box center [893, 544] width 99 height 31
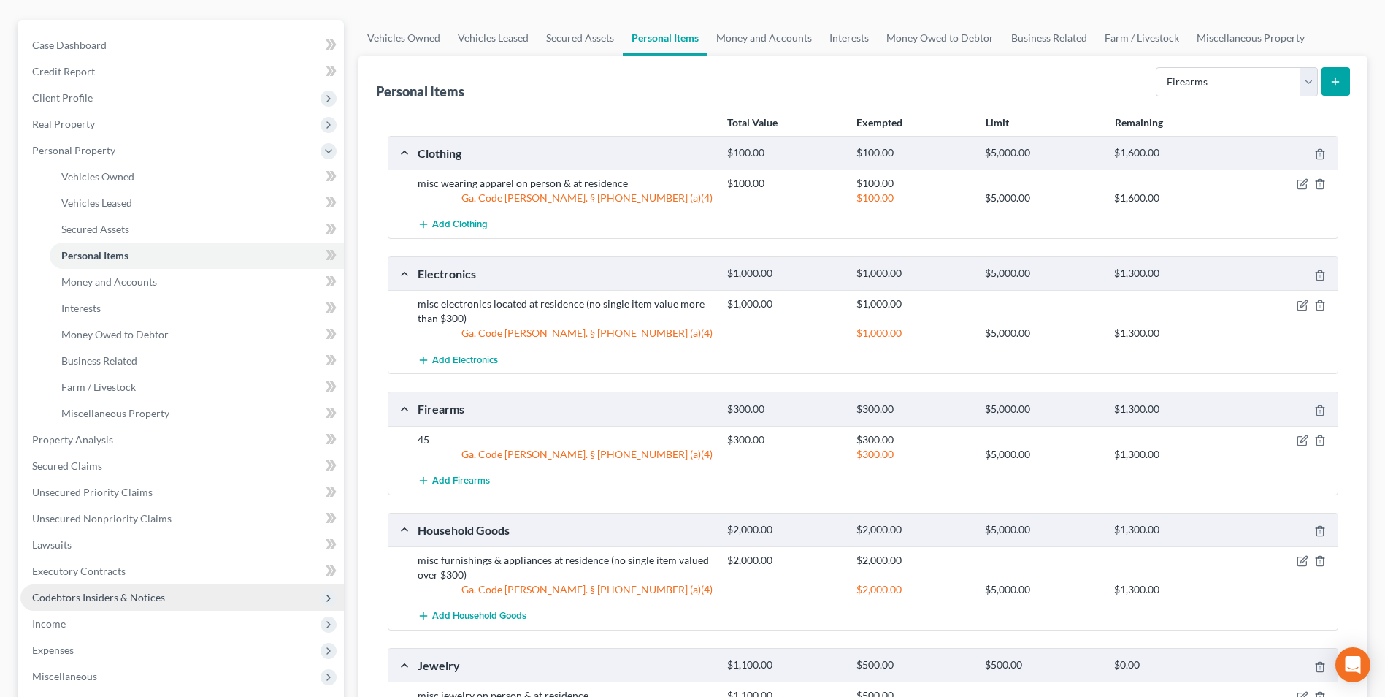
scroll to position [146, 0]
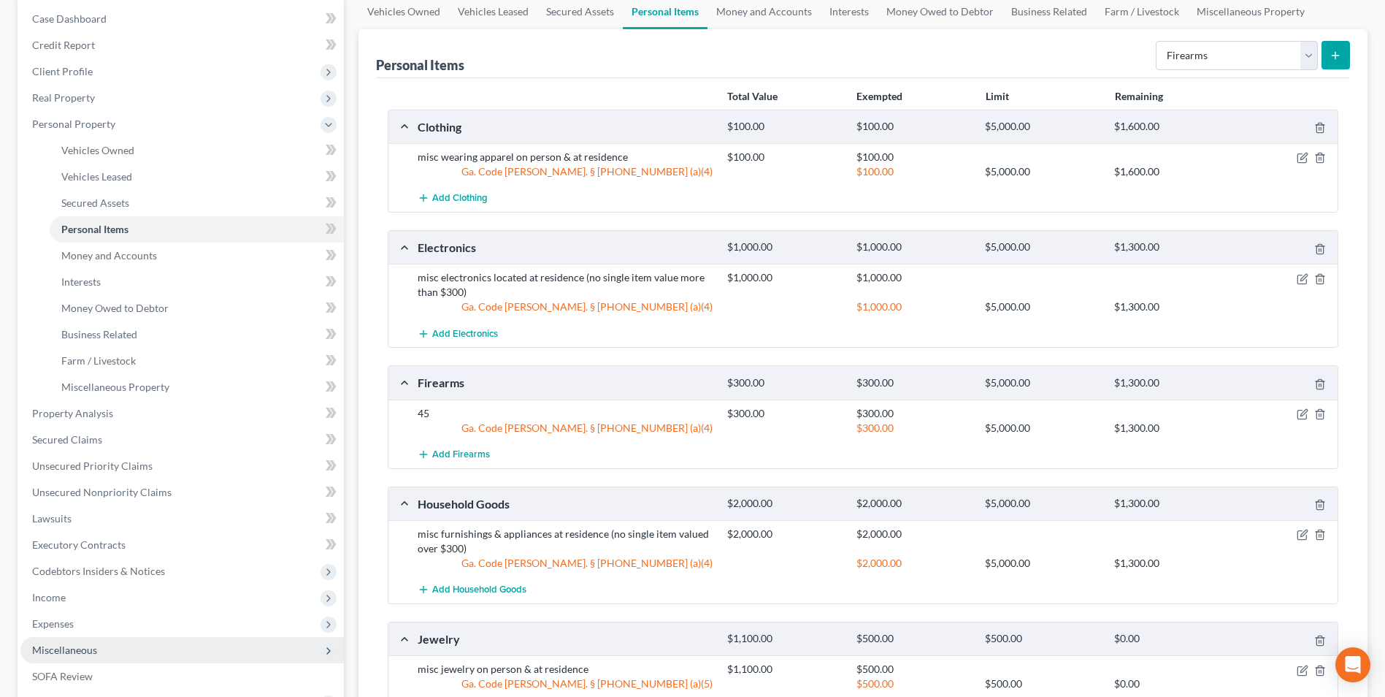
click at [80, 645] on span "Miscellaneous" at bounding box center [64, 649] width 65 height 12
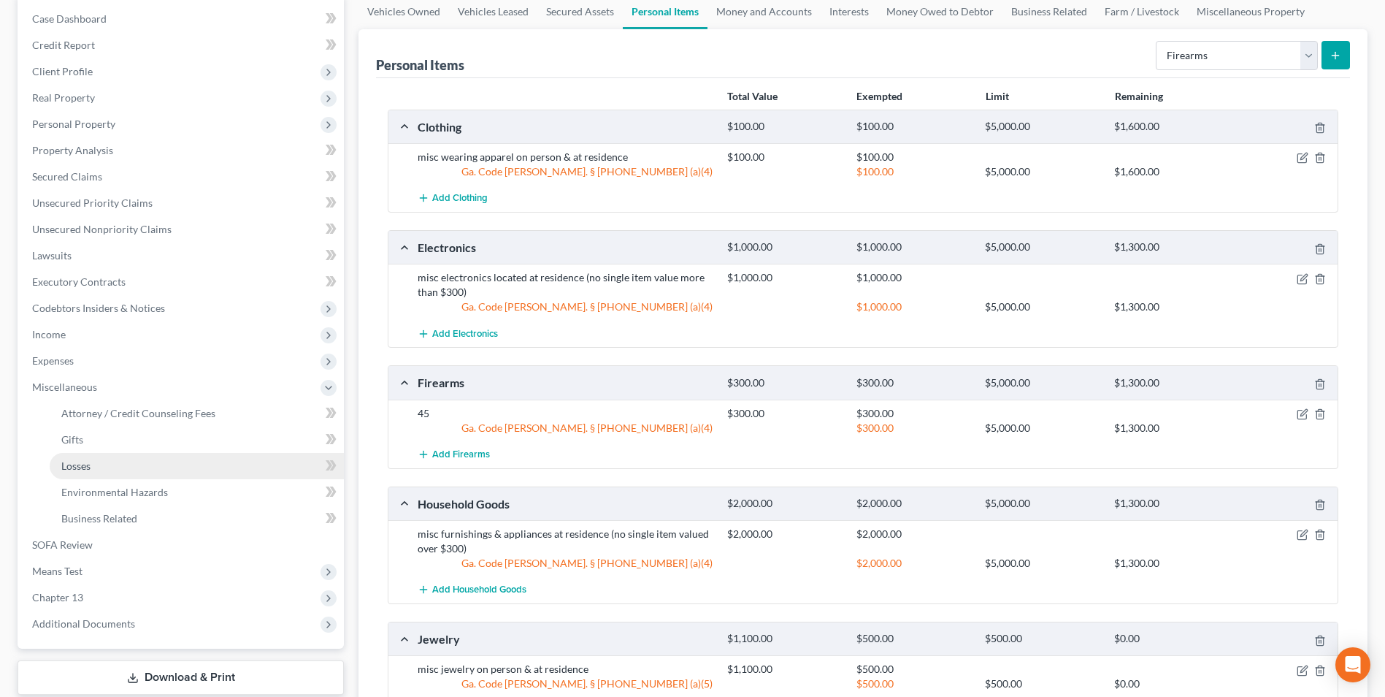
click at [82, 471] on span "Losses" at bounding box center [75, 465] width 29 height 12
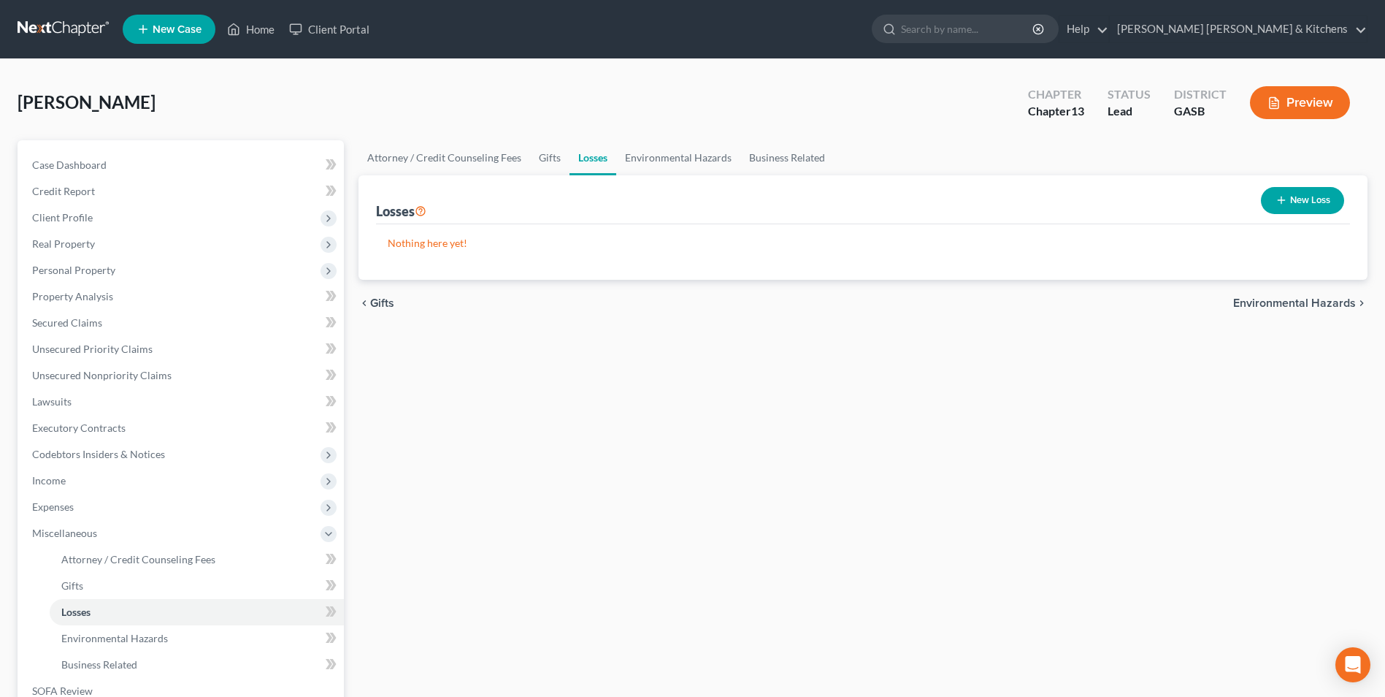
click at [1319, 207] on button "New Loss" at bounding box center [1302, 200] width 83 height 27
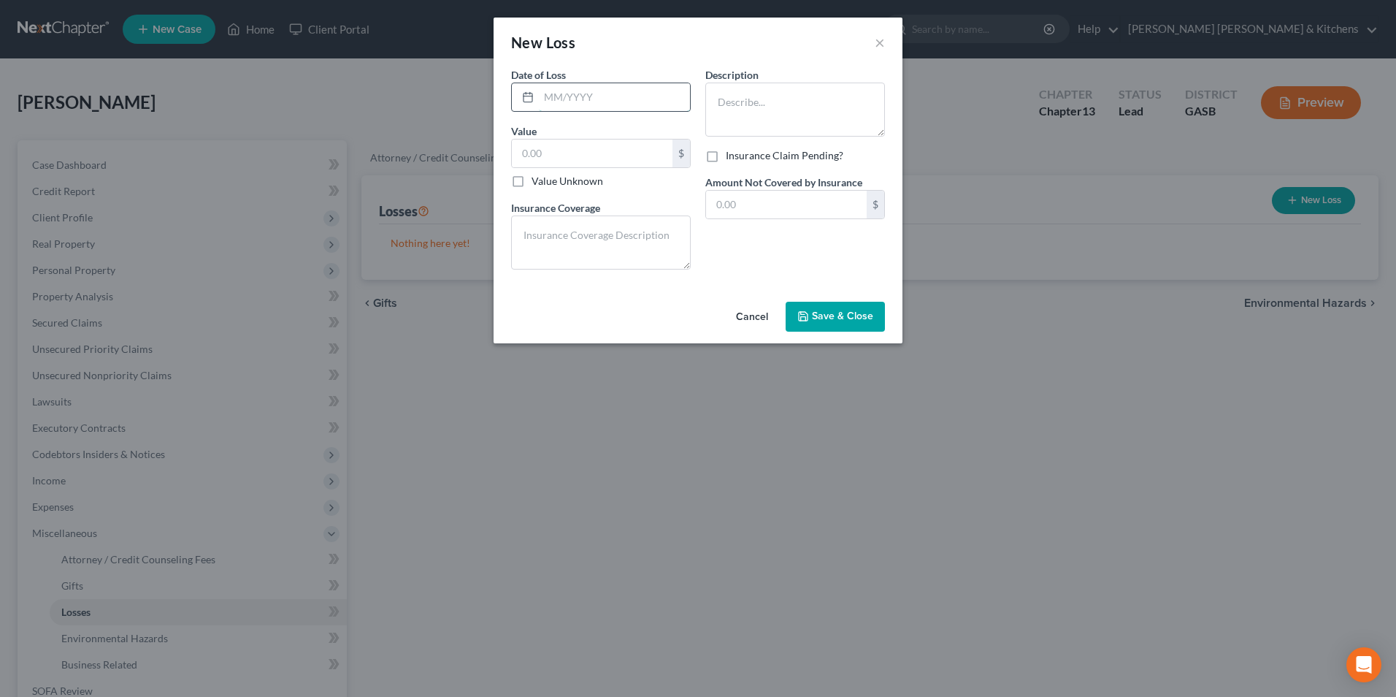
click at [565, 107] on input "text" at bounding box center [614, 97] width 151 height 28
type input "[DATE]"
click at [575, 160] on input "text" at bounding box center [592, 153] width 161 height 28
type input "8,000"
click at [770, 110] on textarea at bounding box center [795, 109] width 180 height 54
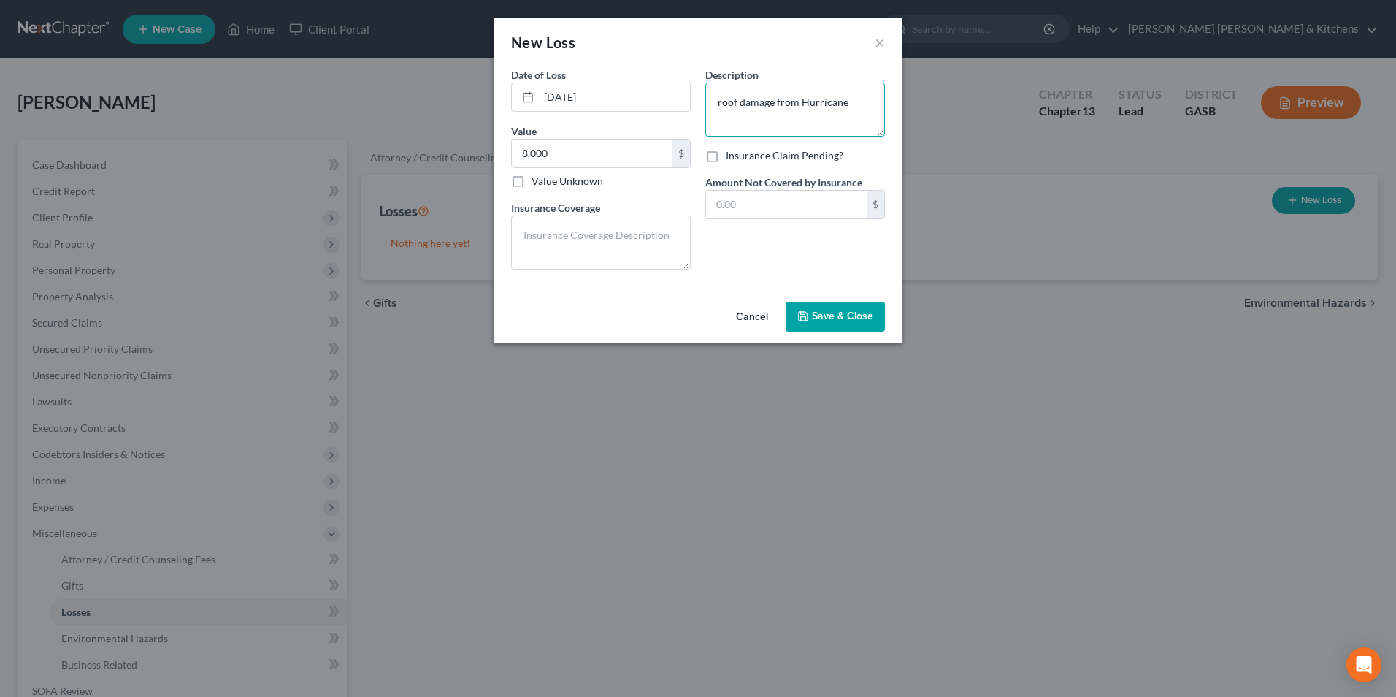
type textarea "roof damage from Hurricane"
click at [813, 313] on span "Save & Close" at bounding box center [842, 316] width 61 height 12
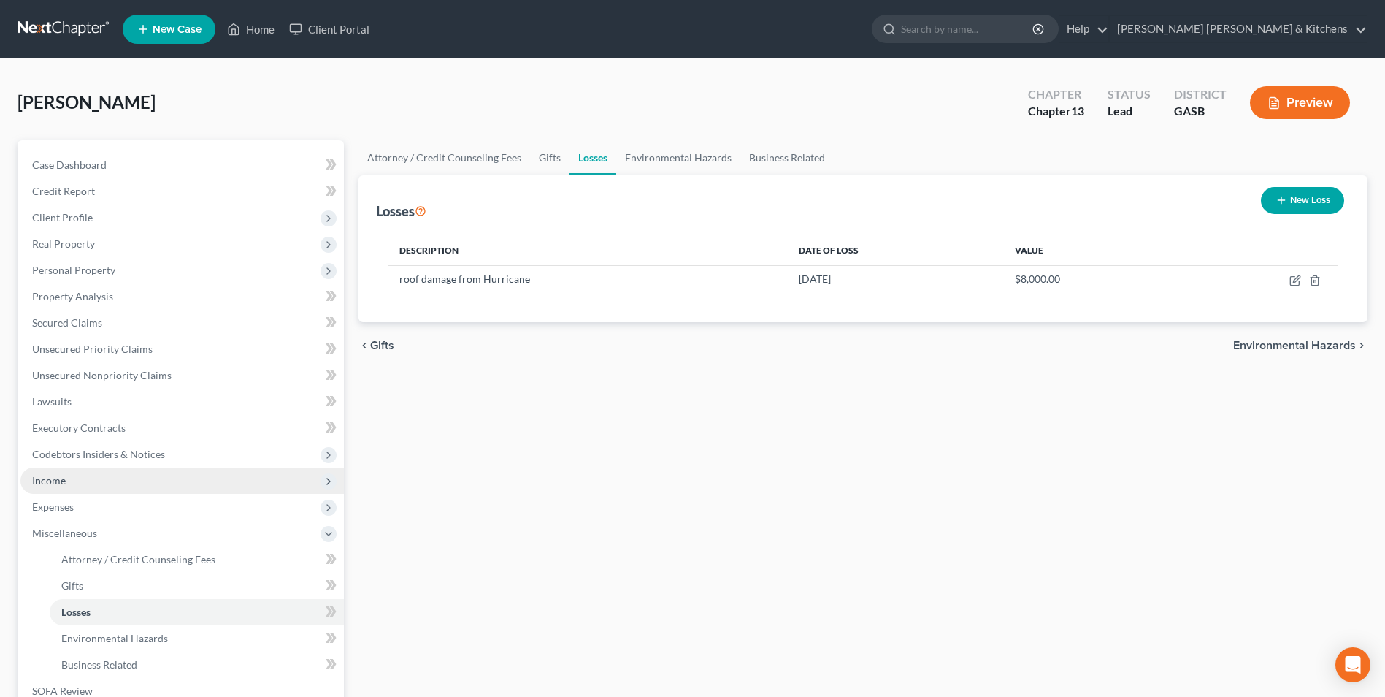
click at [60, 489] on span "Income" at bounding box center [181, 480] width 323 height 26
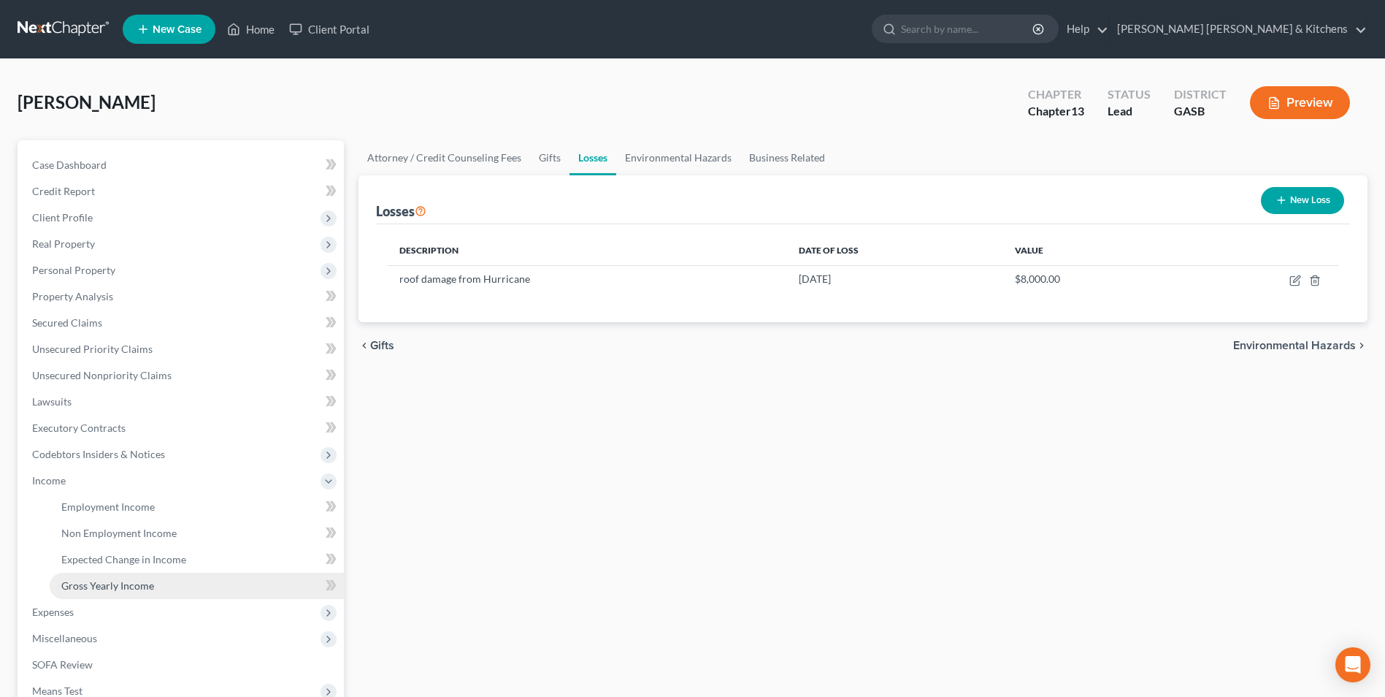
click at [104, 579] on span "Gross Yearly Income" at bounding box center [107, 585] width 93 height 12
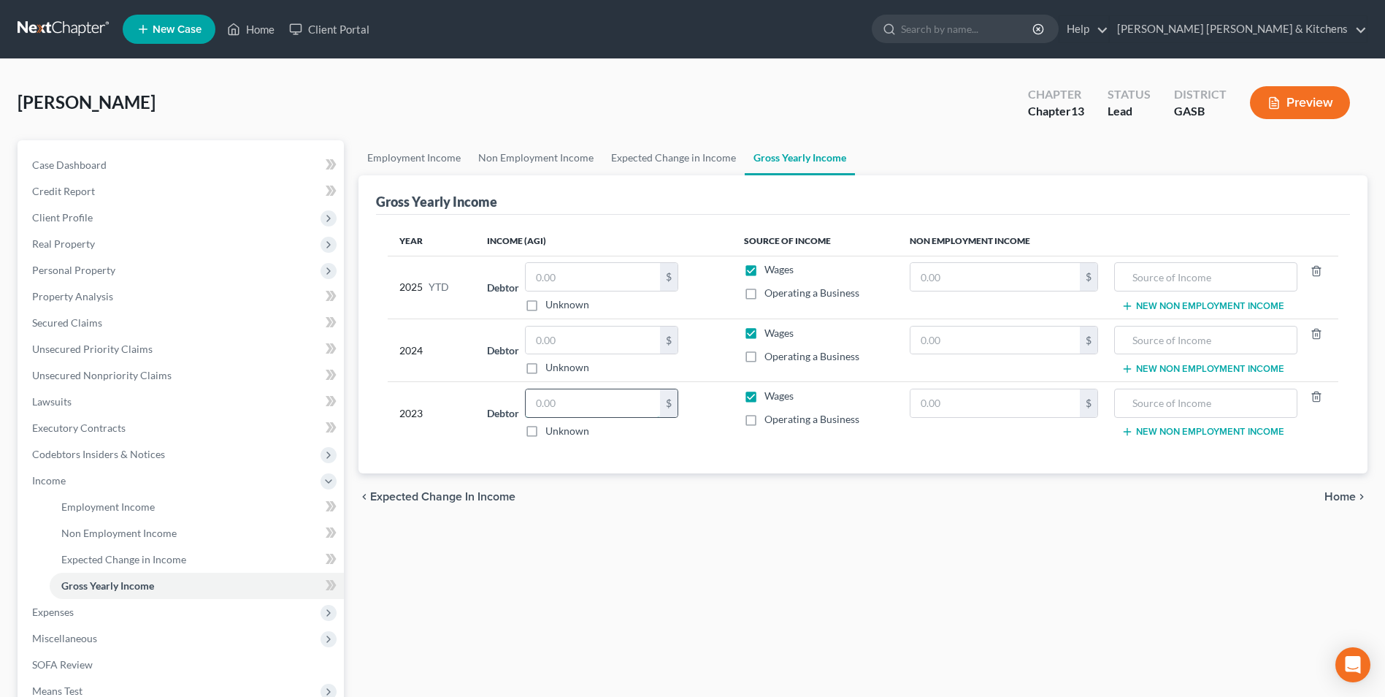
click at [561, 396] on input "text" at bounding box center [593, 403] width 134 height 28
type input "81,455"
click at [926, 339] on input "text" at bounding box center [994, 340] width 169 height 28
type input "3,825"
click at [1228, 345] on input "text" at bounding box center [1205, 340] width 167 height 28
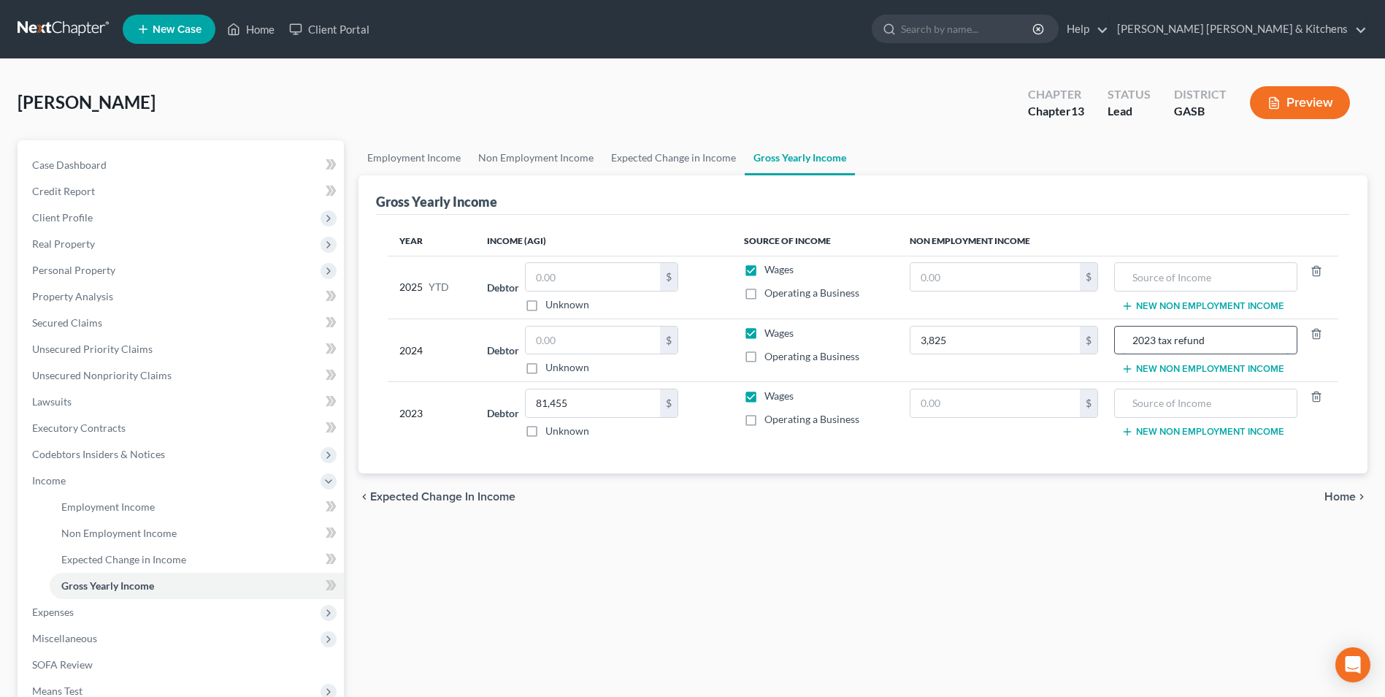
type input "2023 tax refund"
click at [618, 282] on input "text" at bounding box center [593, 277] width 134 height 28
type input "69,216.29"
click at [112, 508] on span "Employment Income" at bounding box center [107, 506] width 93 height 12
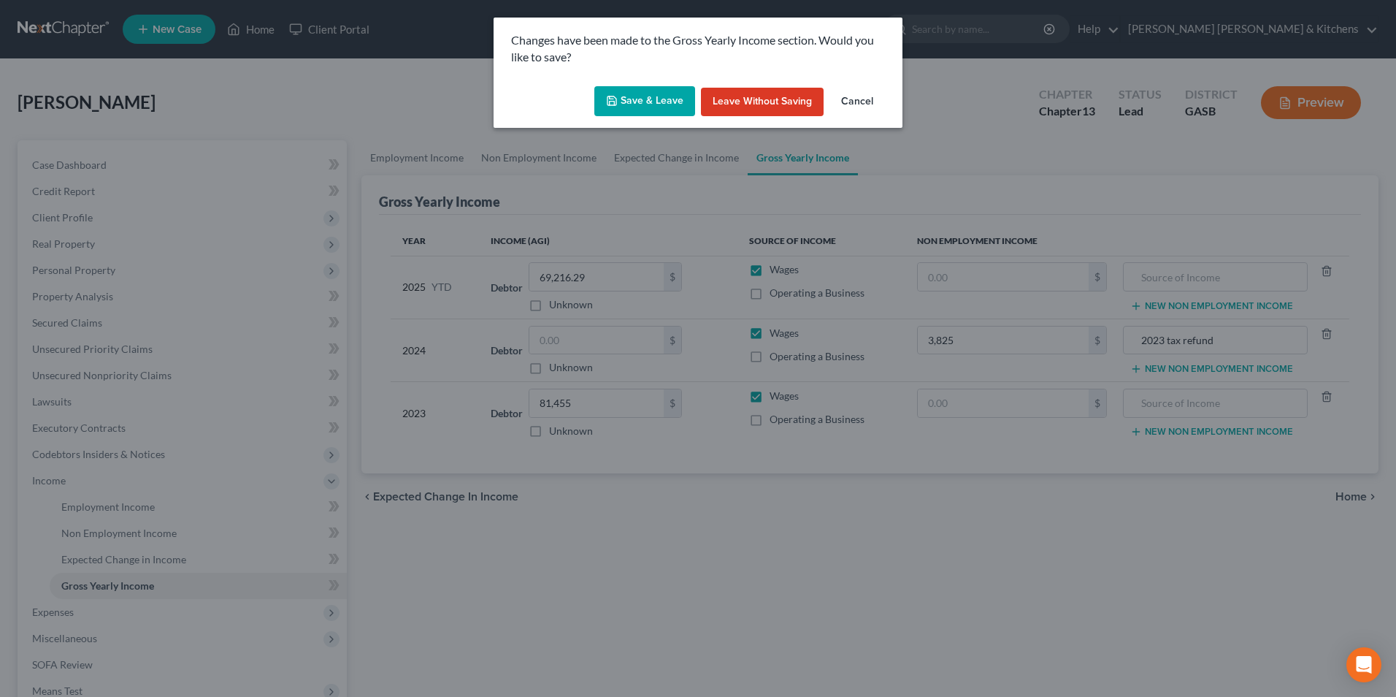
click at [632, 104] on button "Save & Leave" at bounding box center [644, 101] width 101 height 31
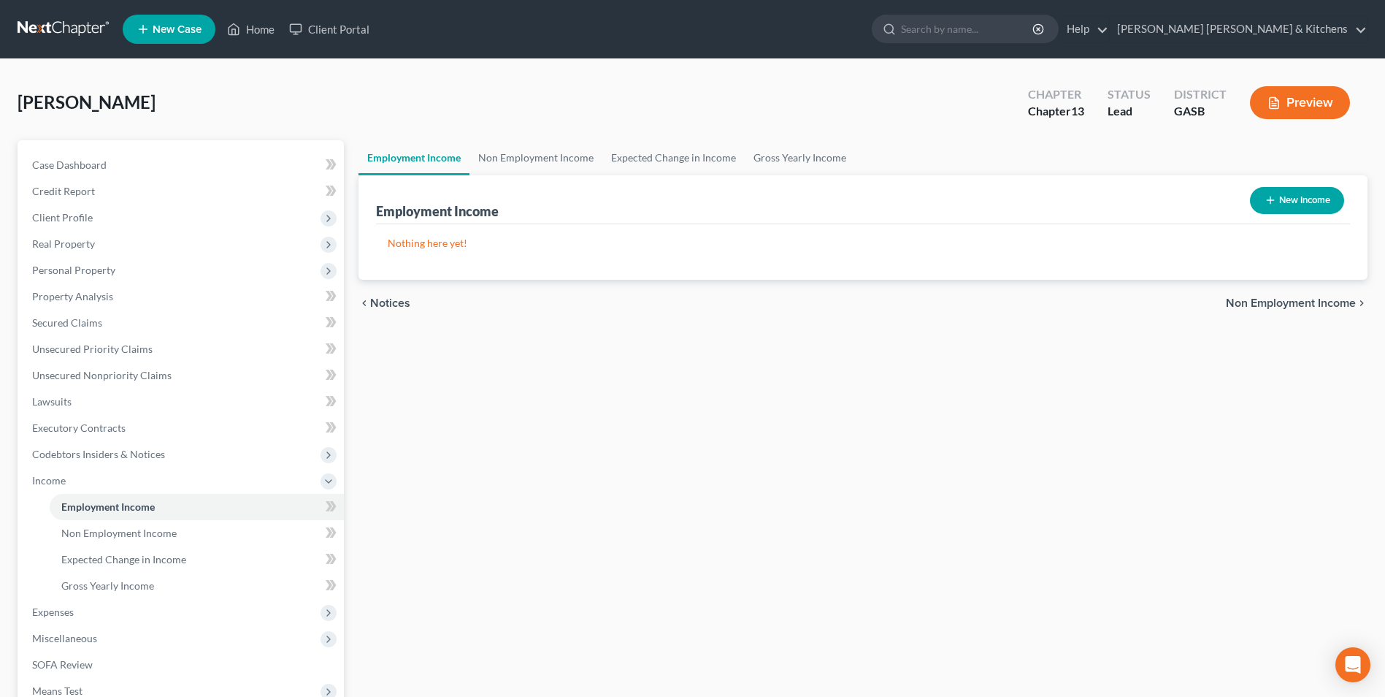
click at [1318, 204] on button "New Income" at bounding box center [1297, 200] width 94 height 27
select select "0"
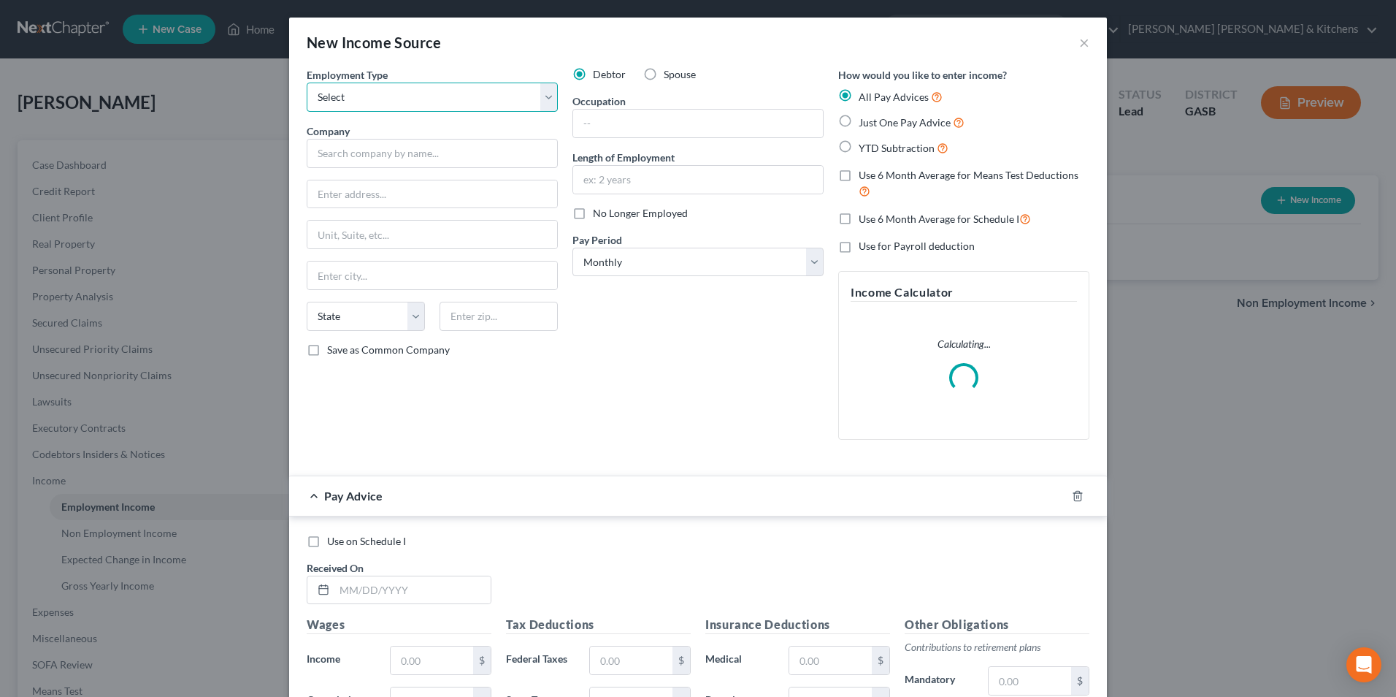
click at [408, 95] on select "Select Full or [DEMOGRAPHIC_DATA] Employment Self Employment" at bounding box center [432, 96] width 251 height 29
select select "0"
click at [307, 82] on select "Select Full or [DEMOGRAPHIC_DATA] Employment Self Employment" at bounding box center [432, 96] width 251 height 29
click at [375, 158] on input "text" at bounding box center [432, 153] width 251 height 29
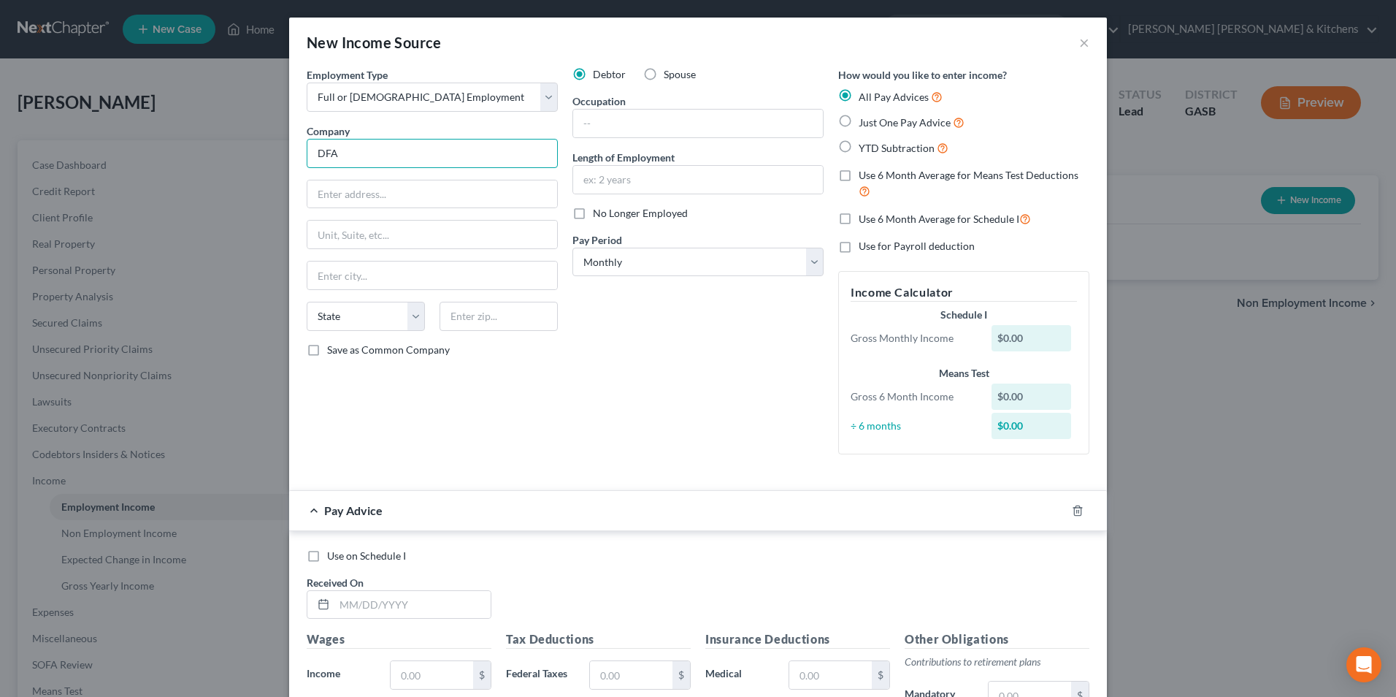
click at [375, 158] on input "DFA" at bounding box center [432, 153] width 251 height 29
type input "DFAS"
type input "[STREET_ADDRESS]"
type input "Room 1907"
type input "[GEOGRAPHIC_DATA]"
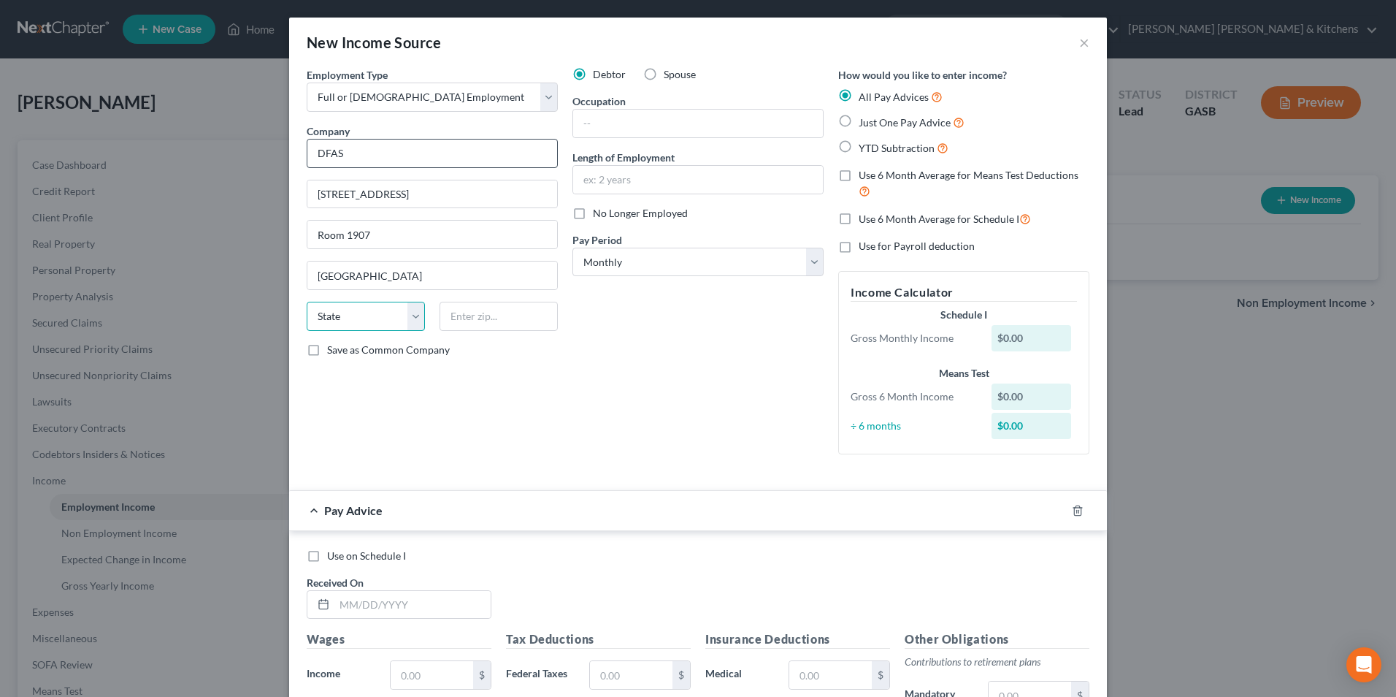
select select "36"
type input "44199"
click at [619, 128] on input "text" at bounding box center [698, 124] width 250 height 28
type input "[MEDICAL_DATA] at [GEOGRAPHIC_DATA]"
type input "11.6 yrs"
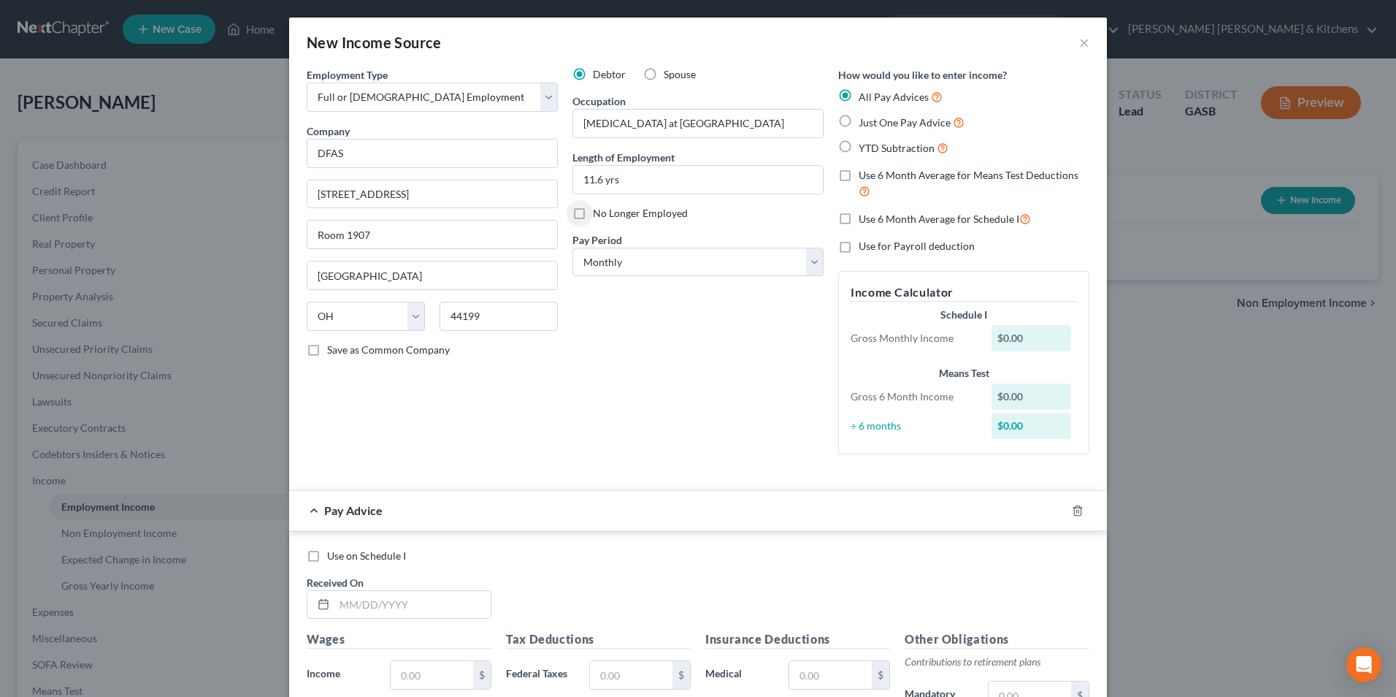
click at [859, 117] on label "Just One Pay Advice" at bounding box center [912, 122] width 106 height 17
click at [864, 117] on input "Just One Pay Advice" at bounding box center [868, 118] width 9 height 9
radio input "true"
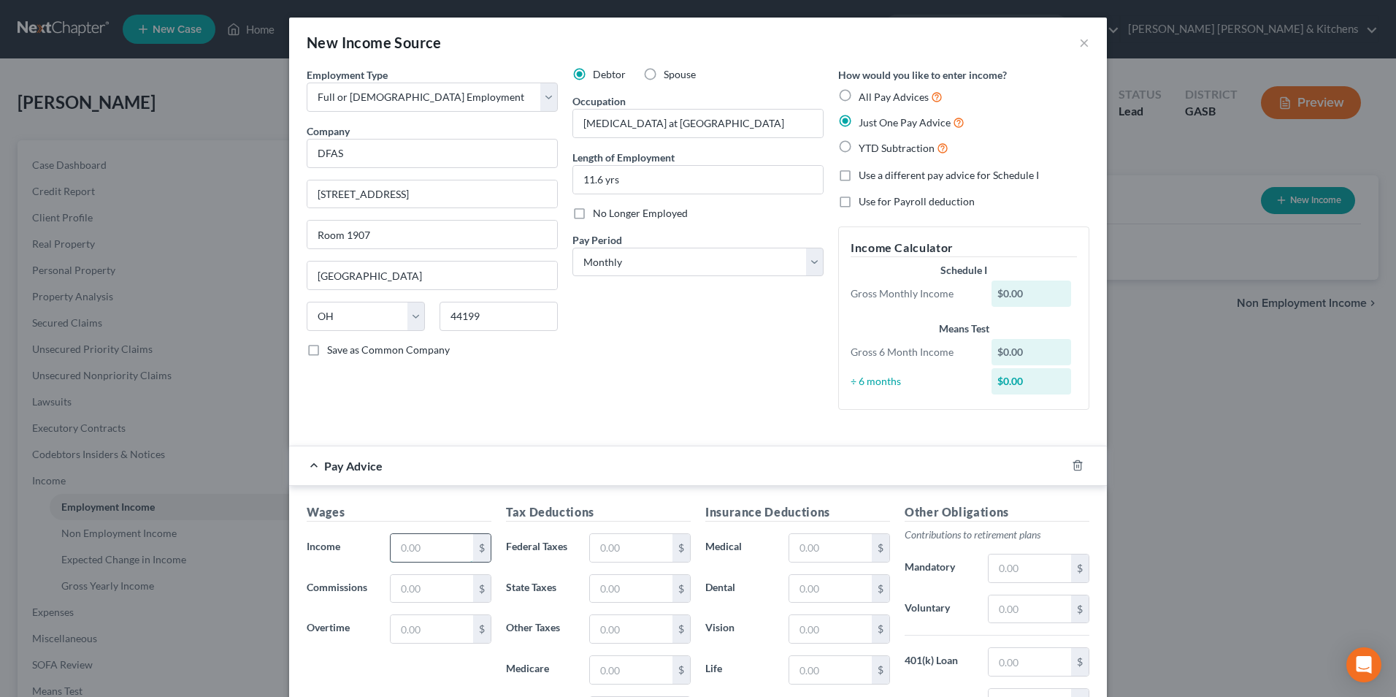
click at [456, 548] on input "text" at bounding box center [432, 548] width 82 height 28
type input "8,652.04"
click at [595, 546] on input "text" at bounding box center [631, 548] width 82 height 28
type input "1,986.16"
click at [814, 548] on input "text" at bounding box center [830, 548] width 82 height 28
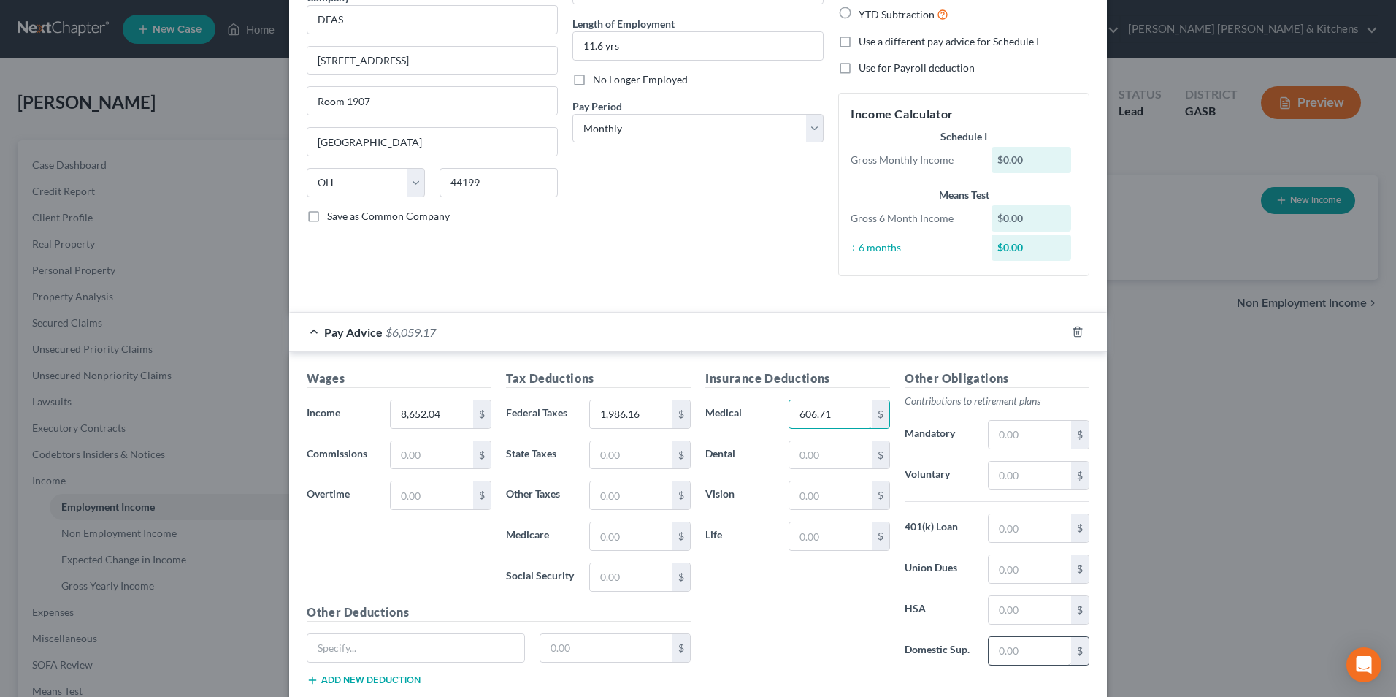
scroll to position [146, 0]
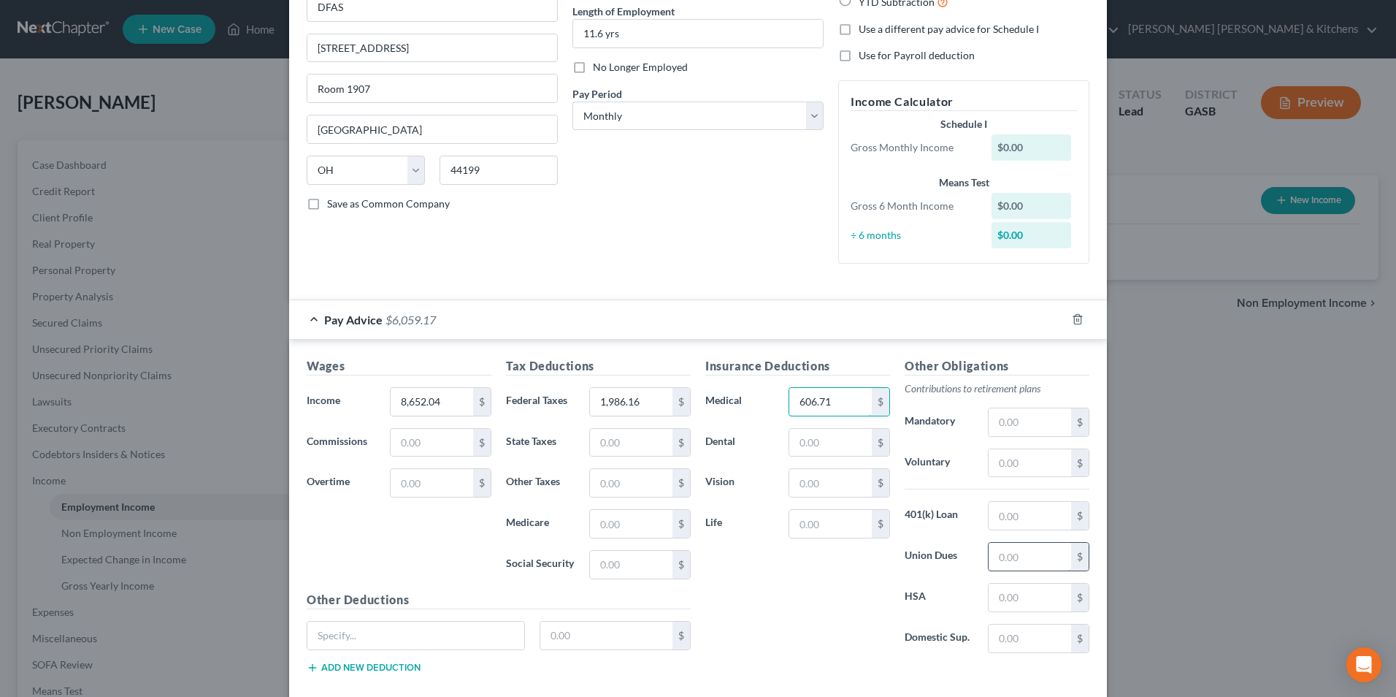
type input "606.71"
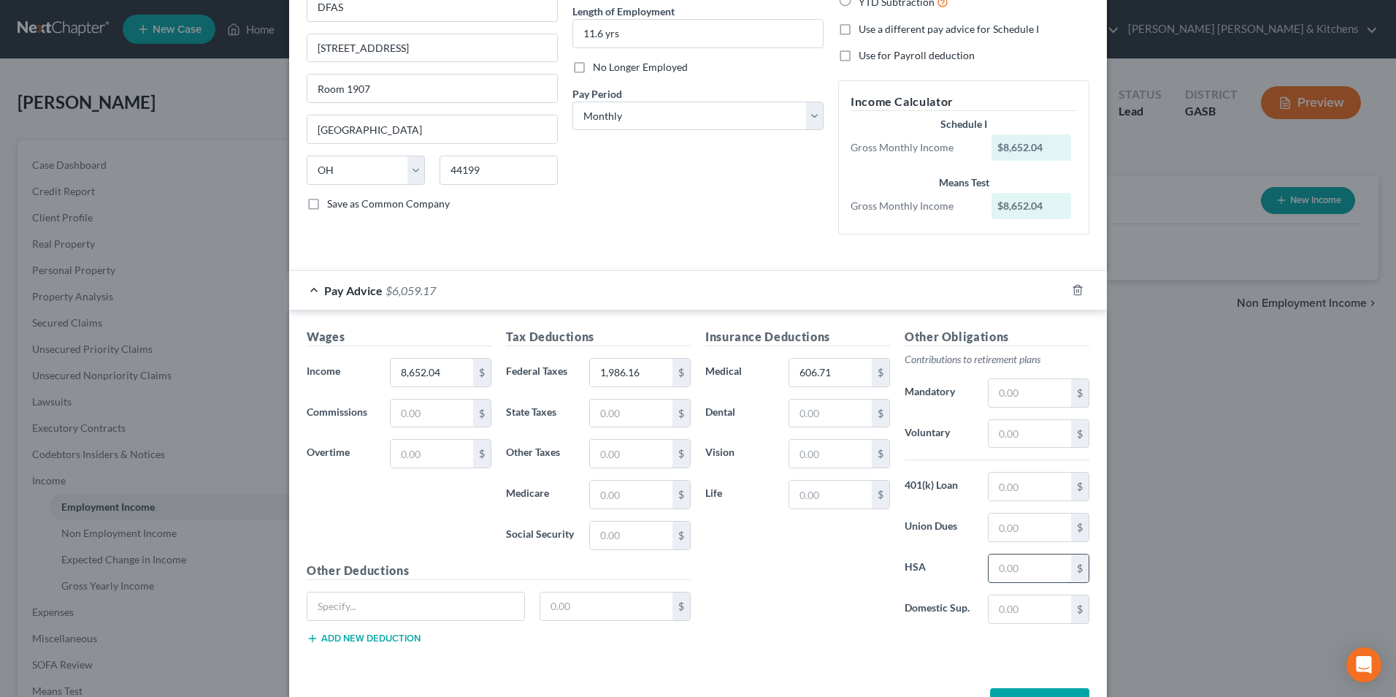
click at [1007, 559] on input "text" at bounding box center [1030, 568] width 82 height 28
click at [989, 527] on input "text" at bounding box center [1030, 527] width 82 height 28
type input "20.91"
click at [1010, 433] on input "text" at bounding box center [1030, 434] width 82 height 28
type input "797.99"
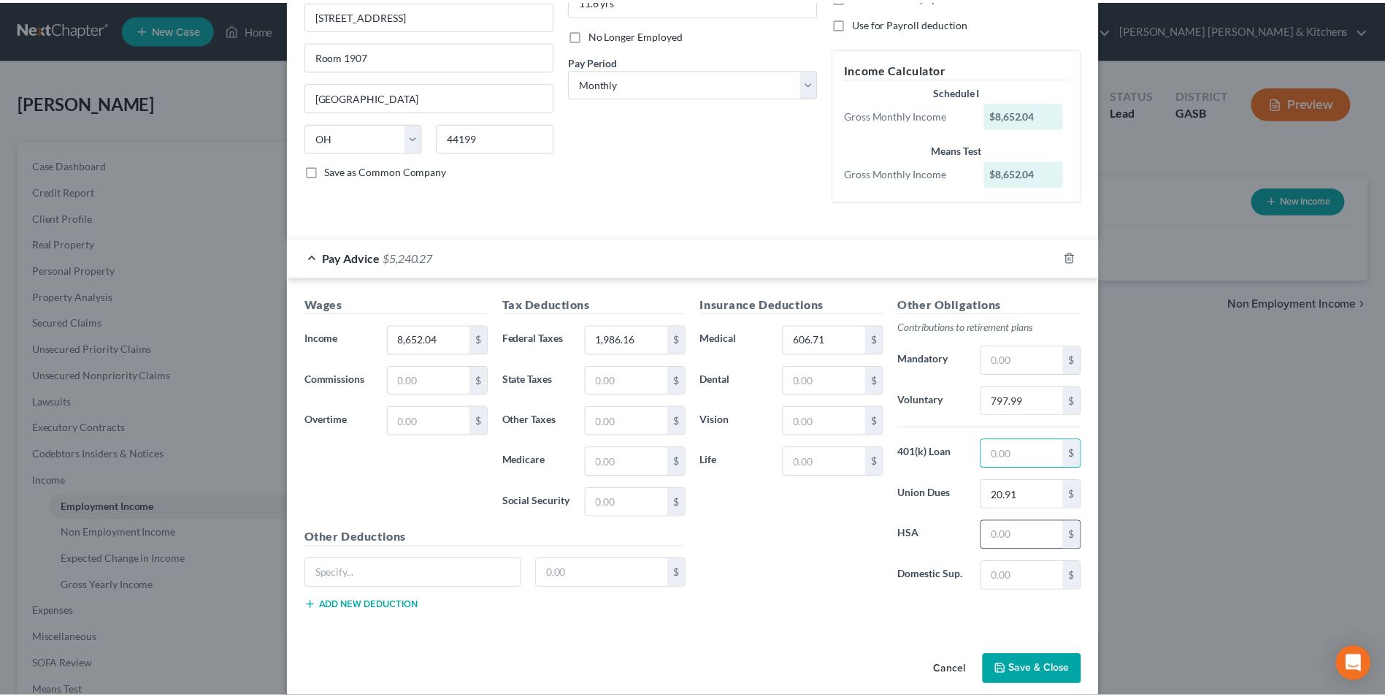
scroll to position [196, 0]
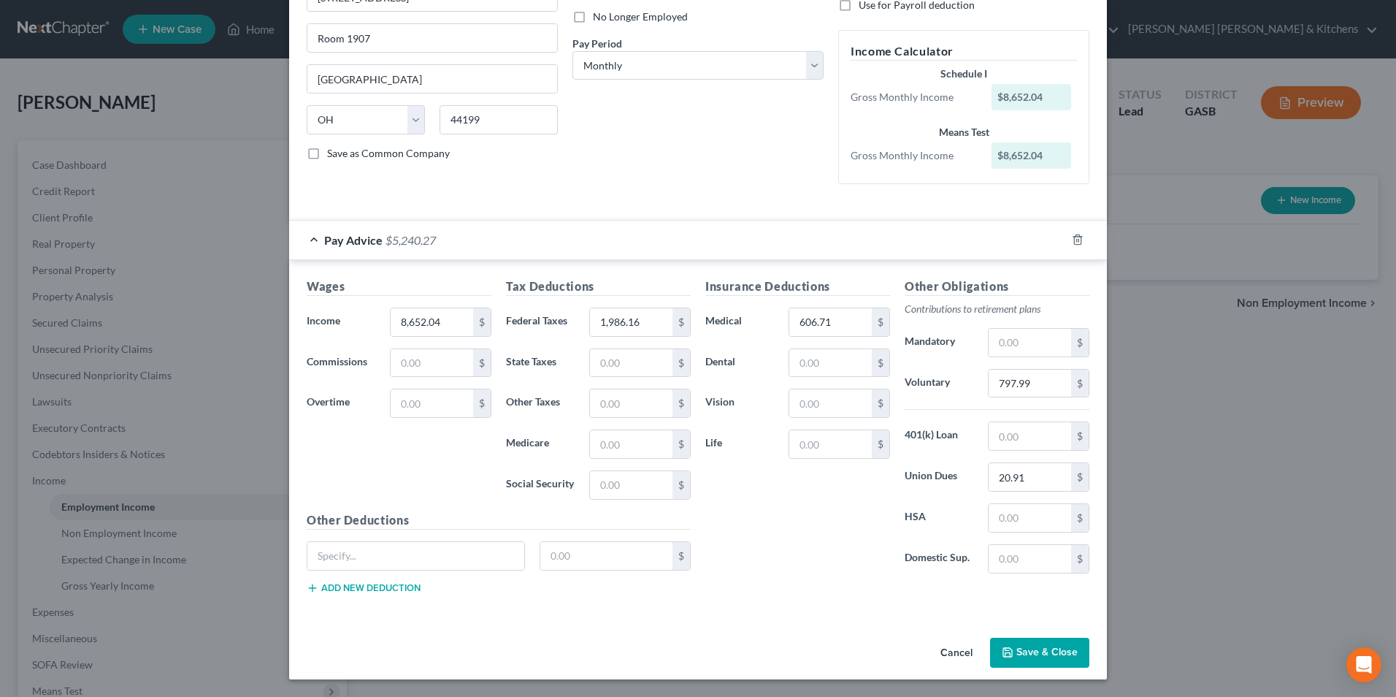
click at [1040, 657] on button "Save & Close" at bounding box center [1039, 652] width 99 height 31
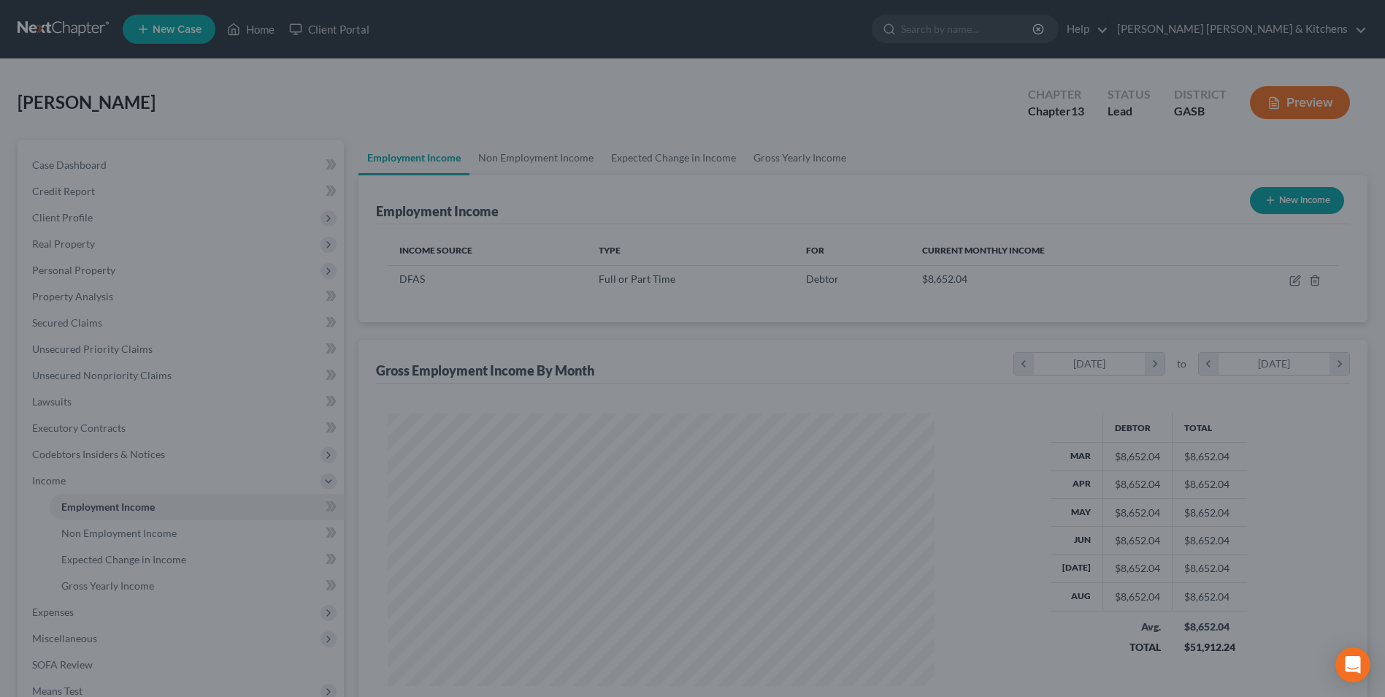
scroll to position [729814, 729513]
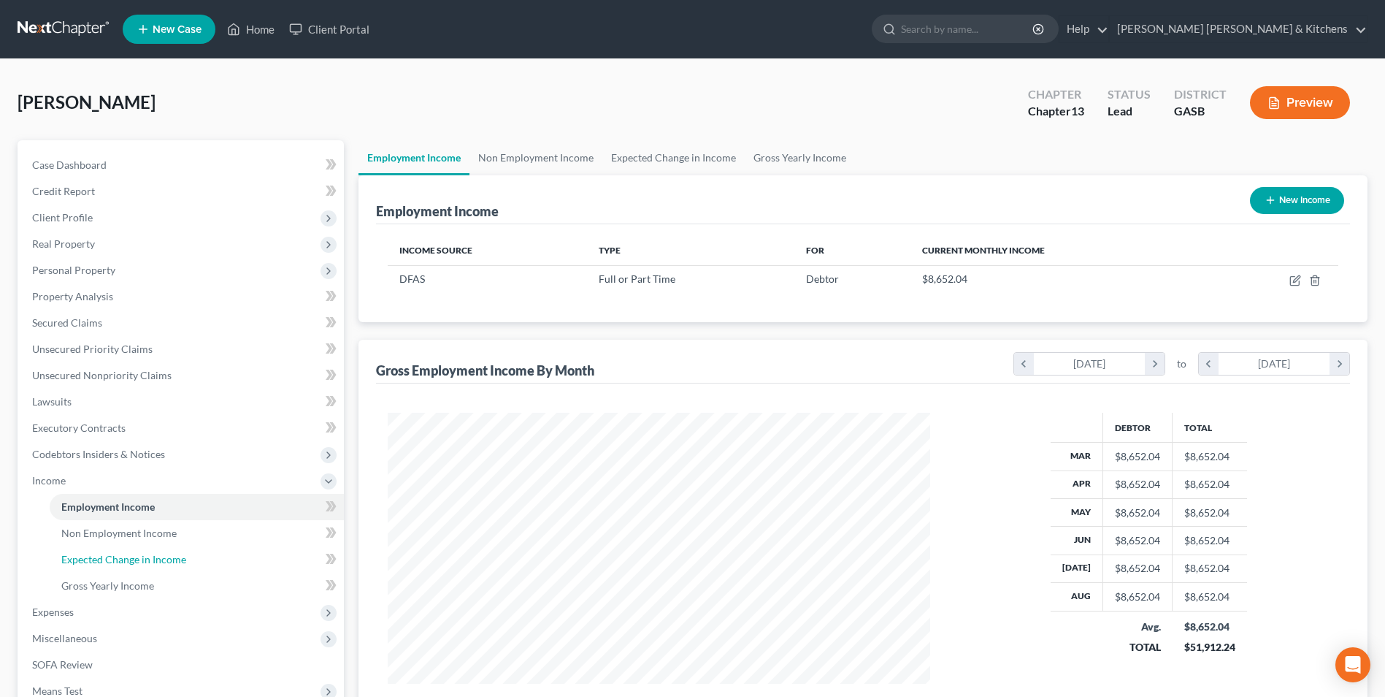
drag, startPoint x: 172, startPoint y: 560, endPoint x: 396, endPoint y: 299, distance: 344.3
click at [172, 560] on span "Expected Change in Income" at bounding box center [123, 559] width 125 height 12
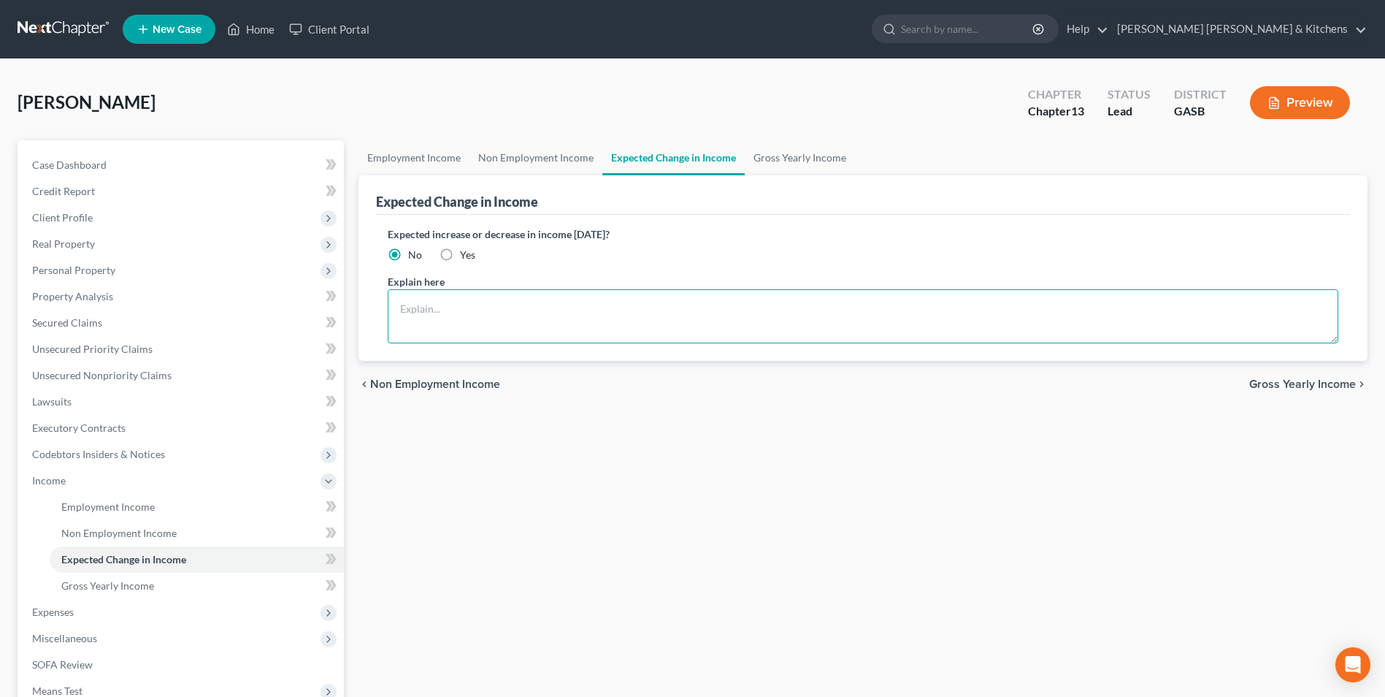
click at [478, 313] on textarea at bounding box center [863, 316] width 951 height 54
click at [107, 537] on span "Non Employment Income" at bounding box center [118, 532] width 115 height 12
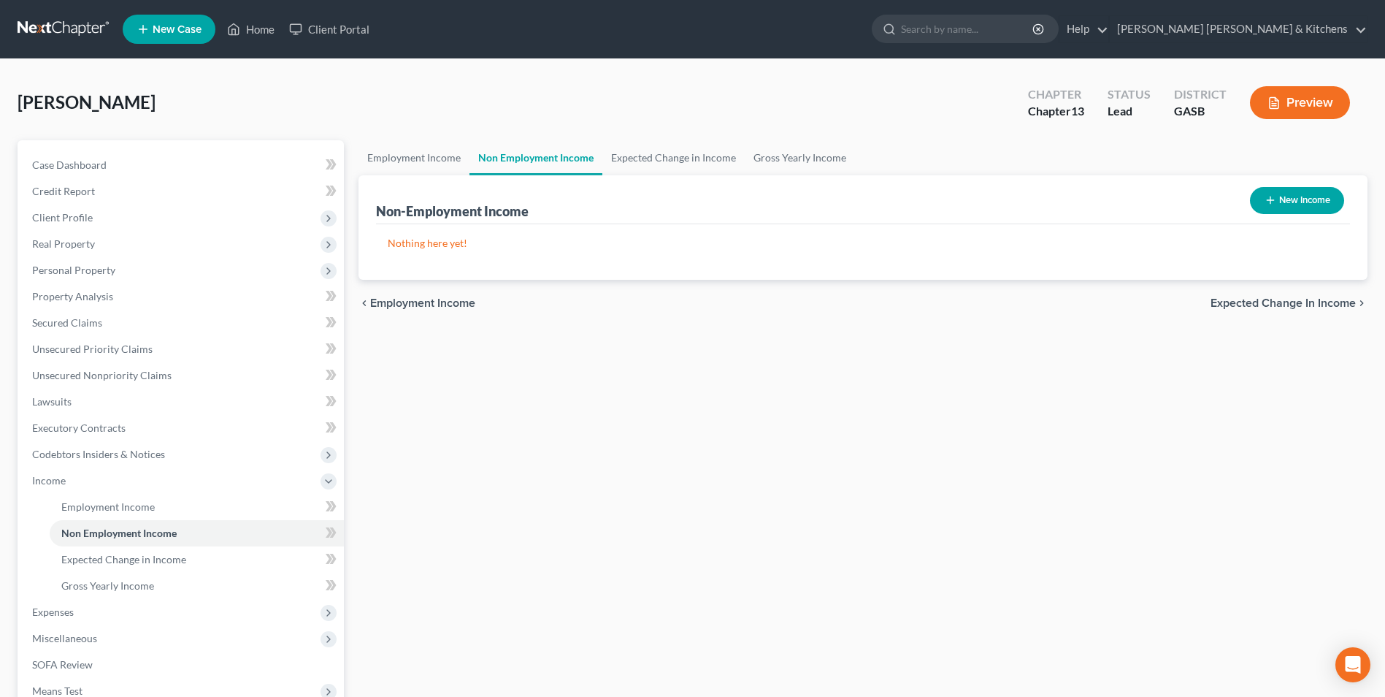
click at [1298, 195] on button "New Income" at bounding box center [1297, 200] width 94 height 27
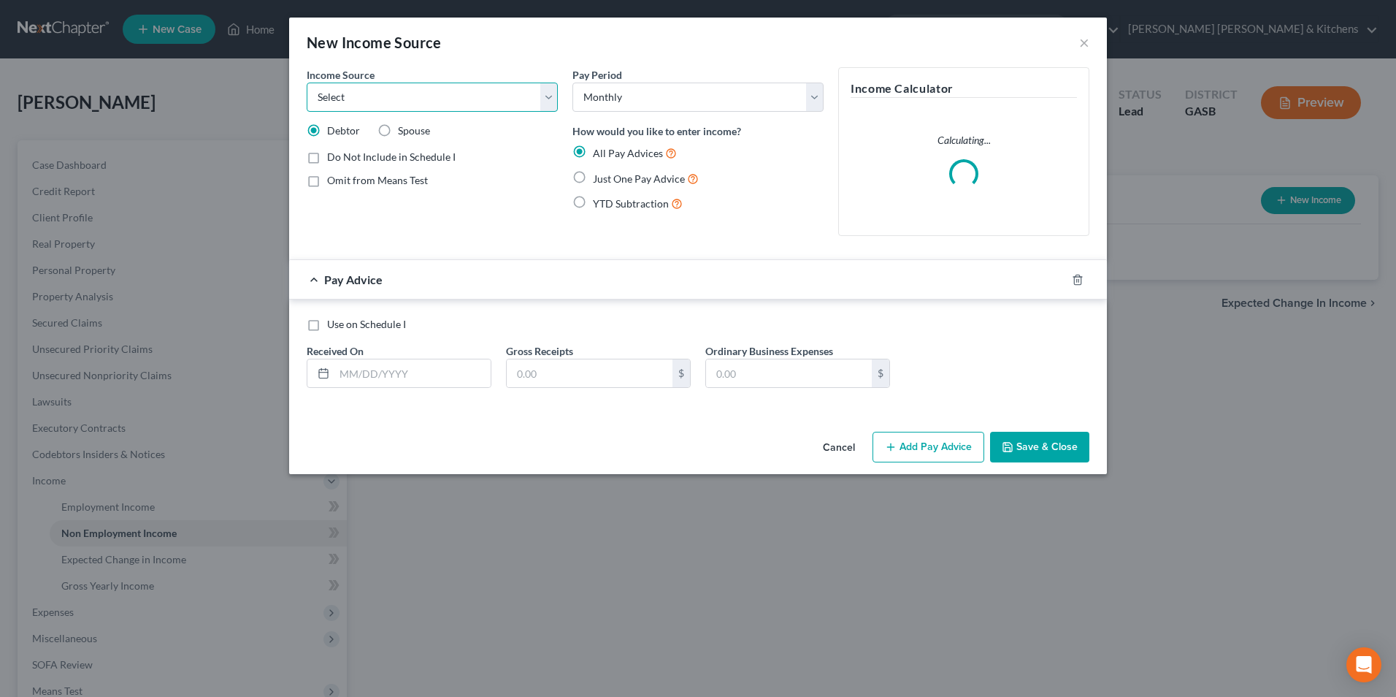
drag, startPoint x: 404, startPoint y: 104, endPoint x: 402, endPoint y: 112, distance: 9.0
click at [404, 104] on select "Select Unemployment Disability (from employer) Pension Retirement Social Securi…" at bounding box center [432, 96] width 251 height 29
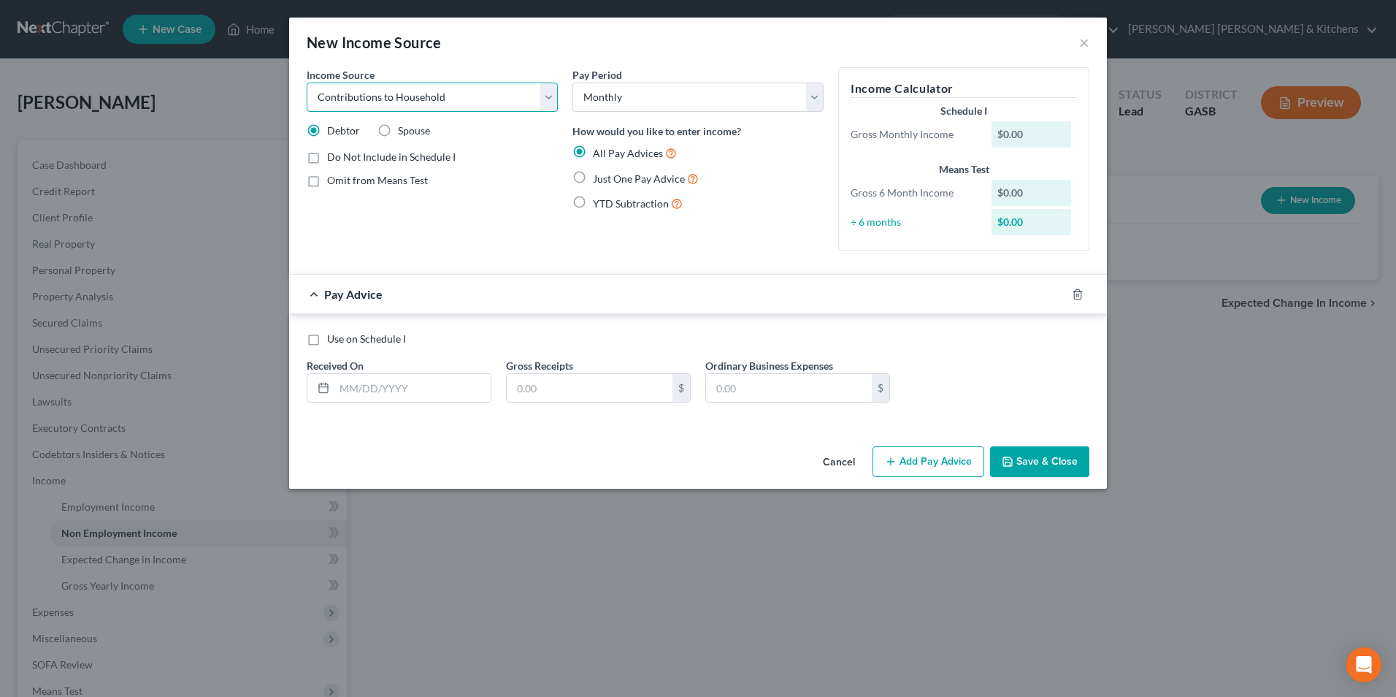
click at [307, 82] on select "Select Unemployment Disability (from employer) Pension Retirement Social Securi…" at bounding box center [432, 96] width 251 height 29
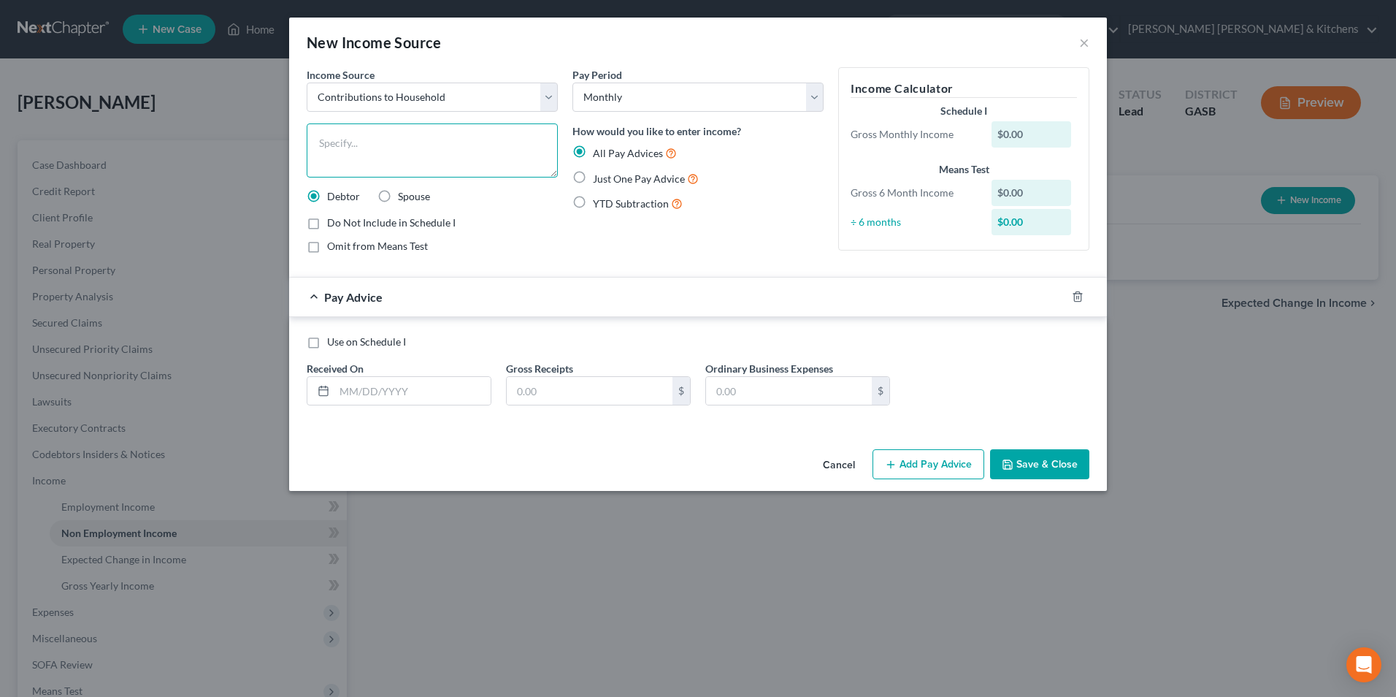
click at [339, 156] on textarea at bounding box center [432, 150] width 251 height 54
click at [593, 174] on label "Just One Pay Advice" at bounding box center [646, 178] width 106 height 17
click at [599, 174] on input "Just One Pay Advice" at bounding box center [603, 174] width 9 height 9
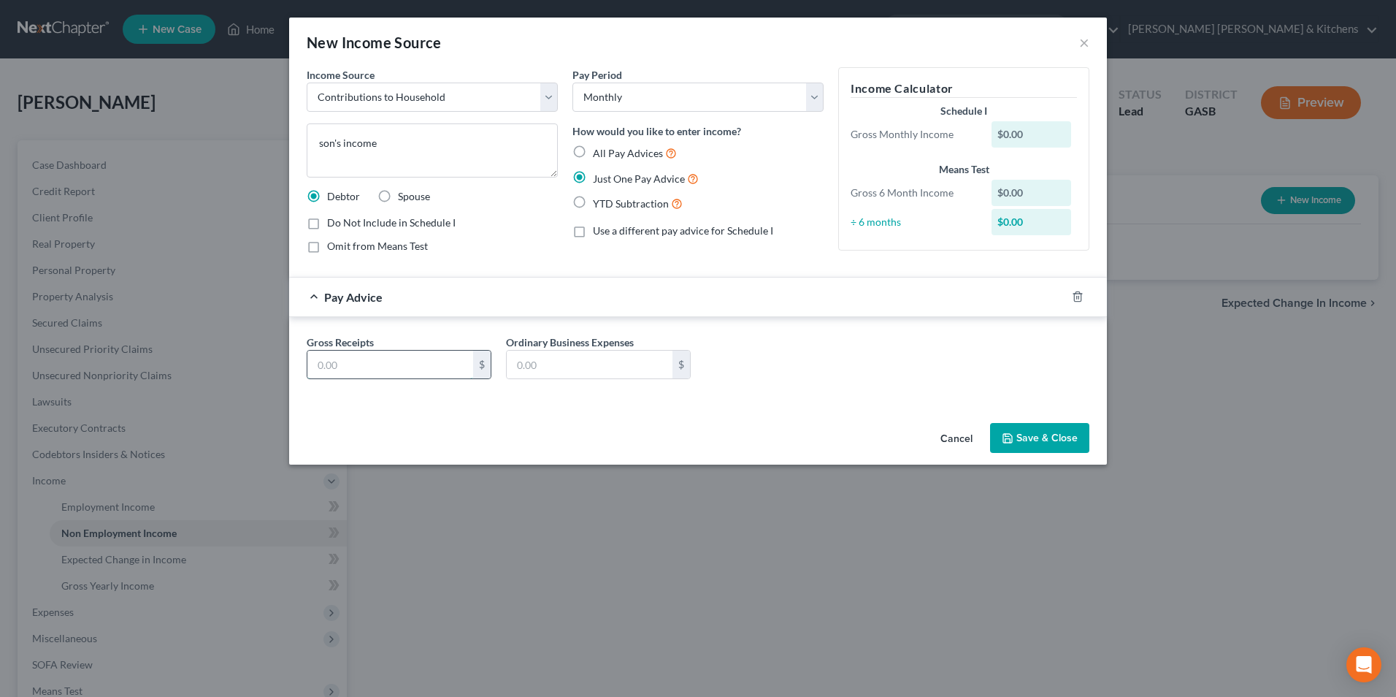
click at [341, 368] on input "text" at bounding box center [390, 364] width 166 height 28
click at [1035, 434] on button "Save & Close" at bounding box center [1039, 438] width 99 height 31
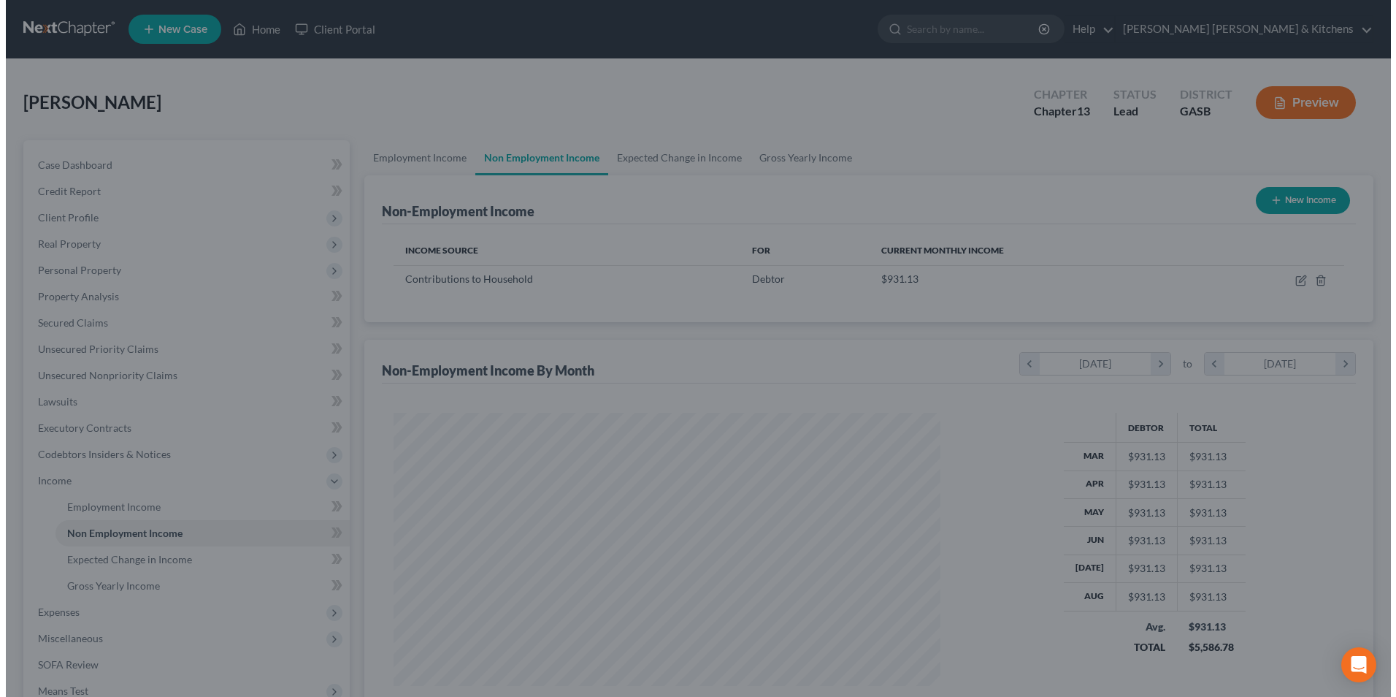
scroll to position [729814, 729513]
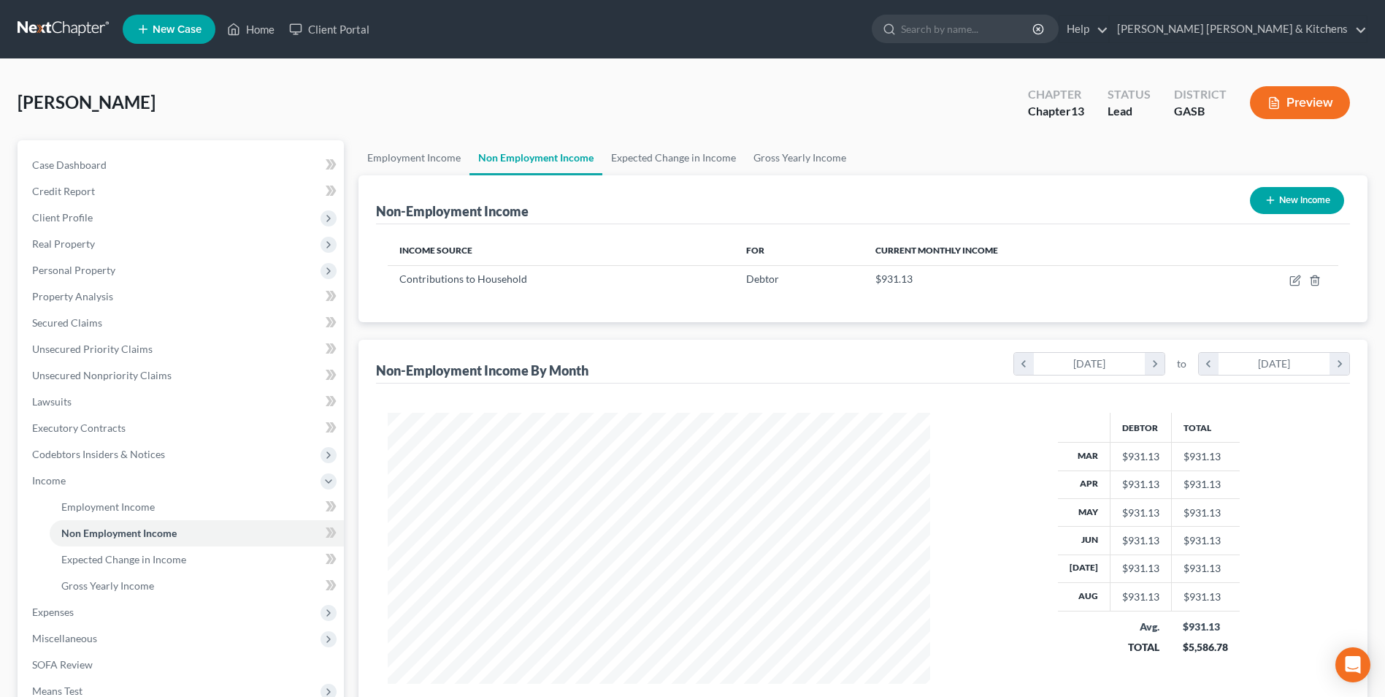
click at [1292, 203] on button "New Income" at bounding box center [1297, 200] width 94 height 27
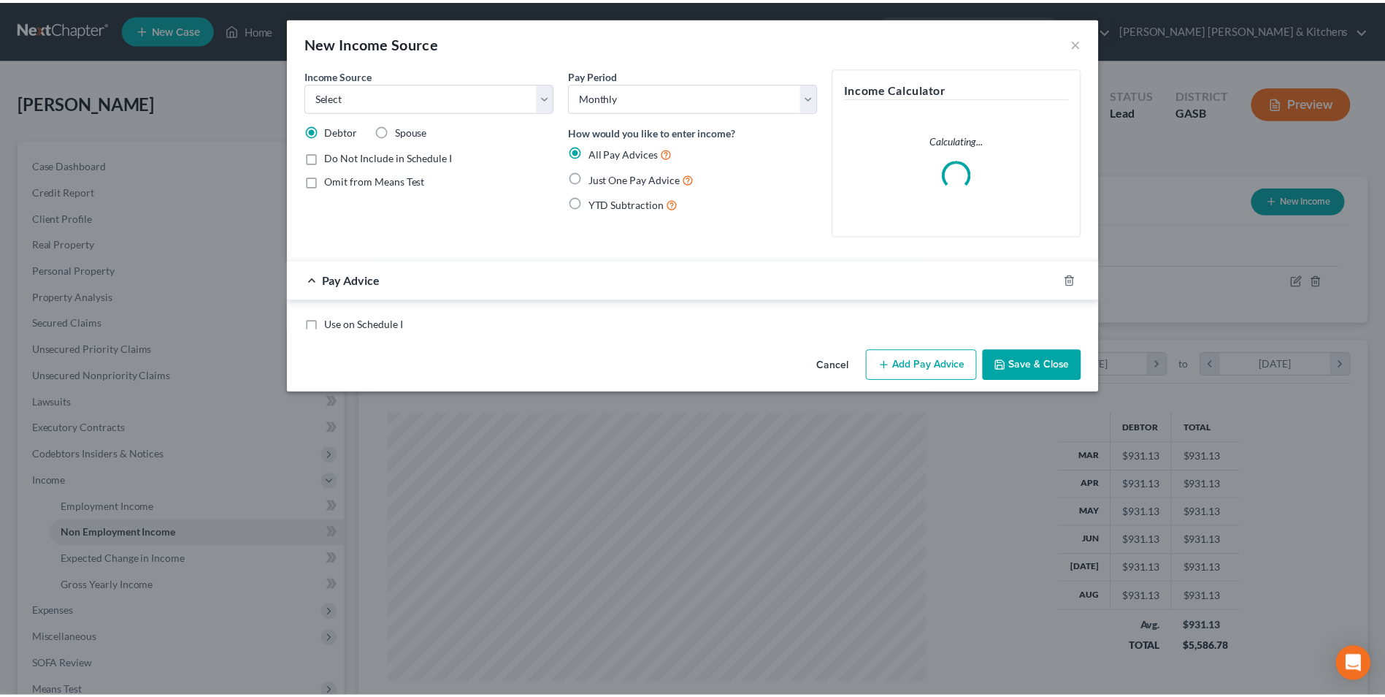
scroll to position [273, 577]
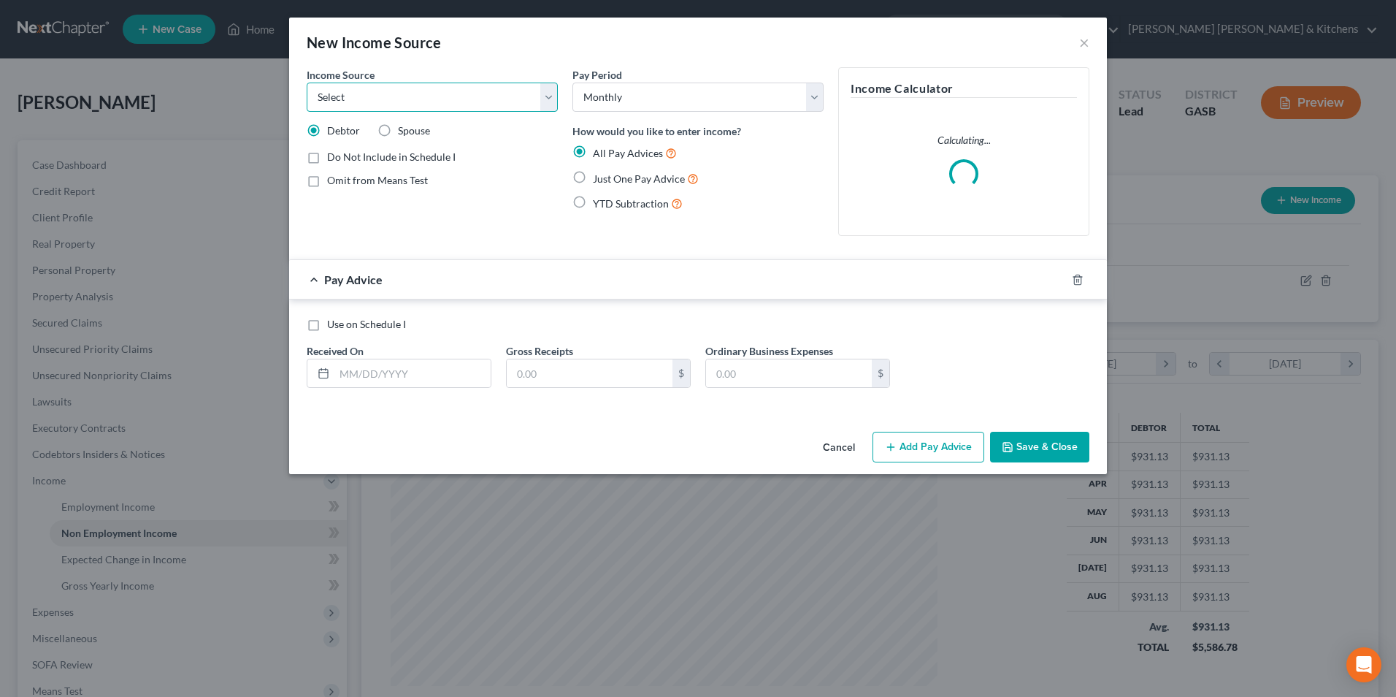
drag, startPoint x: 454, startPoint y: 93, endPoint x: 452, endPoint y: 111, distance: 18.4
click at [454, 93] on select "Select Unemployment Disability (from employer) Pension Retirement Social Securi…" at bounding box center [432, 96] width 251 height 29
click at [307, 82] on select "Select Unemployment Disability (from employer) Pension Retirement Social Securi…" at bounding box center [432, 96] width 251 height 29
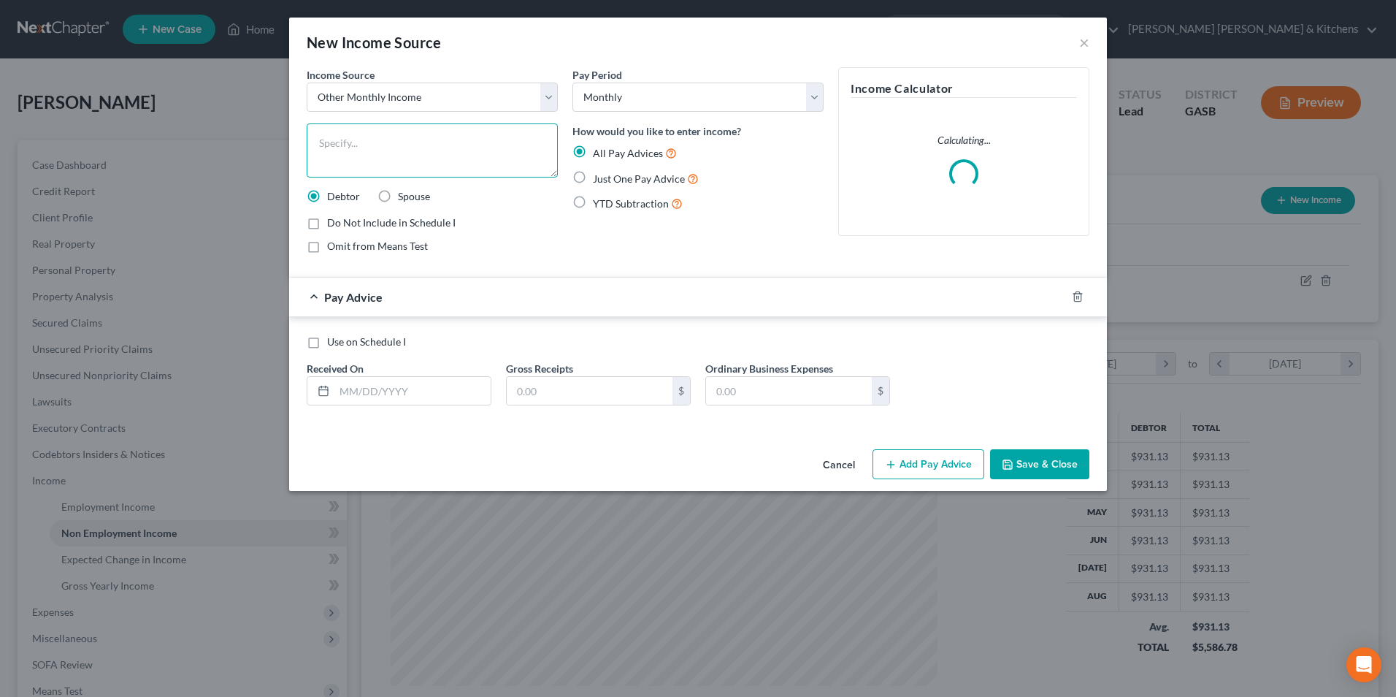
click at [342, 162] on textarea at bounding box center [432, 150] width 251 height 54
drag, startPoint x: 577, startPoint y: 177, endPoint x: 430, endPoint y: 393, distance: 261.2
click at [593, 180] on label "Just One Pay Advice" at bounding box center [646, 178] width 106 height 17
click at [599, 180] on input "Just One Pay Advice" at bounding box center [603, 174] width 9 height 9
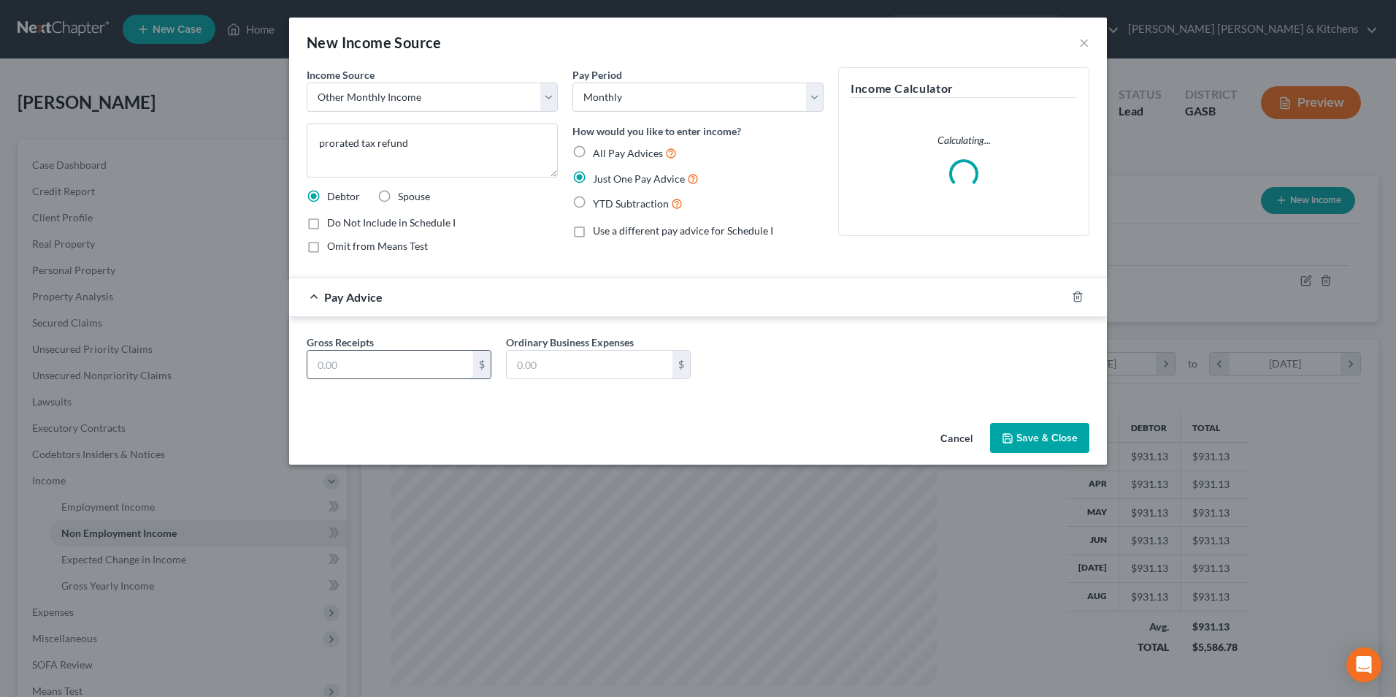
click at [356, 377] on input "text" at bounding box center [390, 364] width 166 height 28
click at [1055, 440] on button "Save & Close" at bounding box center [1039, 438] width 99 height 31
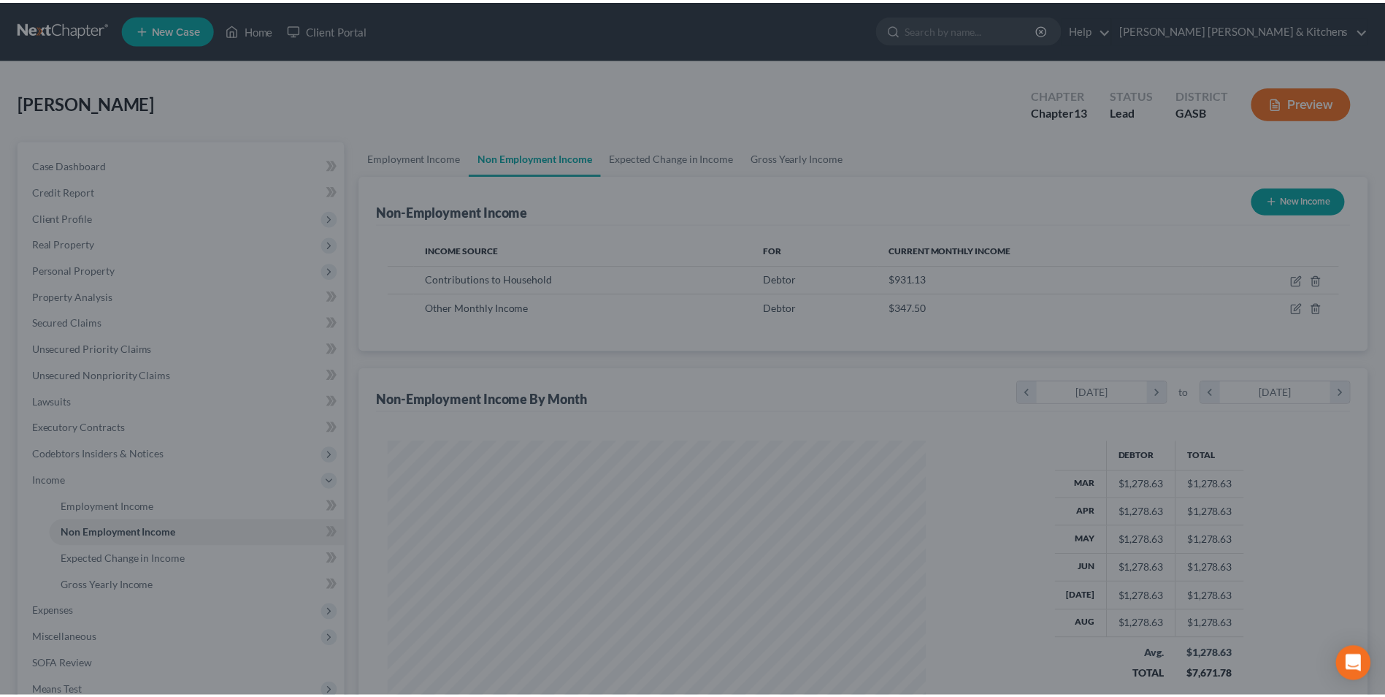
scroll to position [729814, 729513]
